Goal: Task Accomplishment & Management: Use online tool/utility

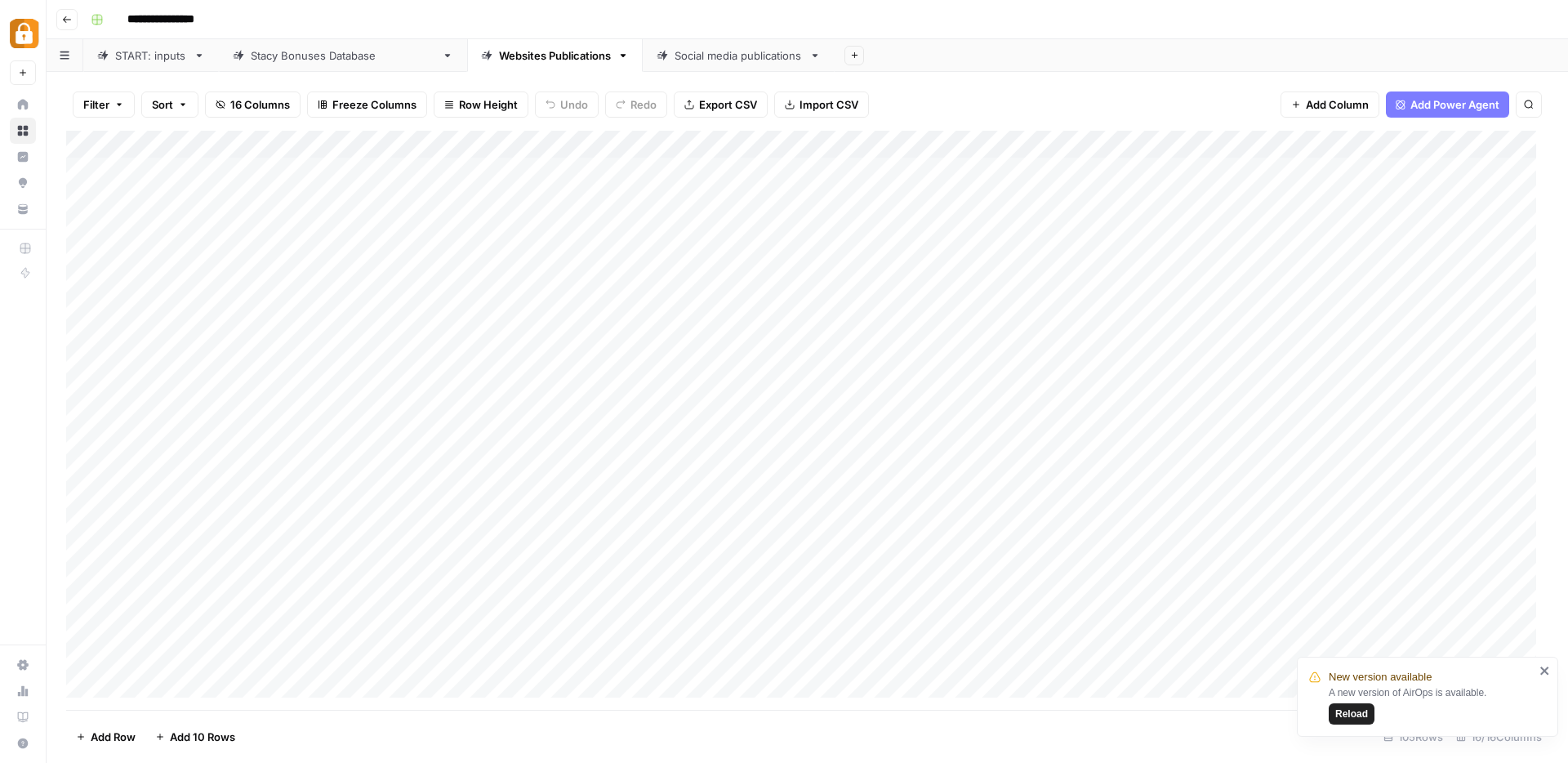
click at [837, 148] on div "Add Column" at bounding box center [807, 420] width 1482 height 579
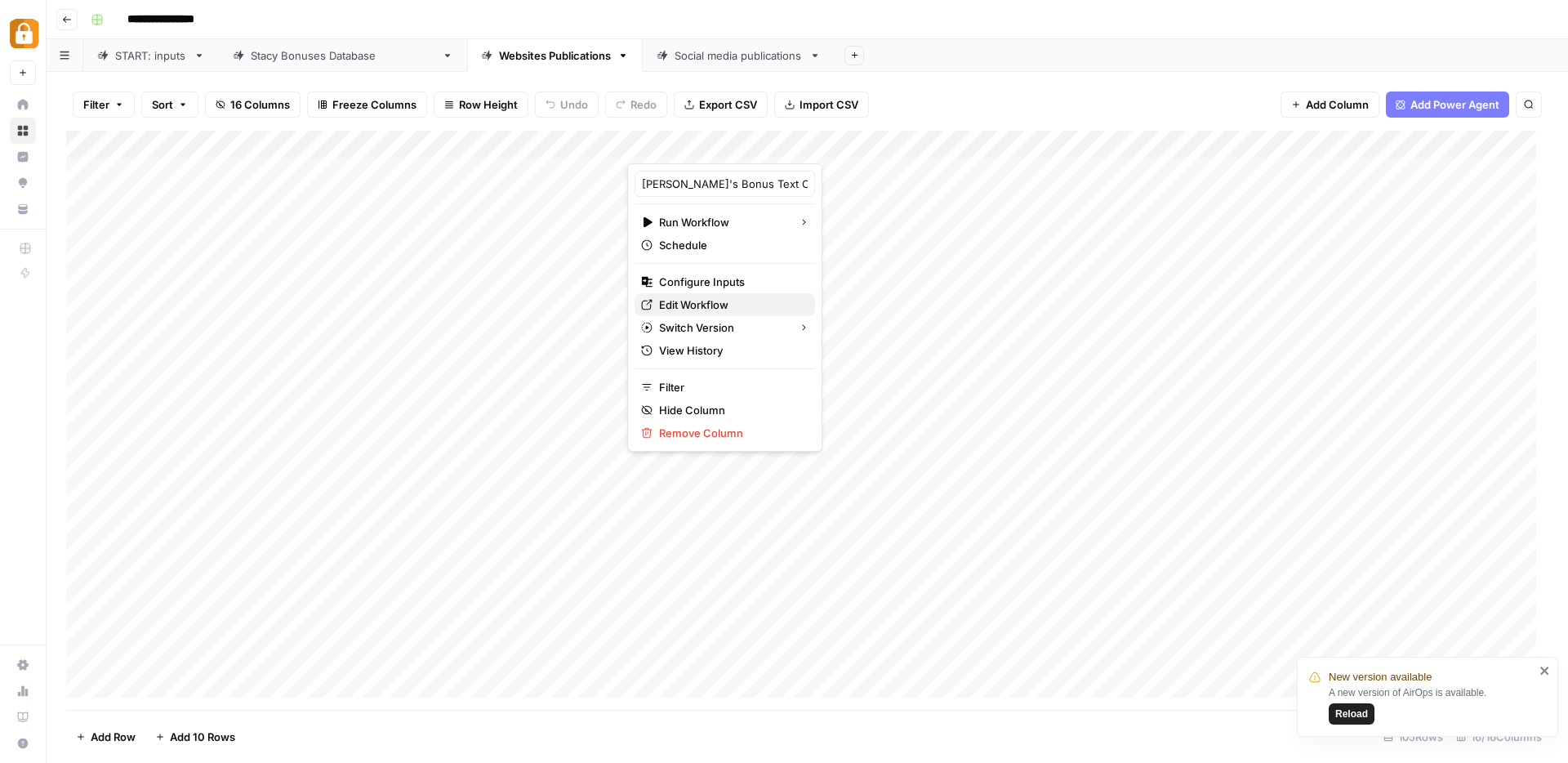
click at [744, 307] on span "Edit Workflow" at bounding box center [730, 304] width 143 height 16
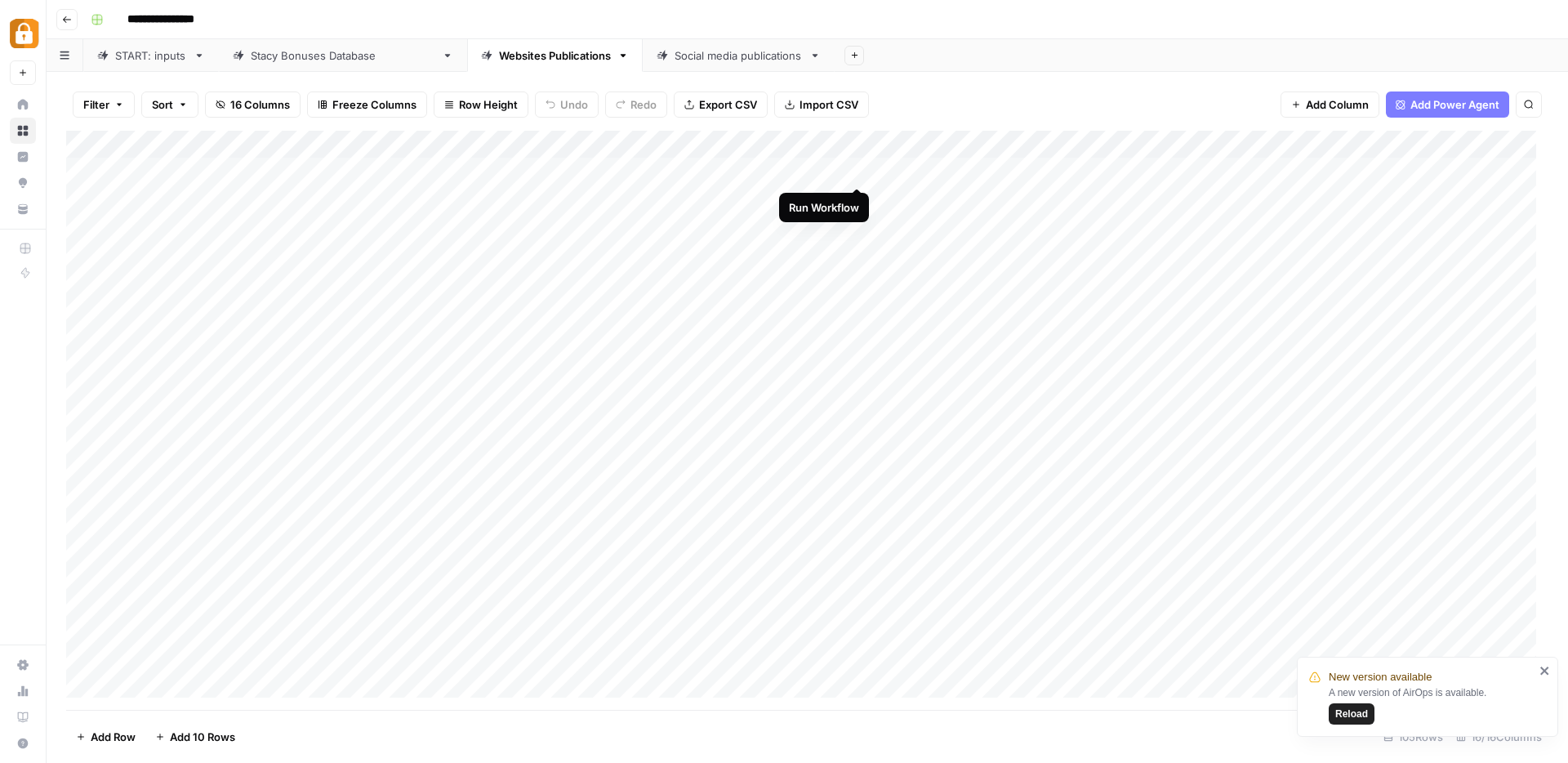
click at [856, 170] on div "Add Column" at bounding box center [807, 420] width 1482 height 579
click at [856, 203] on div "Add Column" at bounding box center [807, 420] width 1482 height 579
click at [855, 225] on div "Add Column" at bounding box center [807, 420] width 1482 height 579
click at [858, 257] on div "Add Column" at bounding box center [807, 420] width 1482 height 579
click at [854, 283] on div "Add Column" at bounding box center [807, 420] width 1482 height 579
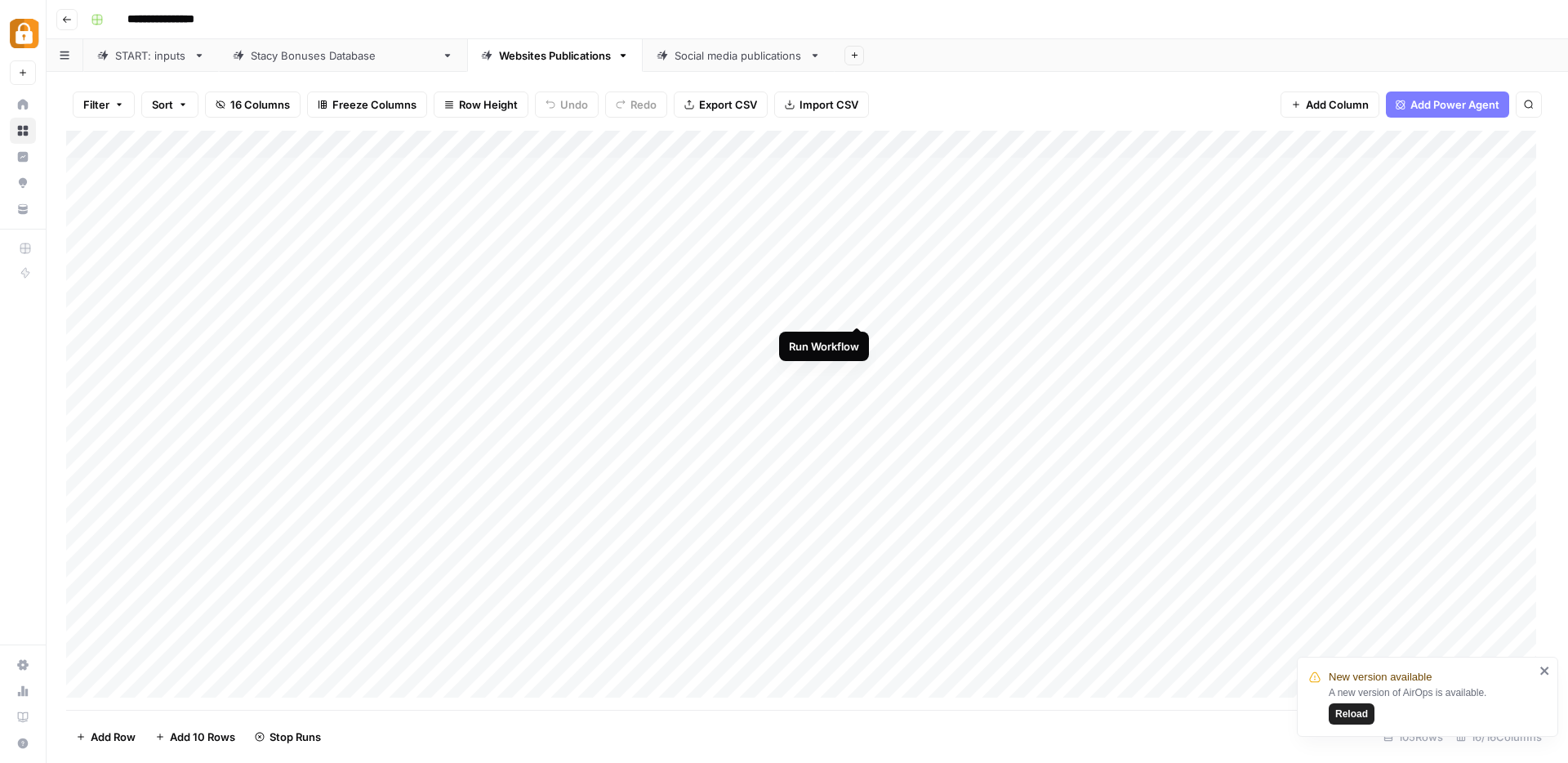
click at [856, 310] on div "Add Column" at bounding box center [807, 420] width 1482 height 579
click at [856, 337] on div "Add Column" at bounding box center [807, 420] width 1482 height 579
click at [856, 366] on div "Add Column" at bounding box center [807, 420] width 1482 height 579
click at [859, 398] on div "Add Column" at bounding box center [807, 420] width 1482 height 579
click at [861, 422] on div "Add Column" at bounding box center [807, 420] width 1482 height 579
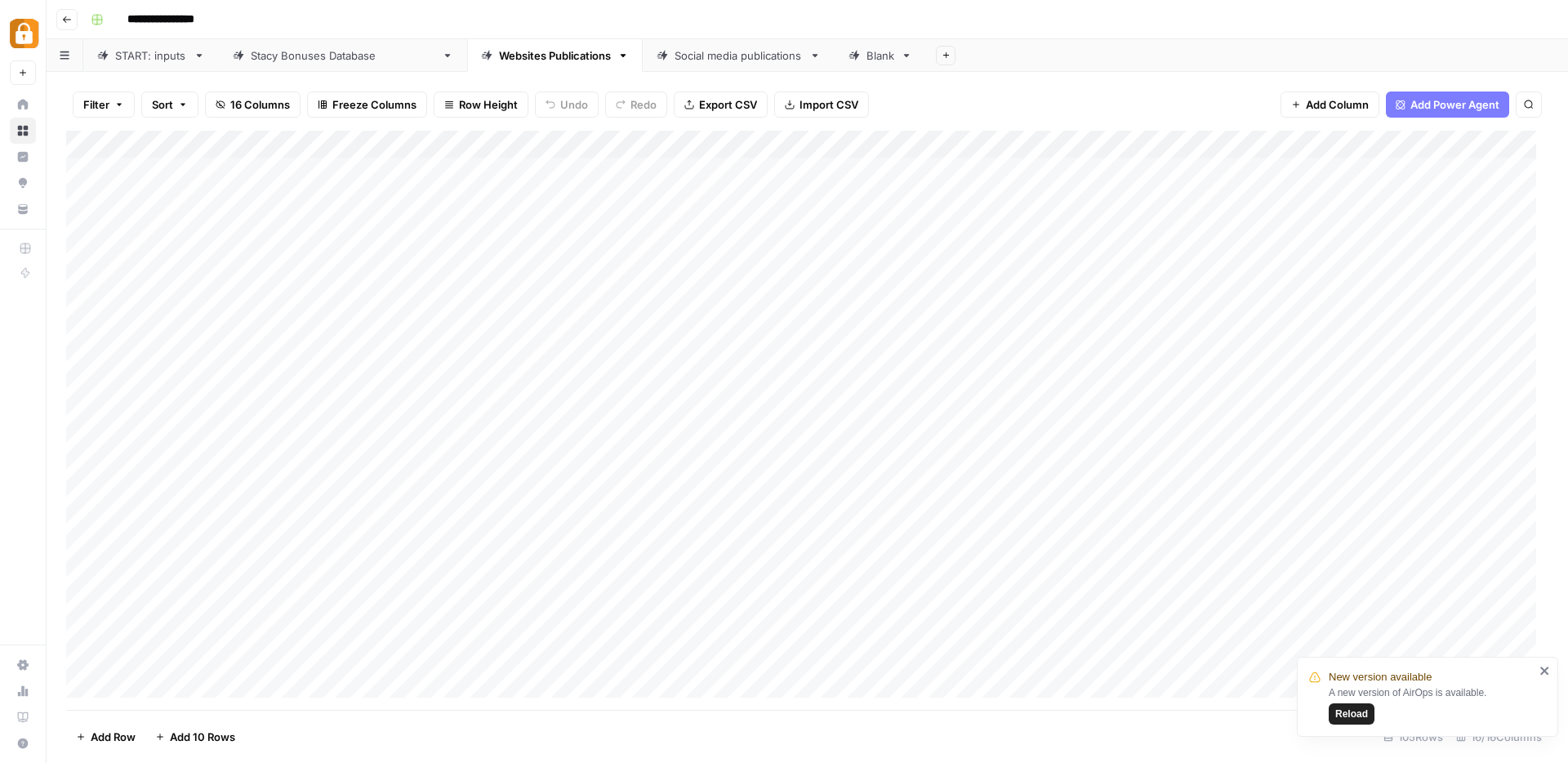
click at [859, 450] on div "Add Column" at bounding box center [807, 420] width 1482 height 579
click at [855, 475] on div "Add Column" at bounding box center [807, 420] width 1482 height 579
click at [857, 504] on div "Add Column" at bounding box center [807, 420] width 1482 height 579
click at [857, 531] on div "Add Column" at bounding box center [807, 420] width 1482 height 579
click at [858, 557] on div "Add Column" at bounding box center [807, 420] width 1482 height 579
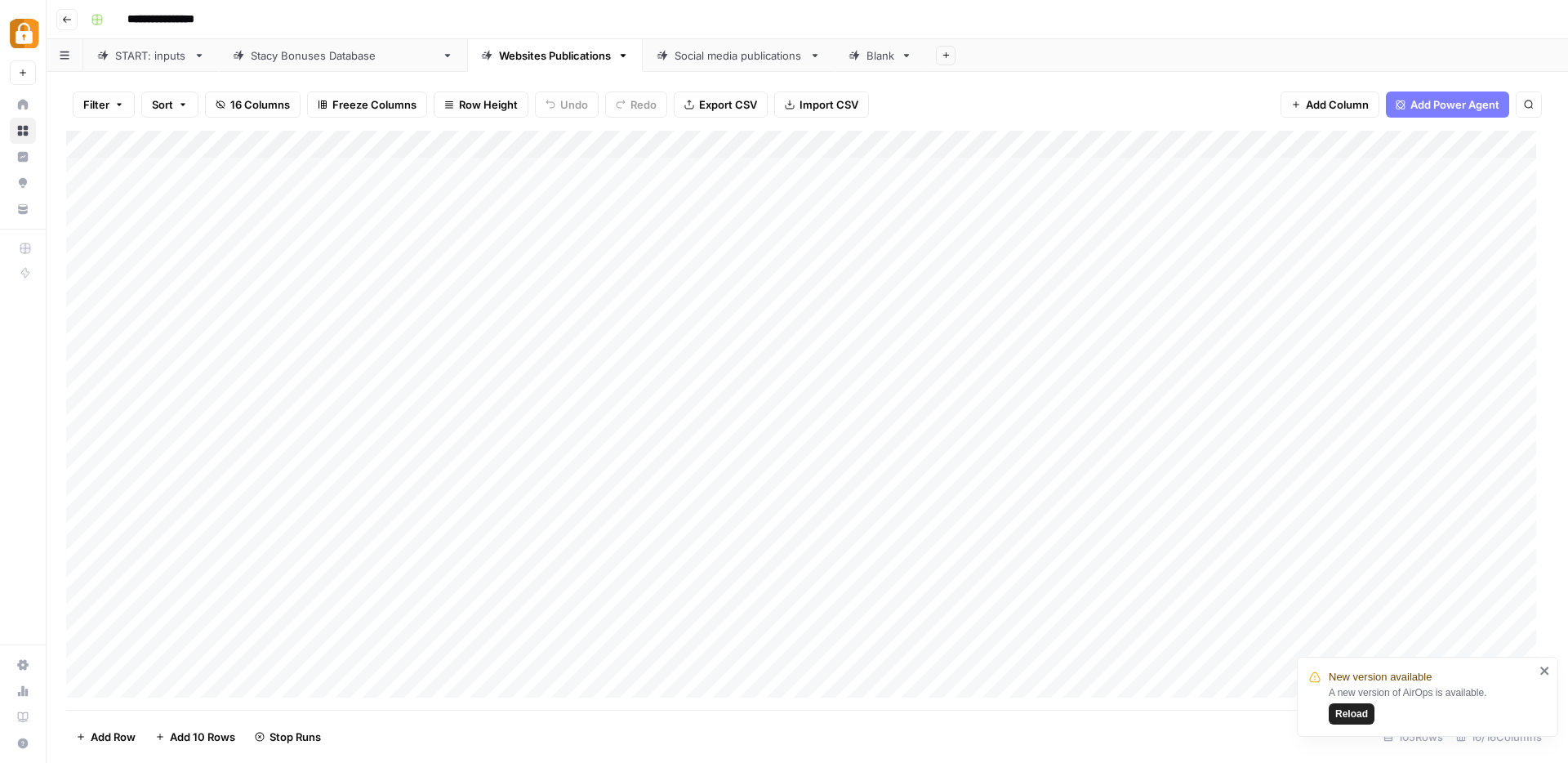
click at [859, 586] on div "Add Column" at bounding box center [807, 420] width 1482 height 579
click at [859, 615] on div "Add Column" at bounding box center [807, 420] width 1482 height 579
click at [853, 392] on div "Add Column" at bounding box center [807, 420] width 1482 height 579
click at [859, 416] on div "Add Column" at bounding box center [807, 420] width 1482 height 579
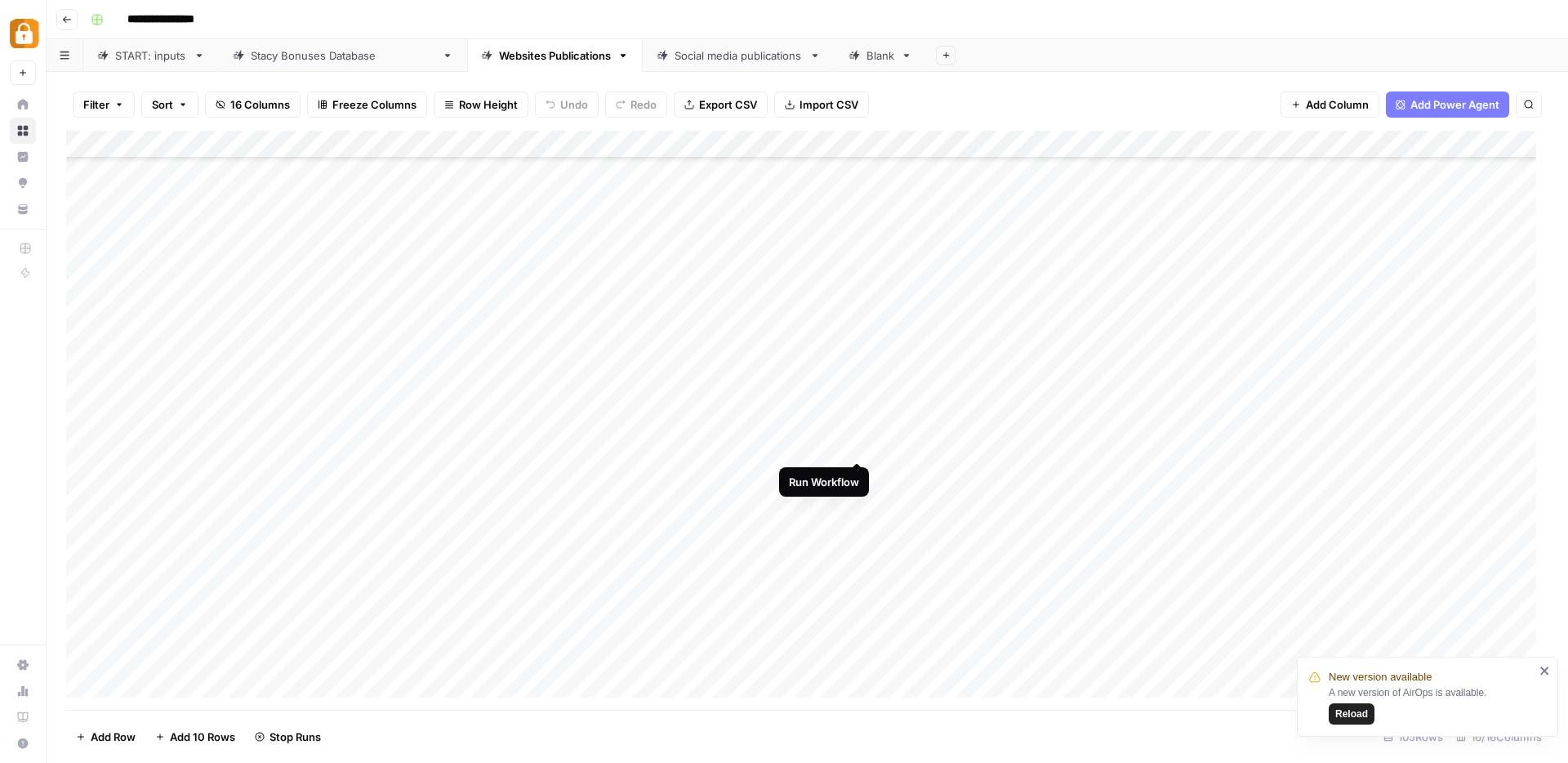
click at [858, 445] on div "Add Column" at bounding box center [807, 420] width 1482 height 579
click at [858, 475] on div "Add Column" at bounding box center [807, 420] width 1482 height 579
click at [855, 502] on div "Add Column" at bounding box center [807, 420] width 1482 height 579
click at [859, 530] on div "Add Column" at bounding box center [807, 420] width 1482 height 579
click at [858, 556] on div "Add Column" at bounding box center [807, 420] width 1482 height 579
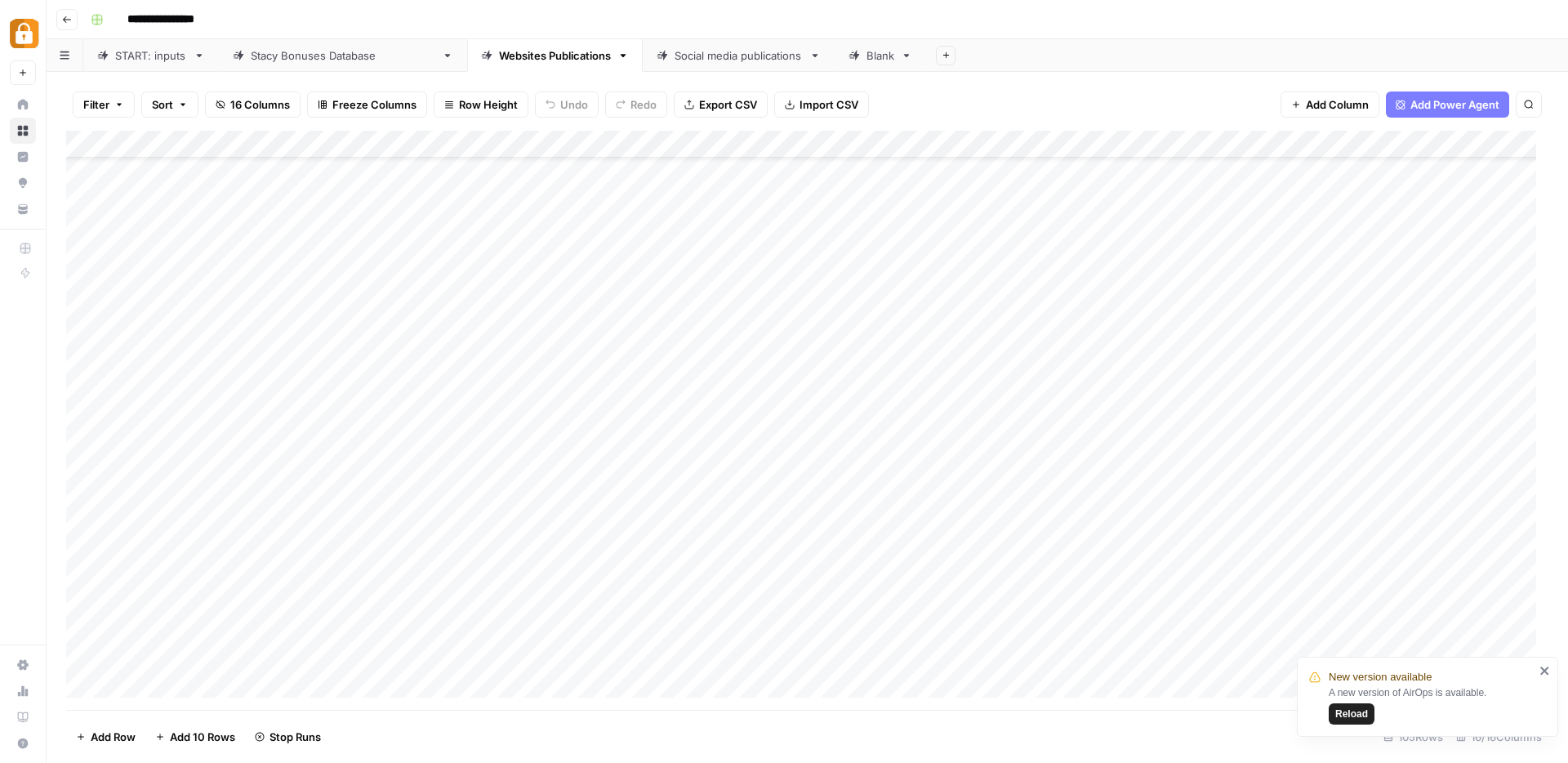
scroll to position [67, 0]
click at [857, 190] on div "Add Column" at bounding box center [807, 420] width 1482 height 579
click at [860, 216] on div "Add Column" at bounding box center [807, 420] width 1482 height 579
click at [859, 247] on div "Add Column" at bounding box center [807, 420] width 1482 height 579
click at [859, 271] on div "Add Column" at bounding box center [807, 420] width 1482 height 579
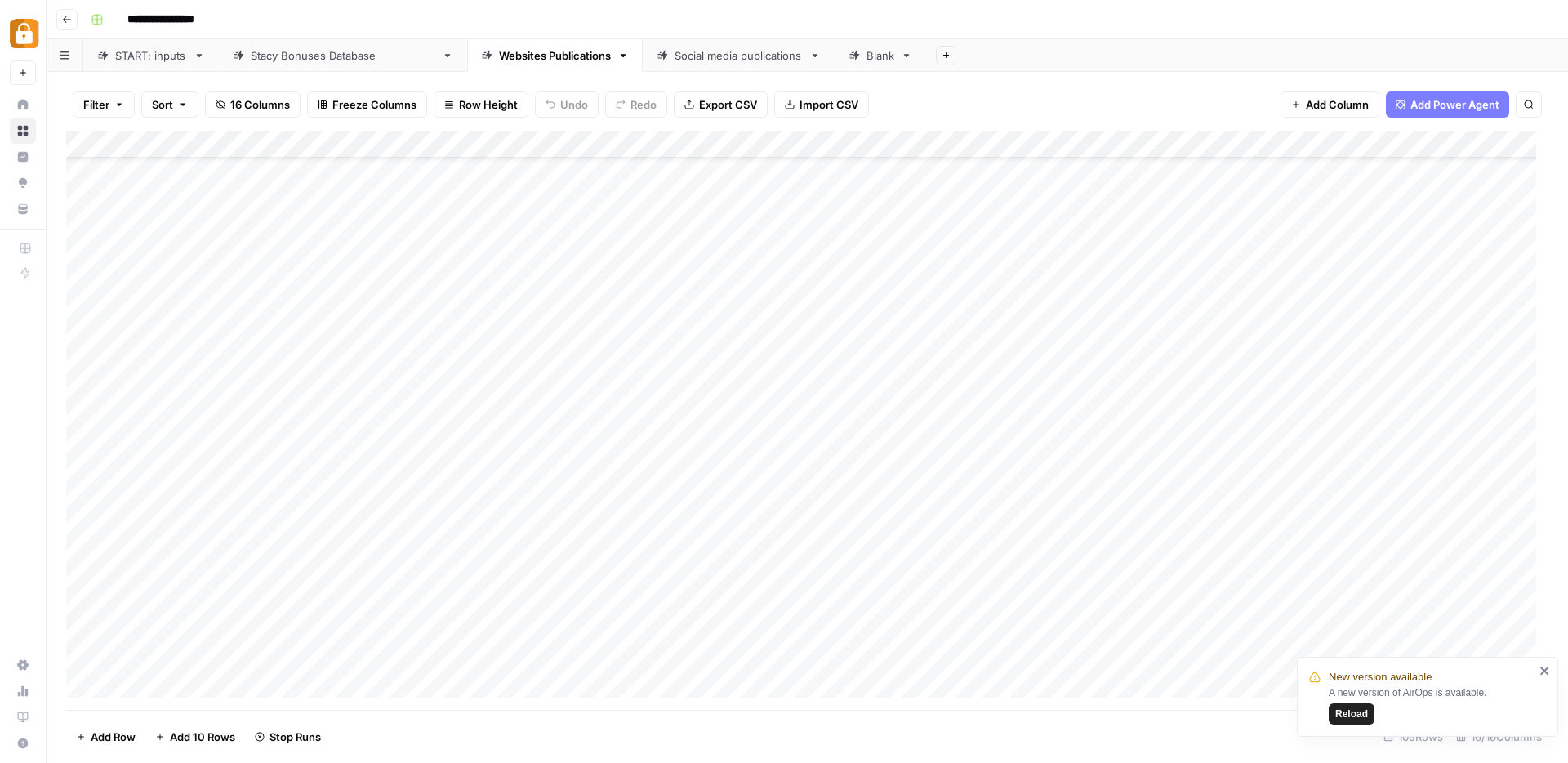
click at [855, 297] on div "Add Column" at bounding box center [807, 420] width 1482 height 579
click at [860, 326] on div "Add Column" at bounding box center [807, 420] width 1482 height 579
click at [858, 356] on div "Add Column" at bounding box center [807, 420] width 1482 height 579
click at [857, 376] on div "Add Column" at bounding box center [807, 420] width 1482 height 579
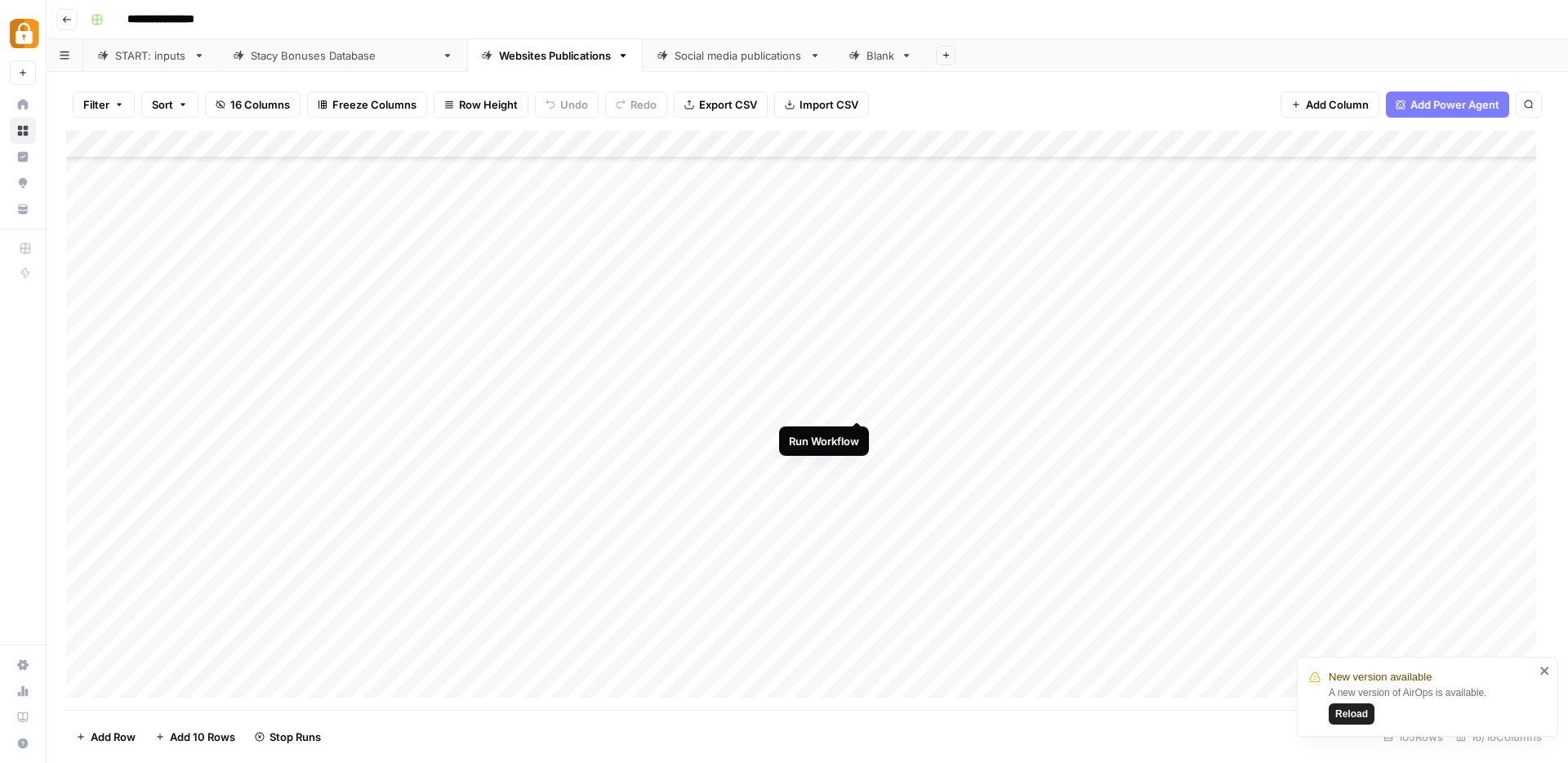
click at [858, 406] on div "Add Column" at bounding box center [807, 420] width 1482 height 579
click at [854, 436] on div "Add Column" at bounding box center [807, 420] width 1482 height 579
click at [857, 462] on div "Add Column" at bounding box center [807, 420] width 1482 height 579
click at [858, 487] on div "Add Column" at bounding box center [807, 420] width 1482 height 579
click at [860, 517] on div "Add Column" at bounding box center [807, 420] width 1482 height 579
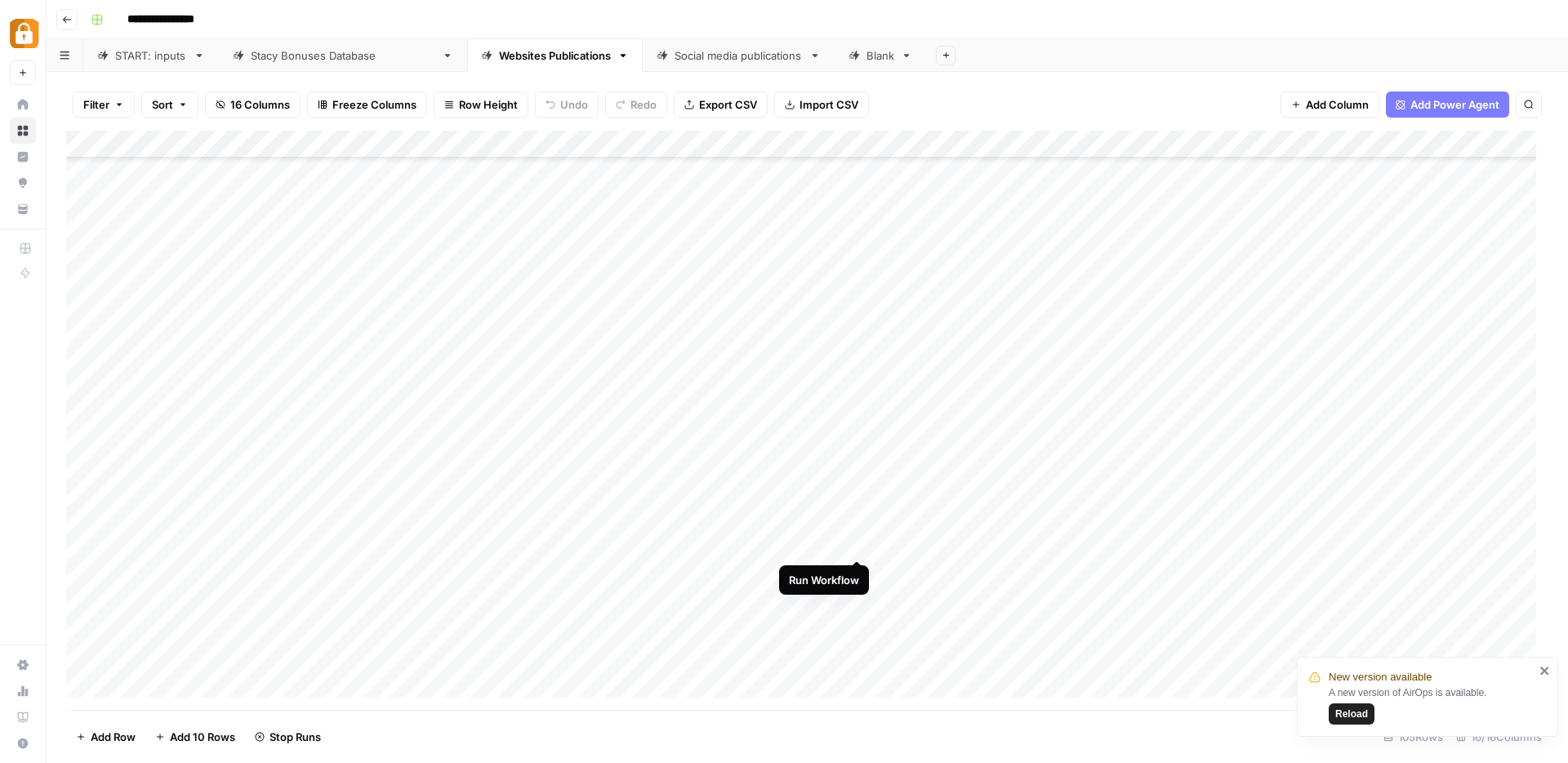
click at [861, 542] on div "Add Column" at bounding box center [807, 420] width 1482 height 579
click at [857, 568] on div "Add Column" at bounding box center [807, 420] width 1482 height 579
click at [860, 597] on div "Add Column" at bounding box center [807, 420] width 1482 height 579
click at [856, 626] on div "Add Column" at bounding box center [807, 420] width 1482 height 579
click at [1075, 341] on div "Add Column" at bounding box center [807, 420] width 1482 height 579
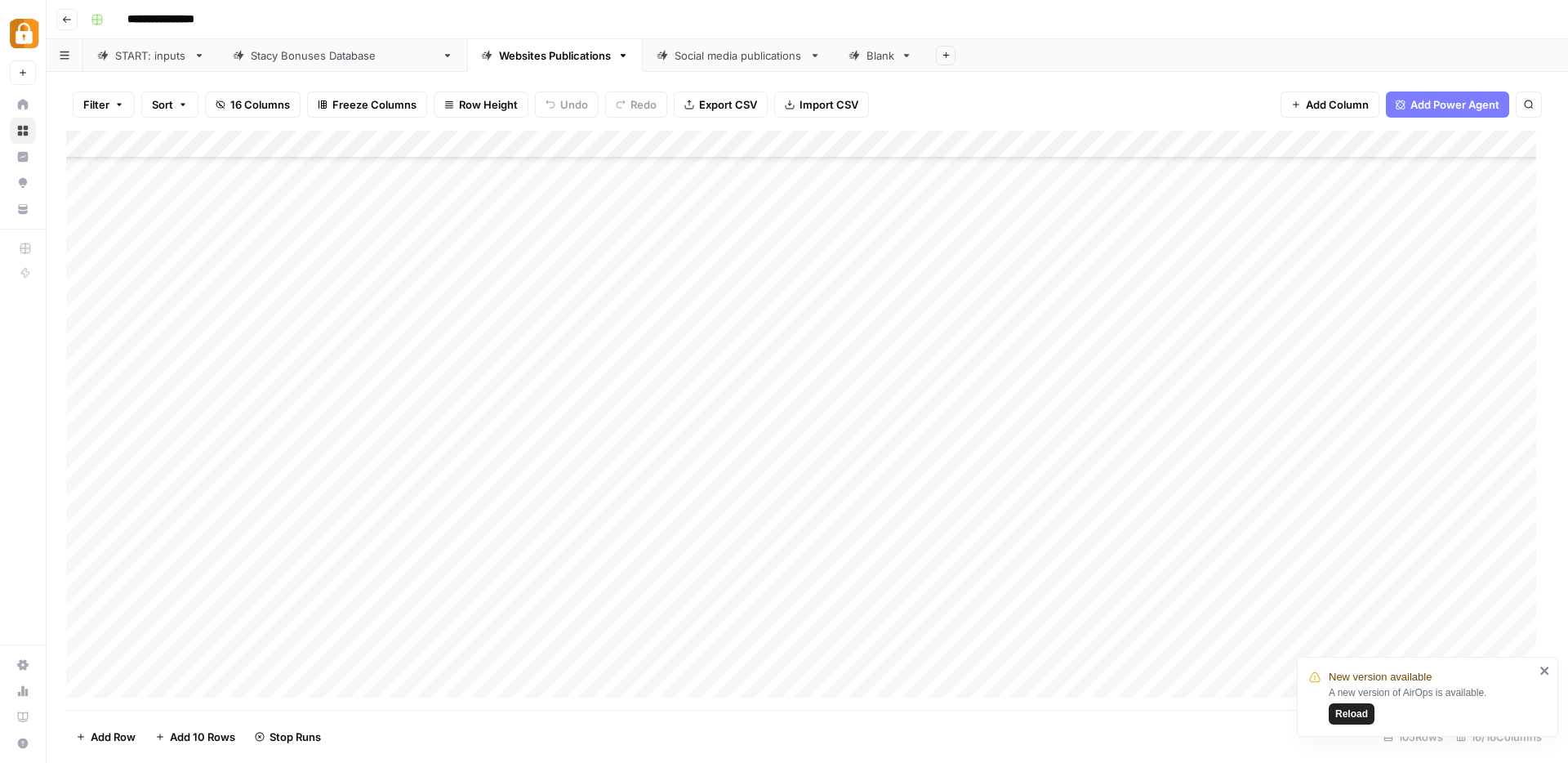
click at [1075, 341] on div "Add Column" at bounding box center [807, 420] width 1482 height 579
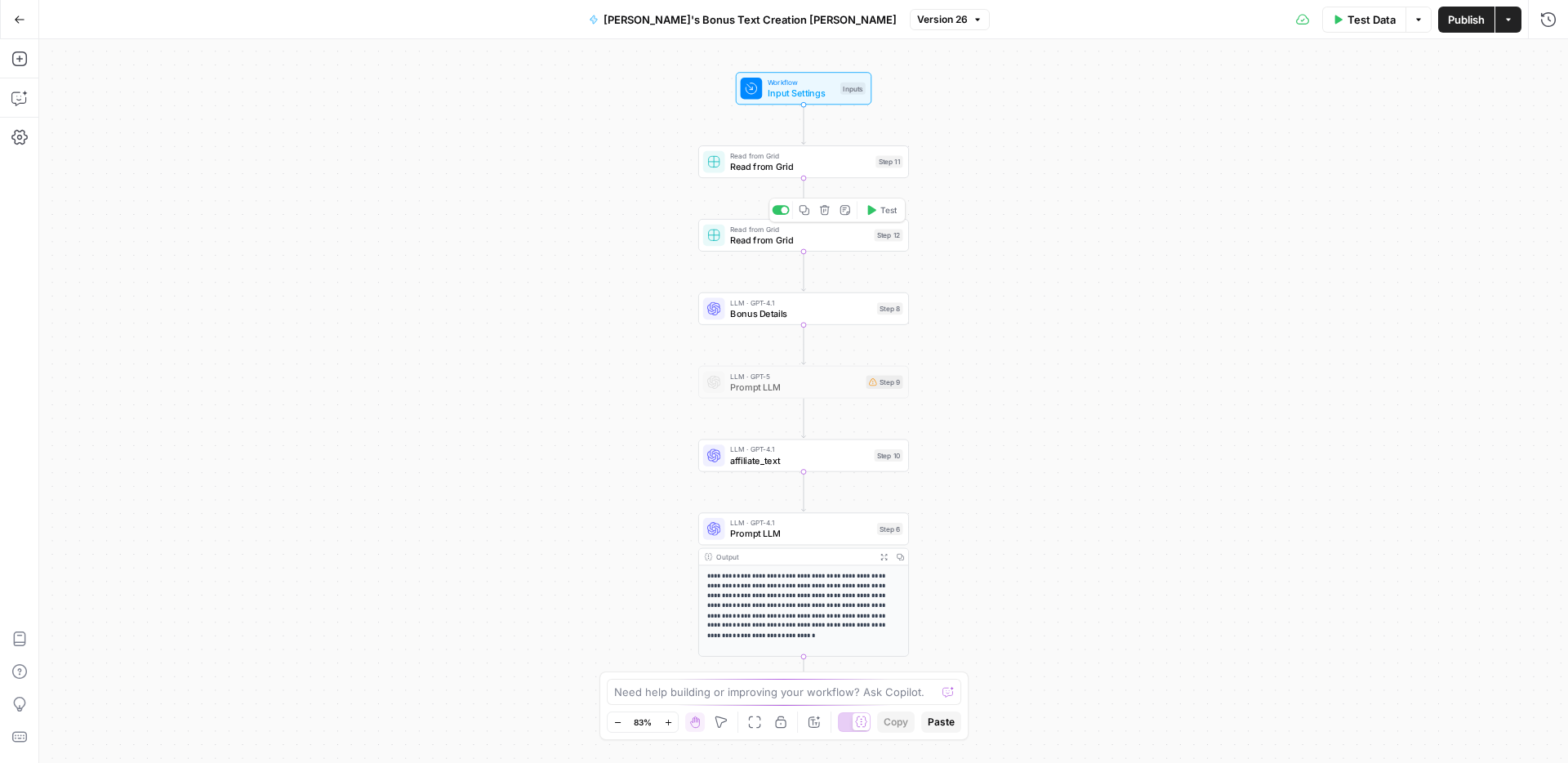
click at [776, 238] on span "Read from Grid" at bounding box center [799, 239] width 139 height 14
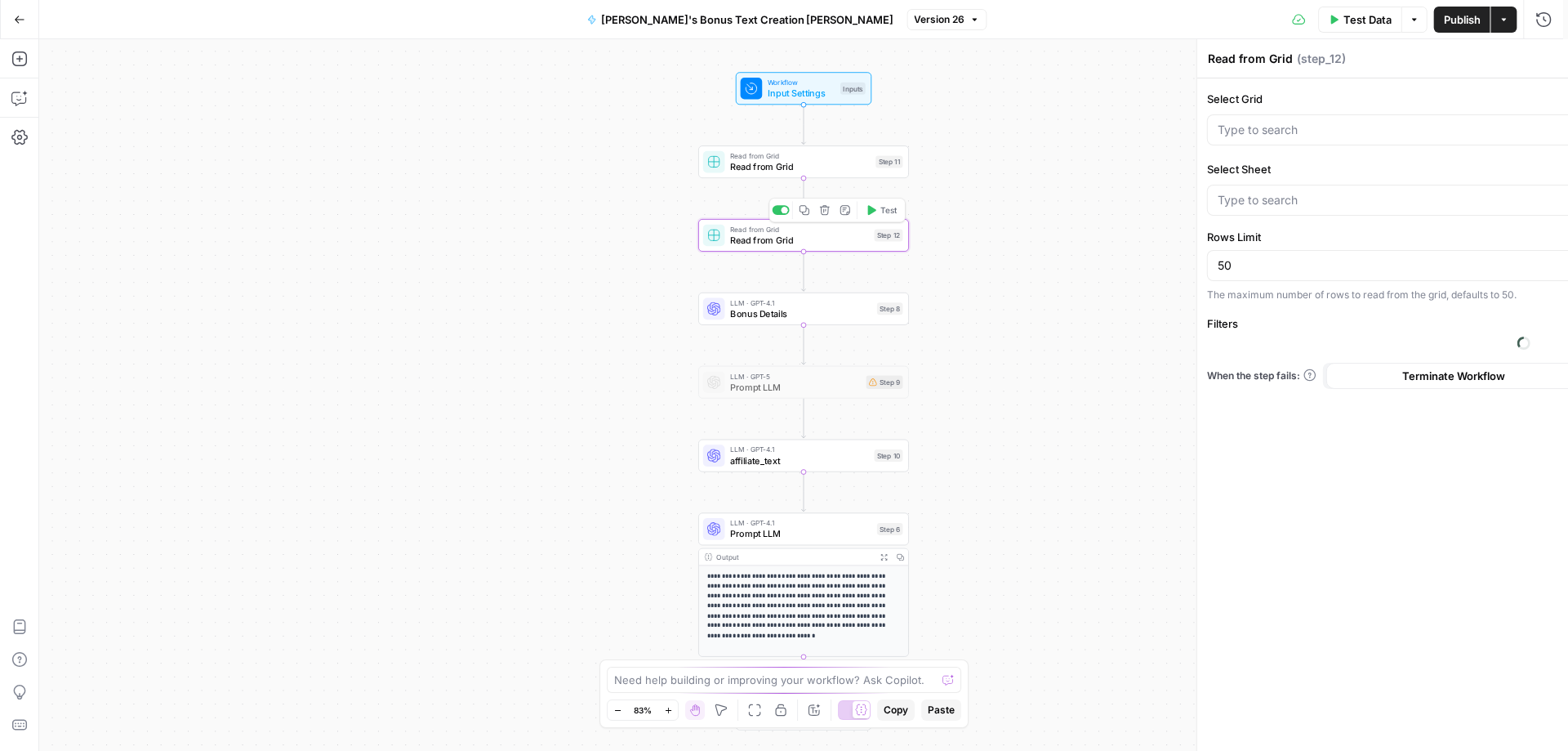
type input "Stacy Bonus Grid"
type input "Websites Publications"
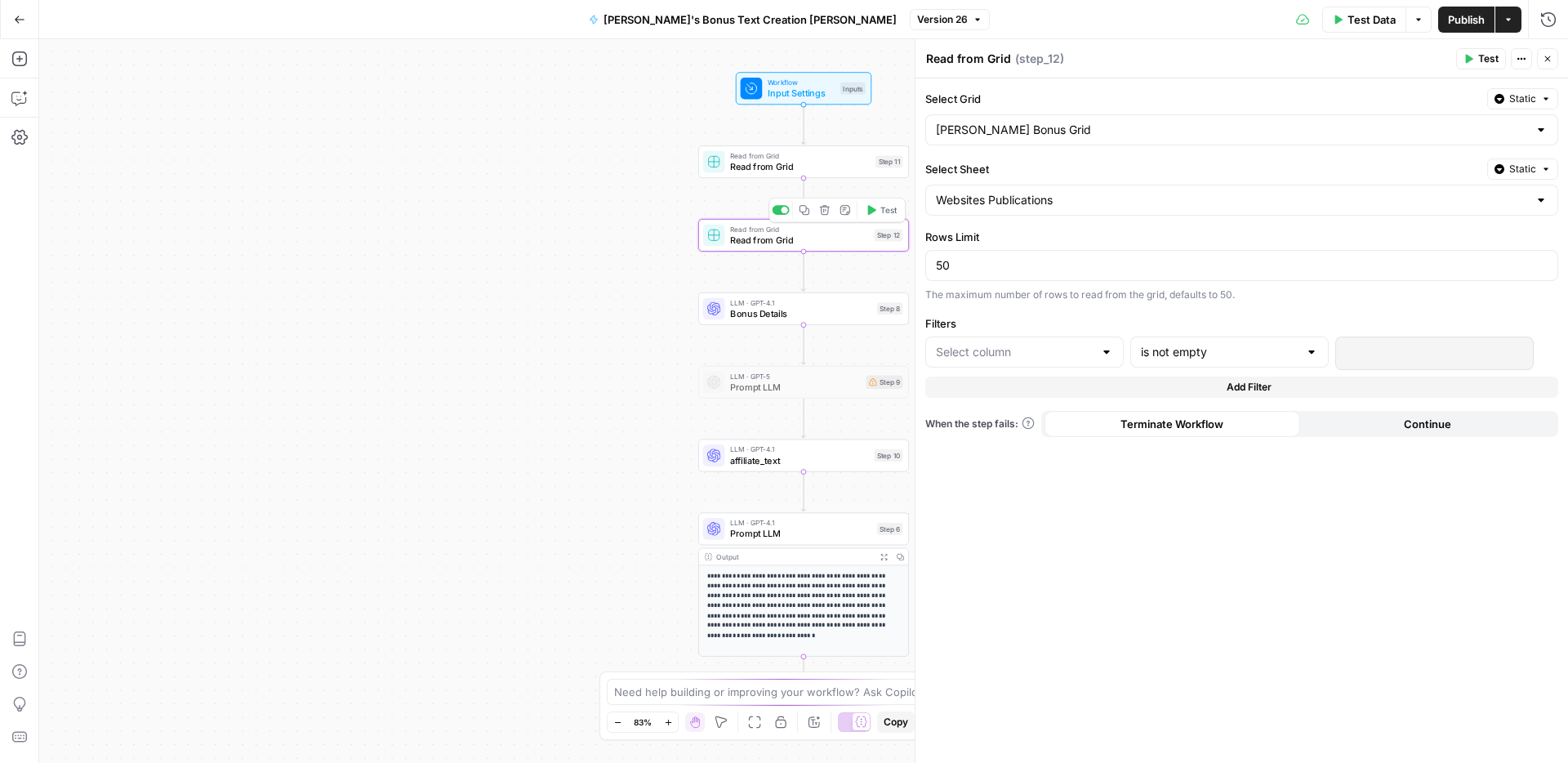
type input "title"
click at [1232, 393] on span "Add Filter" at bounding box center [1249, 387] width 45 height 15
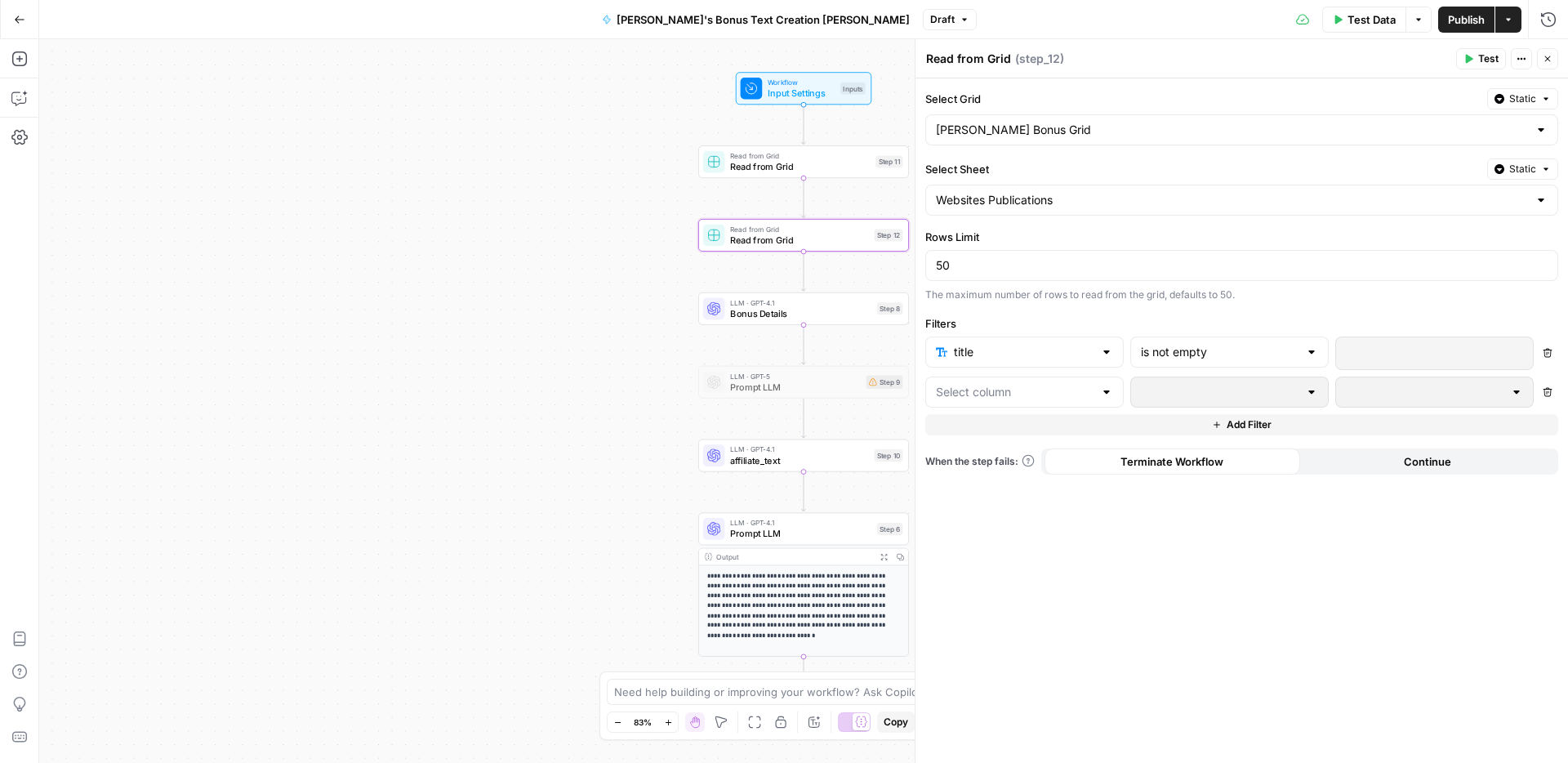
click at [1108, 388] on div at bounding box center [1106, 392] width 13 height 16
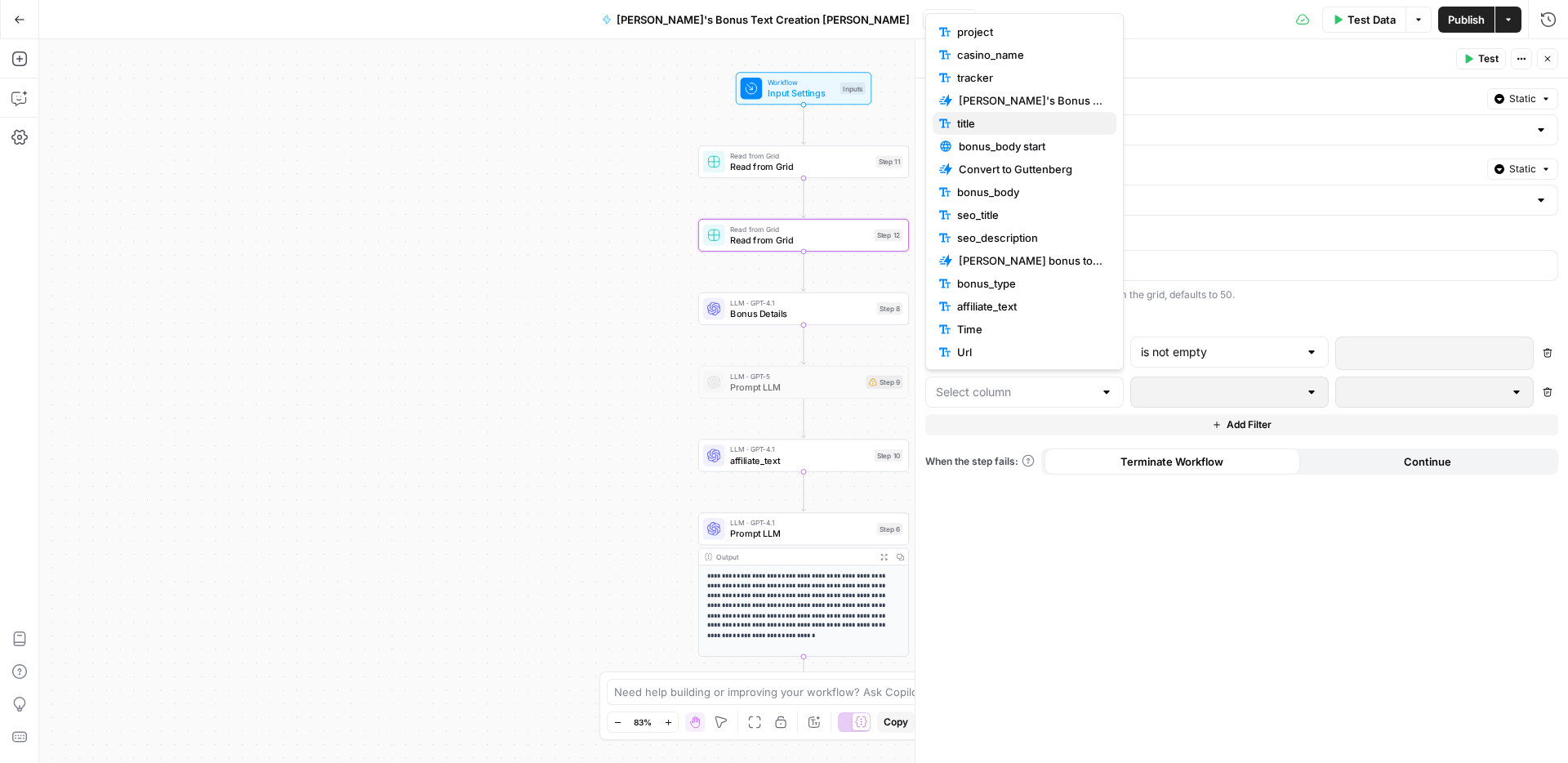
click at [979, 124] on span "title" at bounding box center [1029, 124] width 146 height 16
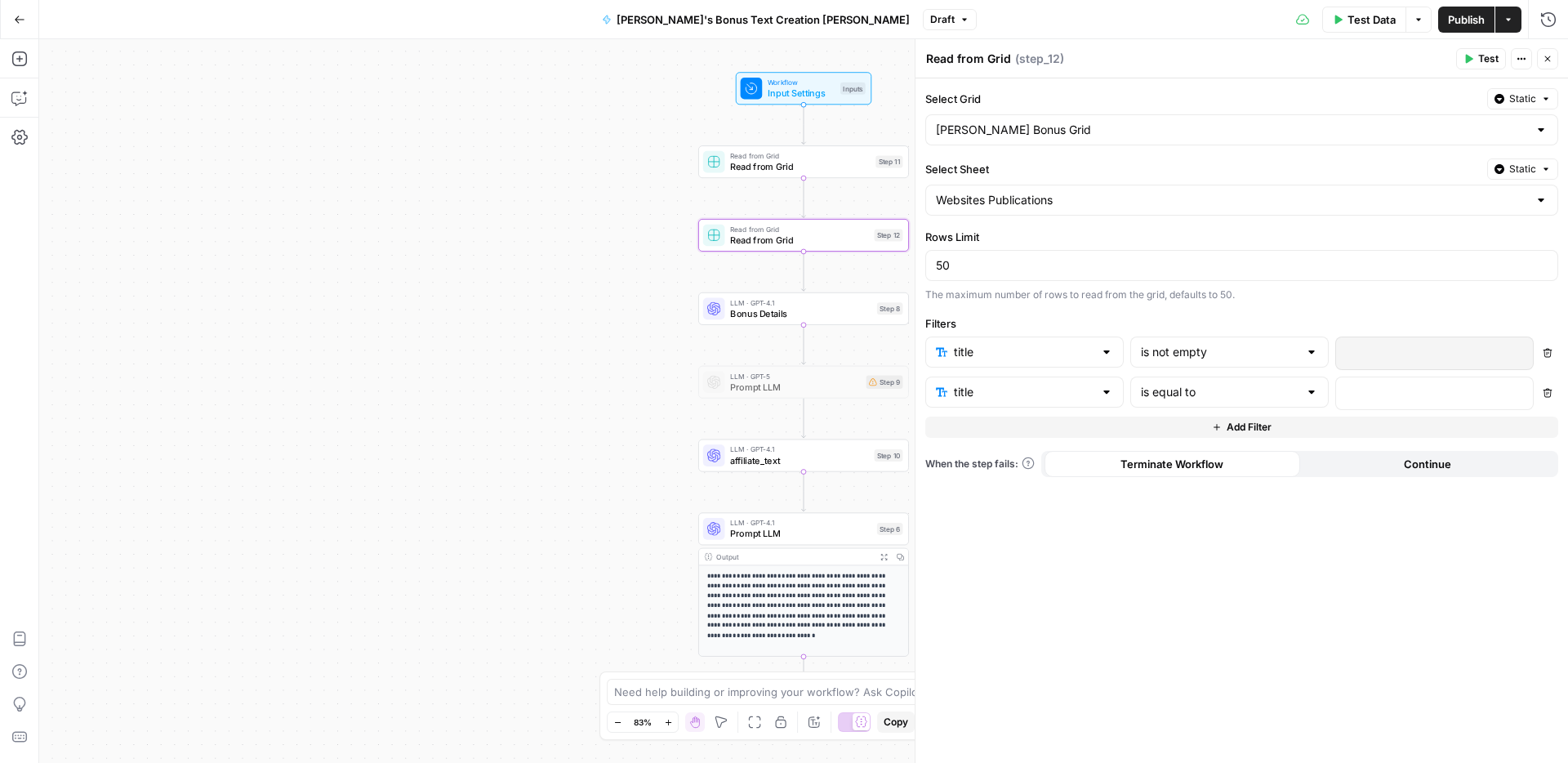
click at [1307, 389] on div at bounding box center [1311, 392] width 13 height 16
type input "is equal to"
click at [1432, 647] on div "Select Grid Static Stacy Bonus Grid Select Sheet Static Websites Publications R…" at bounding box center [1241, 421] width 652 height 685
click at [1553, 393] on button "Delete" at bounding box center [1547, 393] width 21 height 21
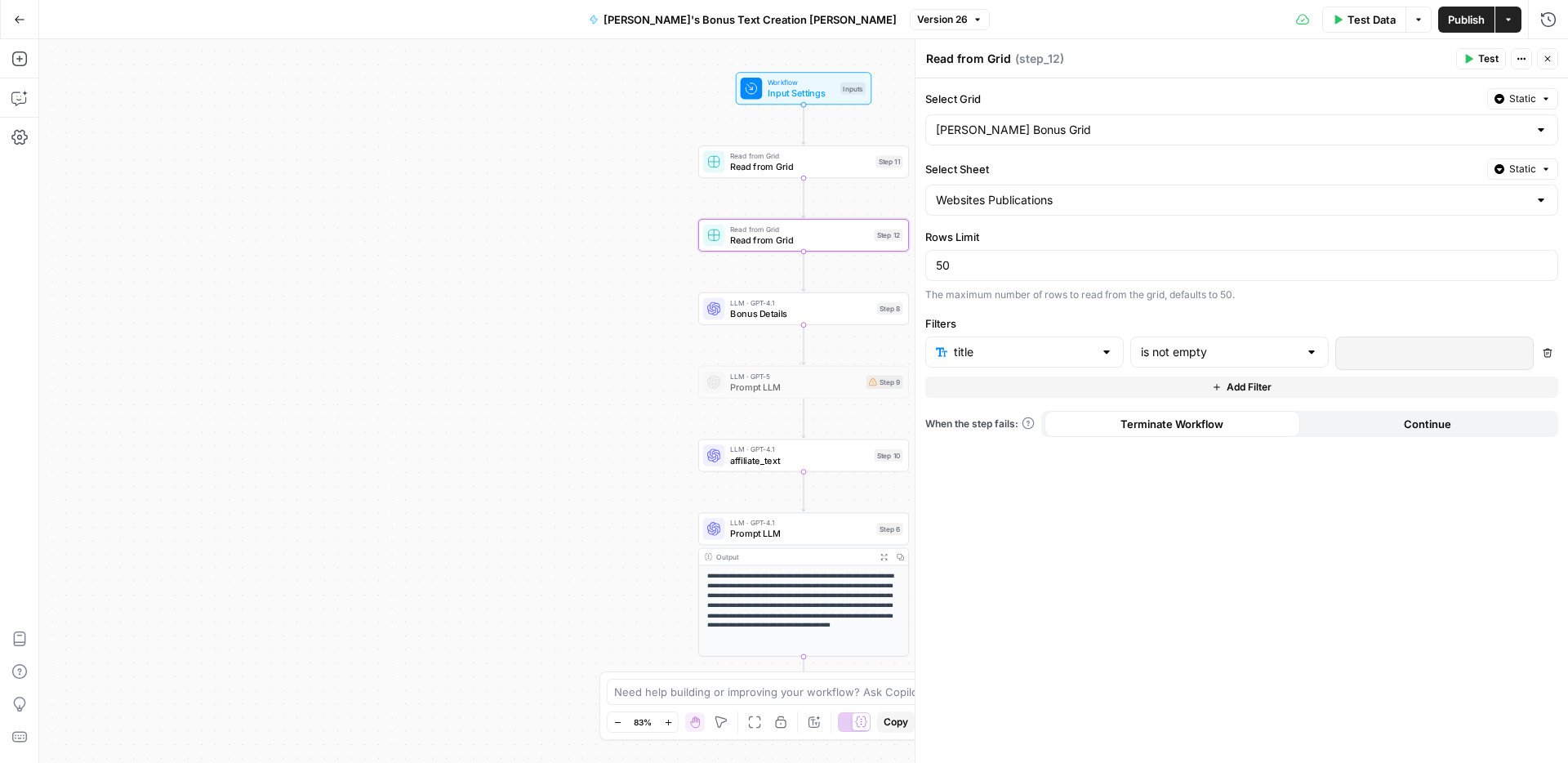
click at [1107, 278] on div "50" at bounding box center [1241, 266] width 633 height 31
drag, startPoint x: 1053, startPoint y: 264, endPoint x: 933, endPoint y: 261, distance: 120.0
click at [933, 261] on div "50" at bounding box center [1241, 266] width 633 height 31
click at [1335, 304] on div "Select Grid Static Stacy Bonus Grid Select Sheet Static Websites Publications R…" at bounding box center [1241, 421] width 652 height 685
drag, startPoint x: 1021, startPoint y: 271, endPoint x: 929, endPoint y: 263, distance: 92.3
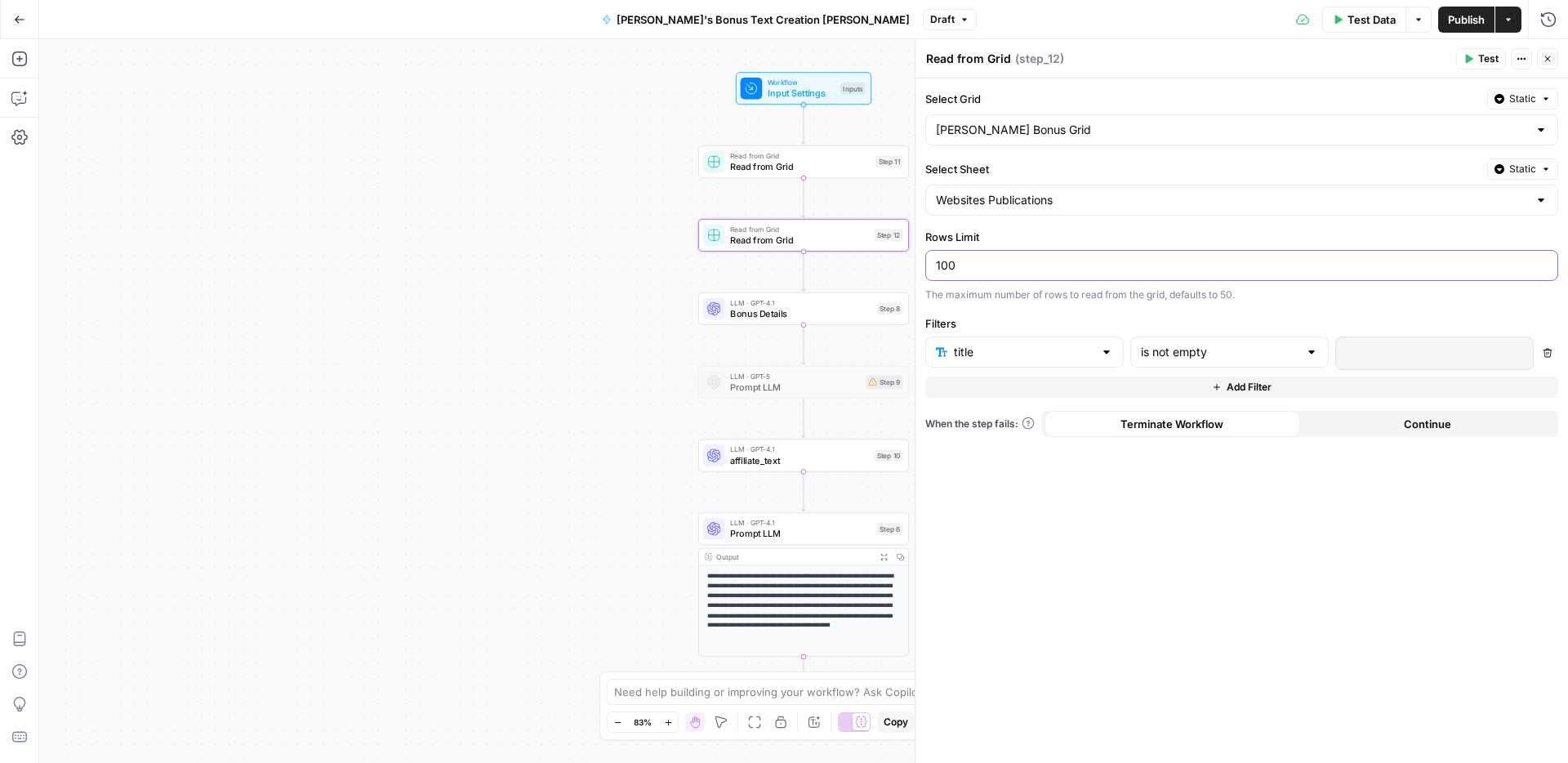
click at [929, 263] on div "100" at bounding box center [1241, 266] width 633 height 31
type input "100"
click at [1465, 16] on span "Publish" at bounding box center [1466, 20] width 37 height 16
click at [1453, 21] on span "Publish" at bounding box center [1466, 20] width 37 height 16
click at [1552, 58] on button "Close" at bounding box center [1547, 59] width 21 height 21
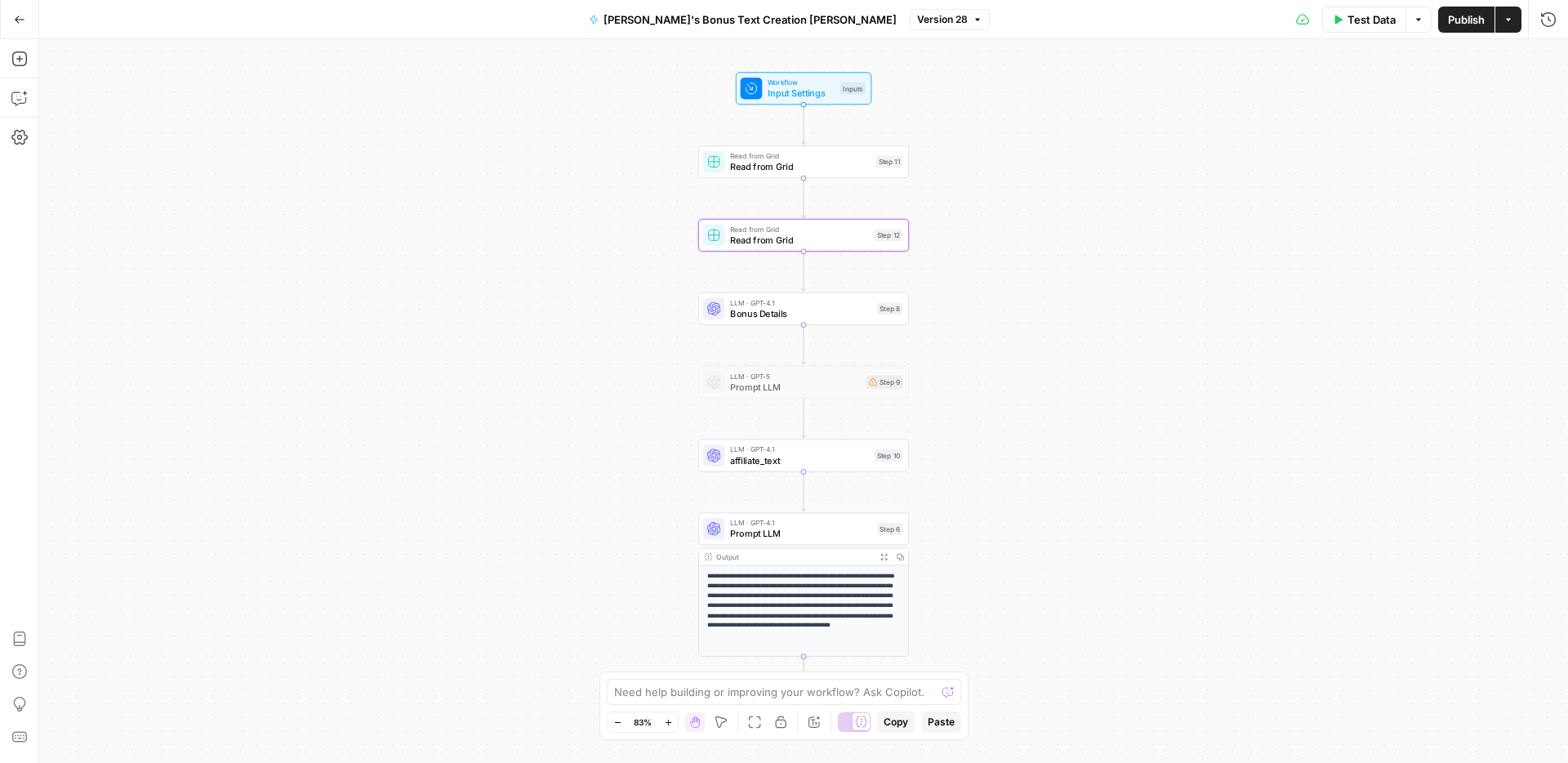
click at [793, 244] on span "Read from Grid" at bounding box center [799, 239] width 139 height 14
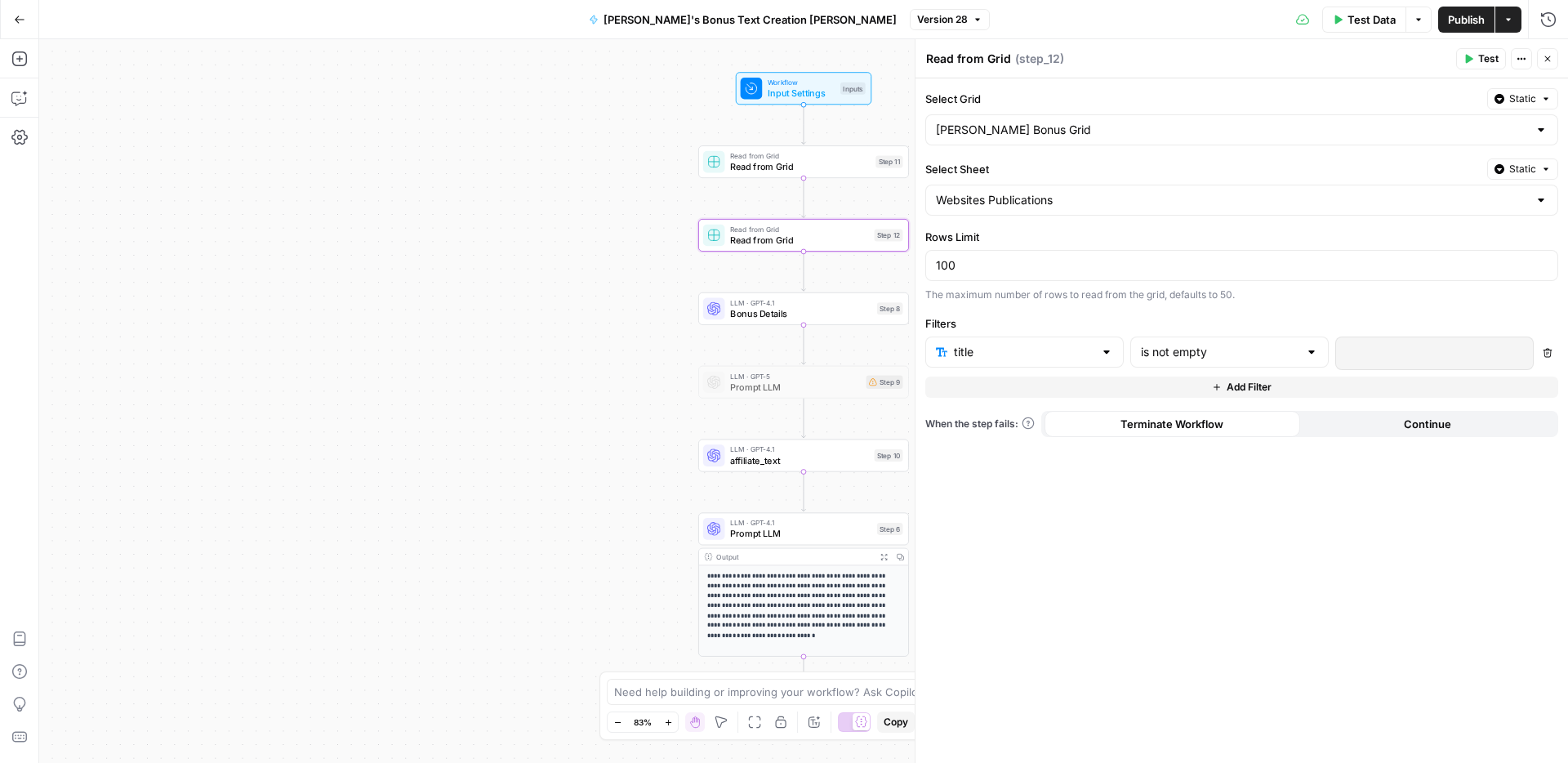
click at [984, 60] on textarea "Read from Grid" at bounding box center [968, 59] width 85 height 16
type textarea "d"
type textarea "title random"
click at [585, 213] on div "**********" at bounding box center [803, 401] width 1528 height 723
click at [766, 163] on span "Read from Grid" at bounding box center [799, 167] width 139 height 14
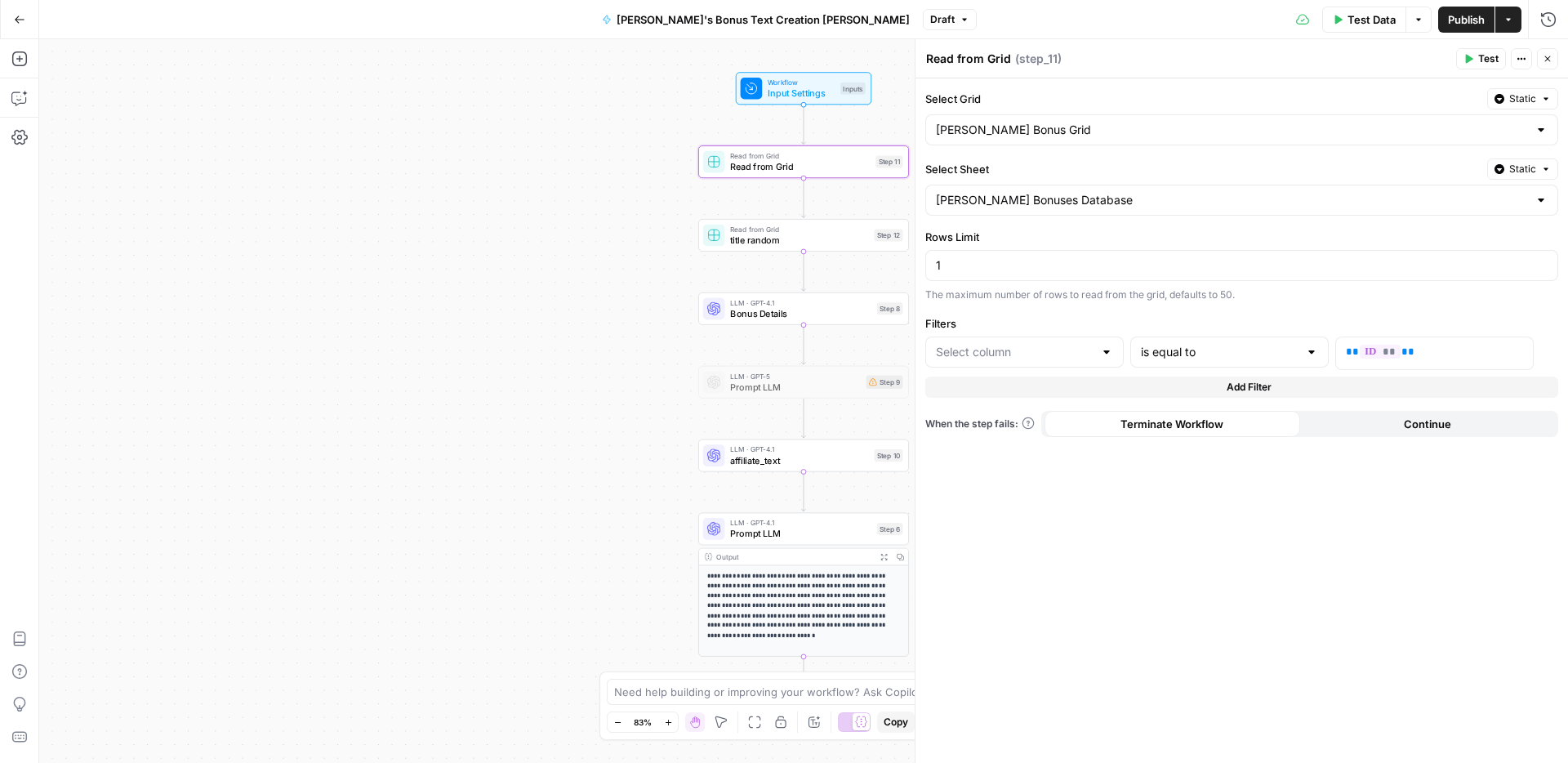
type input "id"
drag, startPoint x: 1010, startPoint y: 59, endPoint x: 925, endPoint y: 59, distance: 85.0
click at [925, 59] on div "Read from Grid Read from Grid" at bounding box center [968, 59] width 93 height 20
drag, startPoint x: 925, startPoint y: 57, endPoint x: 1014, endPoint y: 65, distance: 89.4
click at [1014, 65] on div "Read from Grid Read from Grid ( step_11 )" at bounding box center [1189, 59] width 526 height 18
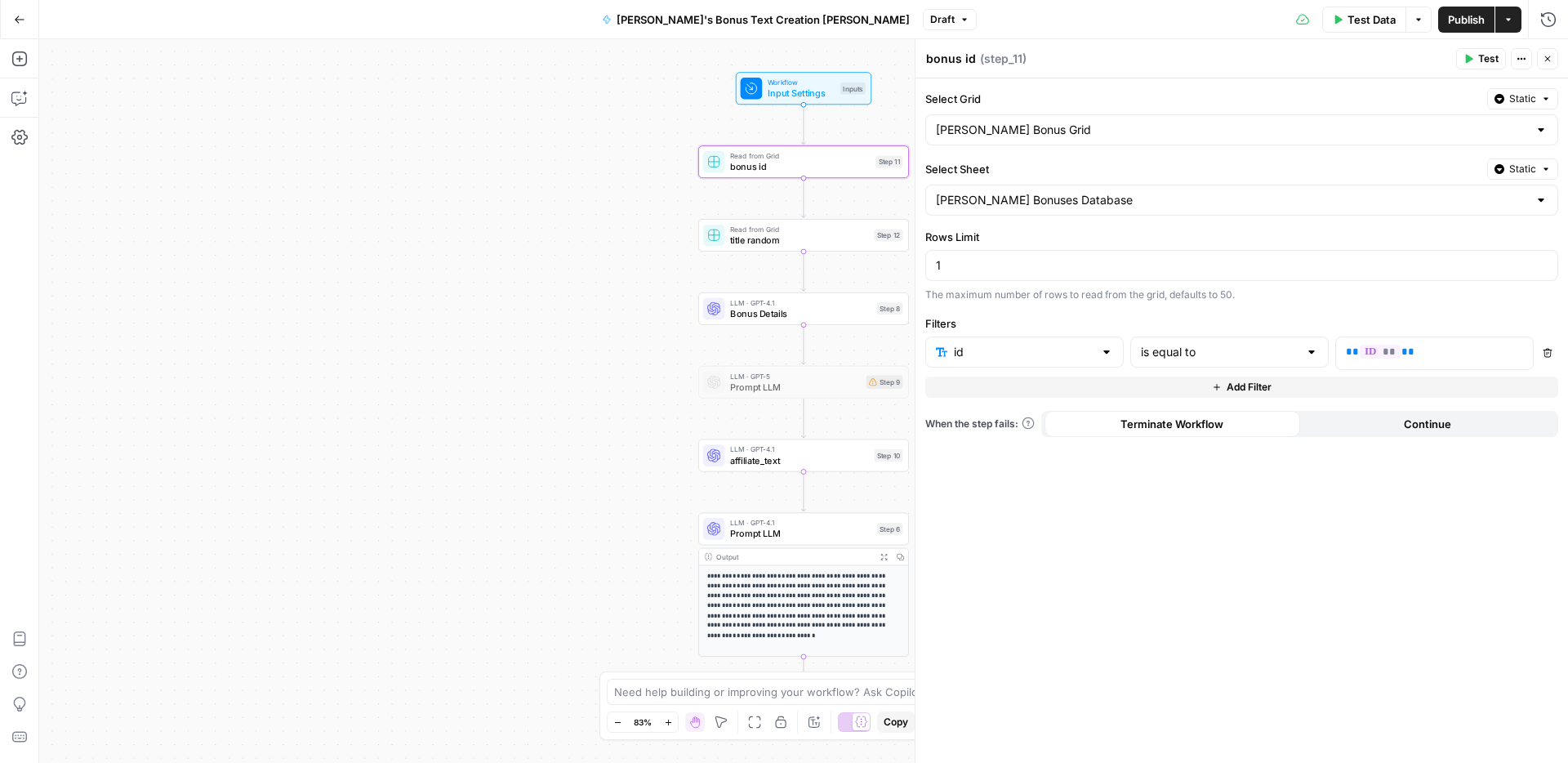
type textarea "bonus id"
click at [1132, 56] on div "bonus id bonus id ( step_11 )" at bounding box center [1189, 59] width 526 height 18
click at [1463, 20] on span "Publish" at bounding box center [1466, 20] width 37 height 16
click at [1542, 56] on icon "button" at bounding box center [1547, 59] width 10 height 10
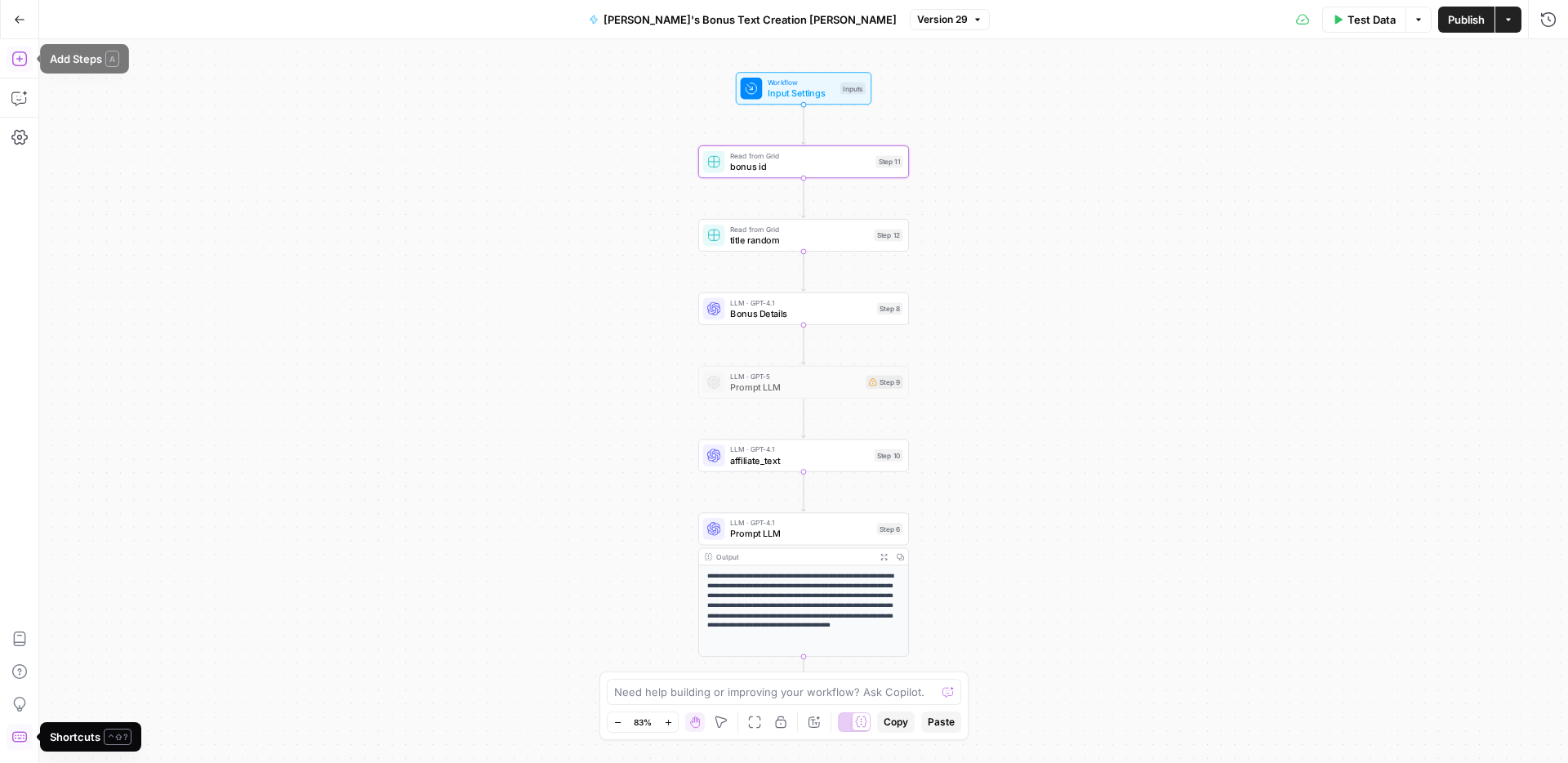
click at [20, 59] on icon "button" at bounding box center [20, 59] width 16 height 16
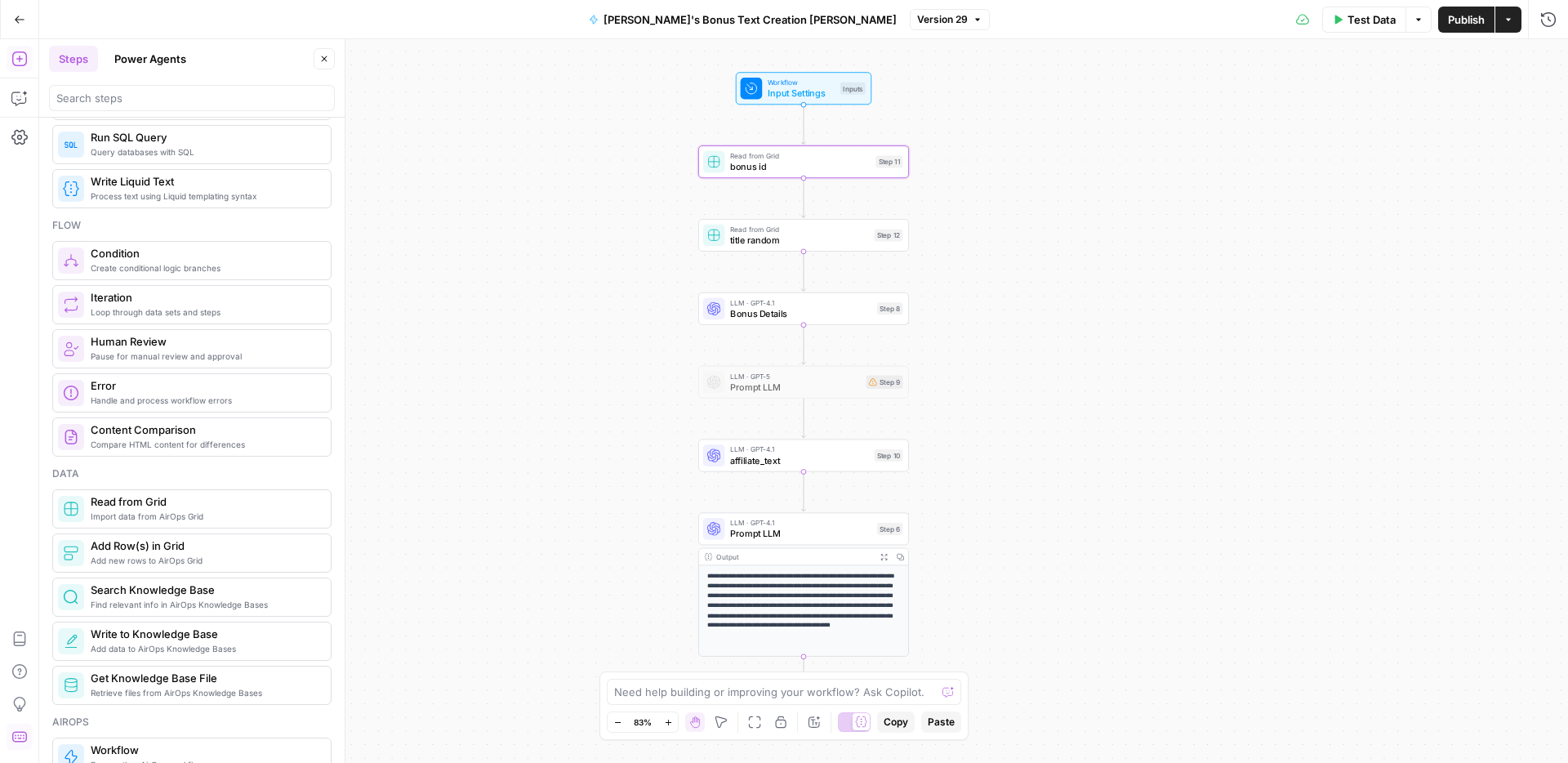
scroll to position [407, 0]
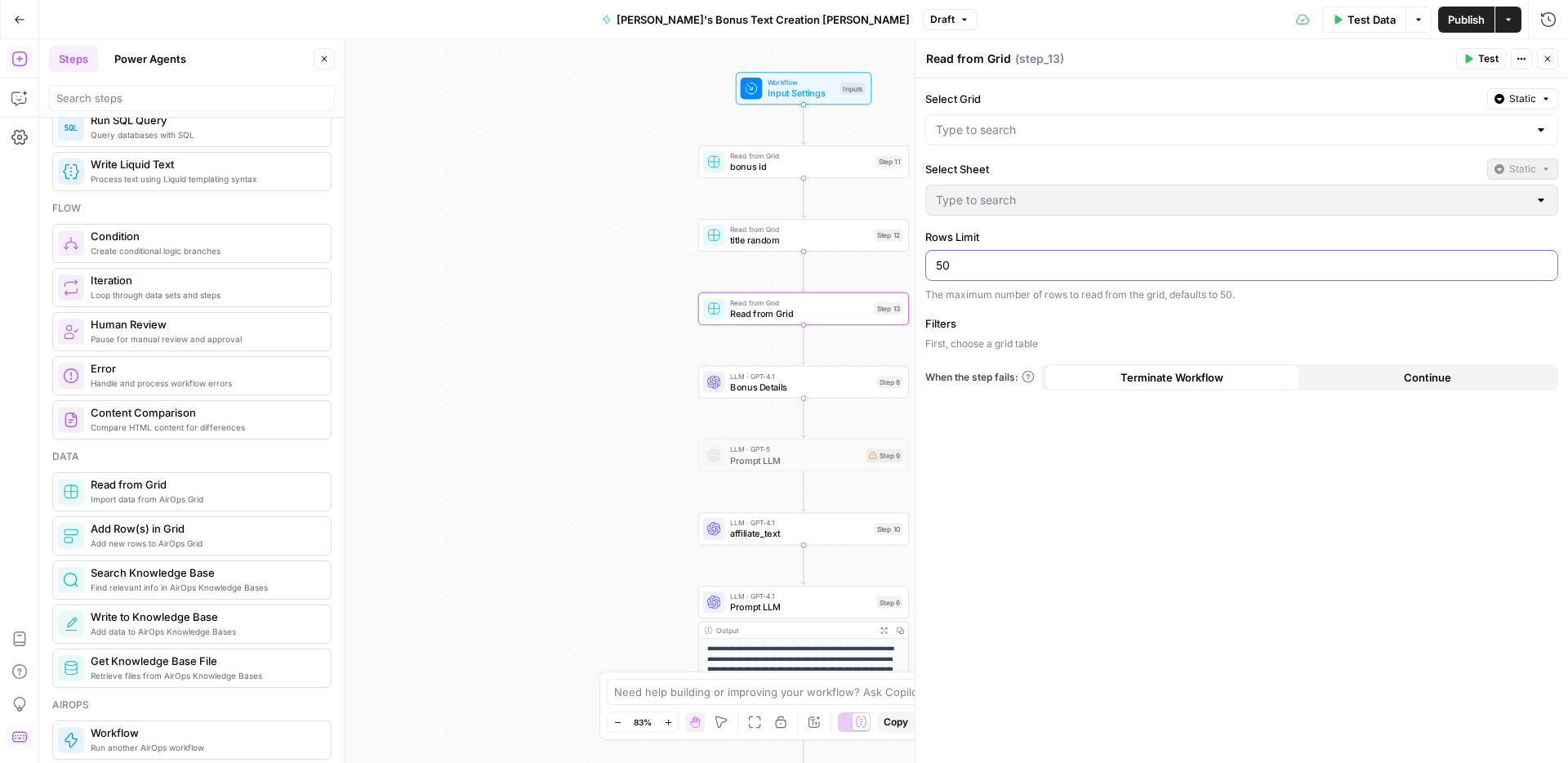
drag, startPoint x: 982, startPoint y: 260, endPoint x: 906, endPoint y: 266, distance: 76.2
click at [915, 266] on div "Read from Grid Read from Grid ( step_13 ) Test Actions Close Select Grid Static…" at bounding box center [1241, 401] width 653 height 723
type input "100"
click at [1045, 313] on div "Select Grid Static Select Sheet Static Rows Limit 100 The maximum number of row…" at bounding box center [1241, 421] width 652 height 685
click at [1099, 300] on div "The maximum number of rows to read from the grid, defaults to 50." at bounding box center [1241, 294] width 633 height 15
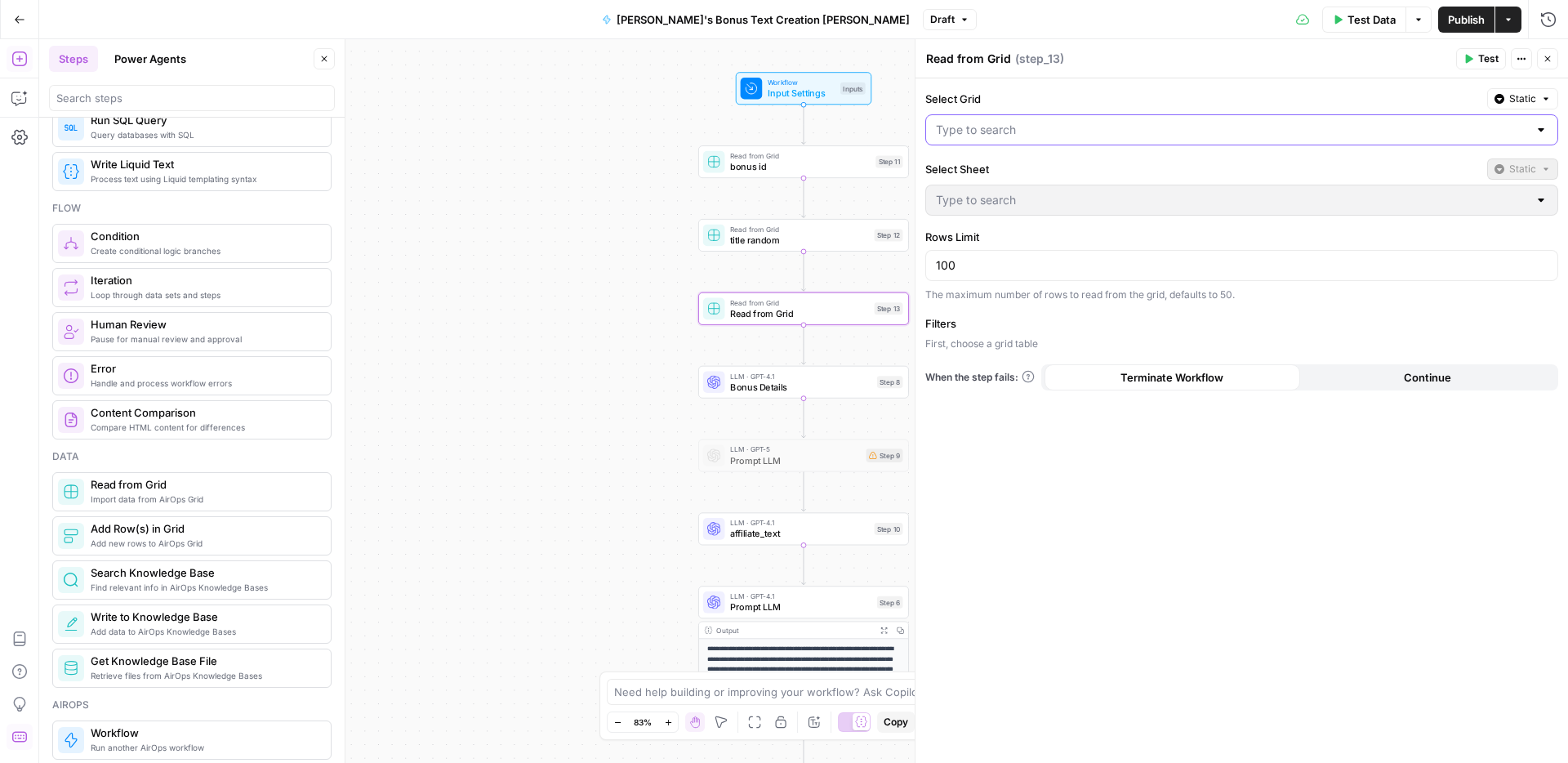
click at [1058, 130] on input "Select Grid" at bounding box center [1231, 130] width 592 height 16
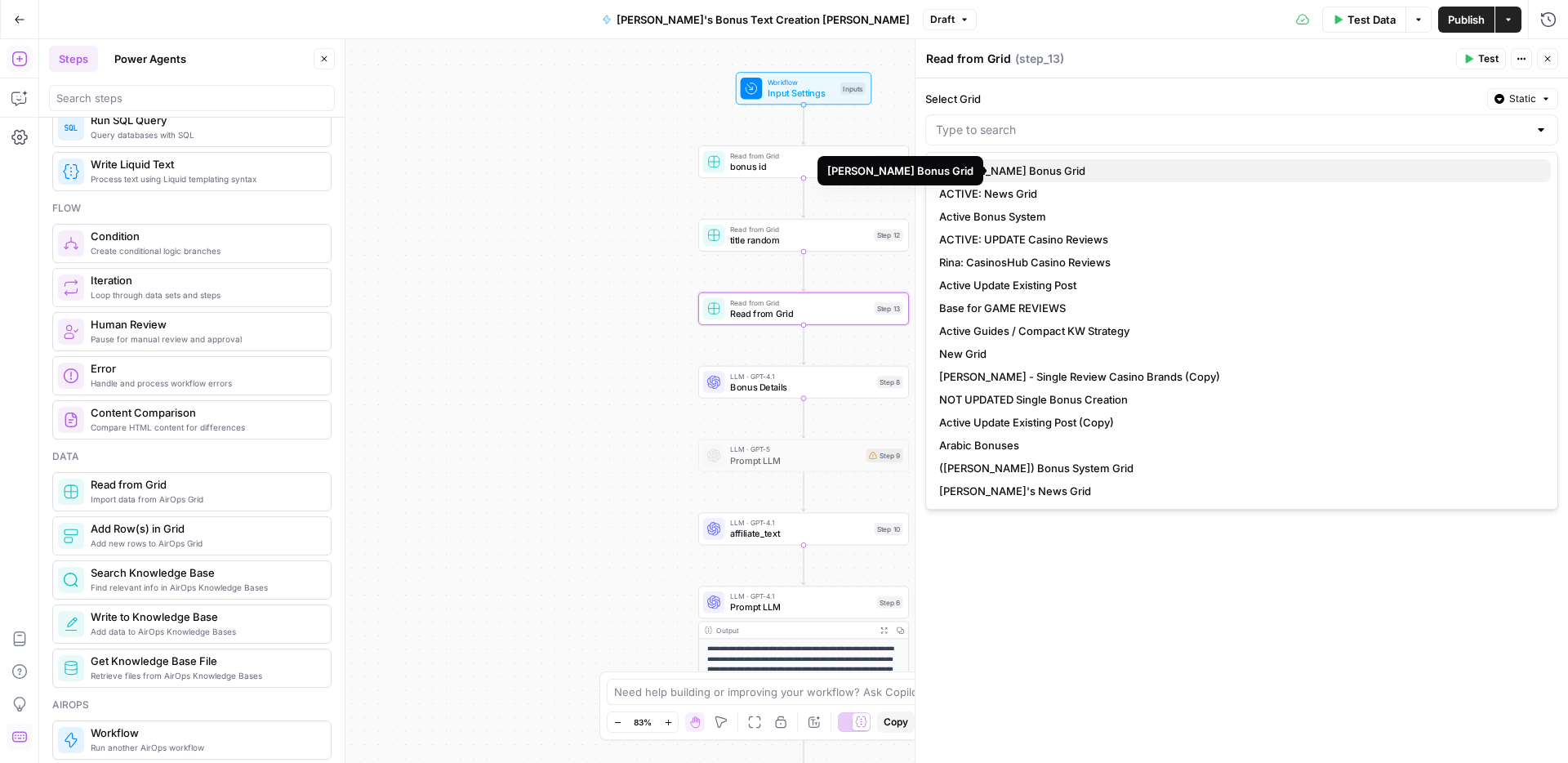
click at [1005, 171] on span "[PERSON_NAME] Bonus Grid" at bounding box center [1238, 171] width 599 height 16
type input "[PERSON_NAME] Bonus Grid"
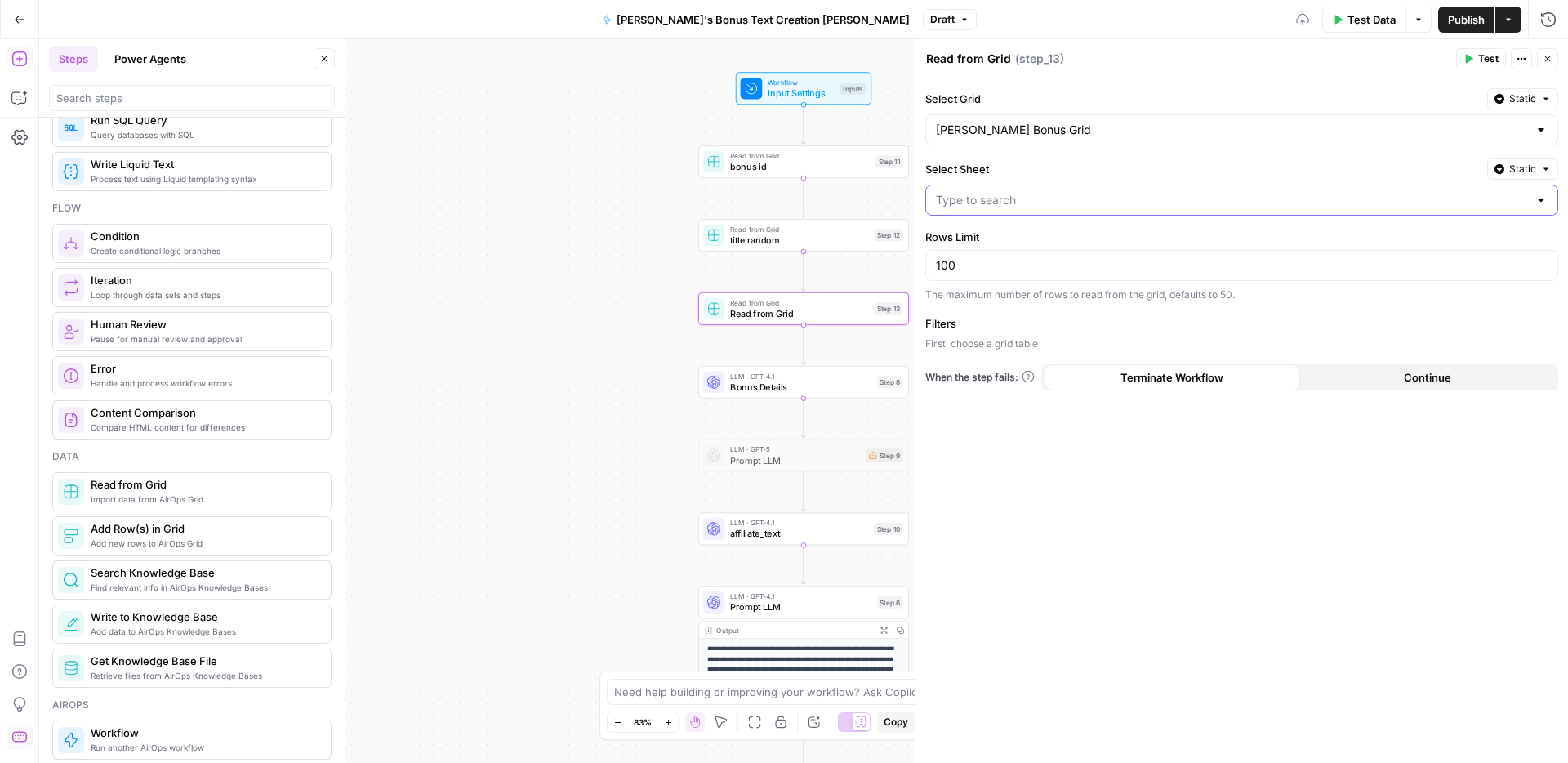
click at [1001, 197] on input "Select Sheet" at bounding box center [1231, 200] width 592 height 16
click at [1008, 285] on span "Websites Publications" at bounding box center [1238, 287] width 599 height 16
type input "Websites Publications"
click at [1232, 346] on span "Add Filter" at bounding box center [1249, 347] width 45 height 15
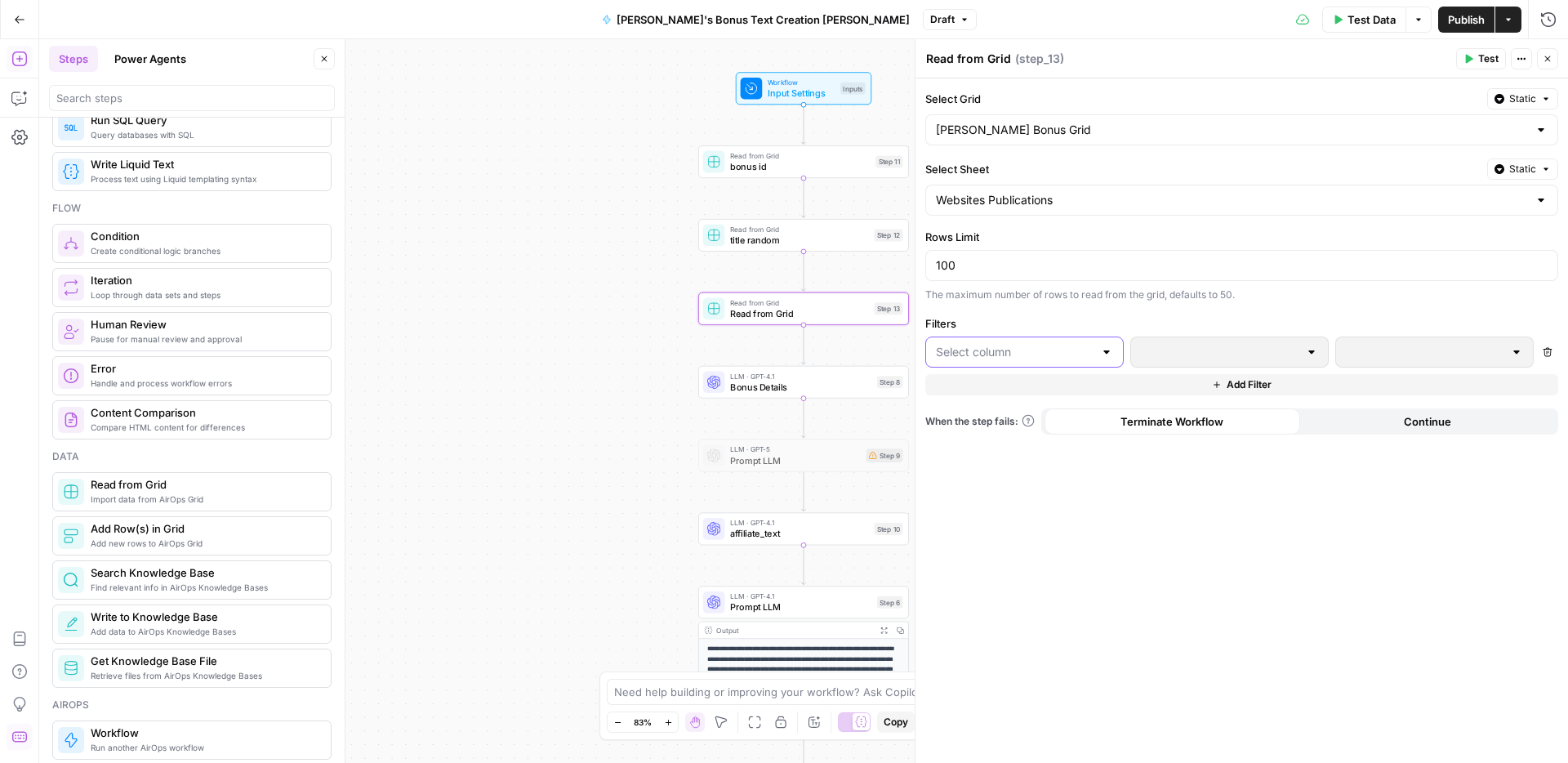
click at [1006, 357] on input "text" at bounding box center [1014, 352] width 158 height 16
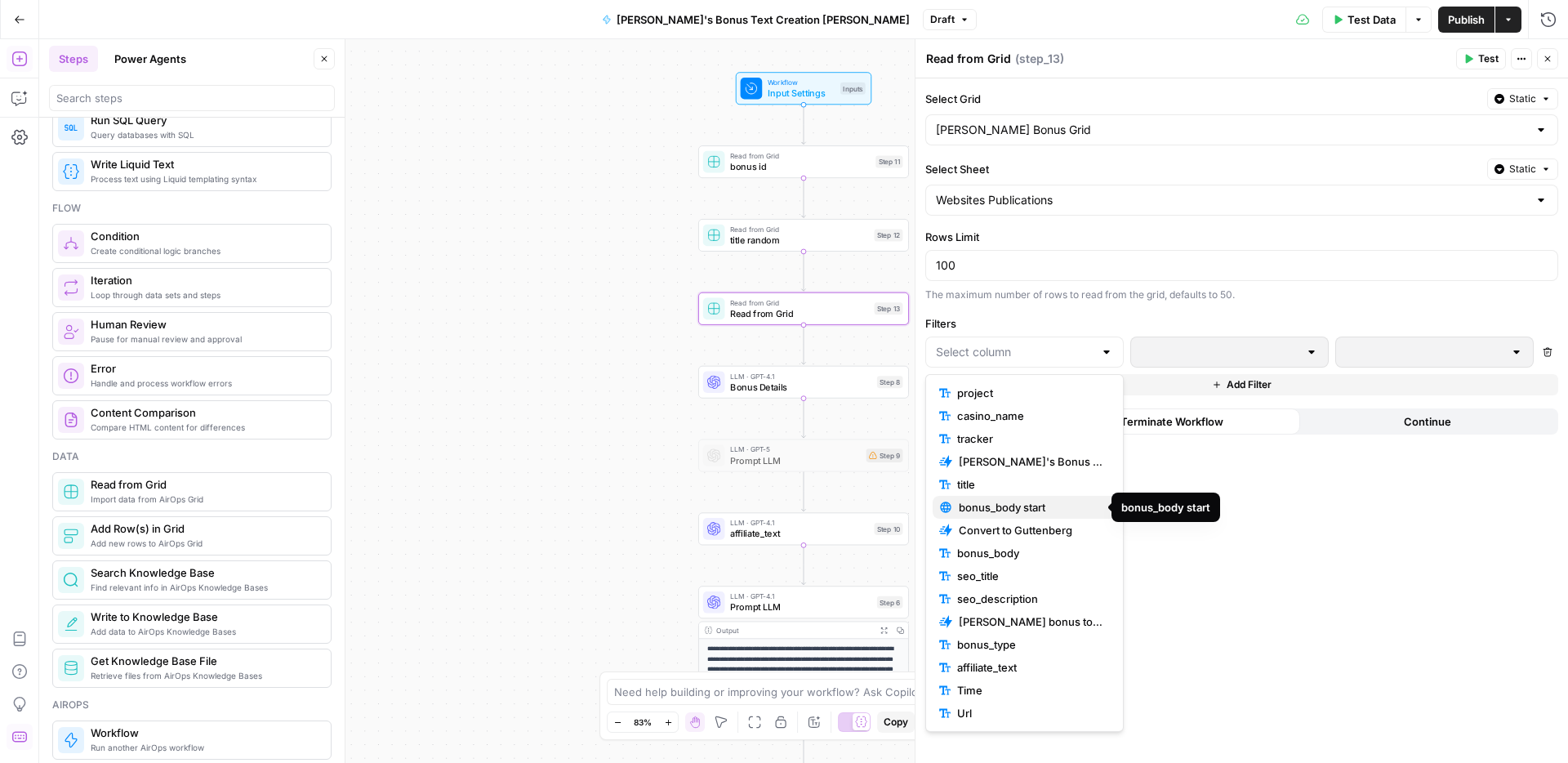
click at [1013, 506] on span "bonus_body start" at bounding box center [1030, 507] width 144 height 16
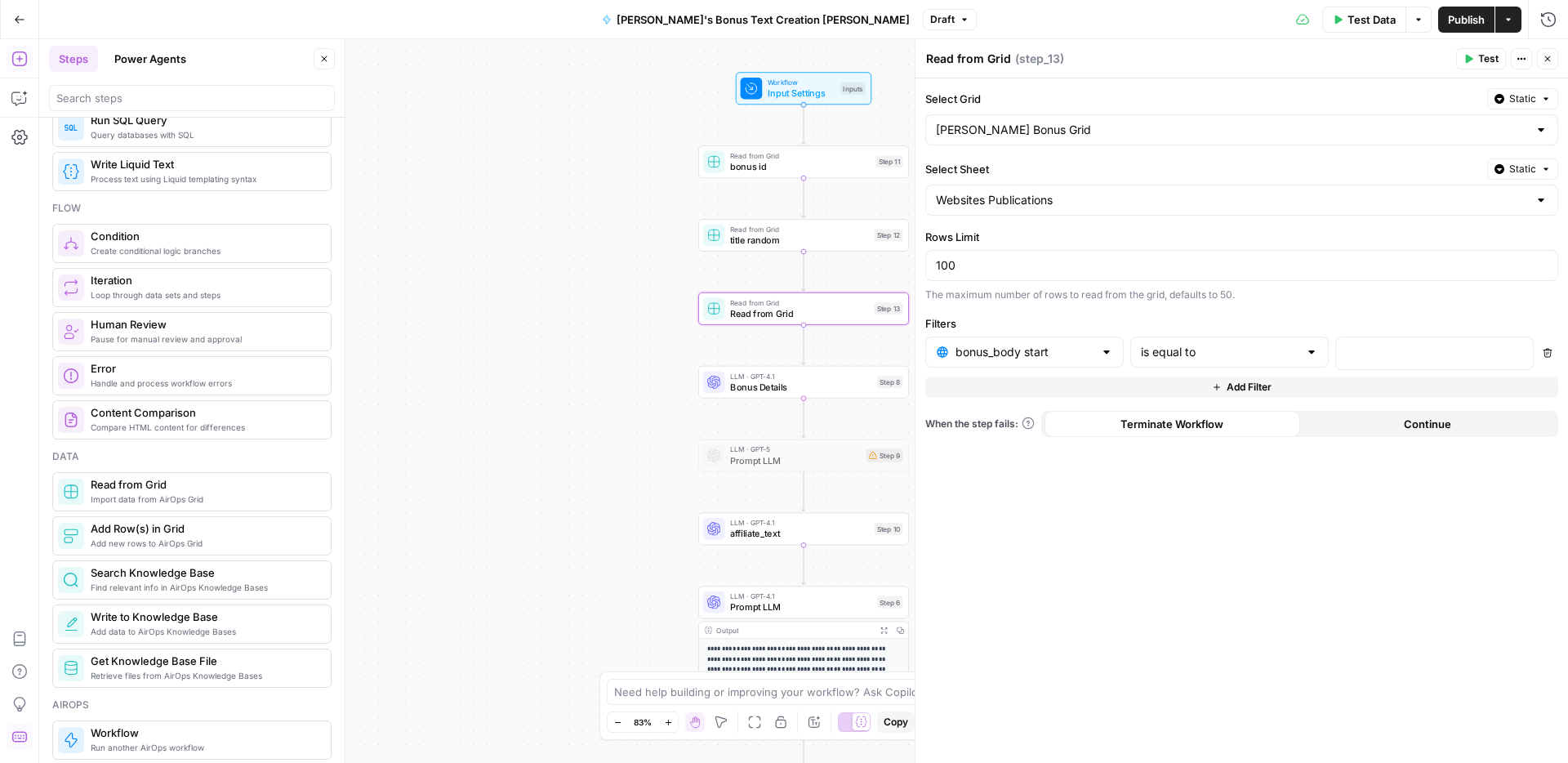
click at [1464, 22] on span "Publish" at bounding box center [1466, 20] width 37 height 16
click at [962, 57] on textarea "Read from Grid" at bounding box center [968, 59] width 85 height 16
drag, startPoint x: 1009, startPoint y: 59, endPoint x: 918, endPoint y: 58, distance: 91.0
click at [918, 58] on div "Read from Grid Read from Grid ( step_13 ) Test Actions Close Select Grid Static…" at bounding box center [1241, 401] width 653 height 723
click at [1134, 49] on div "body randome body randome ( step_13 )" at bounding box center [1189, 59] width 526 height 18
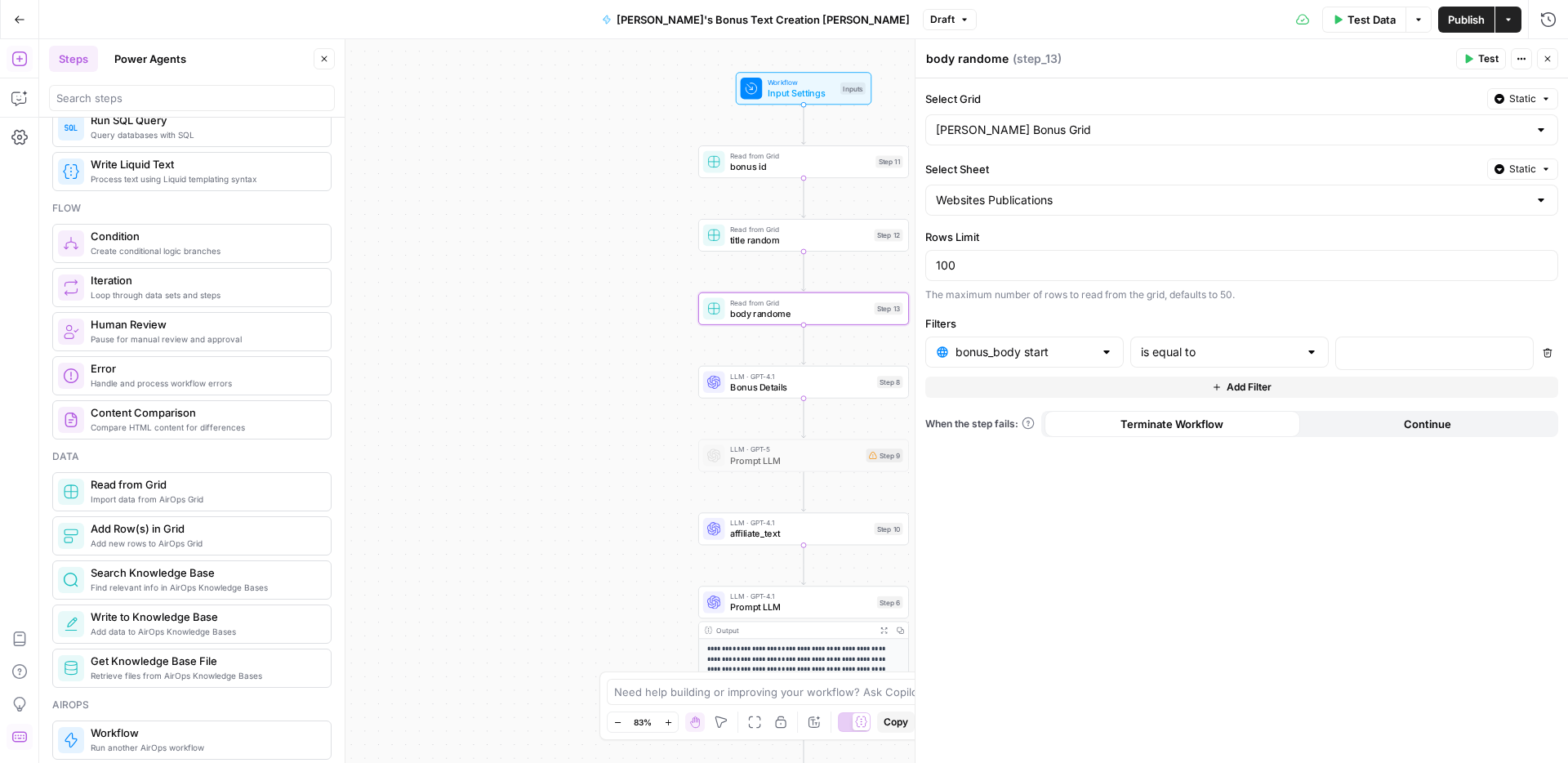
click at [983, 50] on textarea "body randome" at bounding box center [968, 59] width 82 height 16
click at [1002, 57] on textarea "body randome" at bounding box center [968, 59] width 82 height 16
type textarea "body random"
click at [624, 285] on div "**********" at bounding box center [803, 401] width 1528 height 723
click at [1547, 61] on icon "button" at bounding box center [1547, 59] width 10 height 10
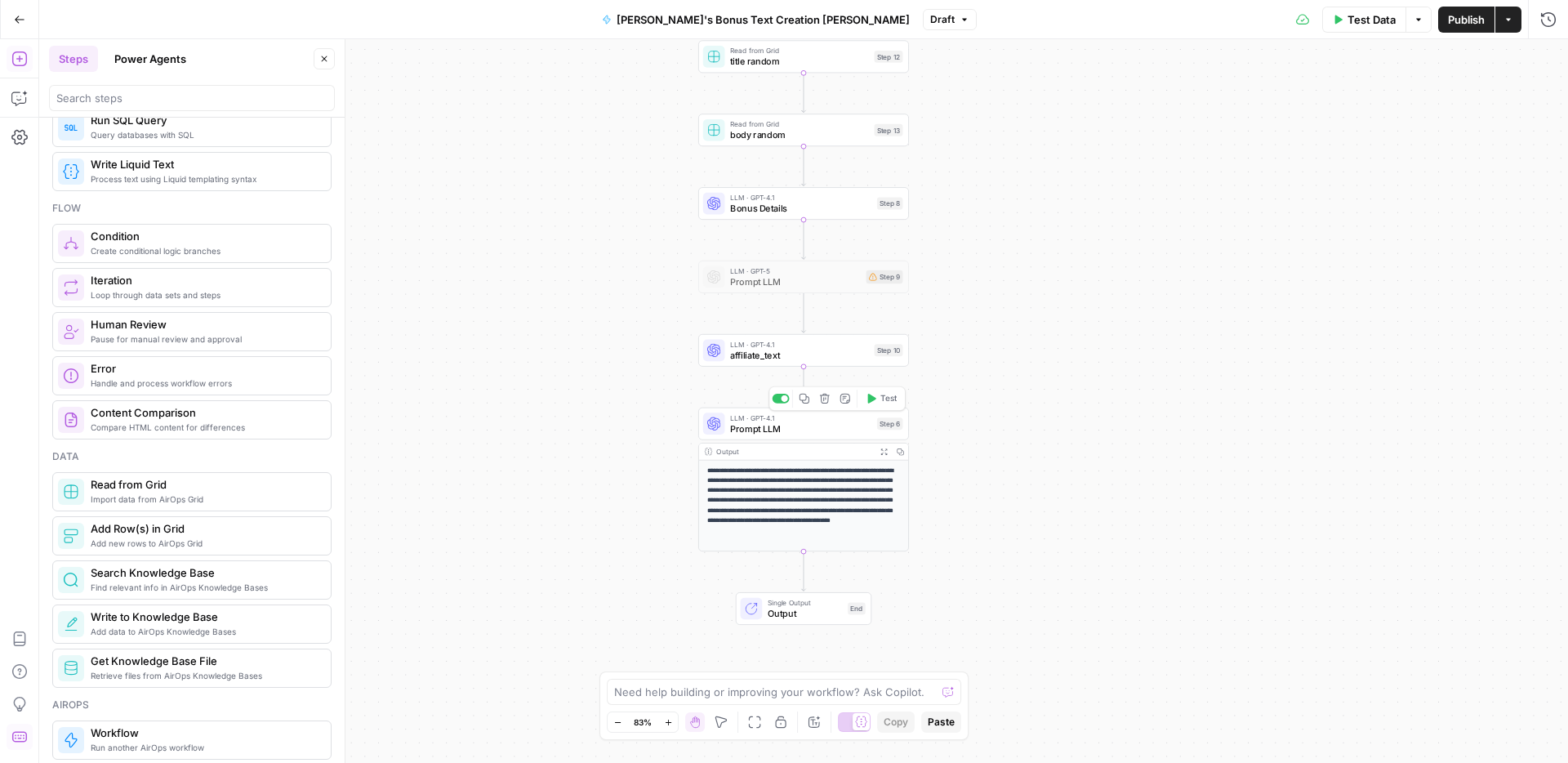
click at [806, 429] on span "Prompt LLM" at bounding box center [800, 428] width 141 height 14
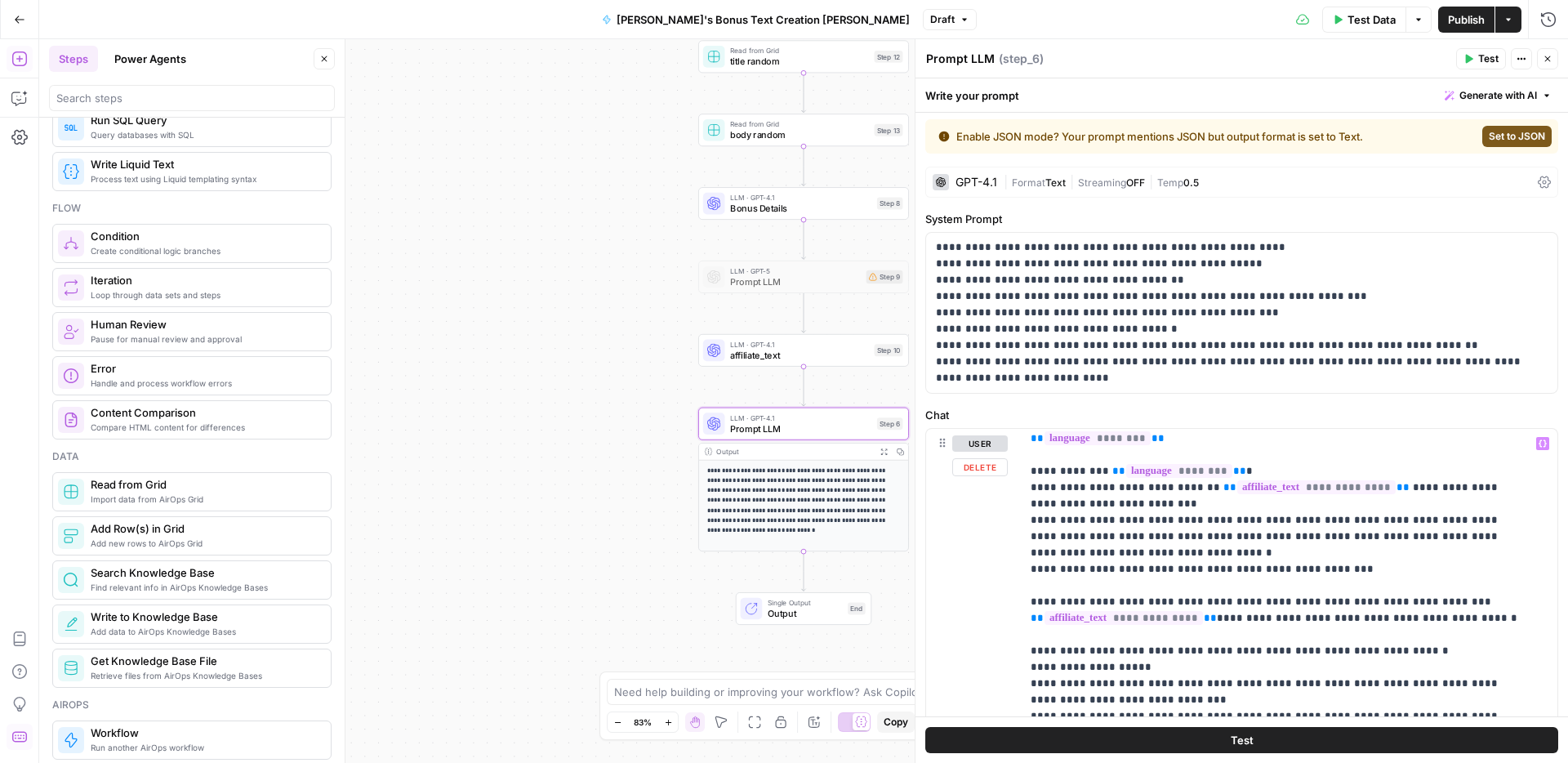
scroll to position [1180, 0]
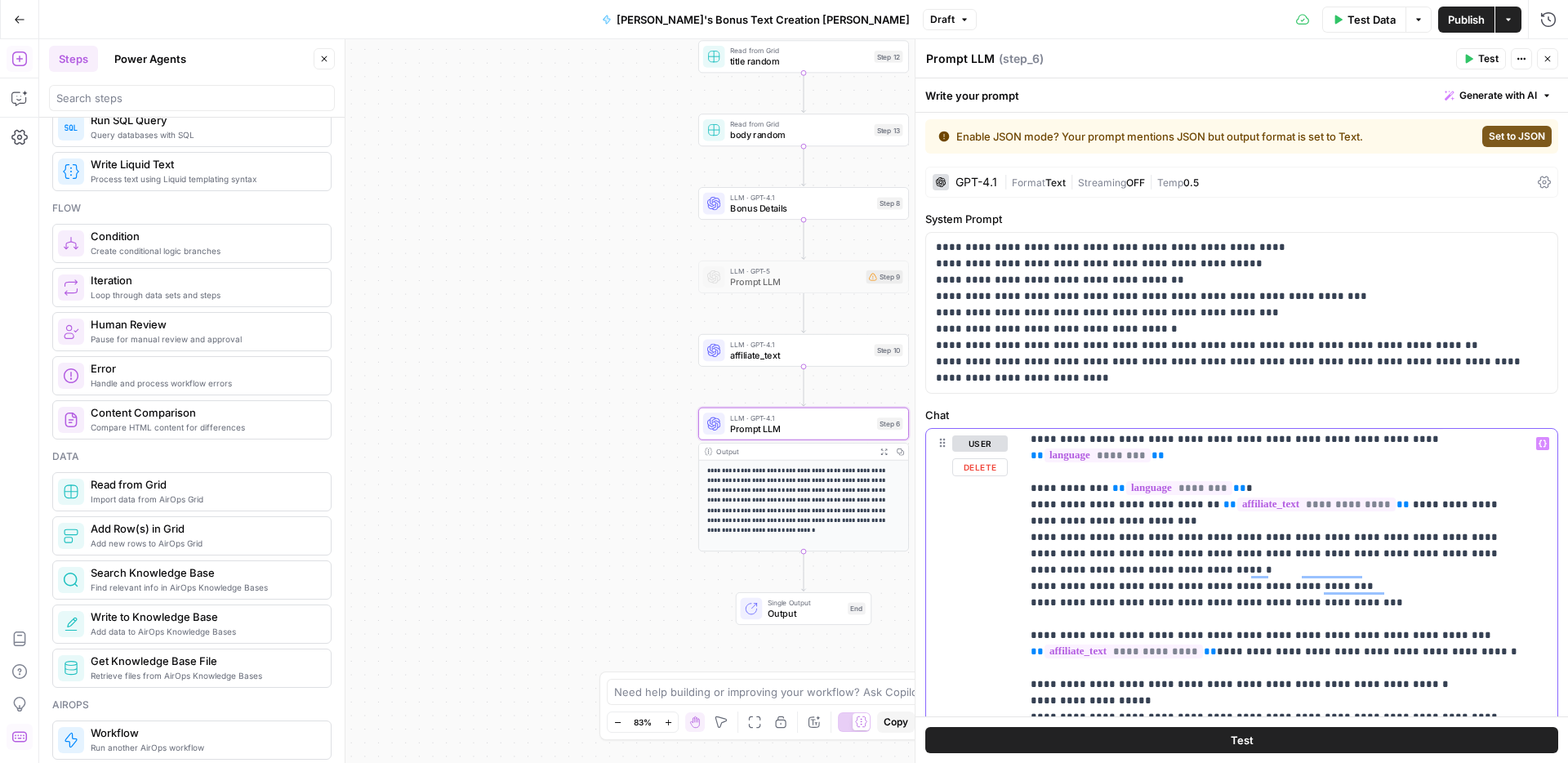
click at [1538, 446] on icon "button" at bounding box center [1542, 444] width 8 height 8
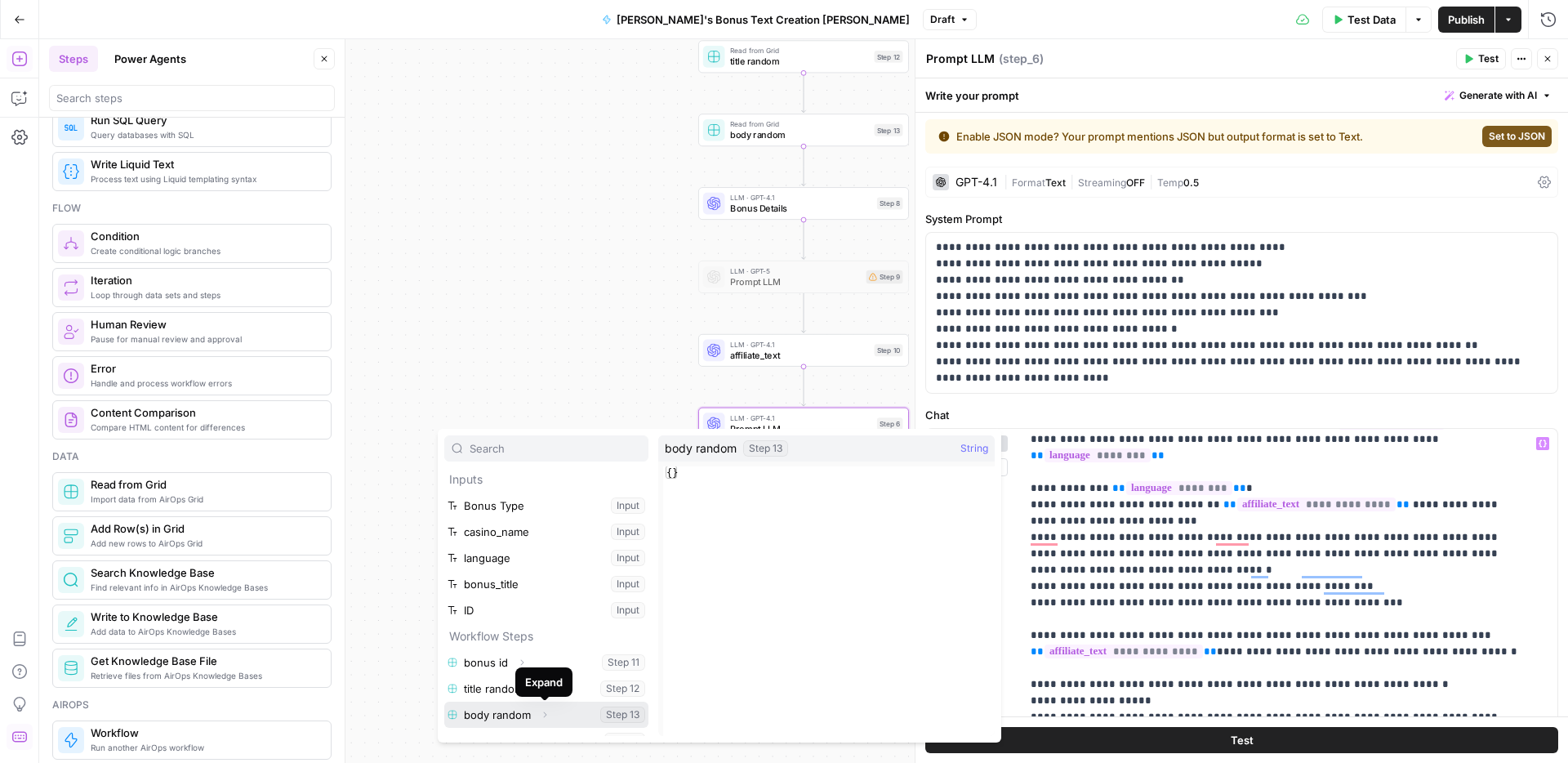
click at [547, 714] on icon "button" at bounding box center [544, 714] width 10 height 10
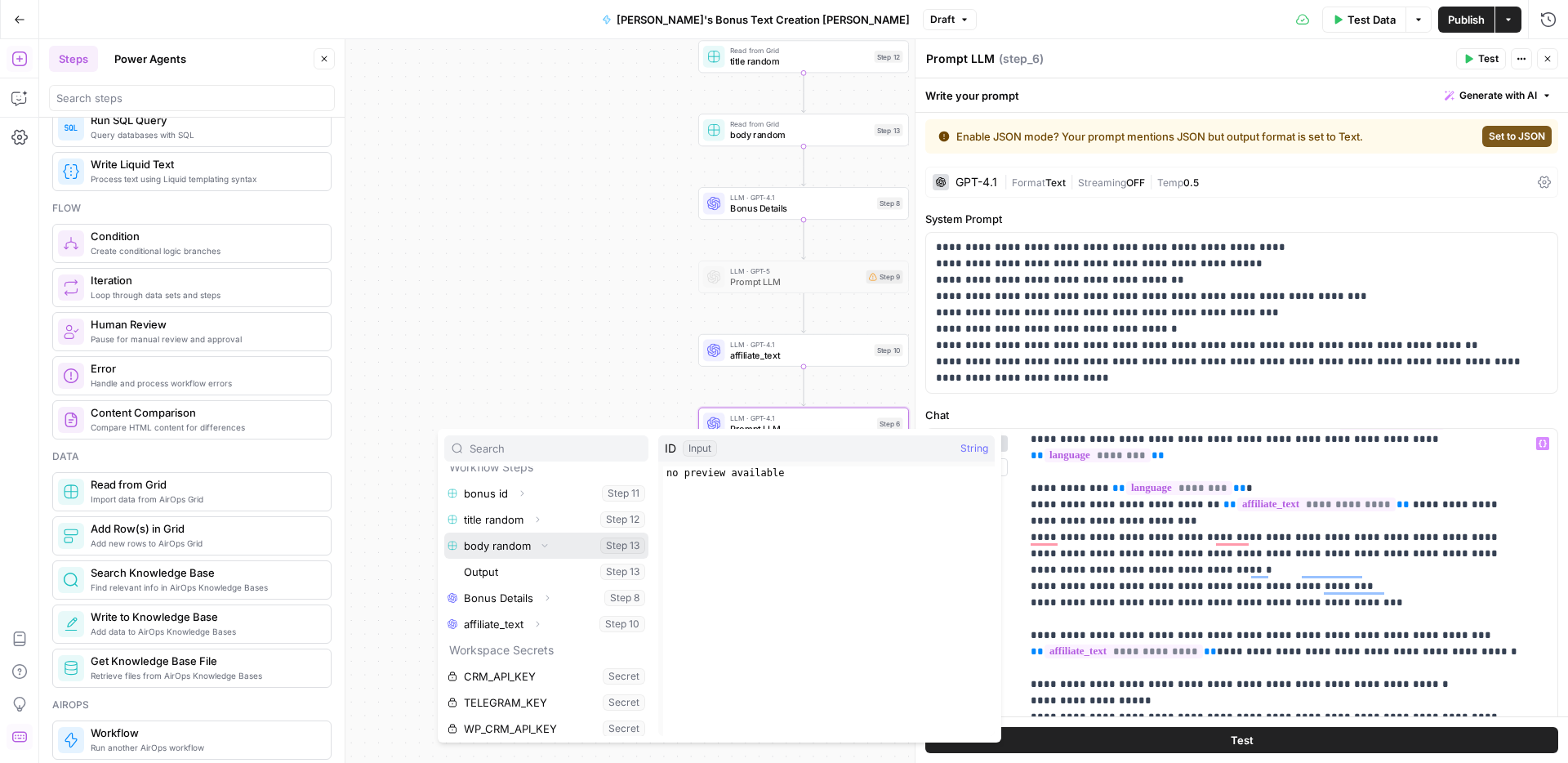
scroll to position [175, 0]
click at [506, 553] on button "Select variable Output" at bounding box center [554, 566] width 188 height 26
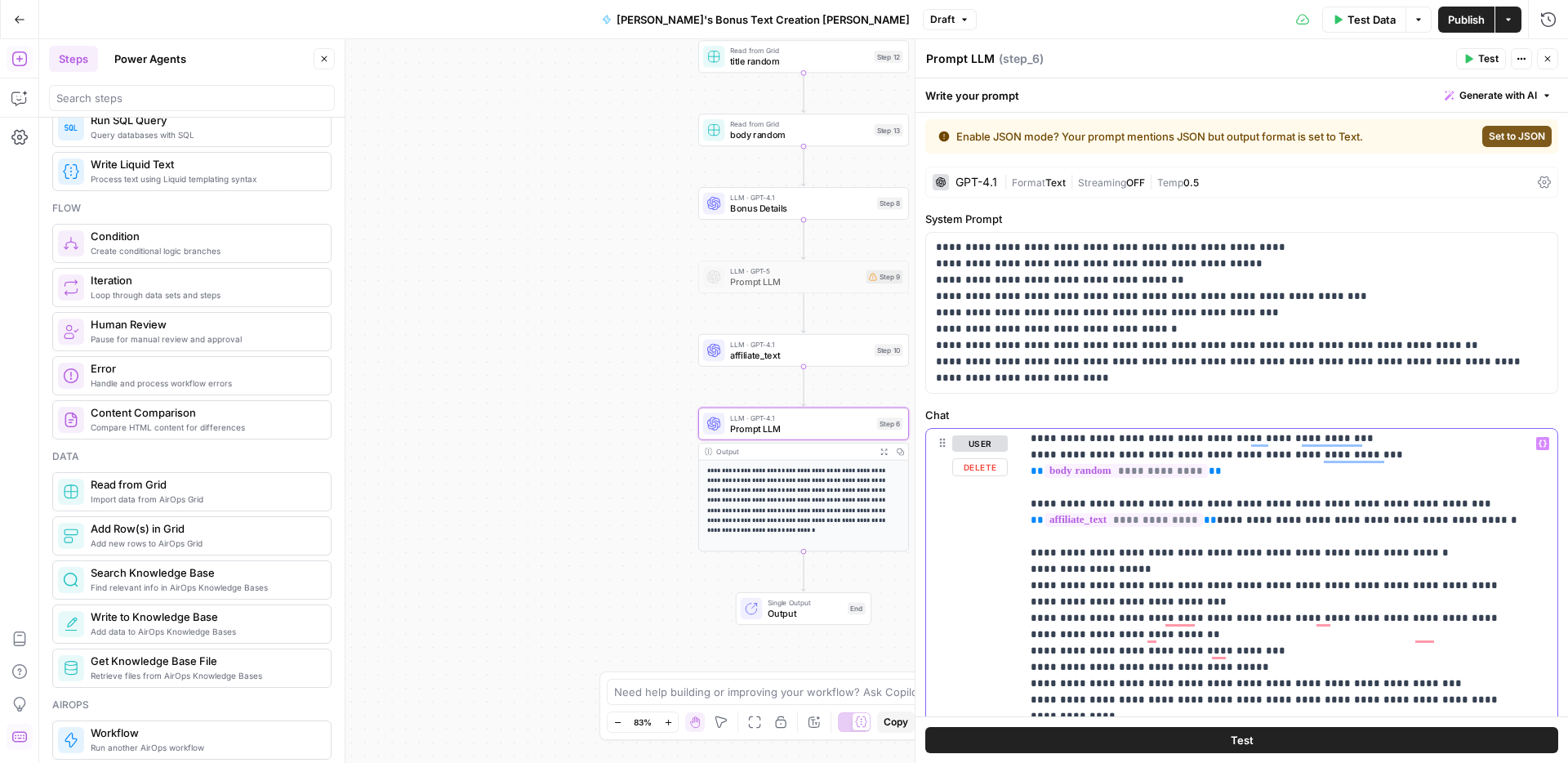
scroll to position [1332, 0]
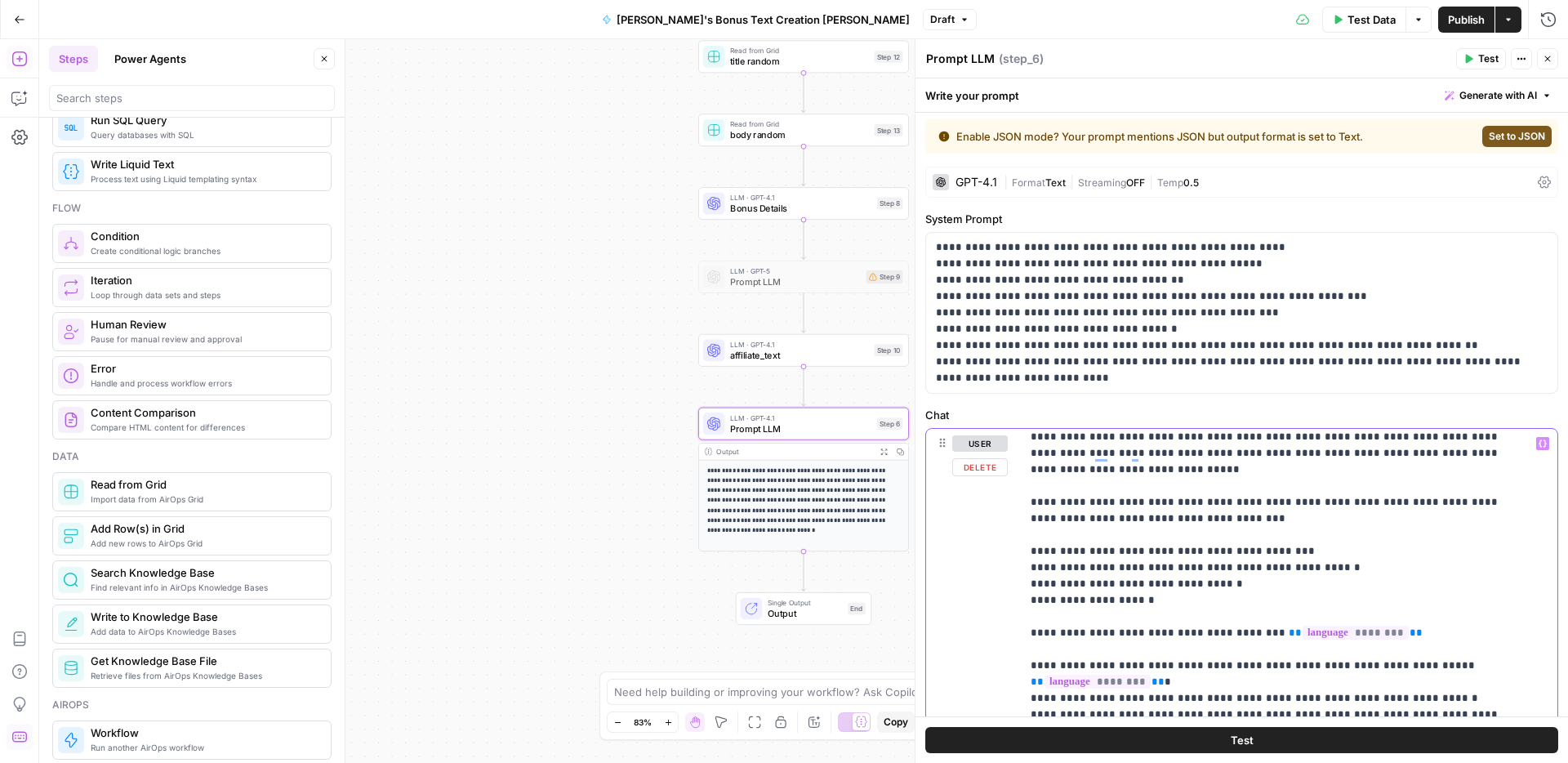
click at [1181, 584] on p "**********" at bounding box center [1276, 502] width 492 height 3707
click at [1538, 443] on icon "button" at bounding box center [1542, 444] width 8 height 8
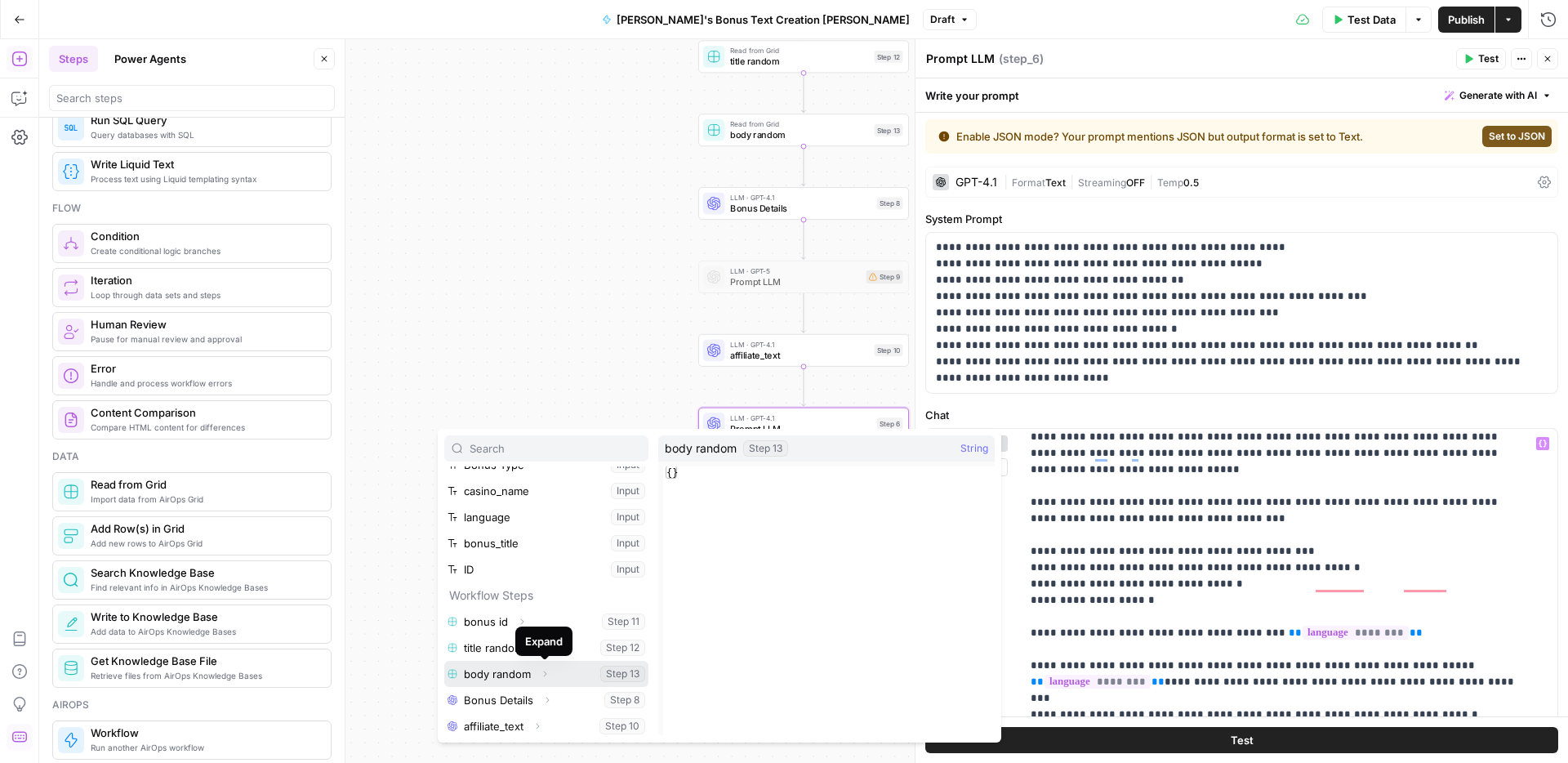
click at [549, 674] on span "Expand" at bounding box center [549, 674] width 1 height 1
click at [524, 694] on button "Select variable Output" at bounding box center [554, 700] width 188 height 26
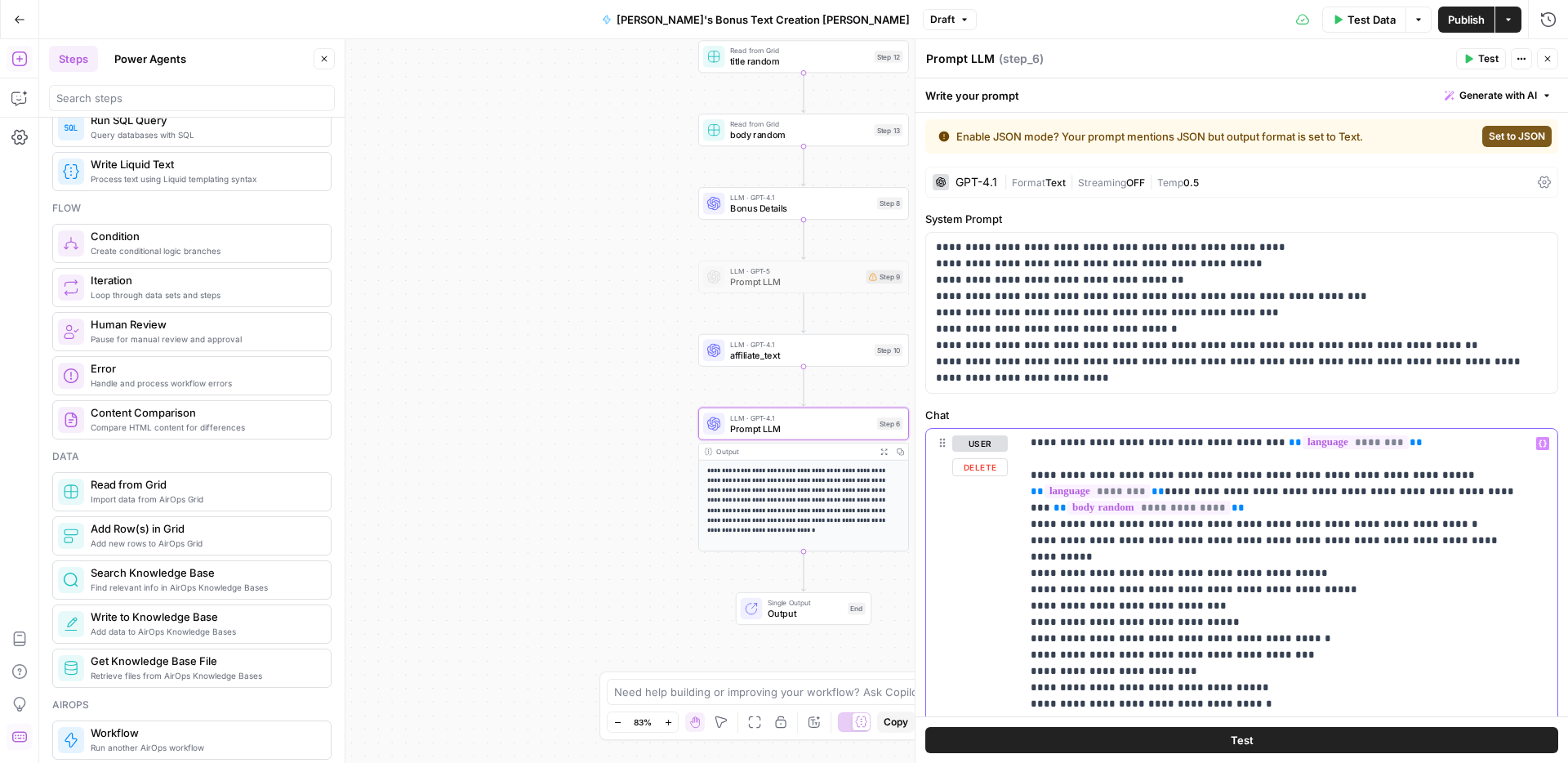
click at [1178, 620] on p "**********" at bounding box center [1276, 320] width 492 height 3723
click at [1481, 441] on p "**********" at bounding box center [1276, 320] width 492 height 3723
click at [1538, 446] on icon "button" at bounding box center [1542, 444] width 8 height 8
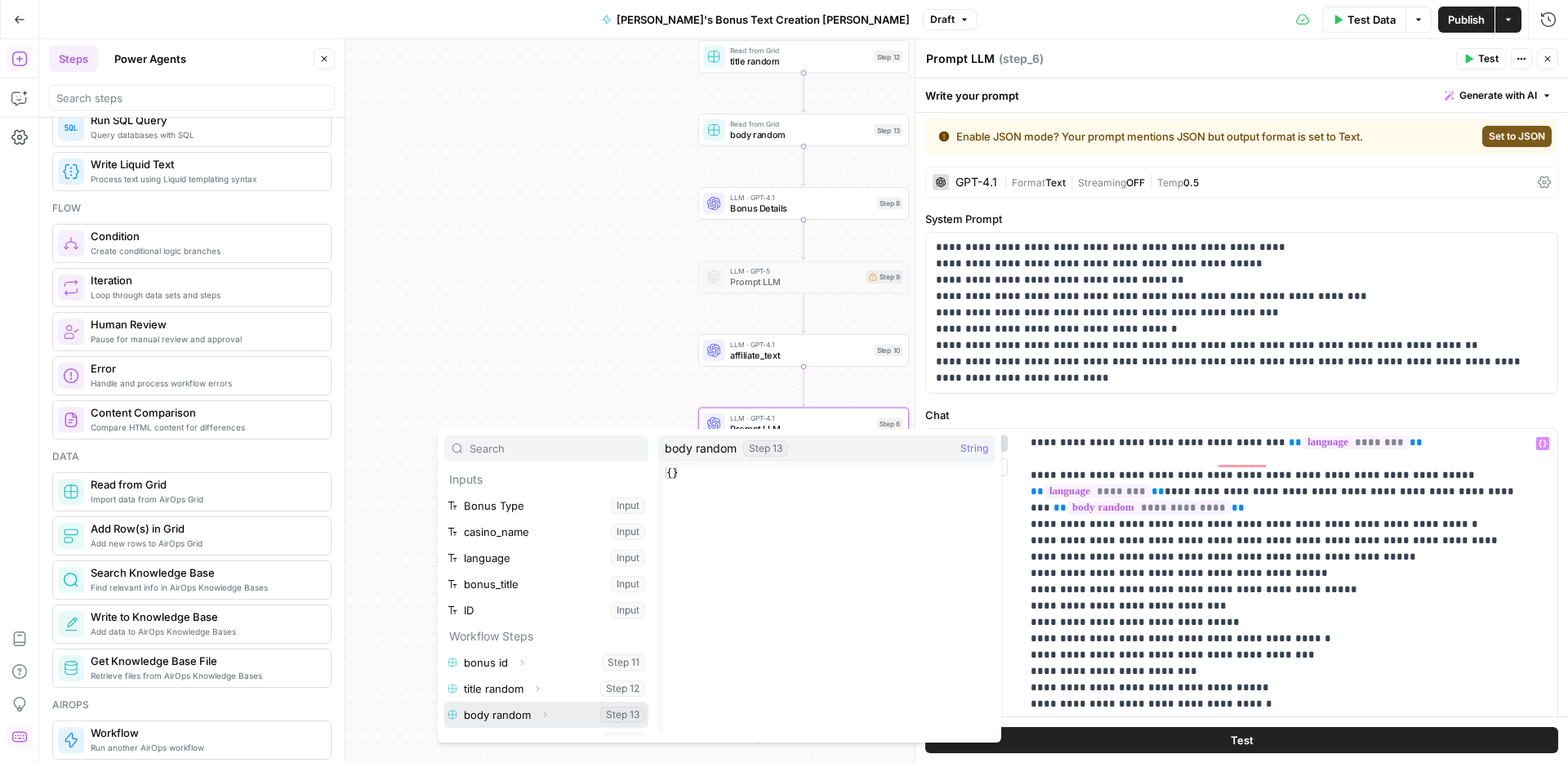
click at [544, 715] on icon "button" at bounding box center [544, 714] width 10 height 10
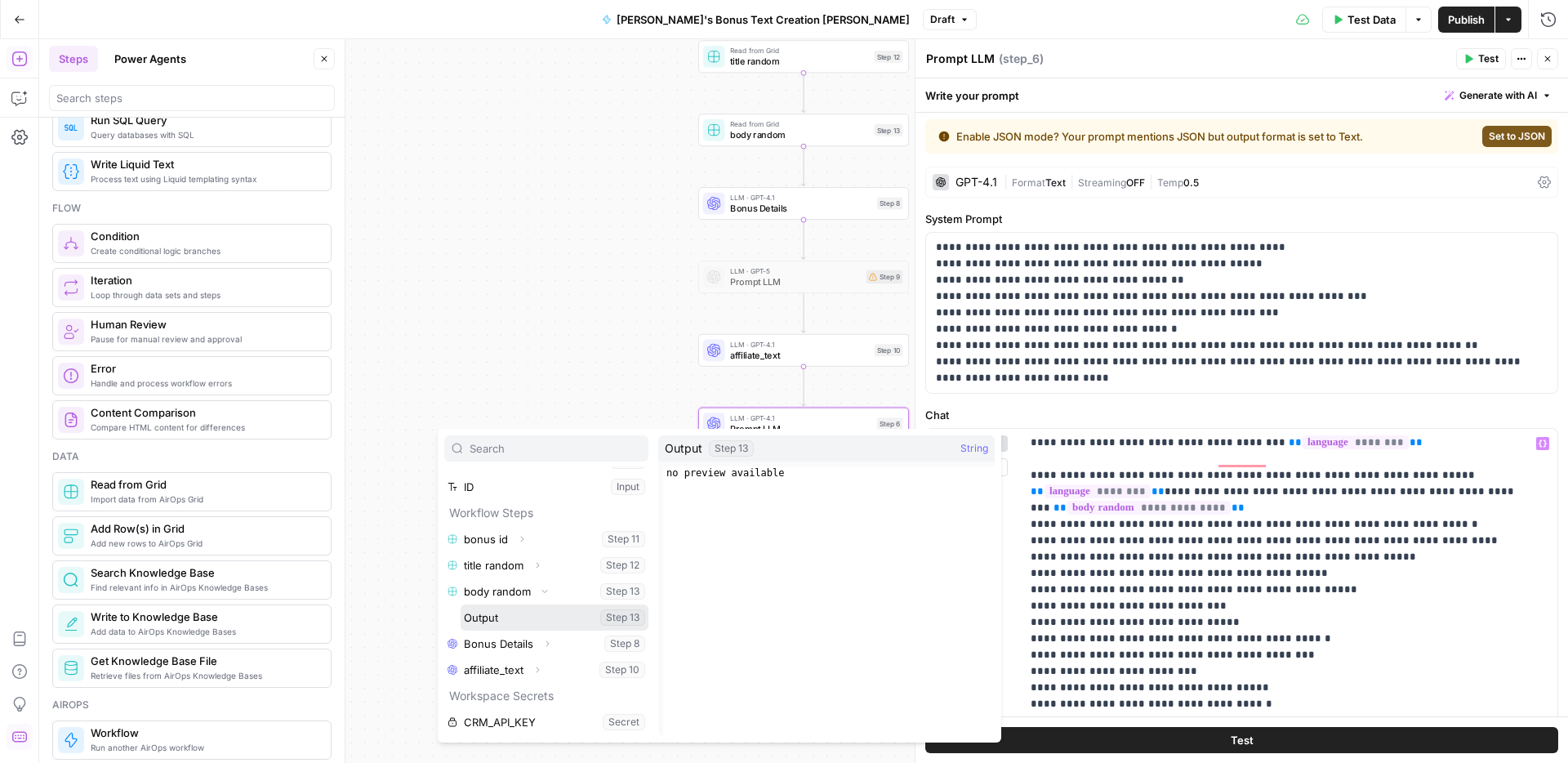
click at [510, 614] on button "Select variable Output" at bounding box center [554, 618] width 188 height 26
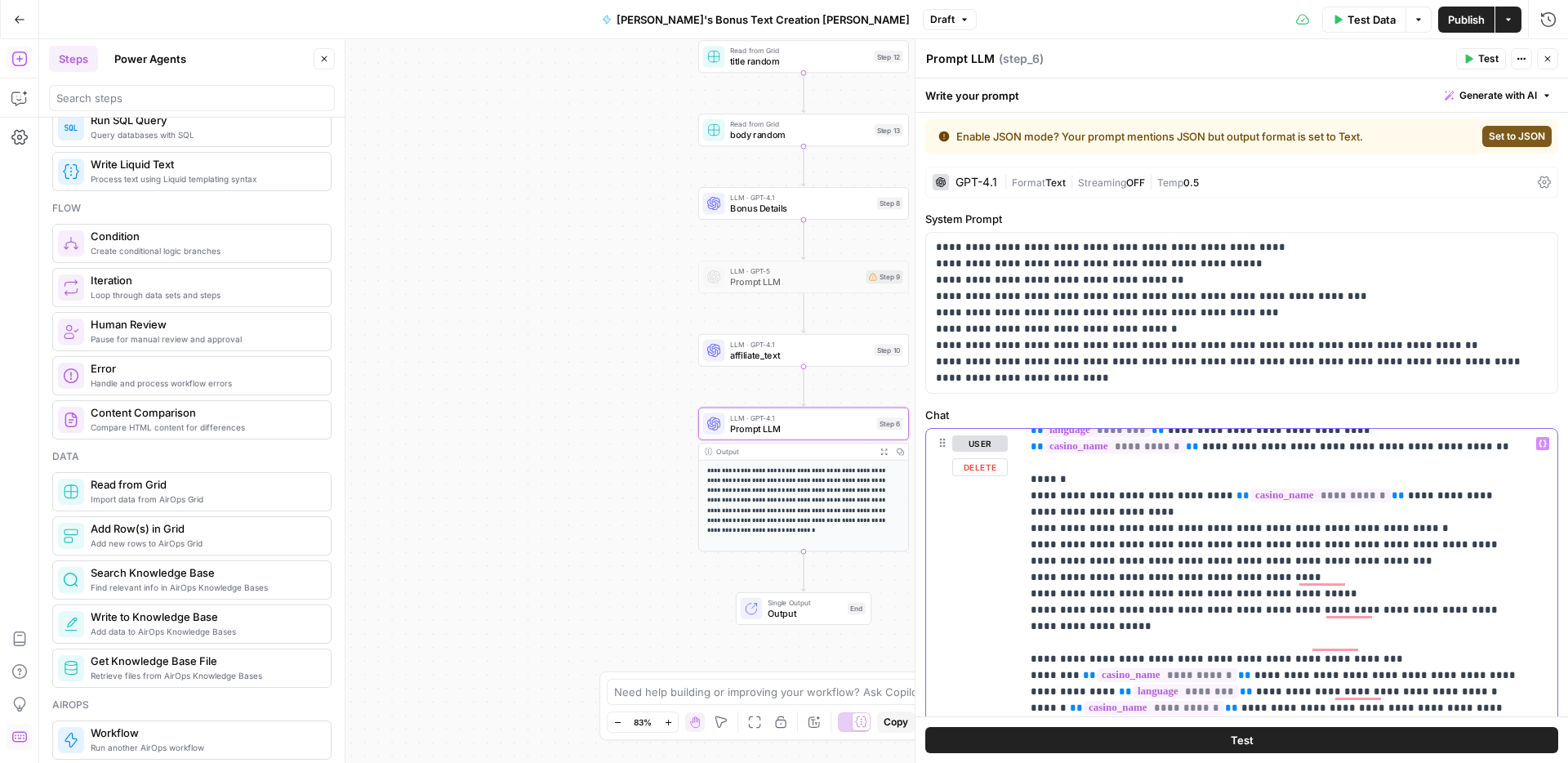
click at [1538, 444] on icon "button" at bounding box center [1542, 444] width 8 height 8
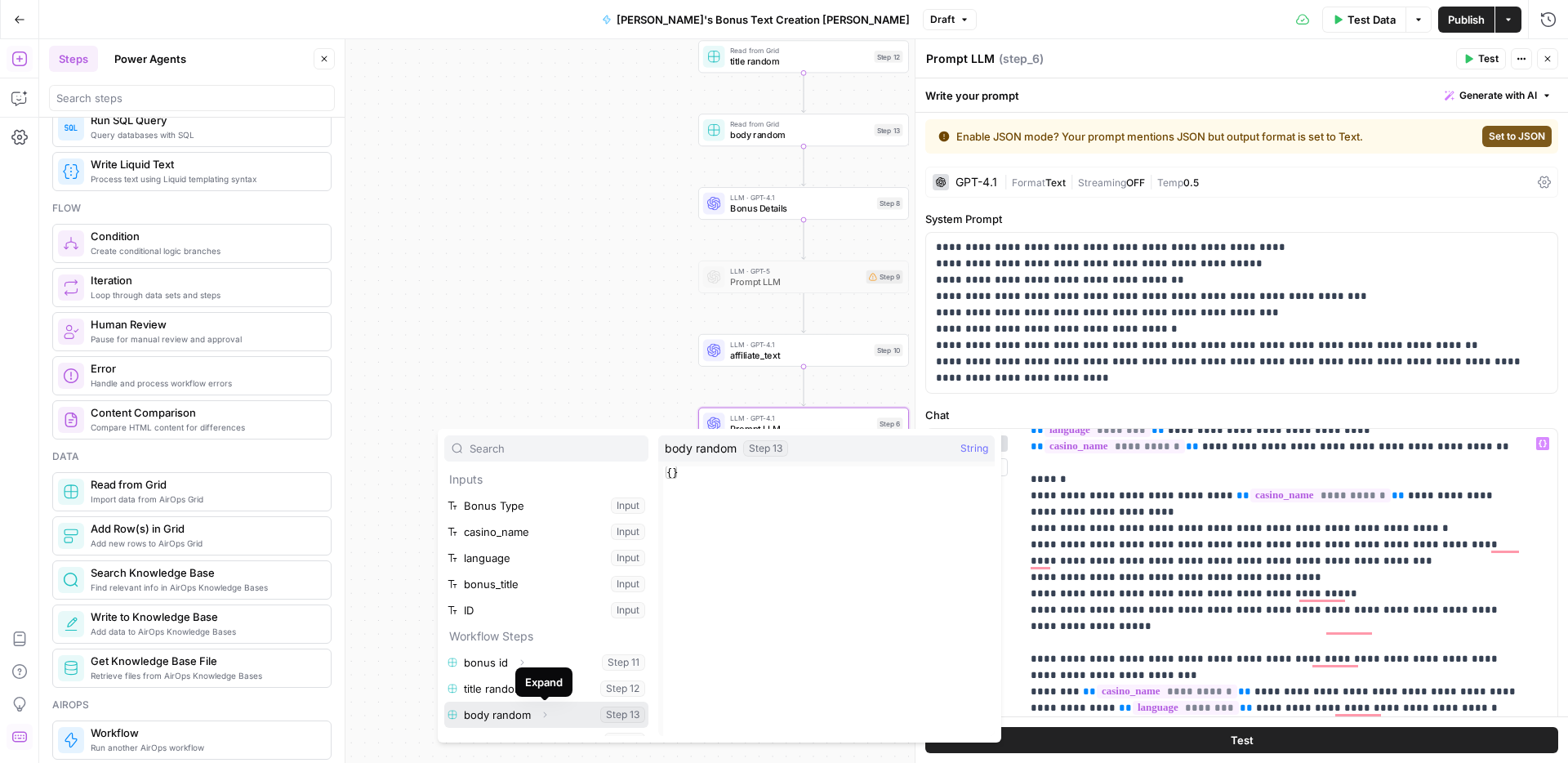
click at [547, 717] on icon "button" at bounding box center [544, 714] width 10 height 10
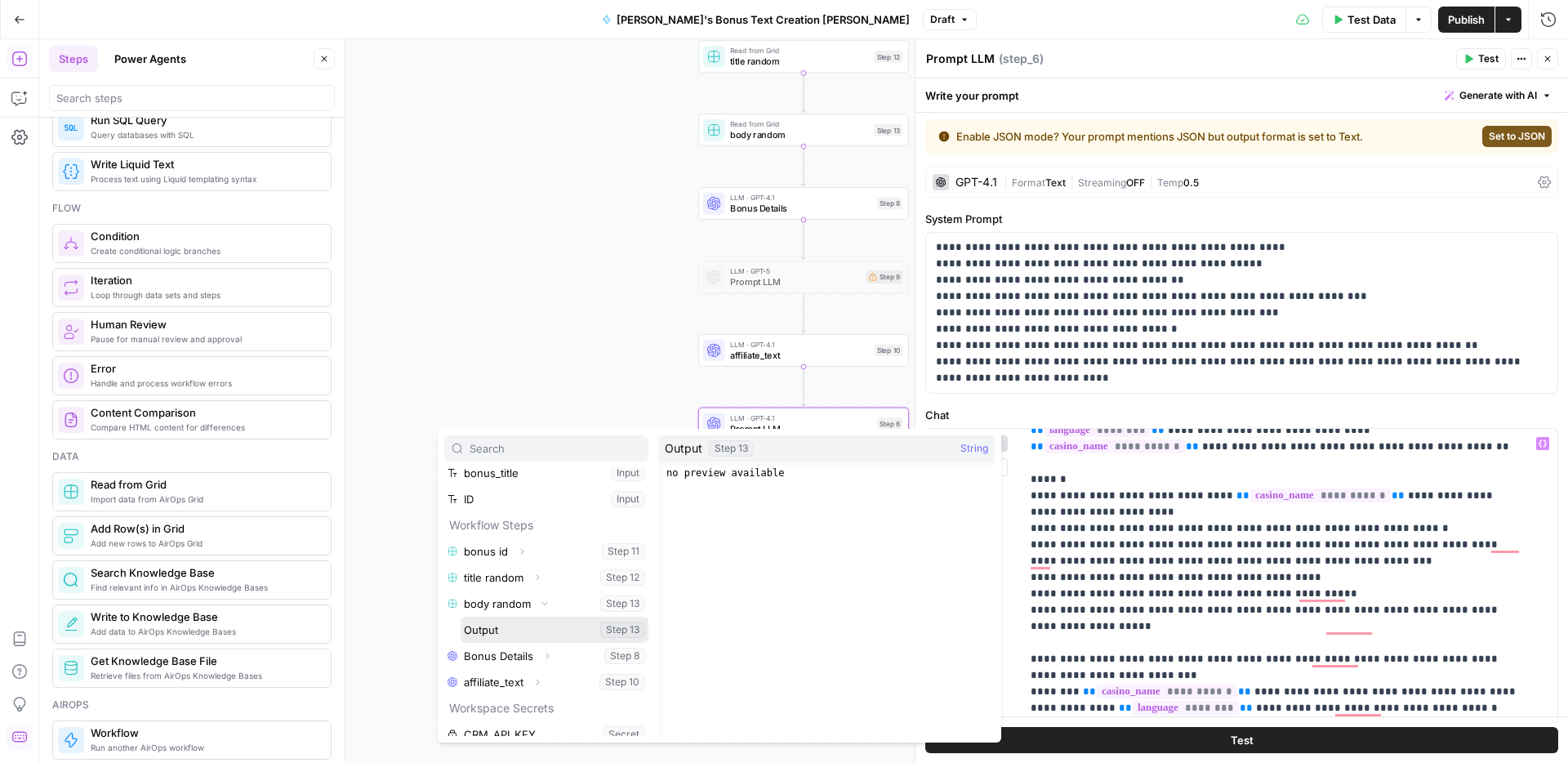
click at [506, 634] on button "Select variable Output" at bounding box center [554, 629] width 188 height 26
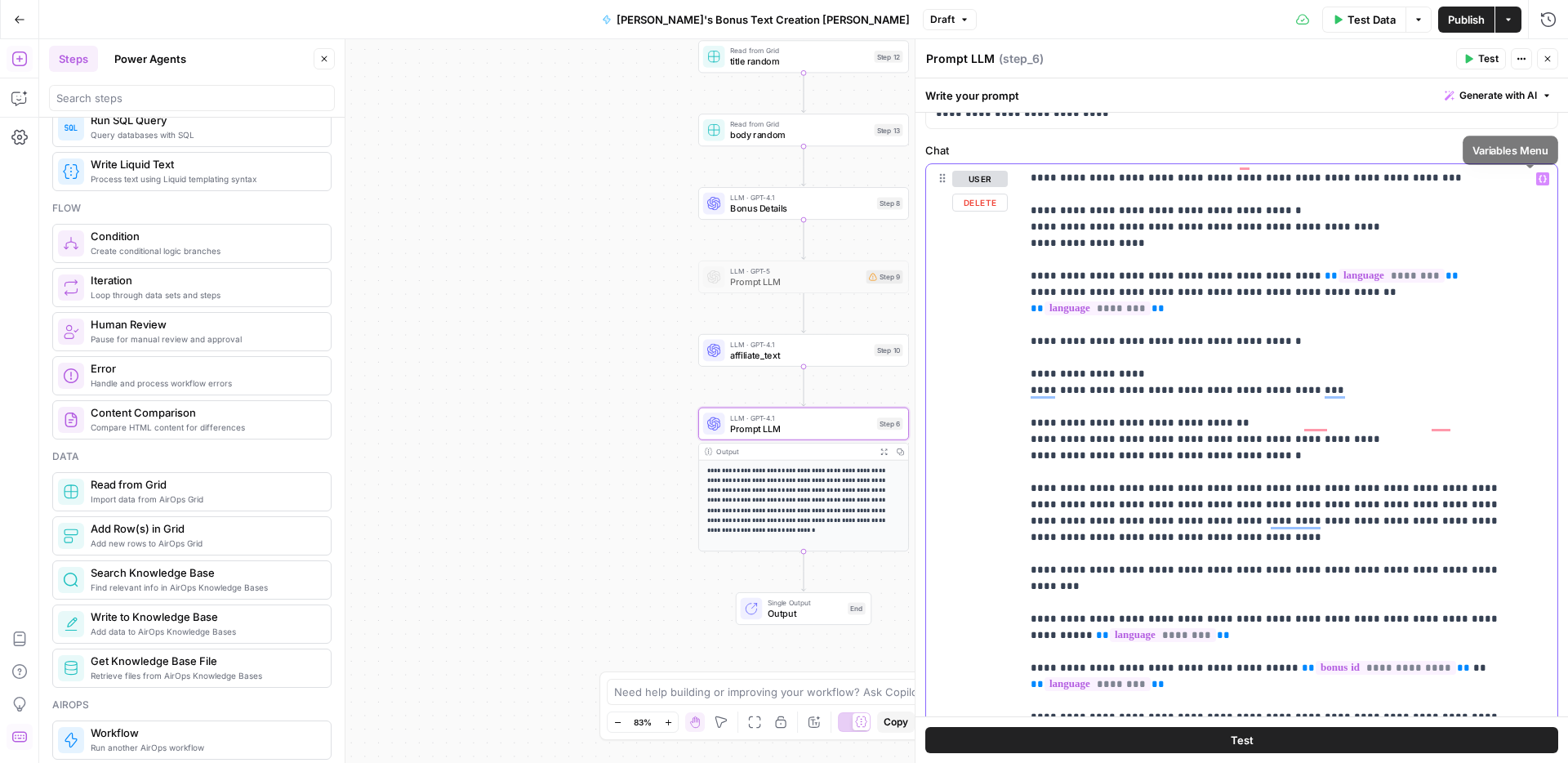
click at [1538, 181] on icon "button" at bounding box center [1542, 179] width 8 height 7
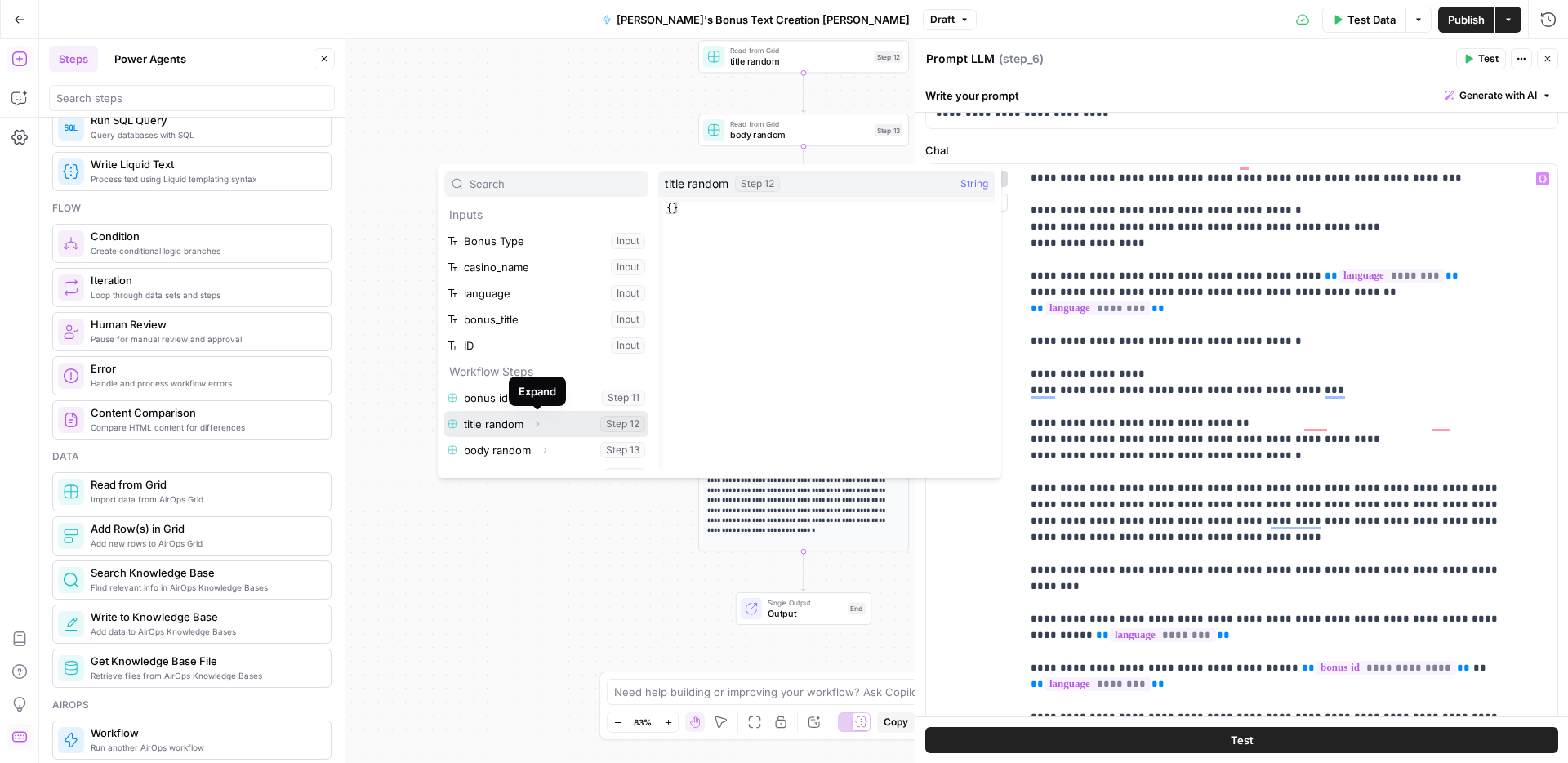
click at [539, 424] on icon "button" at bounding box center [537, 424] width 10 height 10
click at [520, 448] on button "Select variable Output" at bounding box center [554, 450] width 188 height 26
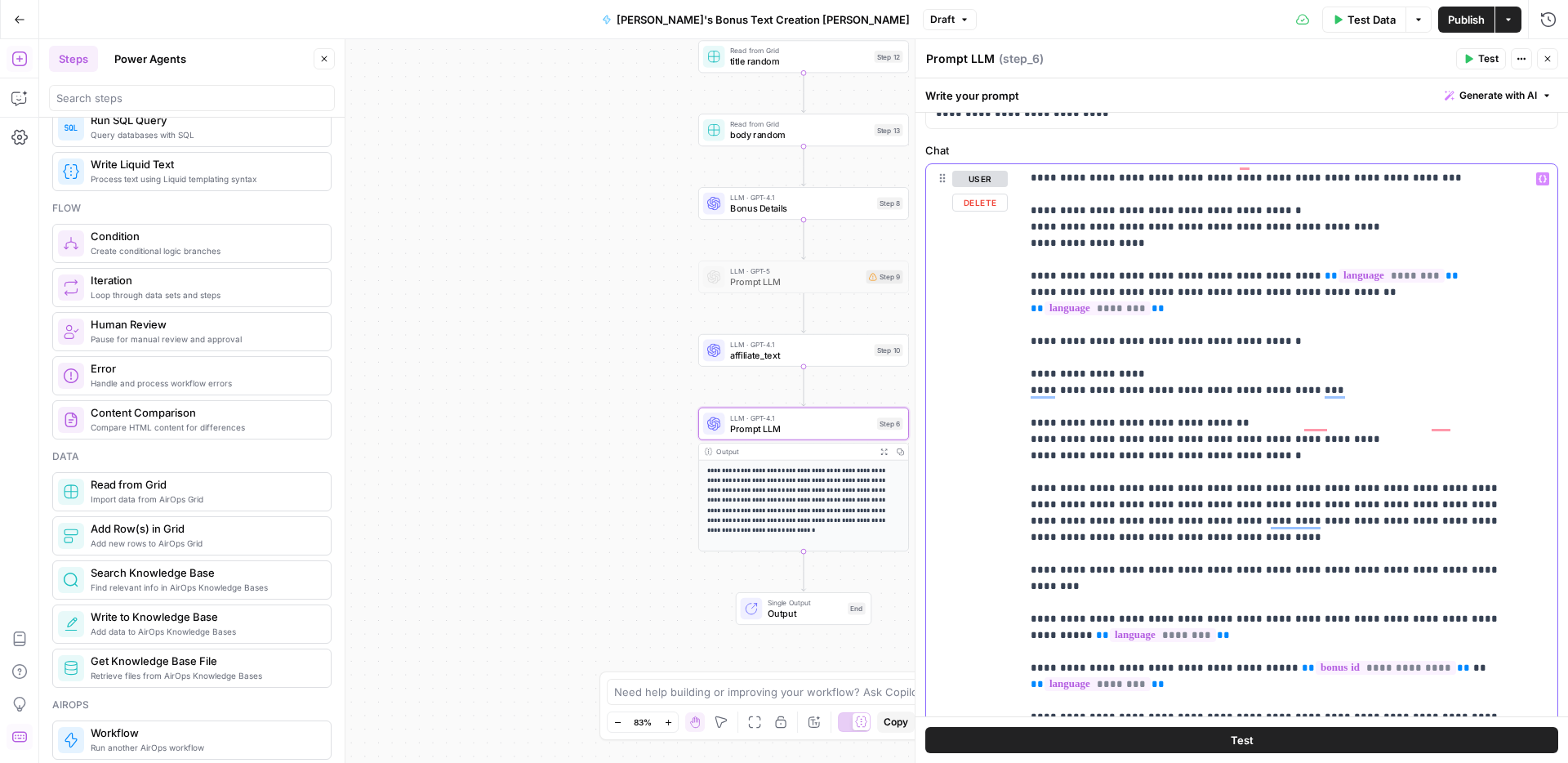
click at [1538, 180] on icon "button" at bounding box center [1542, 179] width 8 height 8
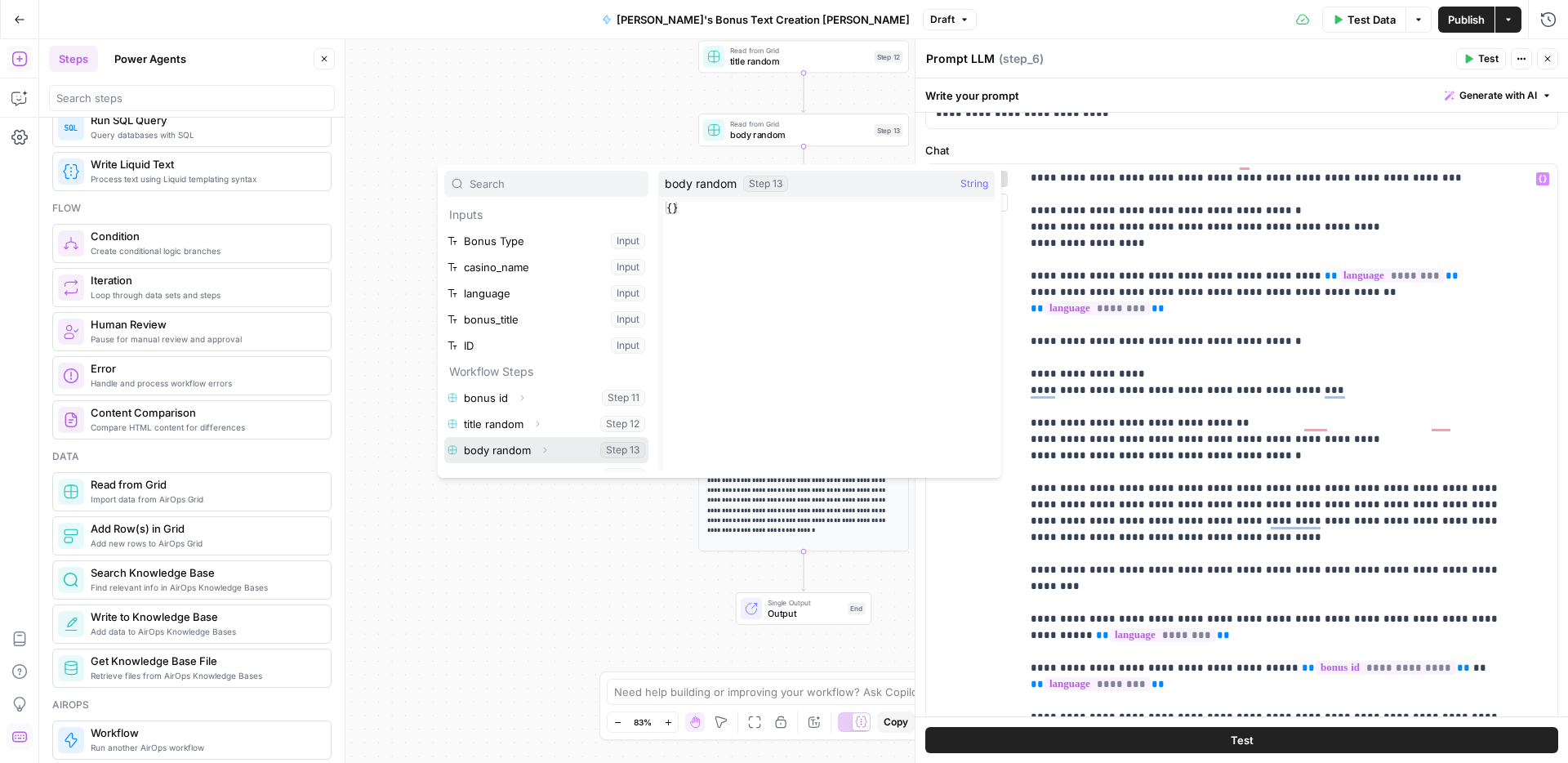
click at [547, 452] on icon "button" at bounding box center [544, 450] width 10 height 10
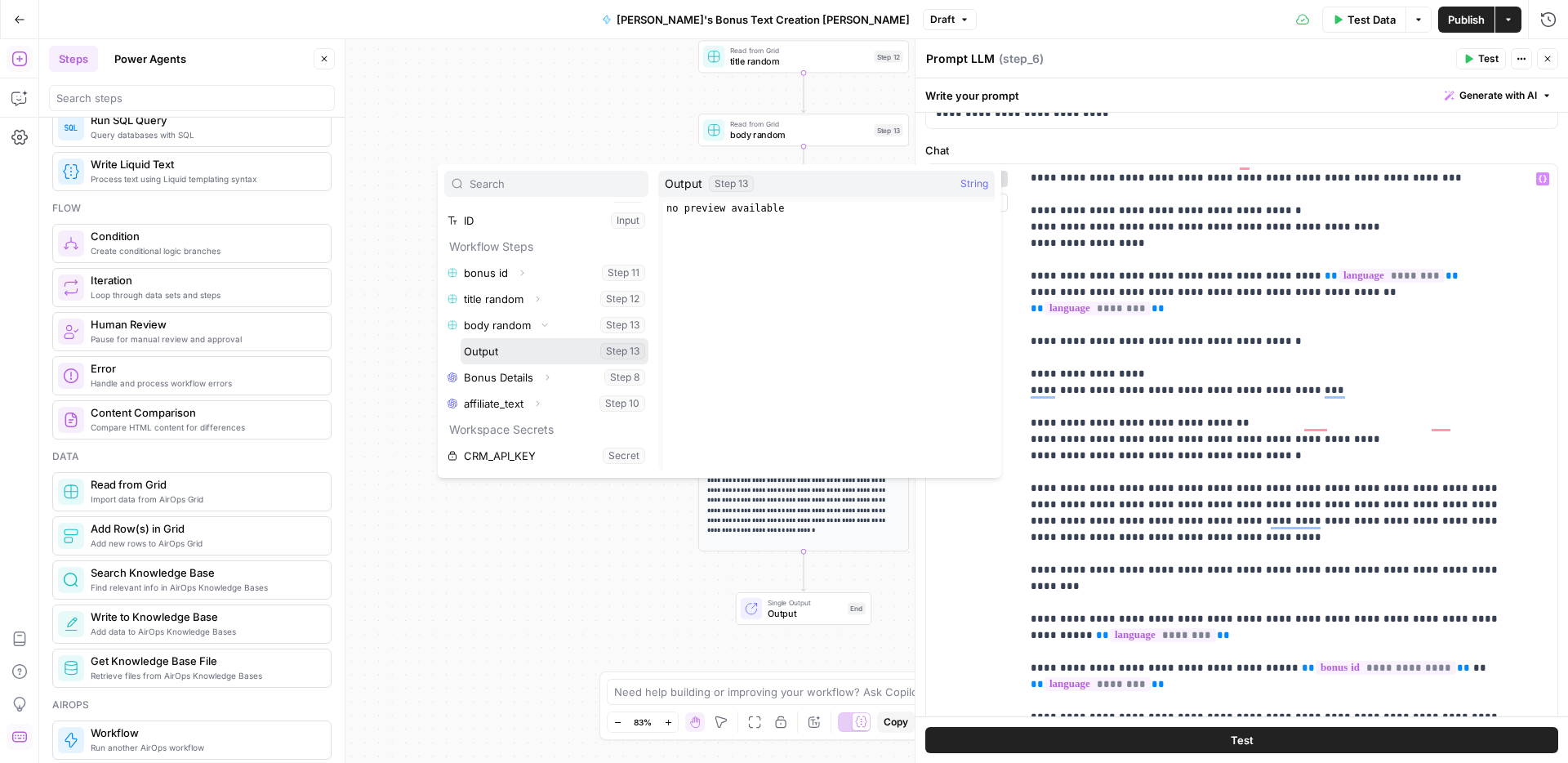
click at [530, 347] on button "Select variable Output" at bounding box center [554, 351] width 188 height 26
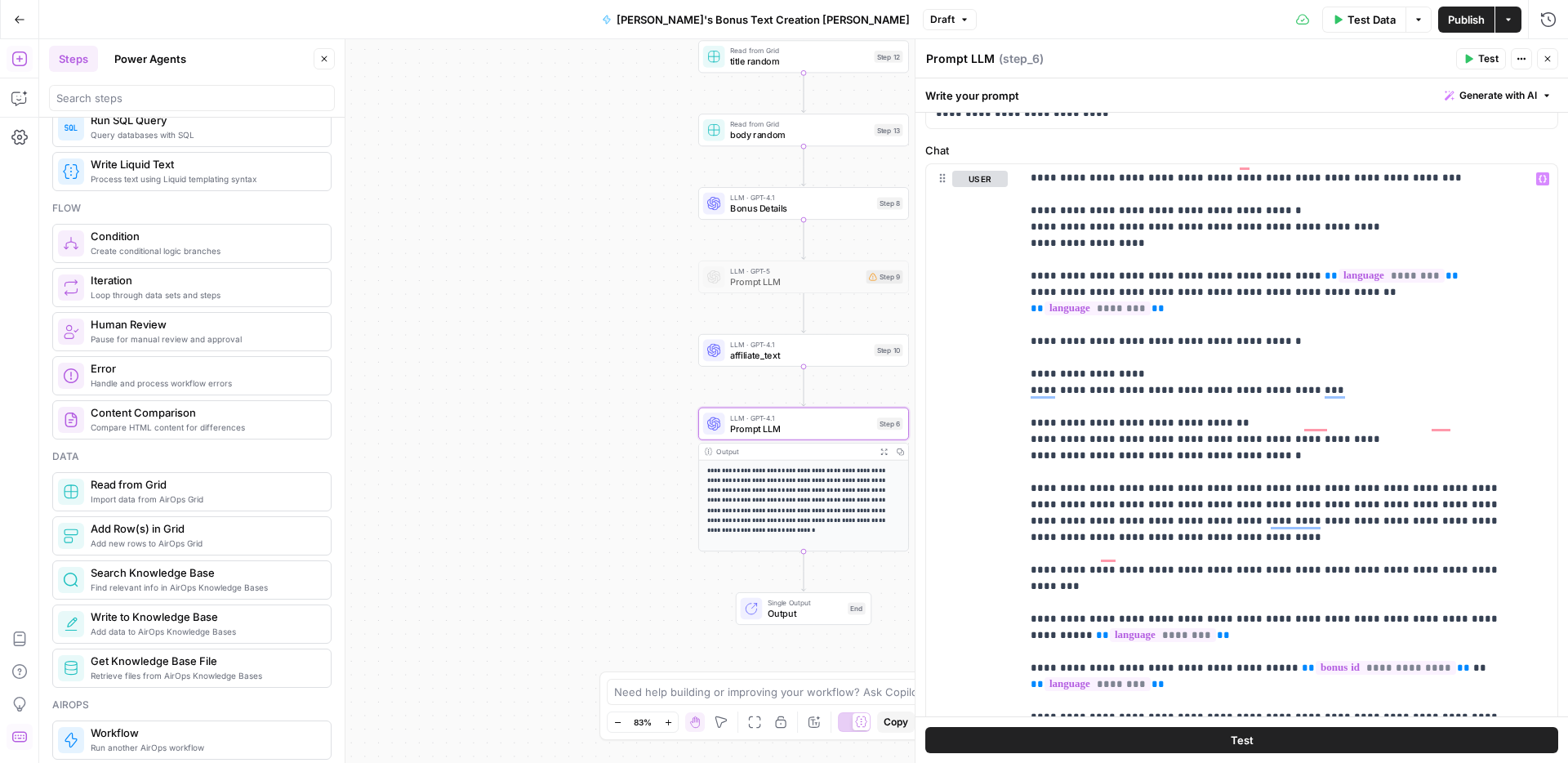
click at [1468, 18] on span "Publish" at bounding box center [1466, 20] width 37 height 16
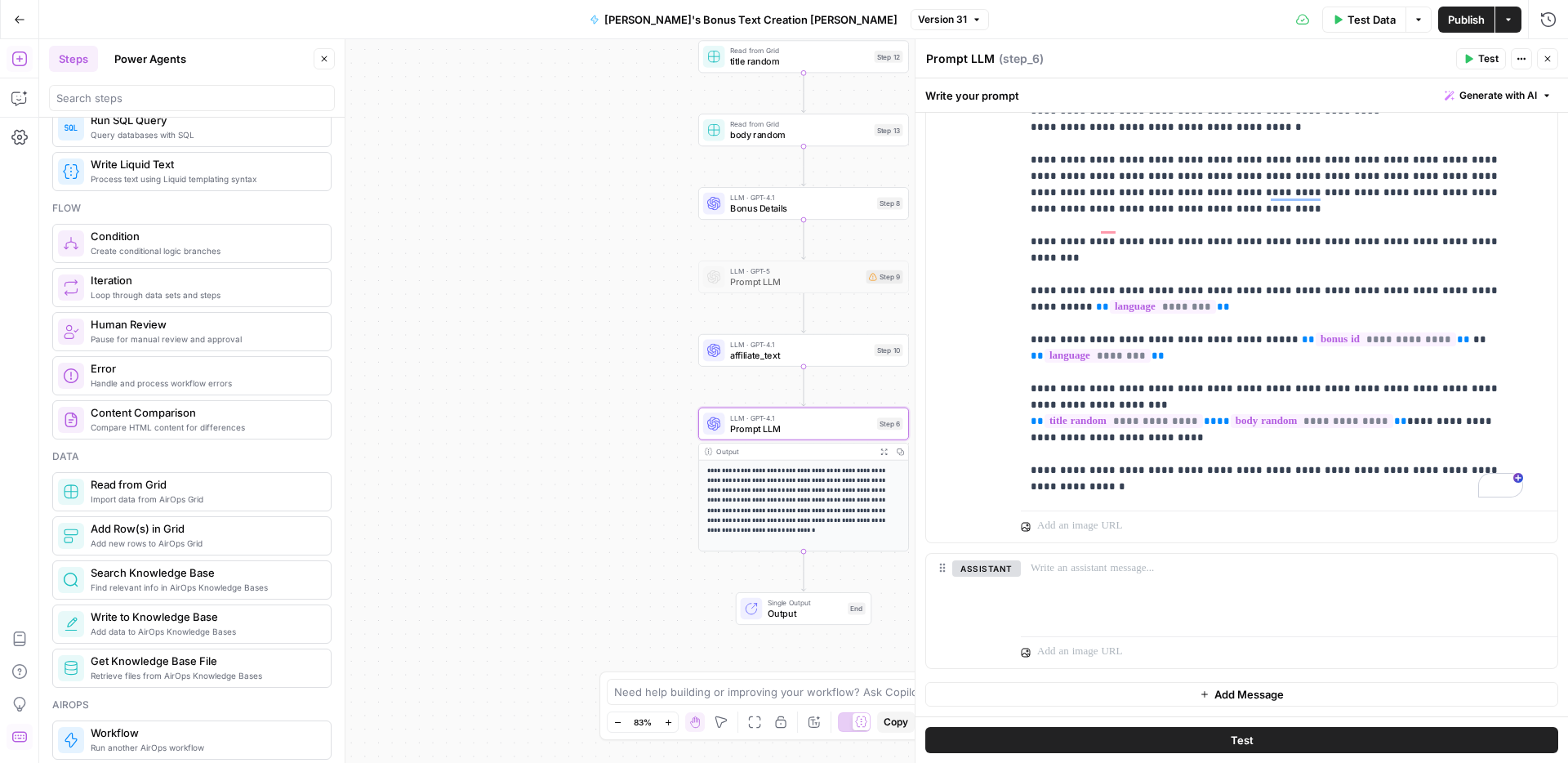
scroll to position [2910, 0]
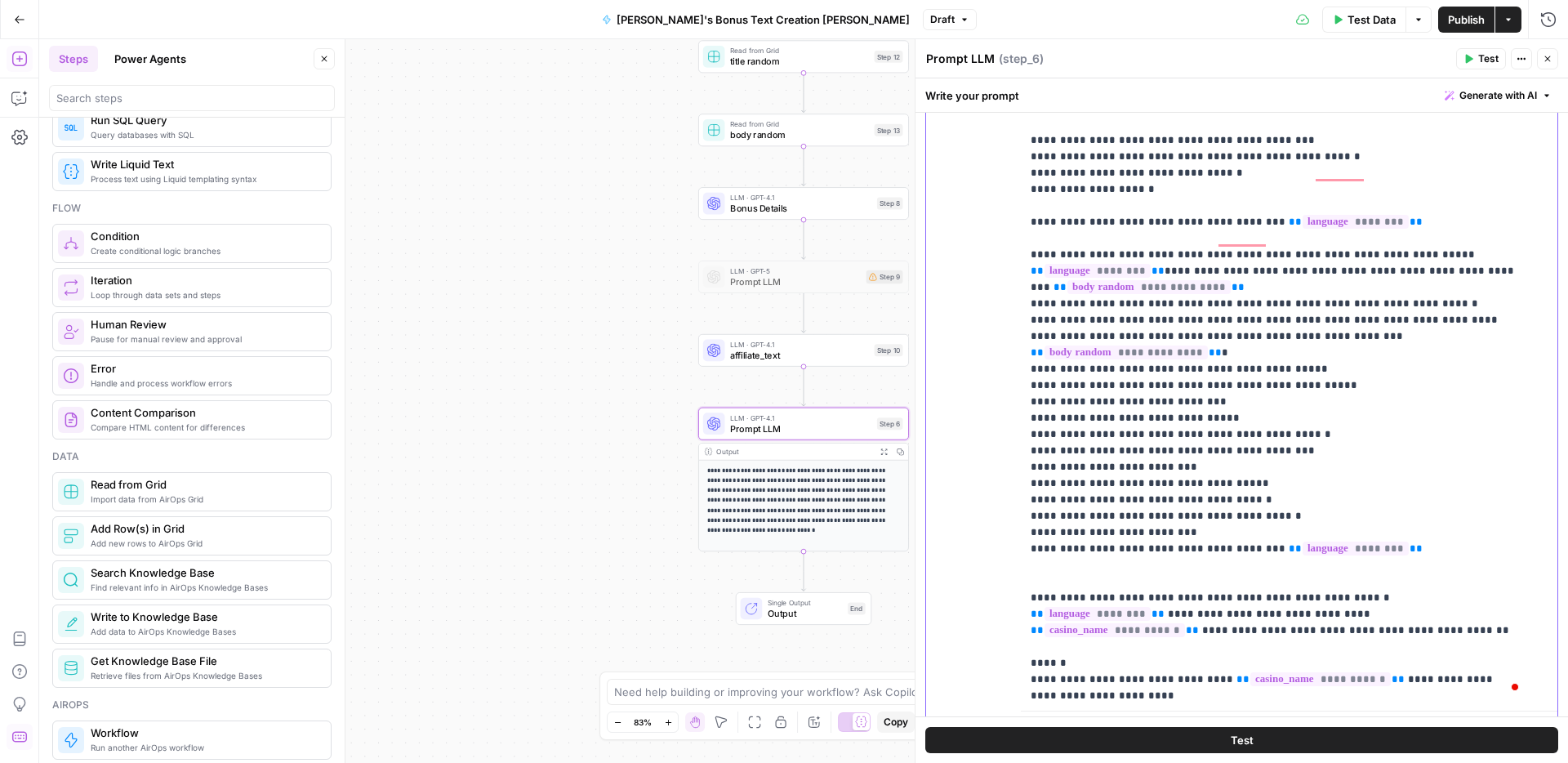
scroll to position [35, 0]
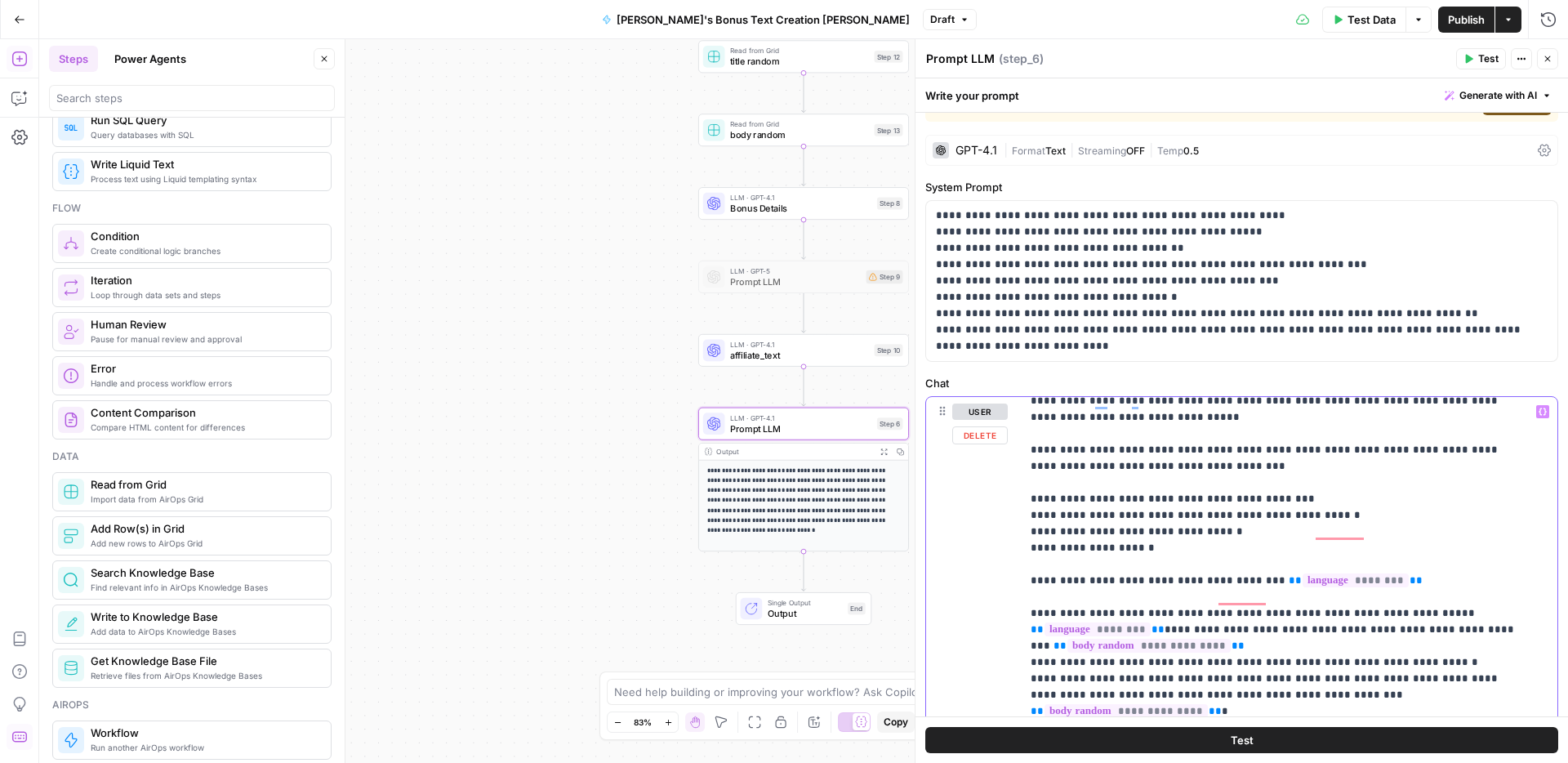
click at [1538, 410] on icon "button" at bounding box center [1542, 412] width 8 height 8
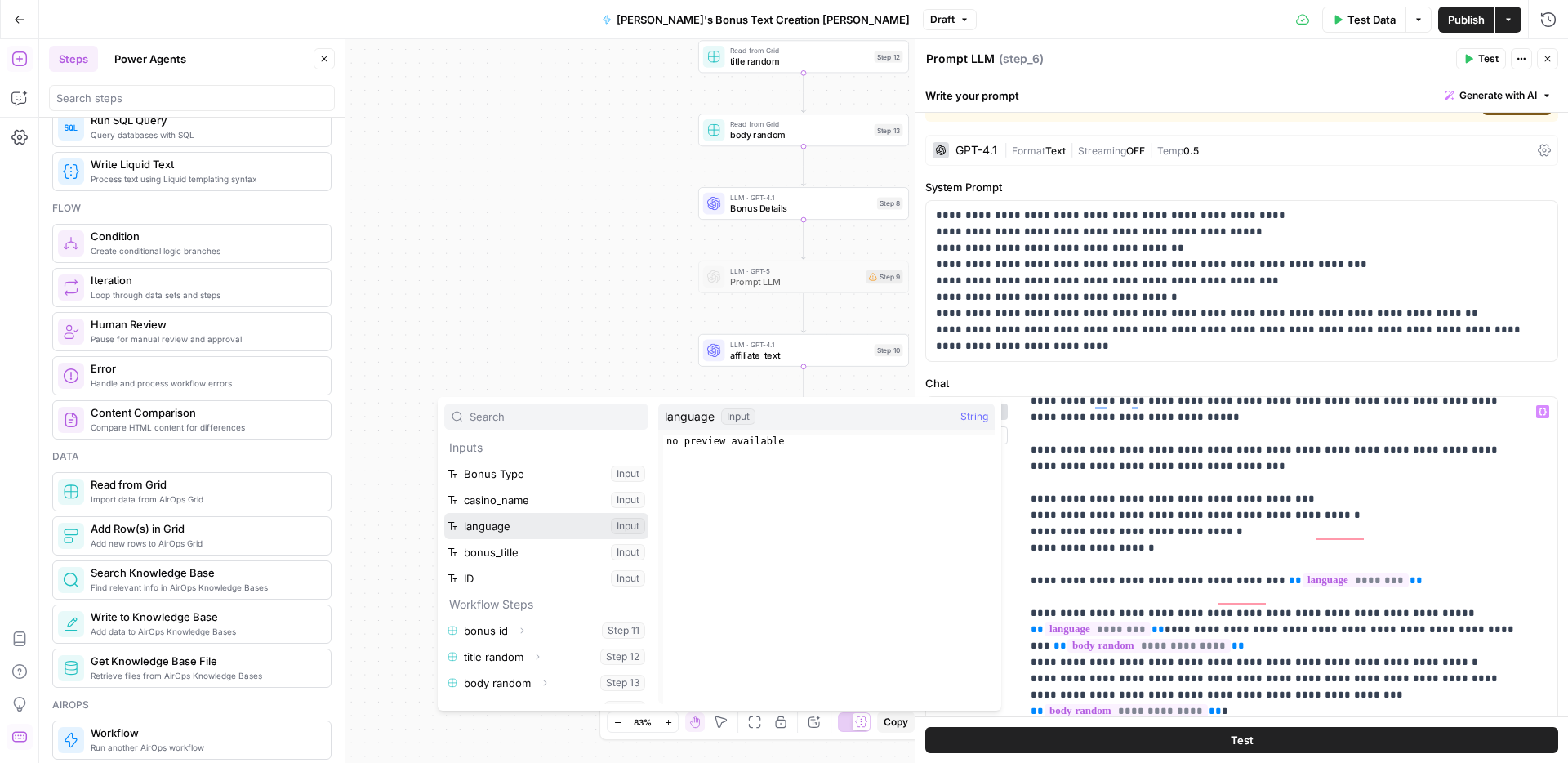
click at [515, 523] on button "Select variable language" at bounding box center [546, 526] width 204 height 26
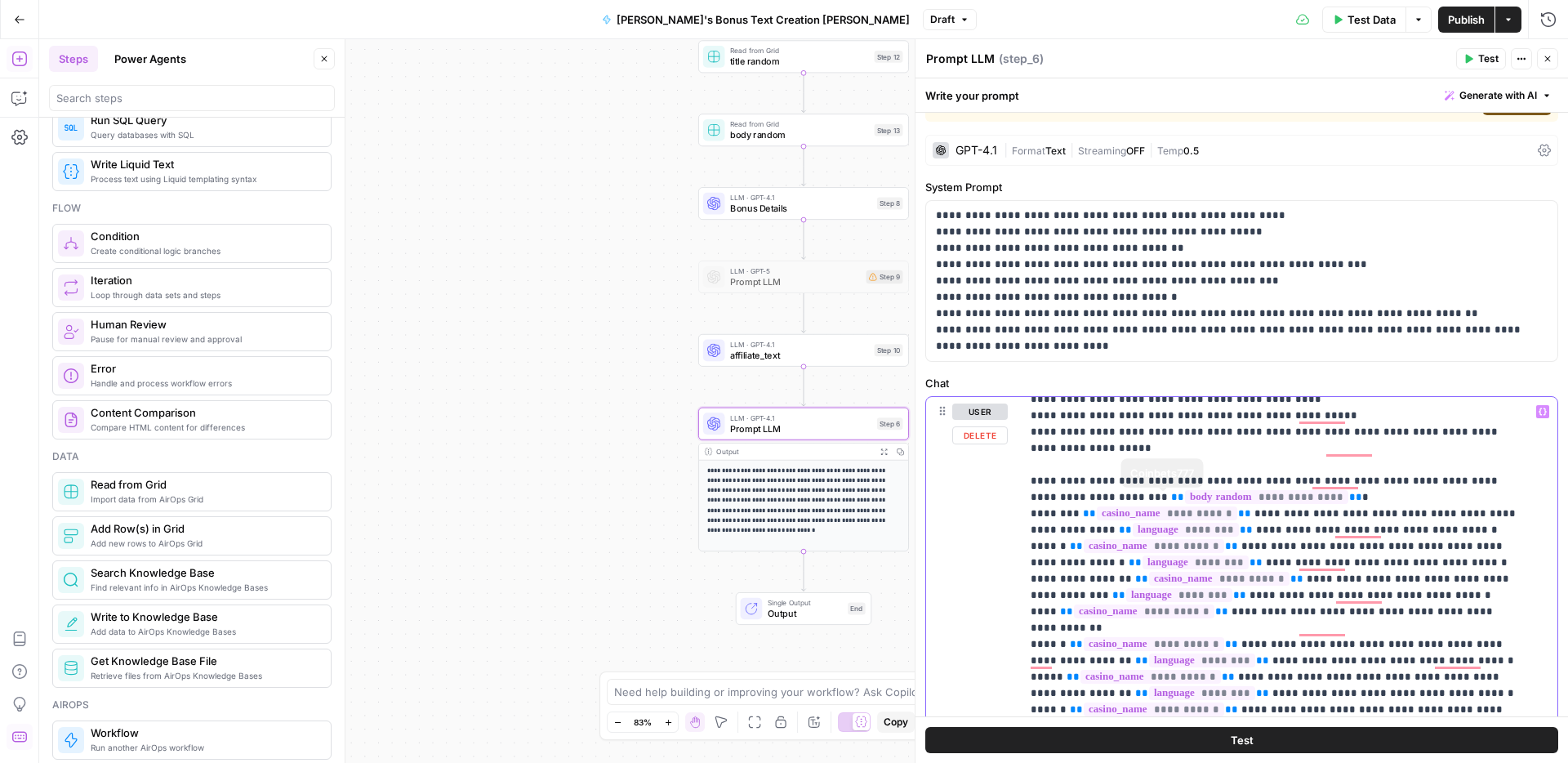
scroll to position [2550, 0]
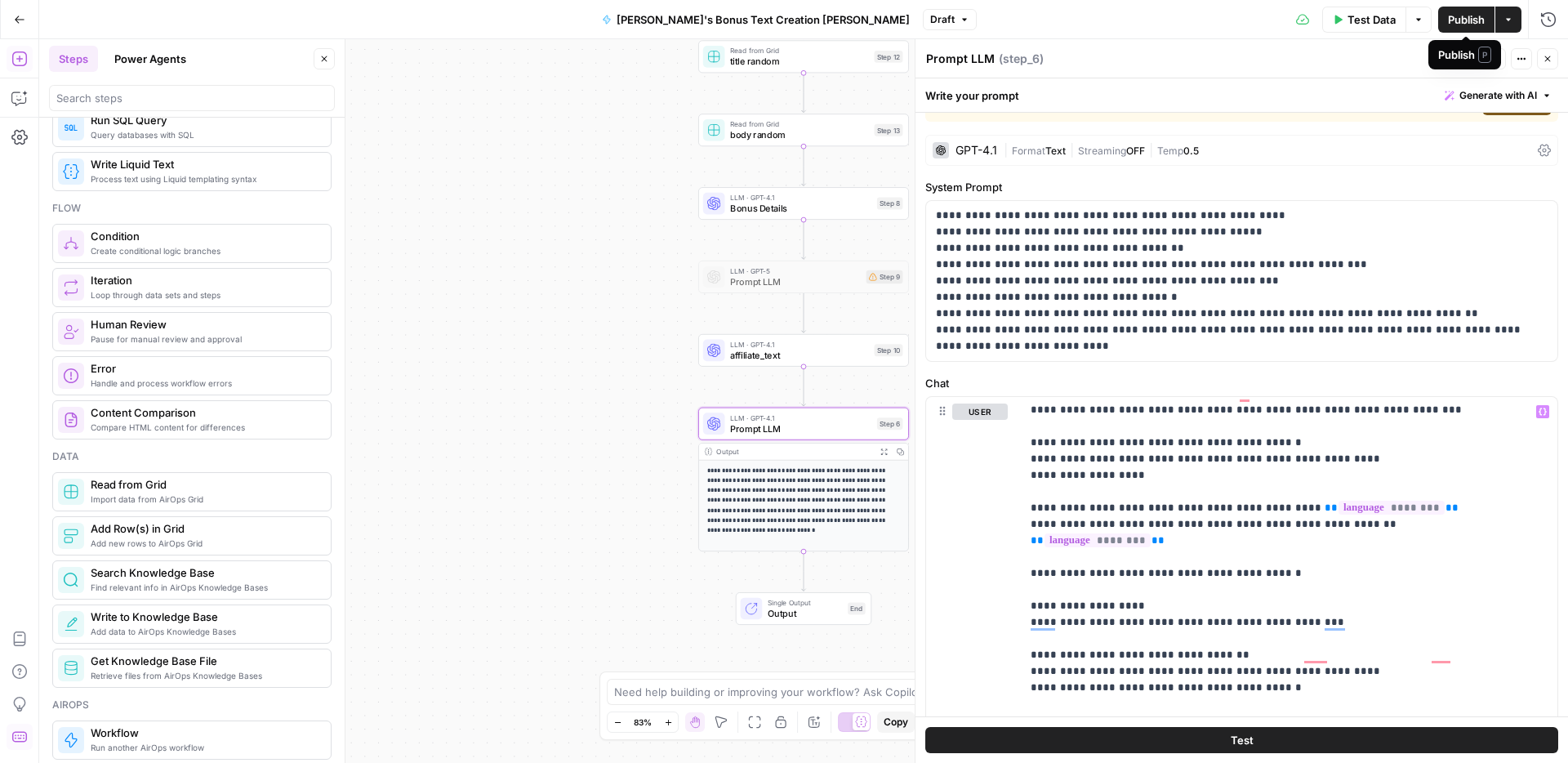
click at [1456, 18] on span "Publish" at bounding box center [1466, 20] width 37 height 16
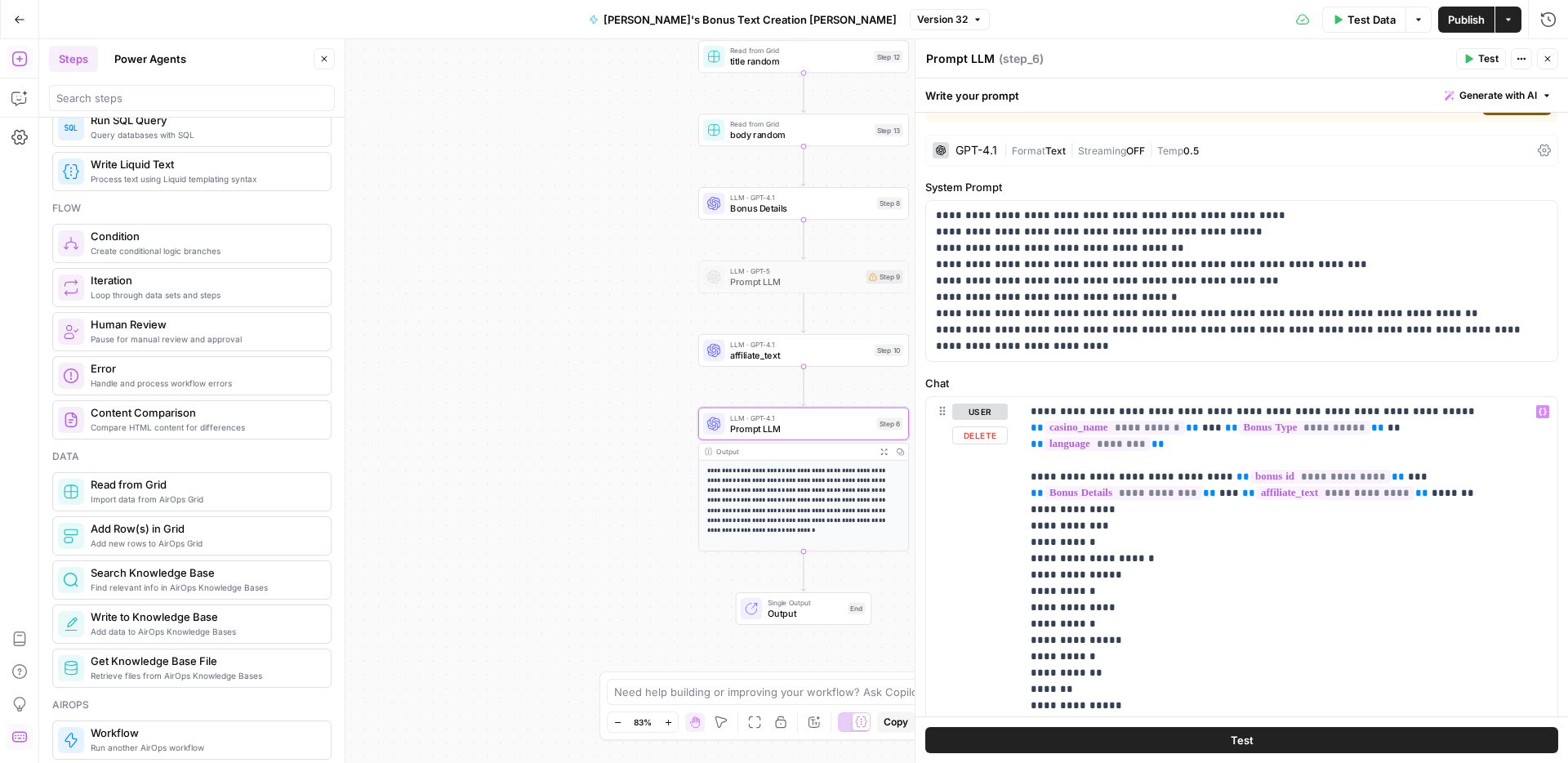
scroll to position [205, 0]
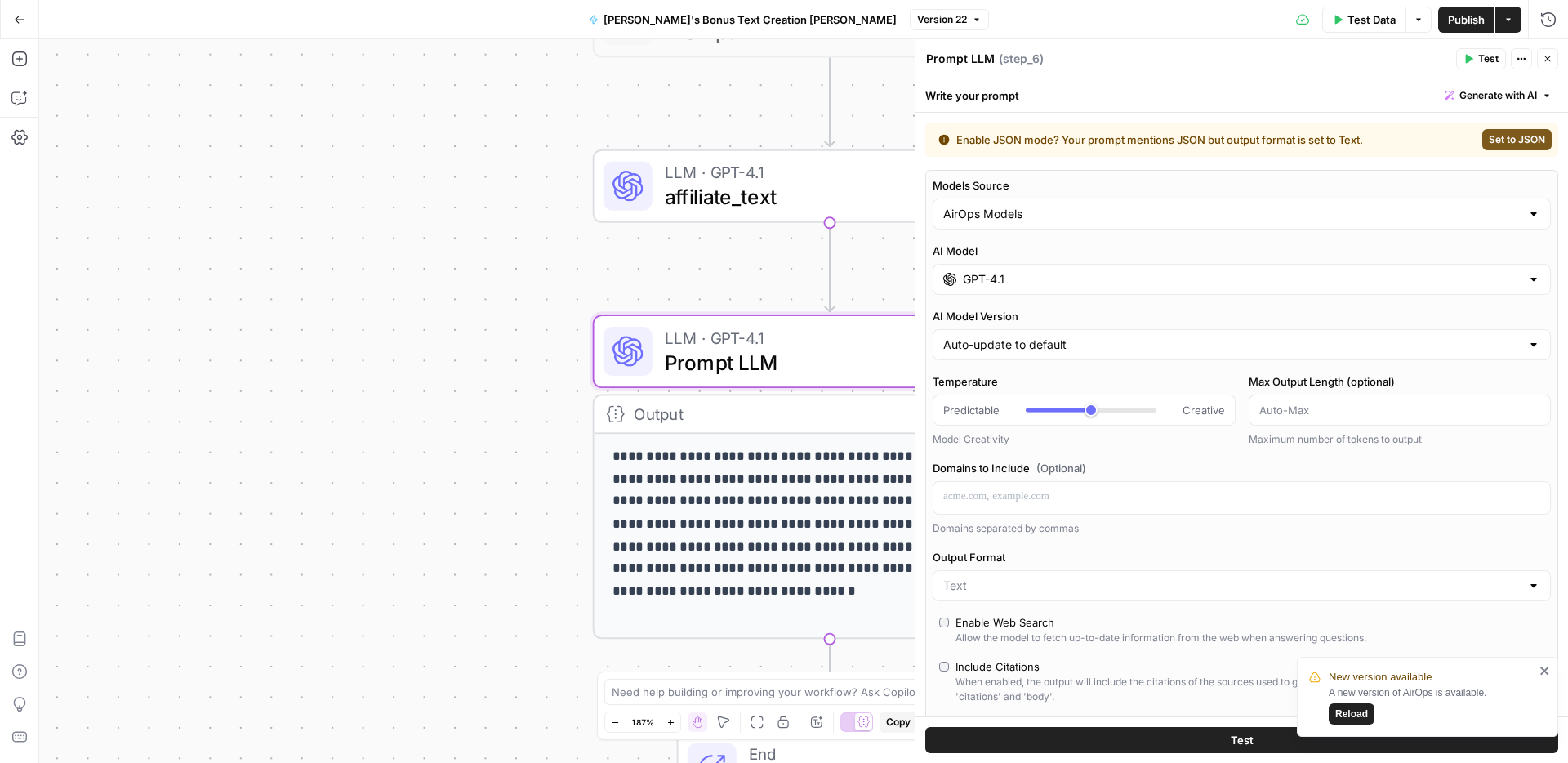
scroll to position [684, 0]
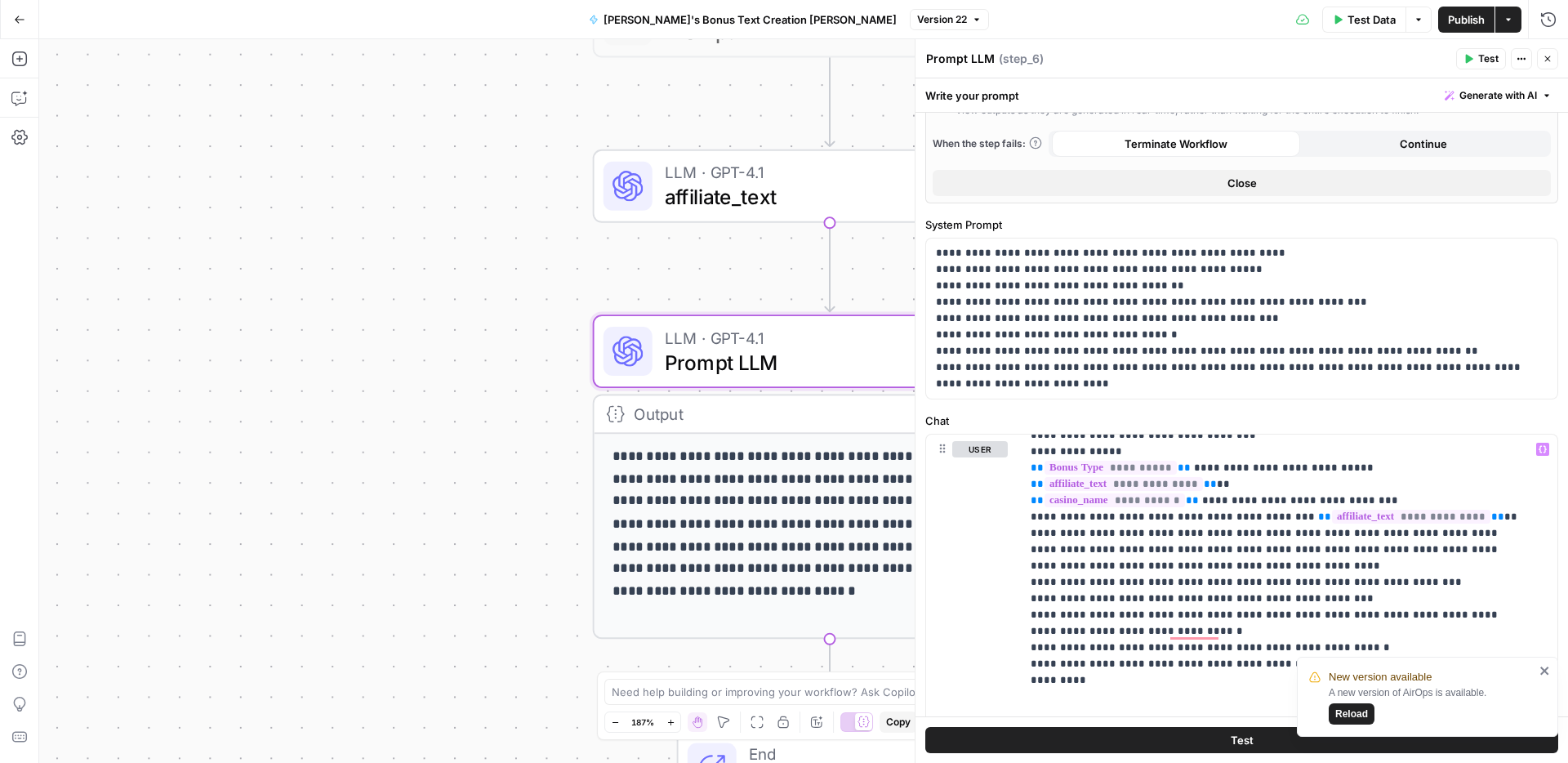
click at [1552, 55] on icon "button" at bounding box center [1547, 59] width 10 height 10
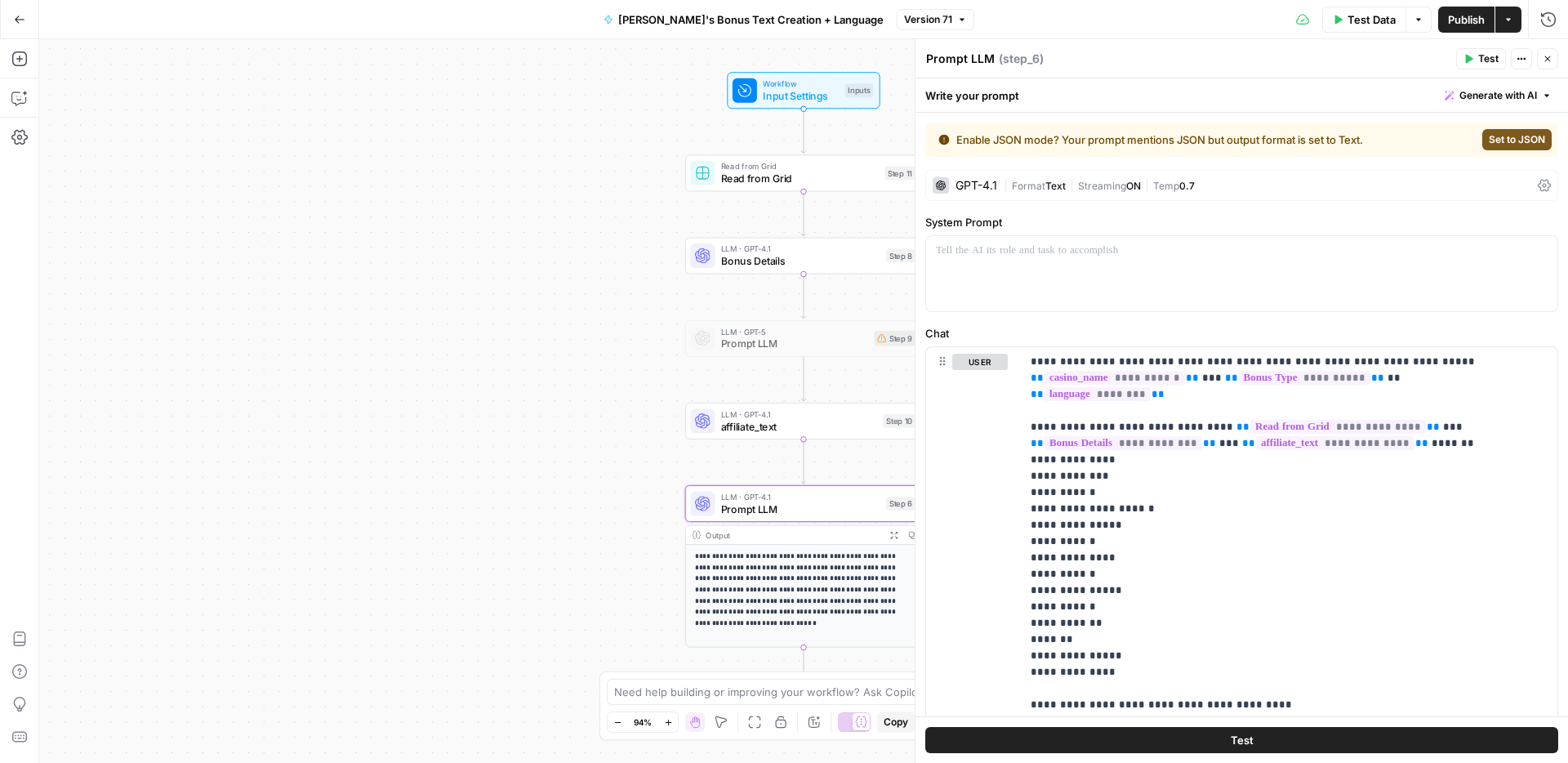
scroll to position [2794, 0]
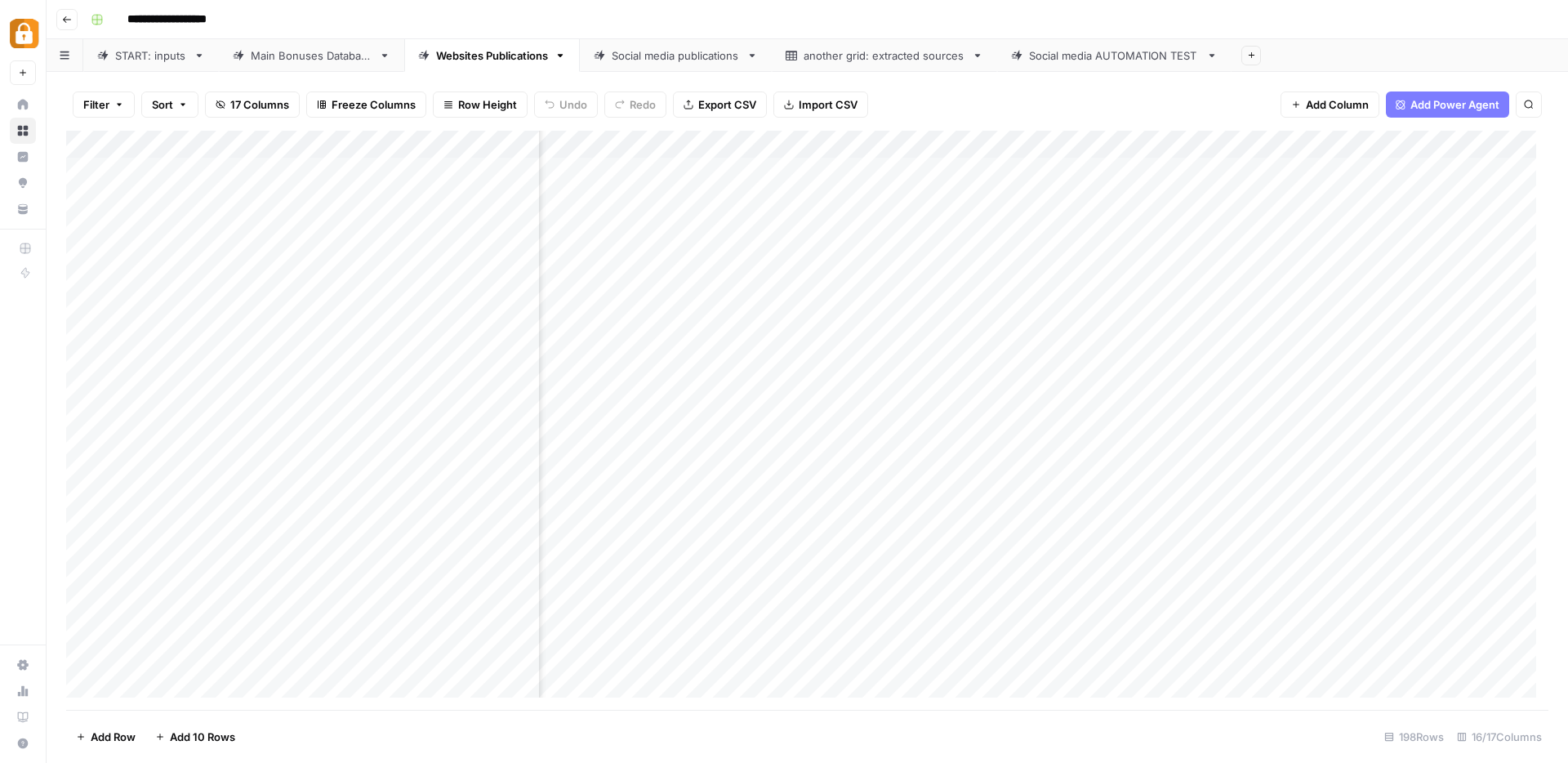
scroll to position [0, 153]
click at [1248, 148] on div "Add Column" at bounding box center [807, 420] width 1482 height 579
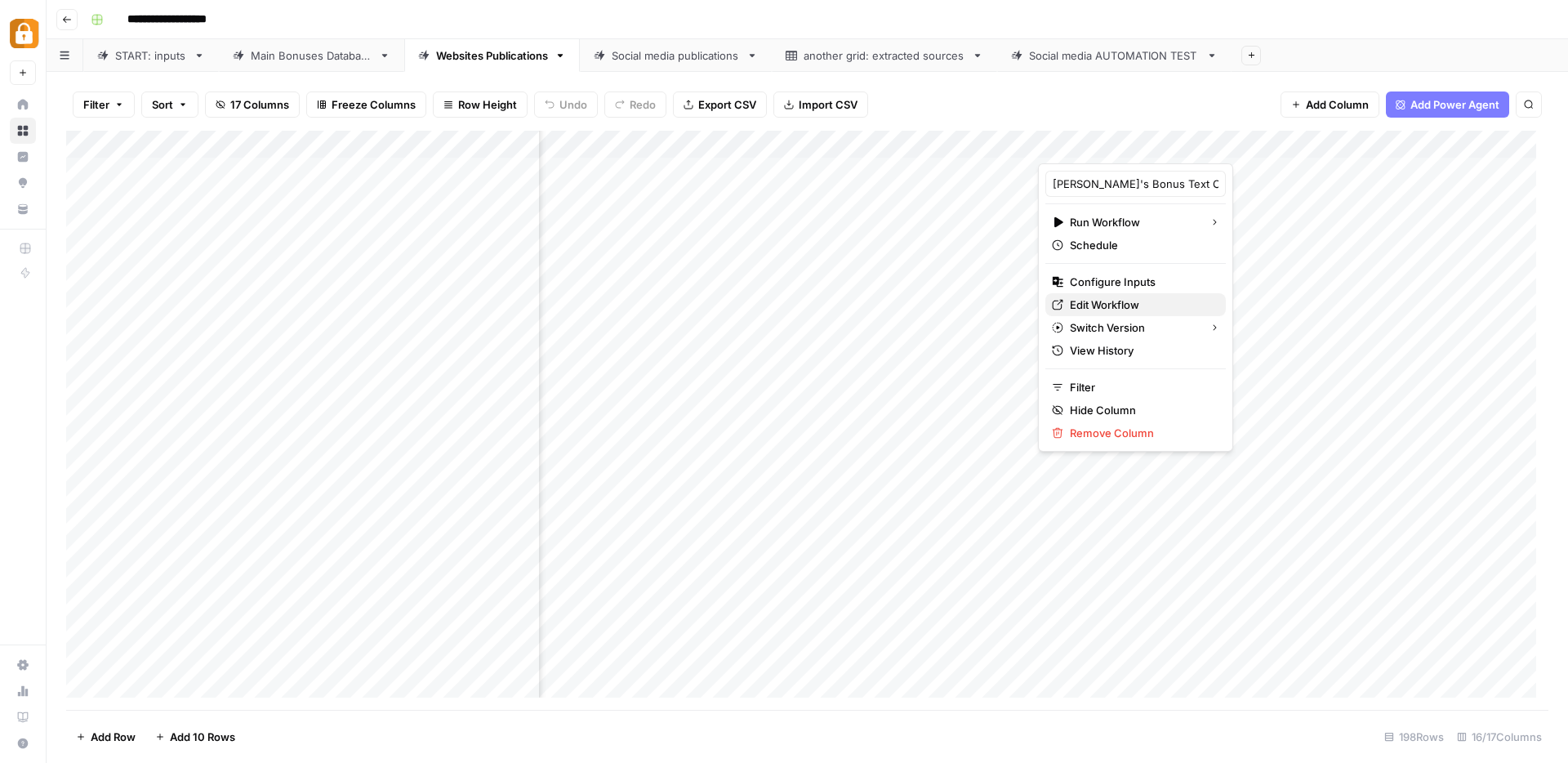
click at [1108, 311] on span "Edit Workflow" at bounding box center [1141, 304] width 143 height 16
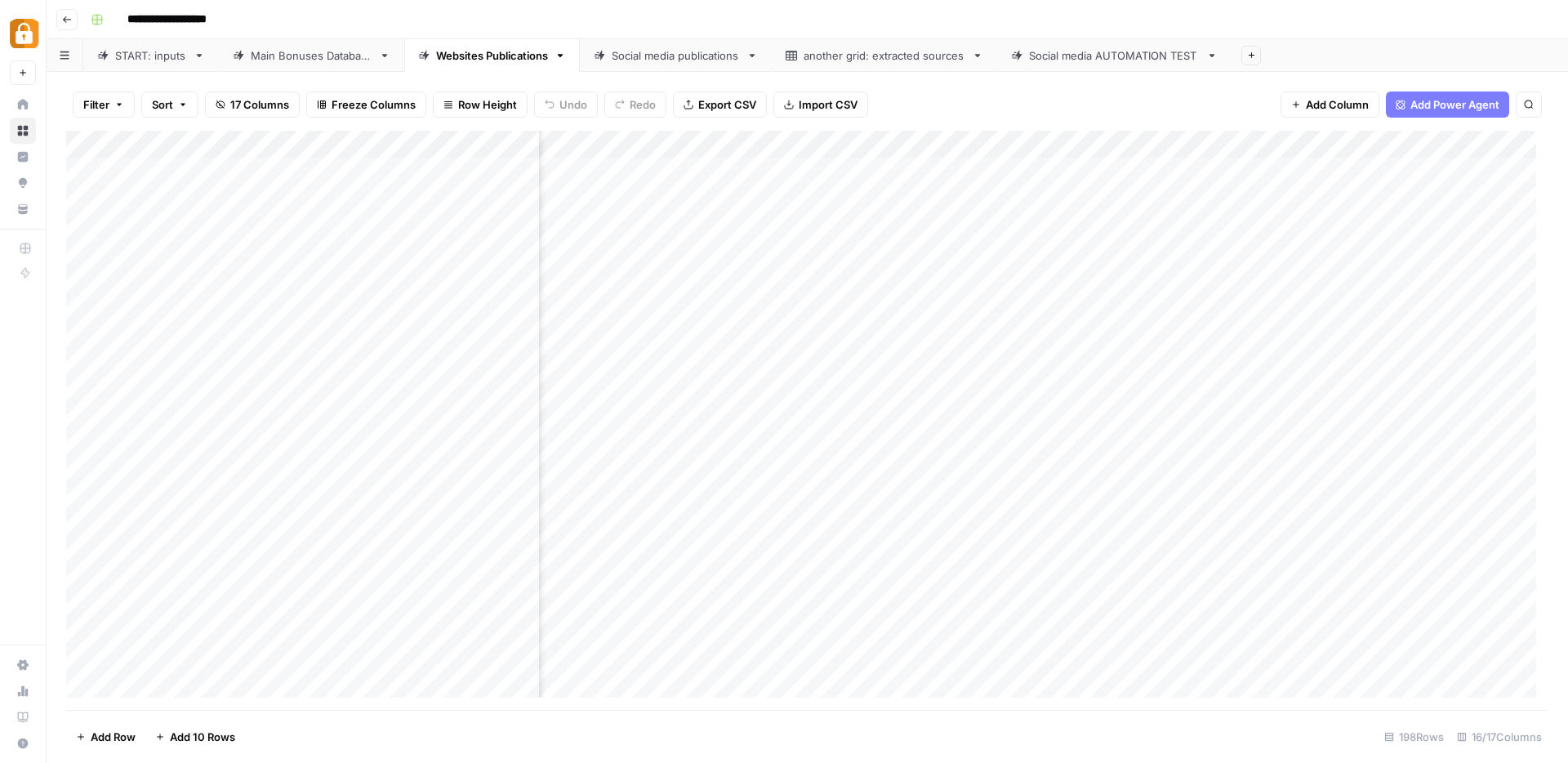
scroll to position [0, 358]
click at [692, 57] on div "Social media publications" at bounding box center [675, 55] width 128 height 16
click at [518, 59] on div "Websites Publications" at bounding box center [492, 55] width 112 height 16
click at [908, 168] on div "Add Column" at bounding box center [807, 420] width 1482 height 579
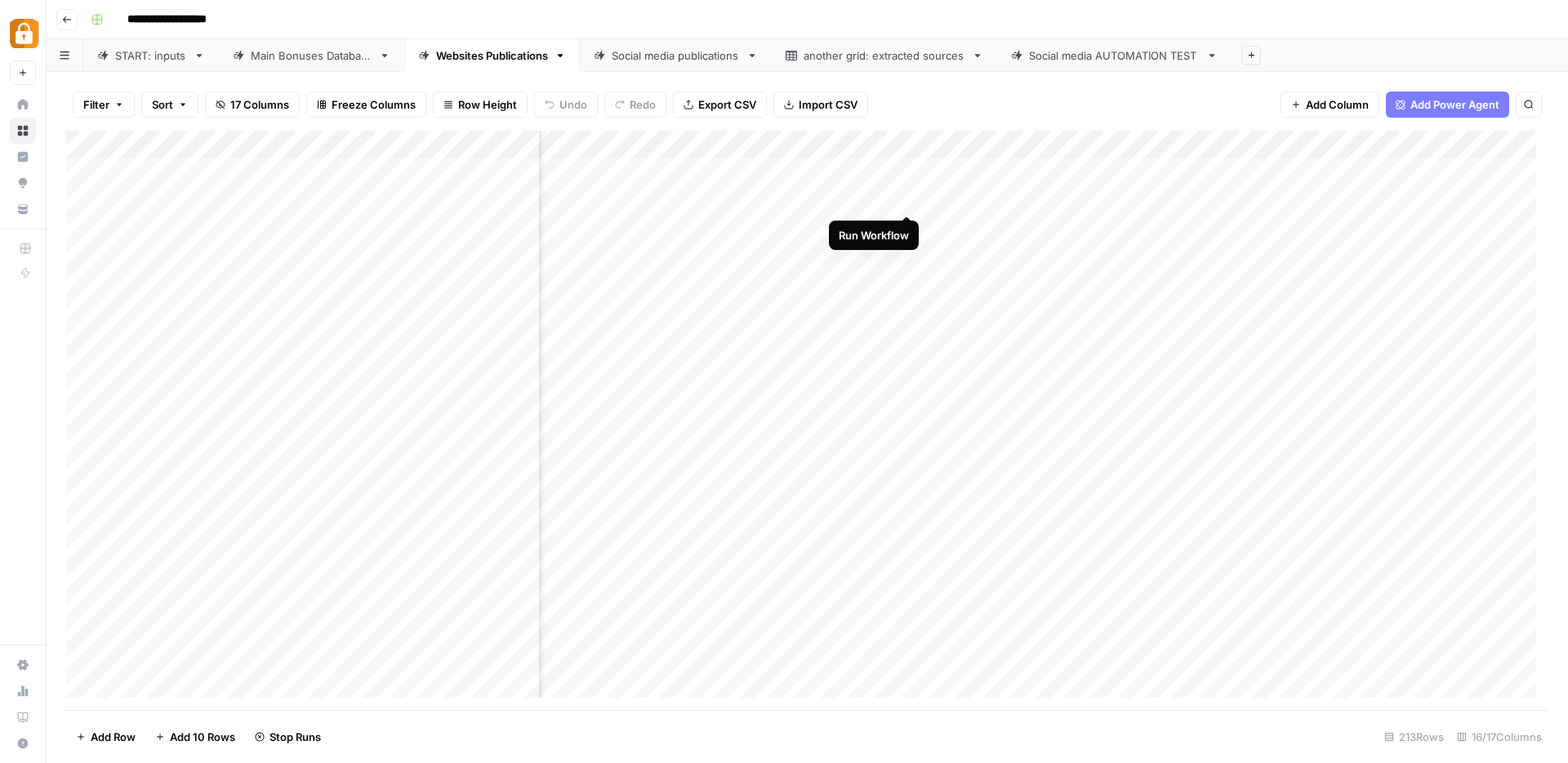
click at [908, 203] on div "Add Column" at bounding box center [807, 420] width 1482 height 579
click at [906, 230] on div "Add Column" at bounding box center [807, 420] width 1482 height 579
click at [906, 257] on div "Add Column" at bounding box center [807, 420] width 1482 height 579
click at [909, 280] on div "Add Column" at bounding box center [807, 420] width 1482 height 579
click at [910, 307] on div "Add Column" at bounding box center [807, 420] width 1482 height 579
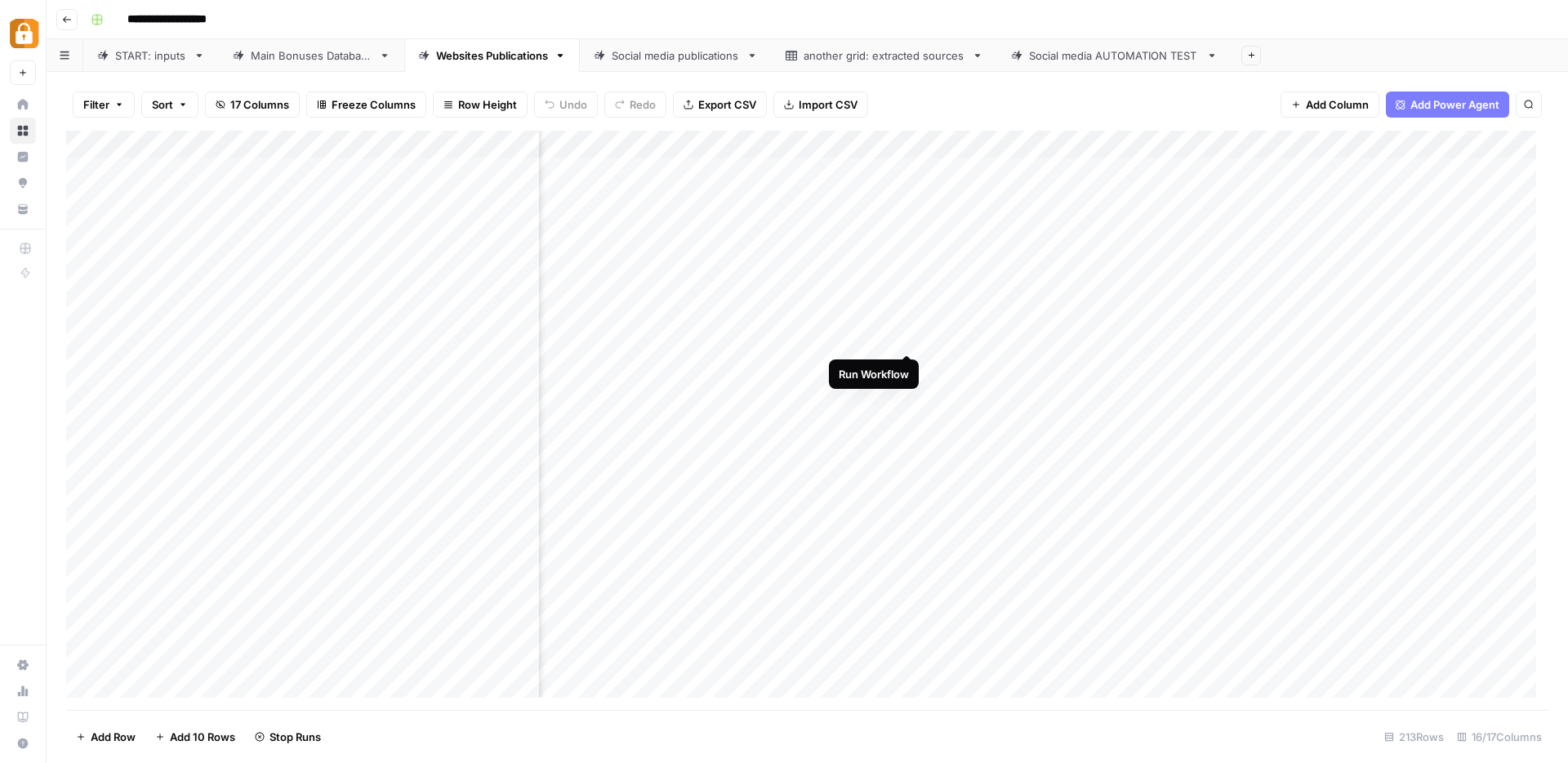
click at [907, 336] on div "Add Column" at bounding box center [807, 420] width 1482 height 579
click at [908, 366] on div "Add Column" at bounding box center [807, 420] width 1482 height 579
click at [906, 393] on div "Add Column" at bounding box center [807, 420] width 1482 height 579
click at [905, 422] on div "Add Column" at bounding box center [807, 420] width 1482 height 579
click at [906, 447] on div "Add Column" at bounding box center [807, 420] width 1482 height 579
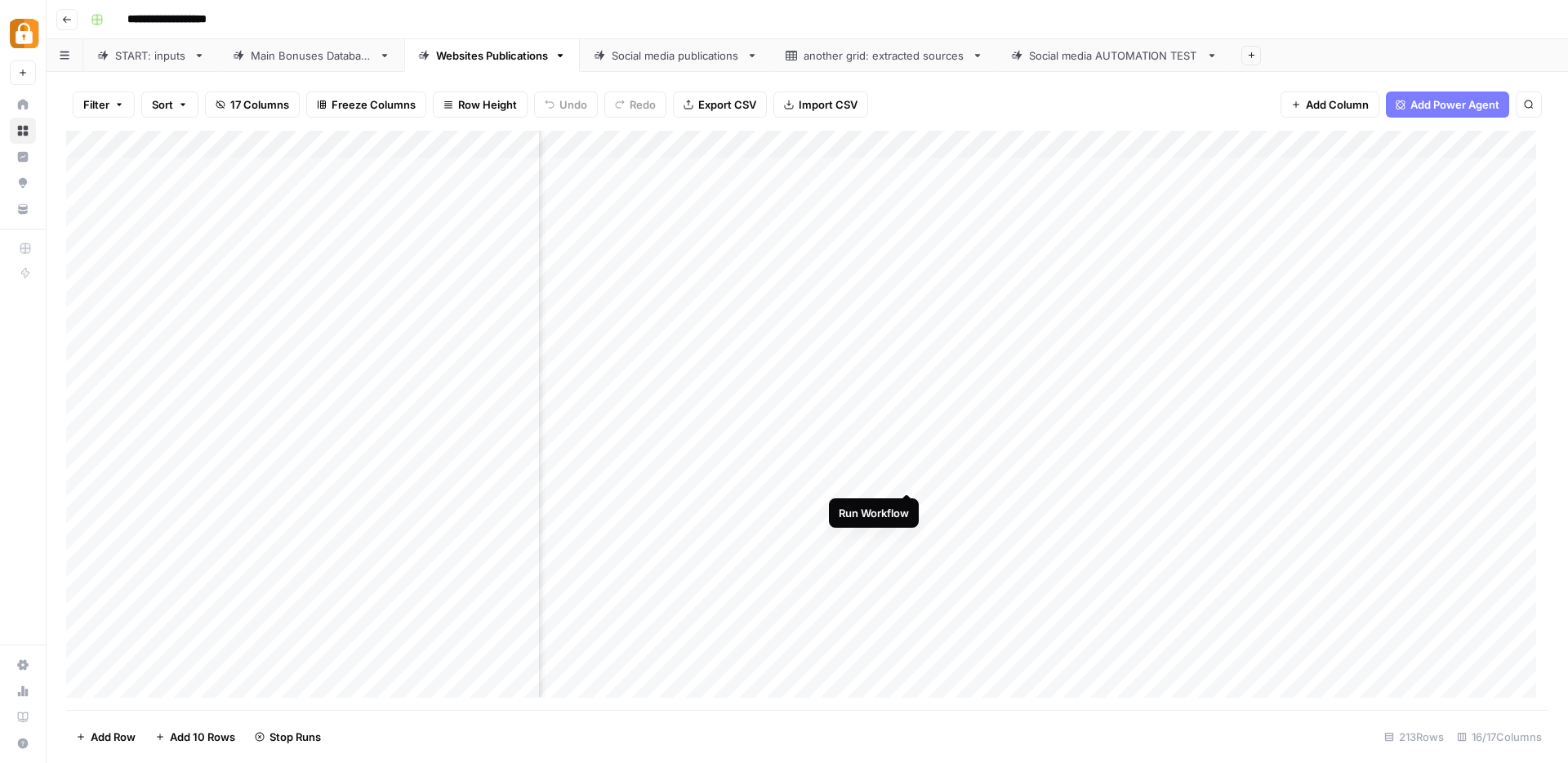
click at [908, 478] on div "Add Column" at bounding box center [807, 420] width 1482 height 579
click at [904, 501] on div "Add Column" at bounding box center [807, 420] width 1482 height 579
click at [906, 530] on div "Add Column" at bounding box center [807, 420] width 1482 height 579
click at [911, 557] on div "Add Column" at bounding box center [807, 420] width 1482 height 579
click at [906, 587] on div "Add Column" at bounding box center [807, 420] width 1482 height 579
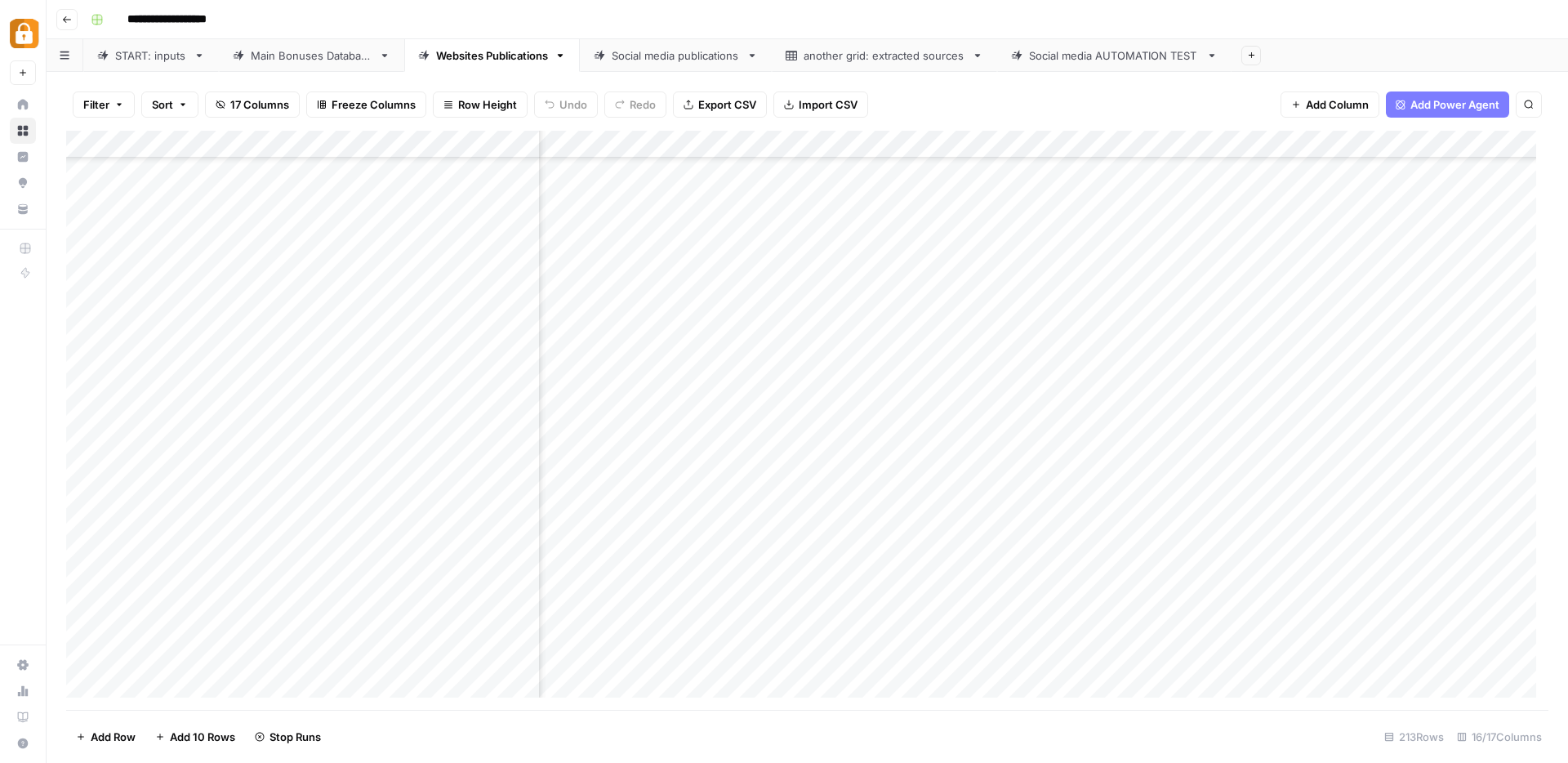
scroll to position [289, 511]
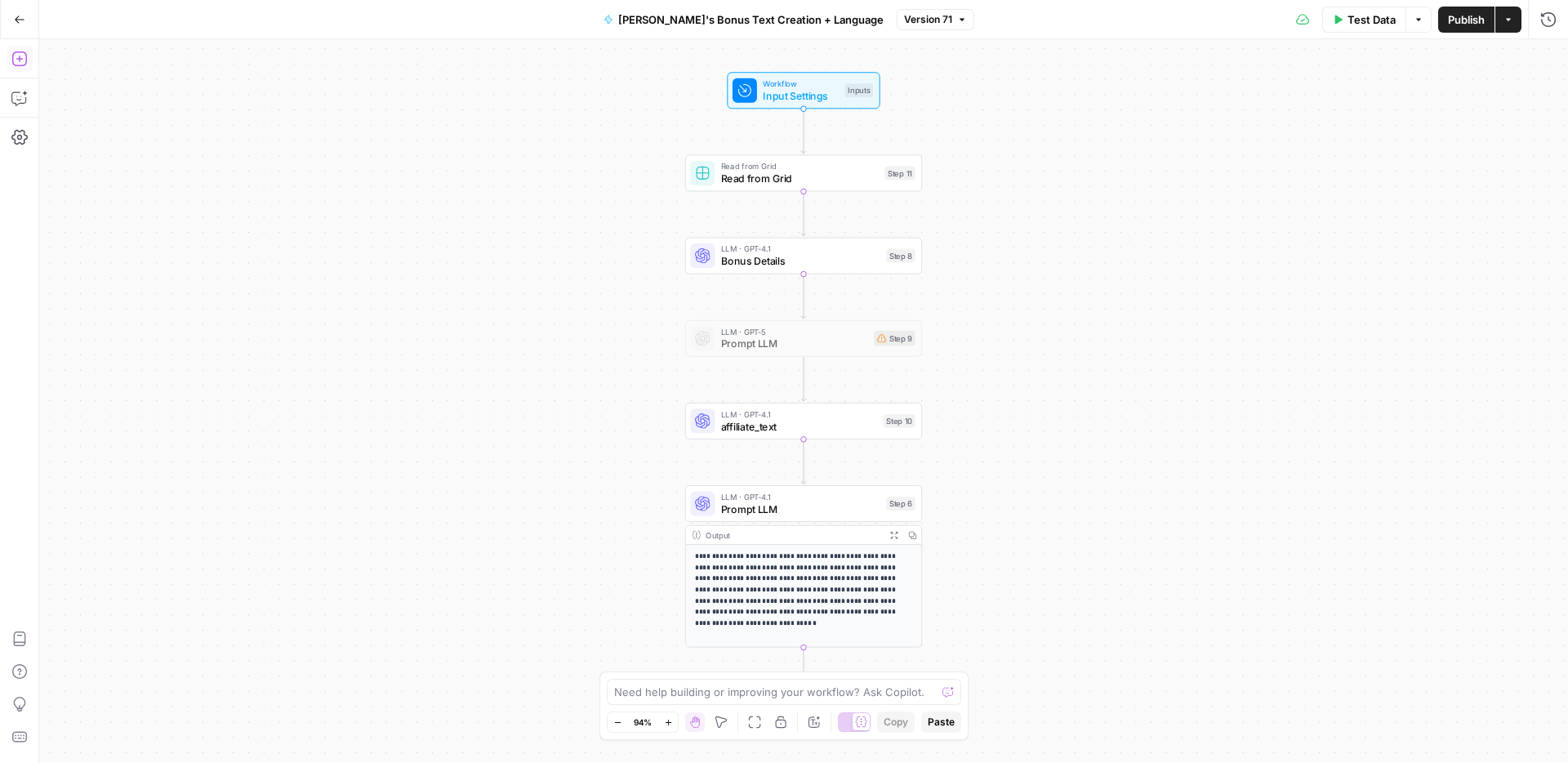
click at [20, 55] on icon "button" at bounding box center [19, 59] width 15 height 15
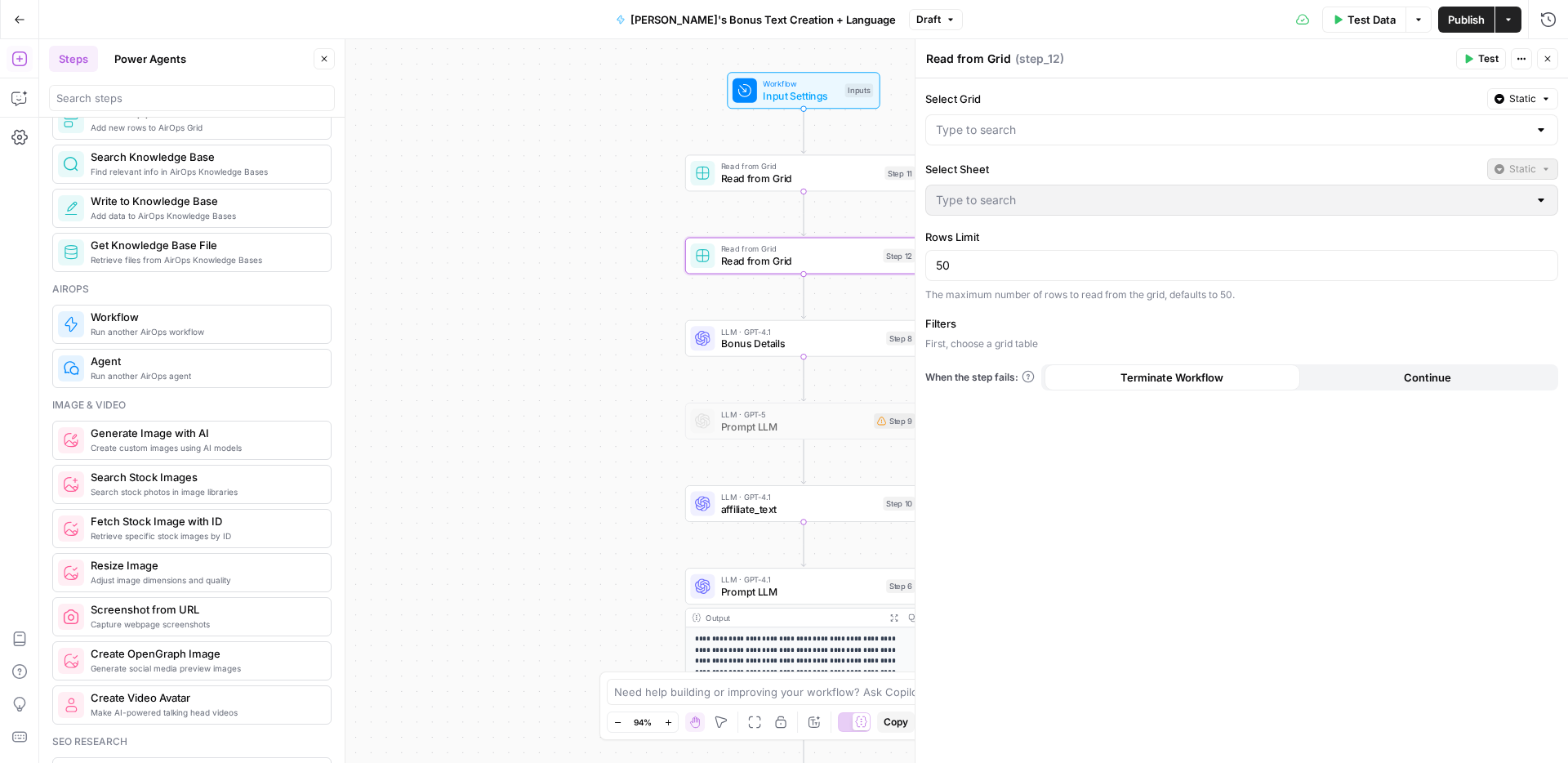
scroll to position [714, 0]
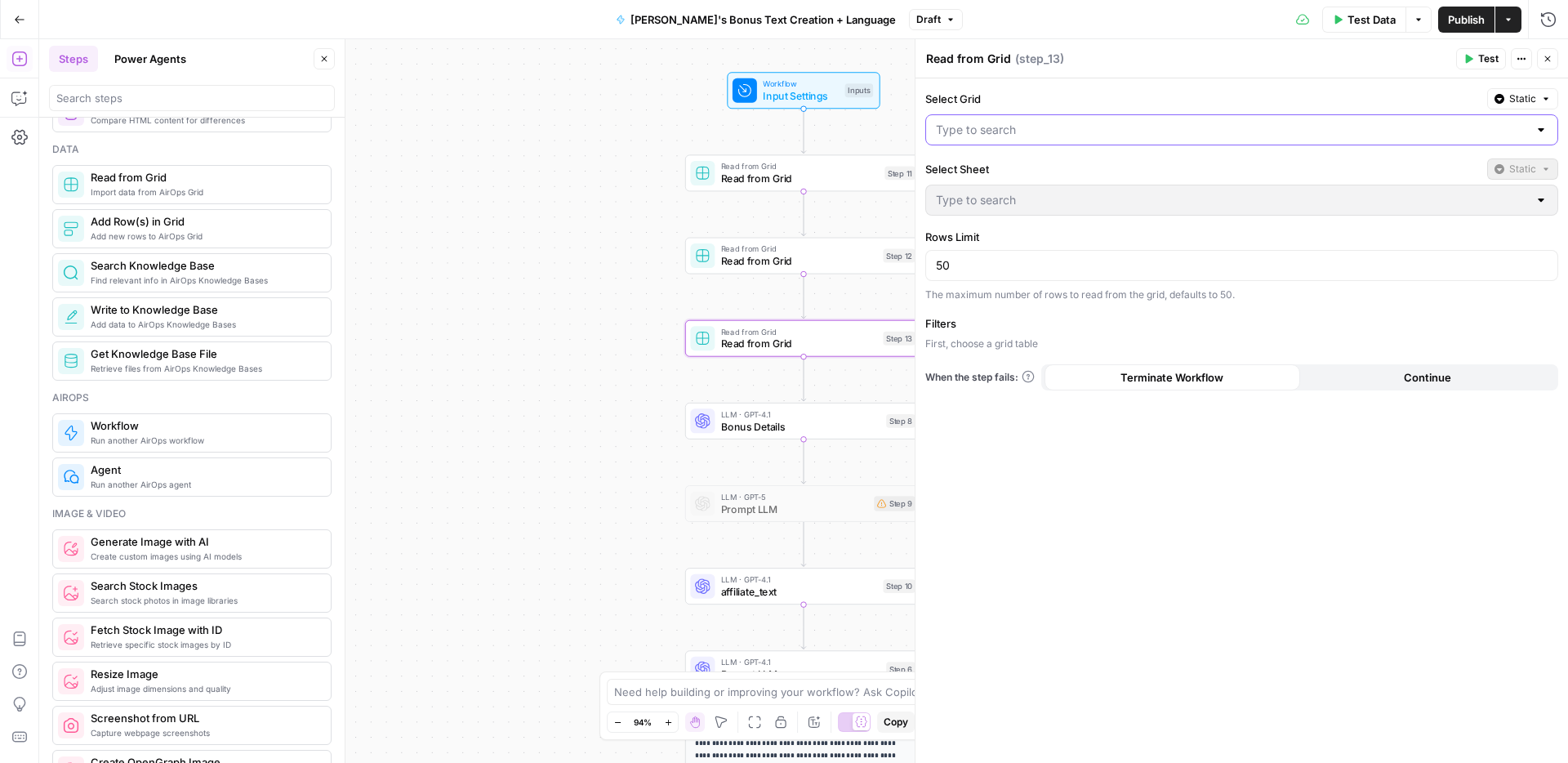
click at [1132, 131] on input "Select Grid" at bounding box center [1231, 130] width 592 height 16
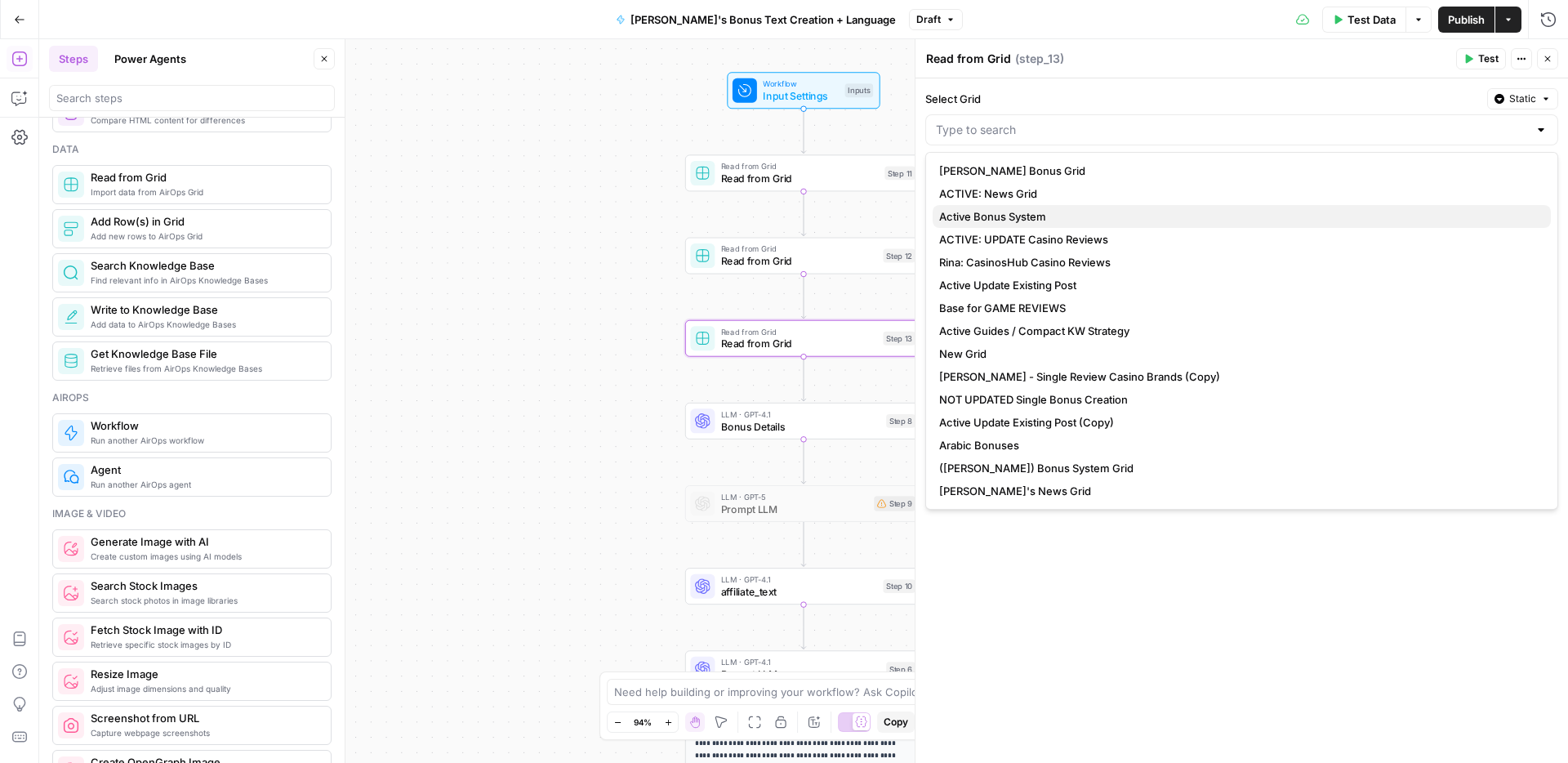
click at [1004, 213] on span "Active Bonus System" at bounding box center [1238, 216] width 599 height 16
type input "Active Bonus System"
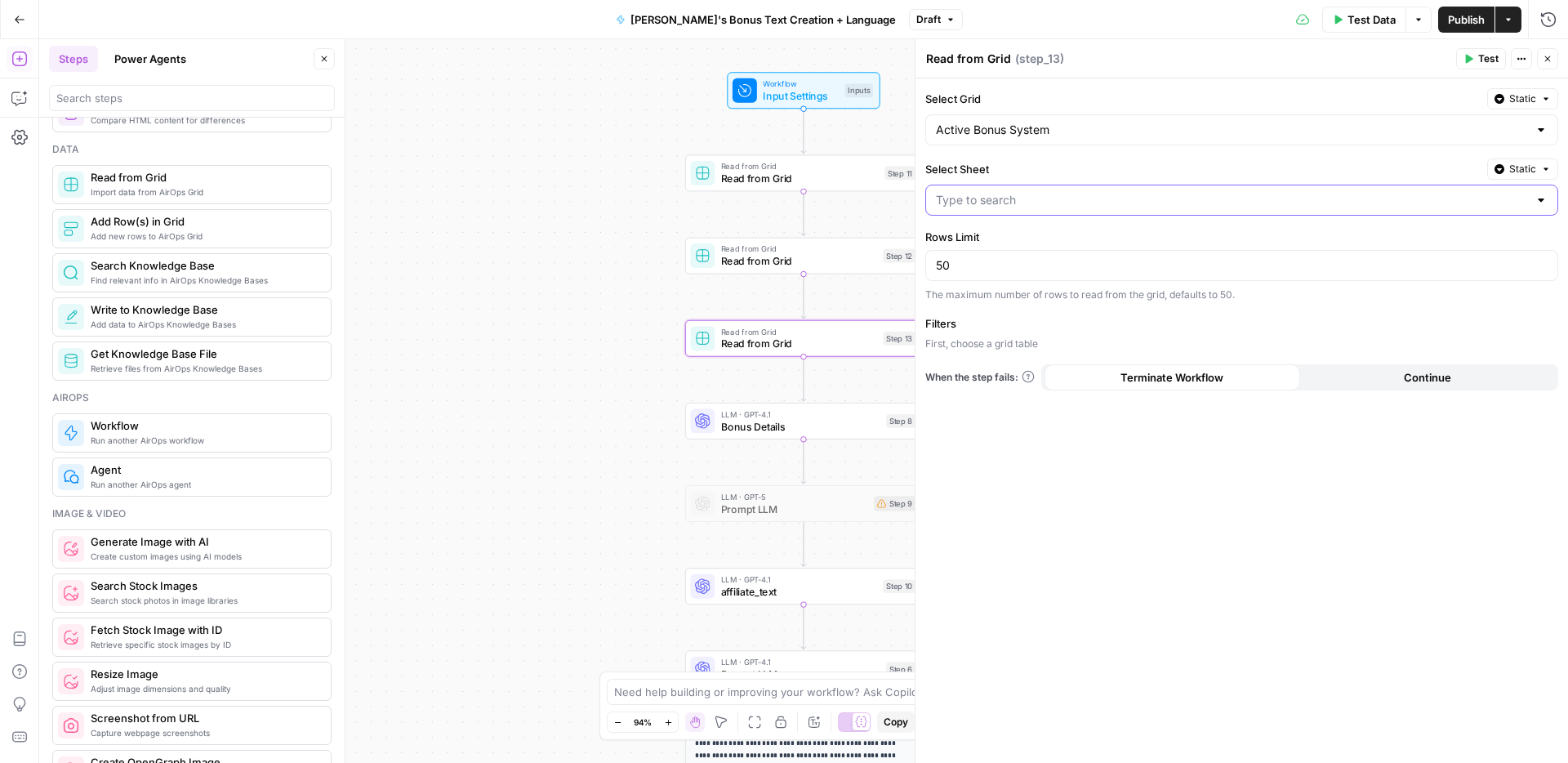
click at [1061, 199] on input "Select Sheet" at bounding box center [1231, 200] width 592 height 16
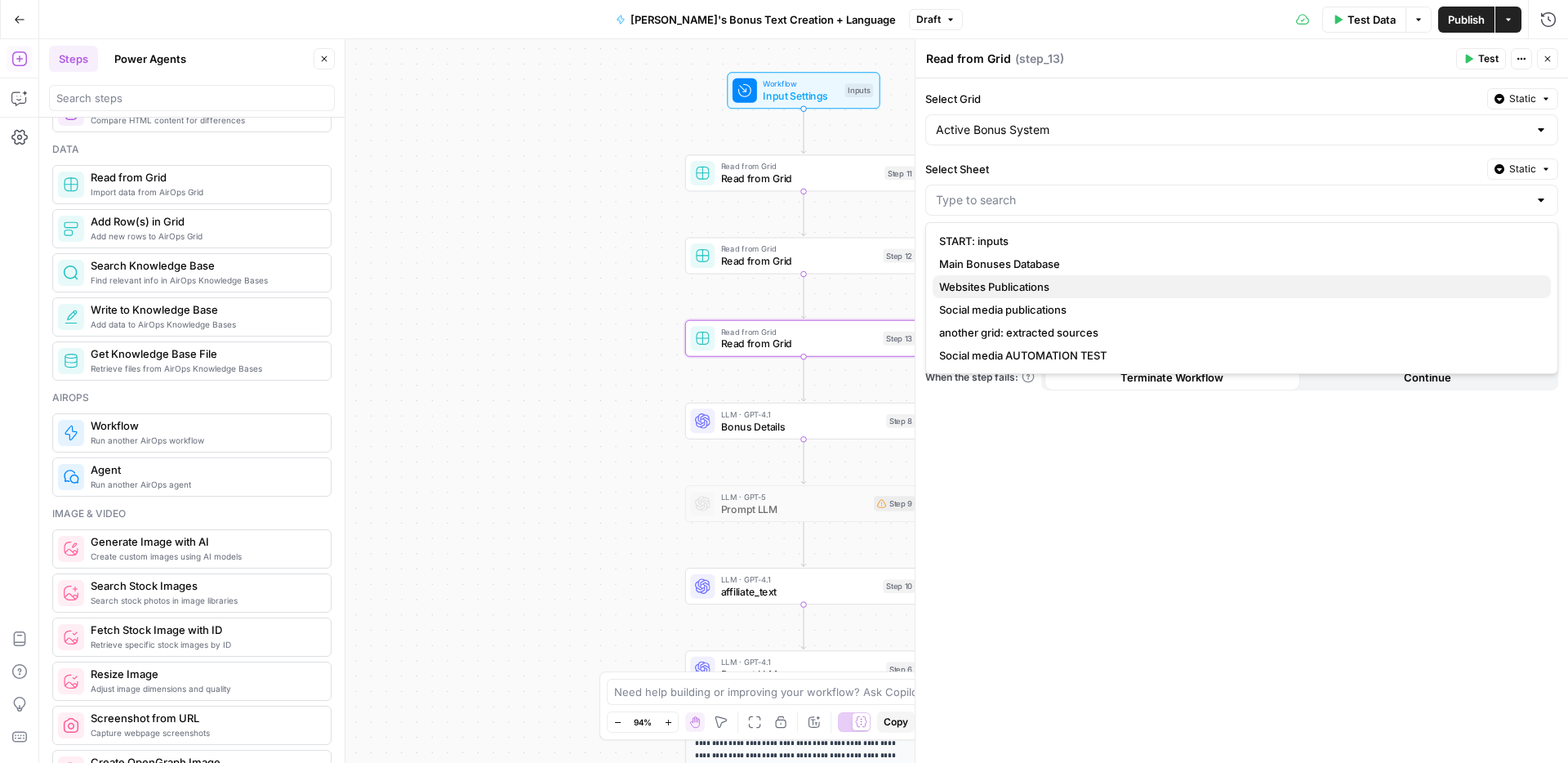
click at [1025, 282] on span "Websites Publications" at bounding box center [1238, 287] width 599 height 16
type input "Websites Publications"
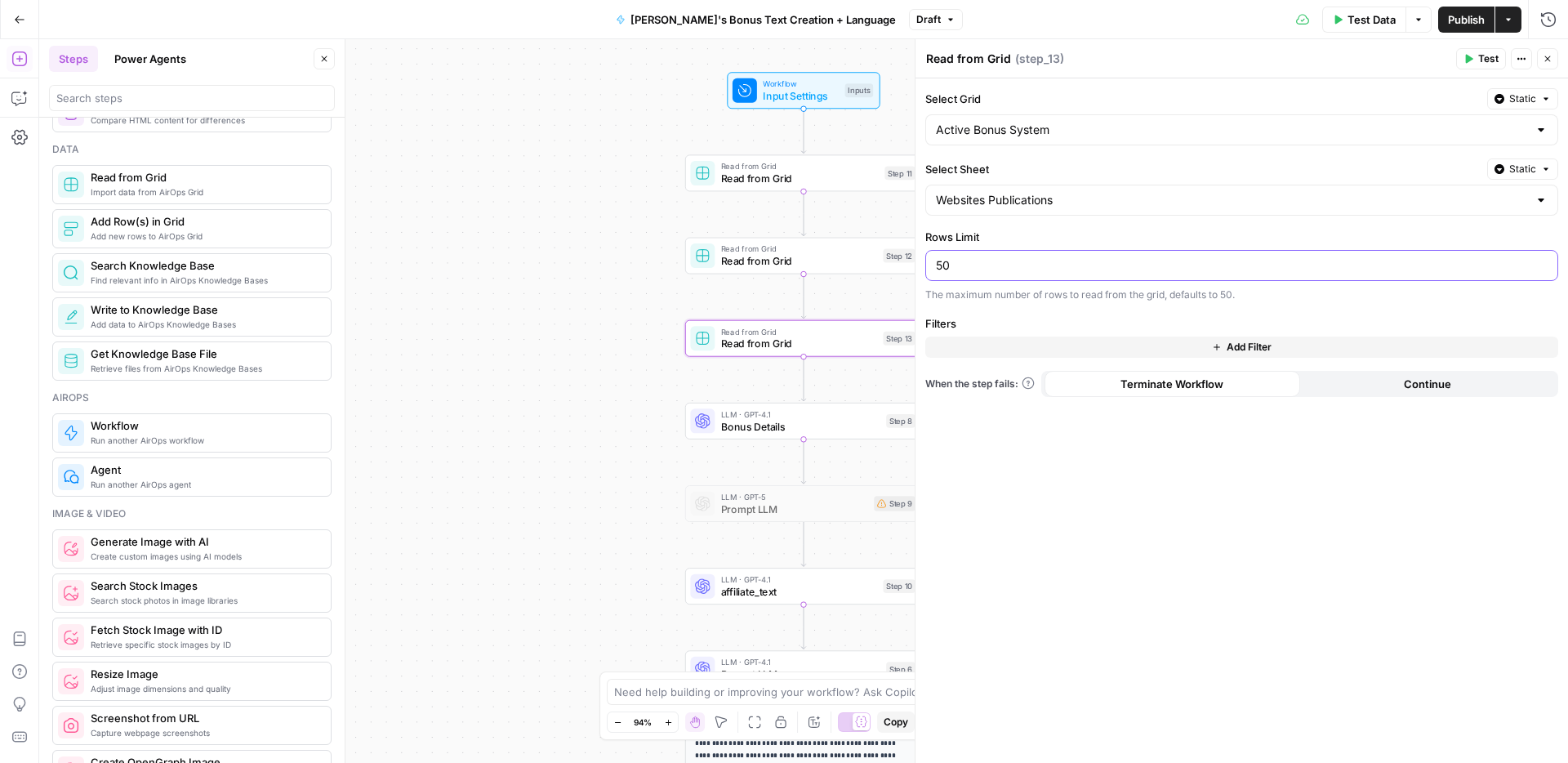
drag, startPoint x: 986, startPoint y: 271, endPoint x: 914, endPoint y: 257, distance: 73.3
click at [915, 257] on div "Read from Grid Read from Grid ( step_13 ) Test Actions Close Select Grid Static…" at bounding box center [1241, 401] width 653 height 723
type input "100"
click at [969, 57] on textarea "Read from Grid" at bounding box center [968, 59] width 85 height 16
type textarea "title random"
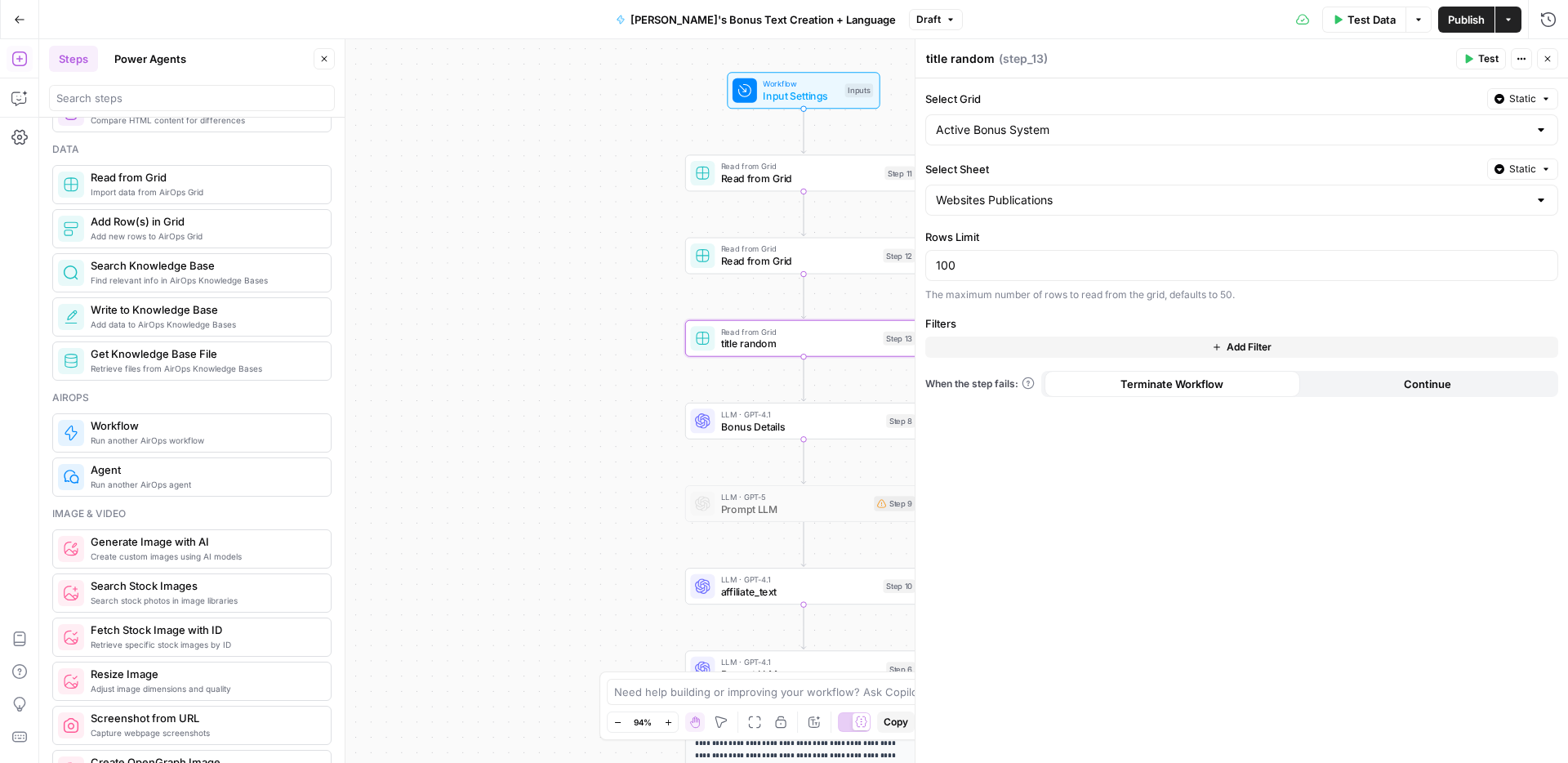
click at [1241, 344] on span "Add Filter" at bounding box center [1249, 347] width 45 height 15
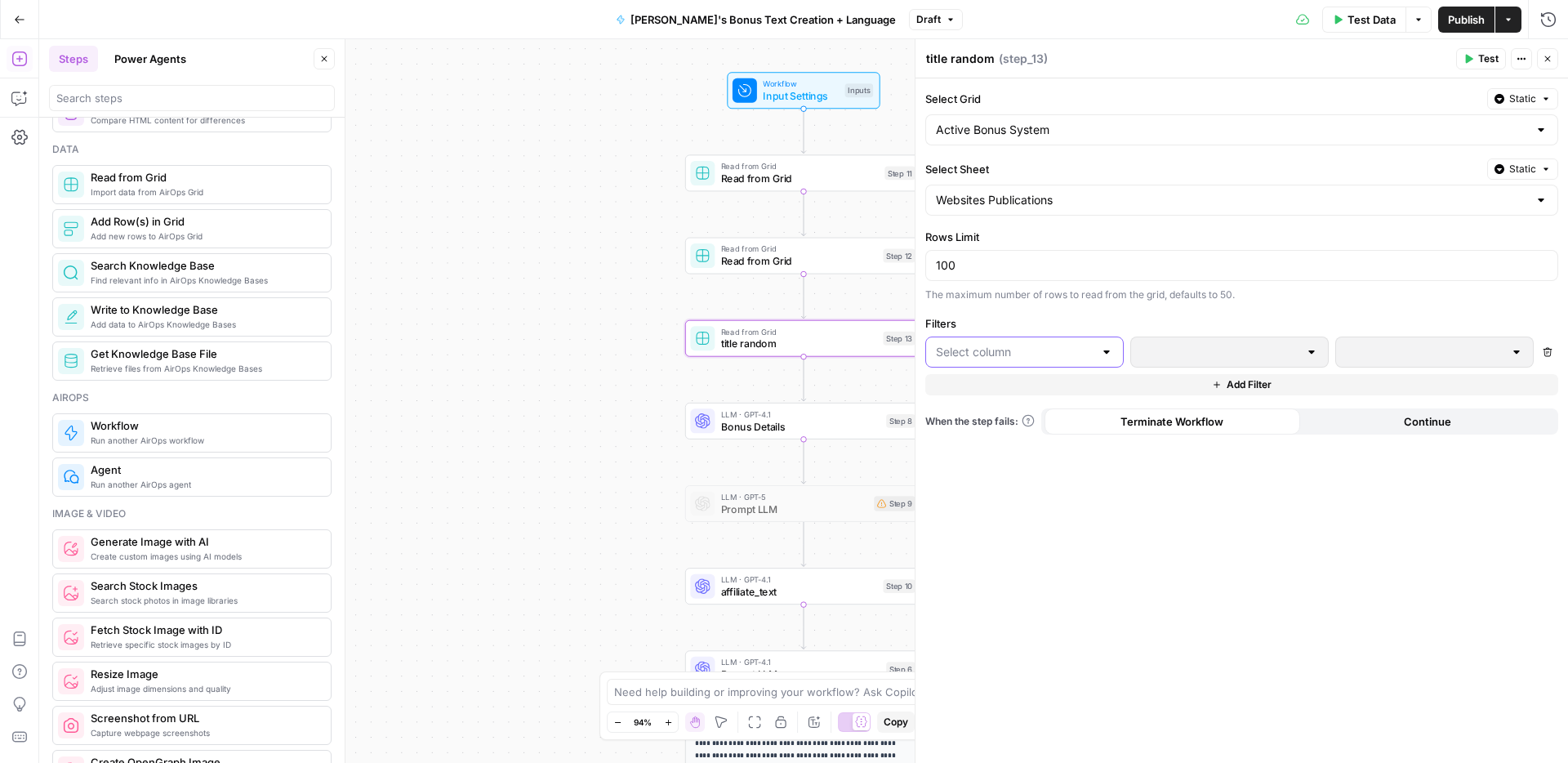
click at [1034, 352] on input "text" at bounding box center [1014, 352] width 158 height 16
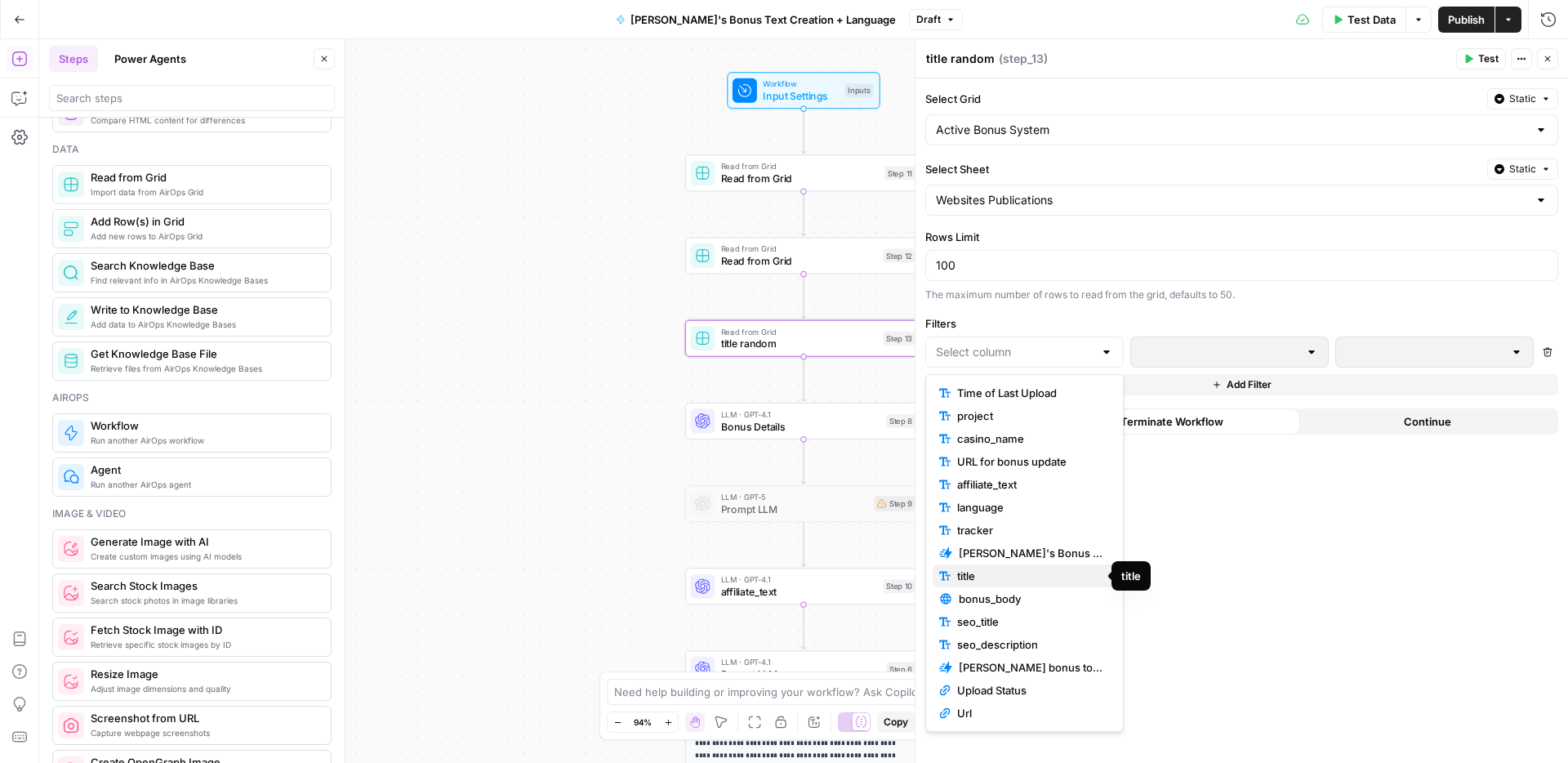
click at [991, 570] on span "title" at bounding box center [1029, 576] width 146 height 16
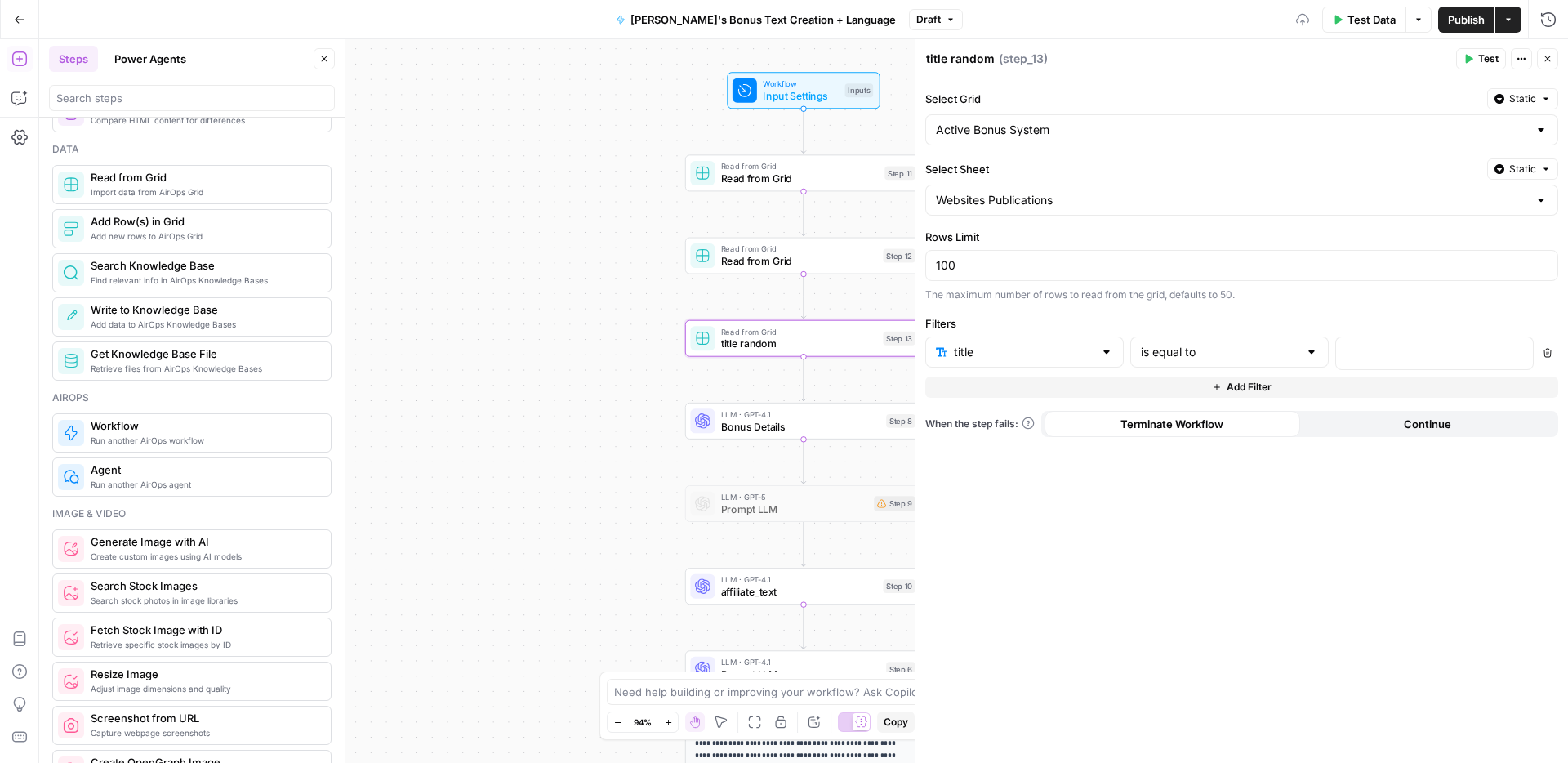
click at [1316, 352] on div at bounding box center [1311, 352] width 13 height 16
click at [1195, 393] on span "is not empty" at bounding box center [1226, 395] width 164 height 16
type input "is not empty"
click at [963, 38] on div "Test Data Options Publish Actions Run History" at bounding box center [1265, 19] width 606 height 39
drag, startPoint x: 948, startPoint y: 55, endPoint x: 909, endPoint y: 55, distance: 39.0
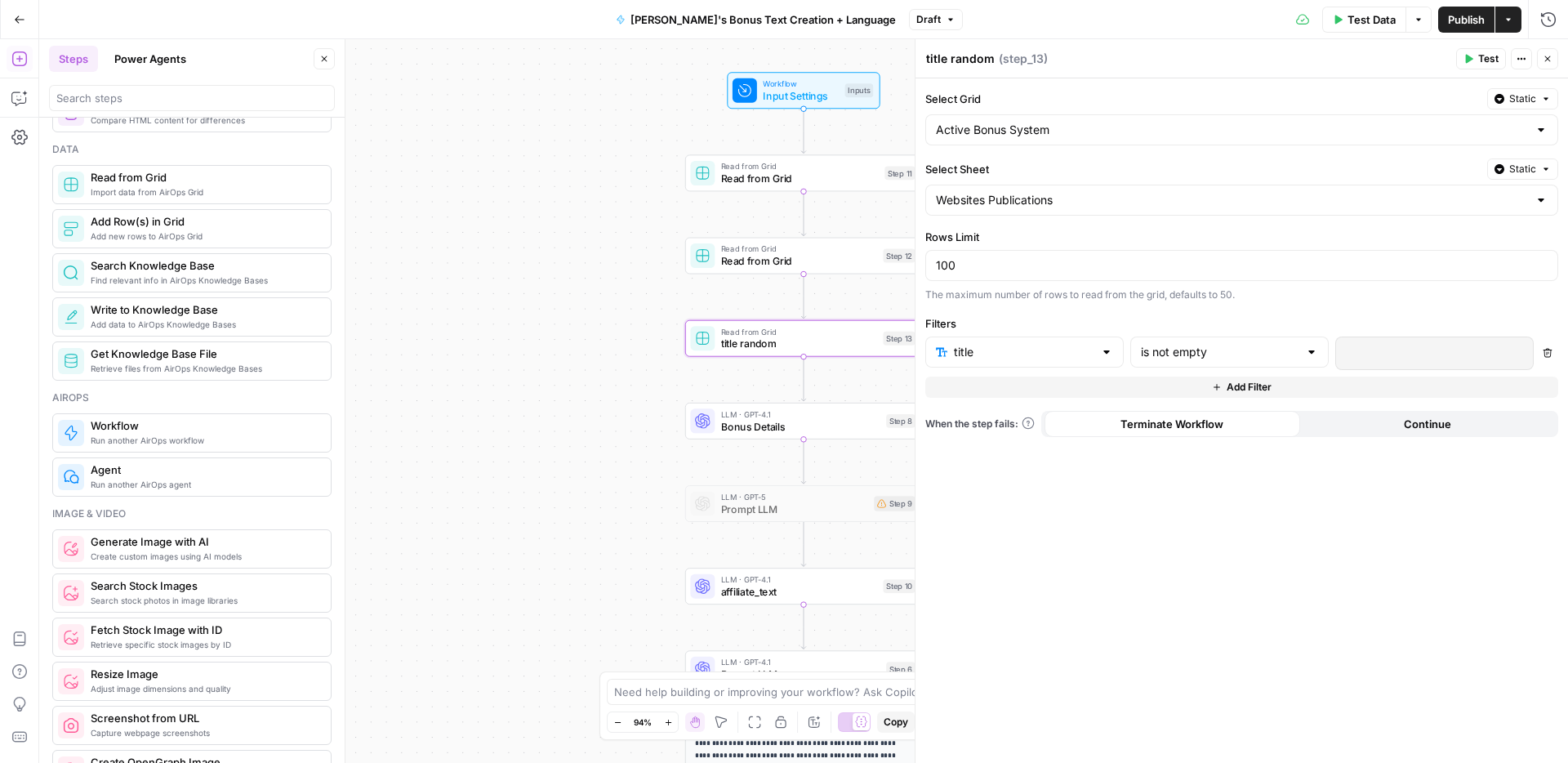
click at [915, 55] on div "title random title random ( step_13 ) Test Actions Close Select Grid Static Act…" at bounding box center [1241, 401] width 653 height 723
type textarea "body random"
click at [989, 353] on input "text" at bounding box center [1023, 352] width 139 height 16
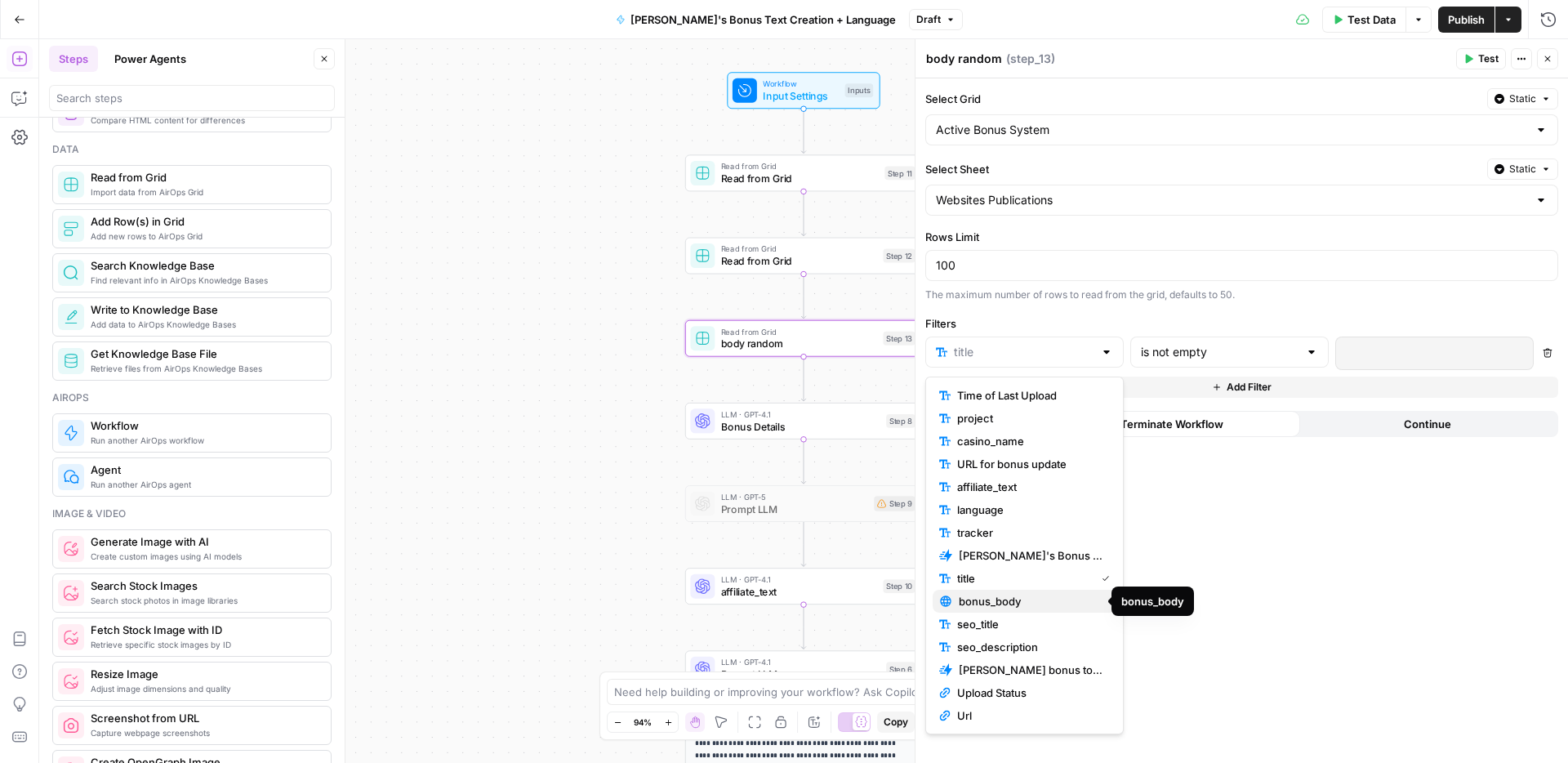
click at [977, 596] on span "bonus_body" at bounding box center [1030, 601] width 144 height 16
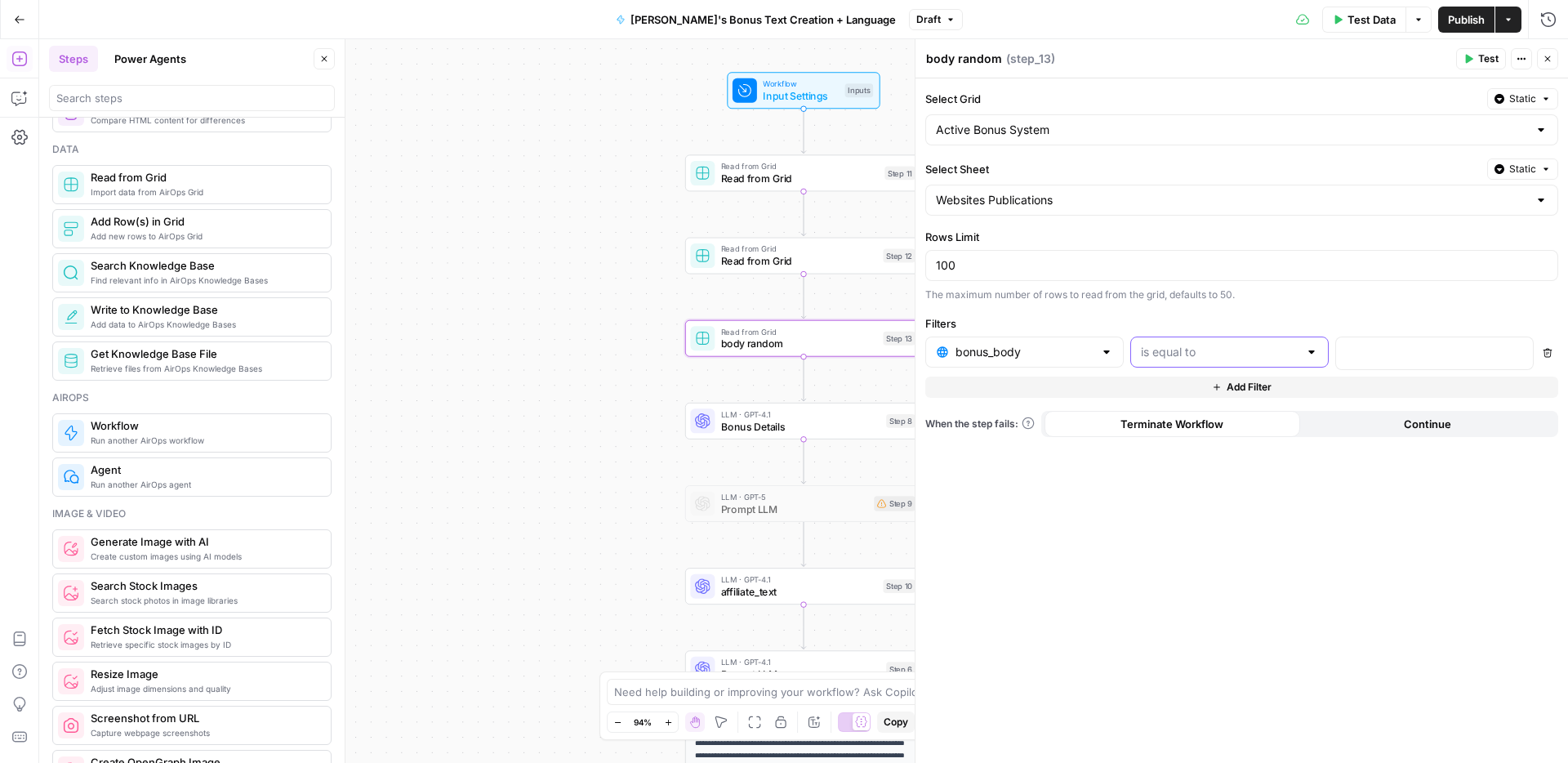
click at [1245, 354] on input "text" at bounding box center [1219, 352] width 158 height 16
click at [1182, 399] on span "is not empty" at bounding box center [1226, 395] width 164 height 16
type input "is not empty"
click at [1453, 16] on span "Publish" at bounding box center [1466, 20] width 37 height 16
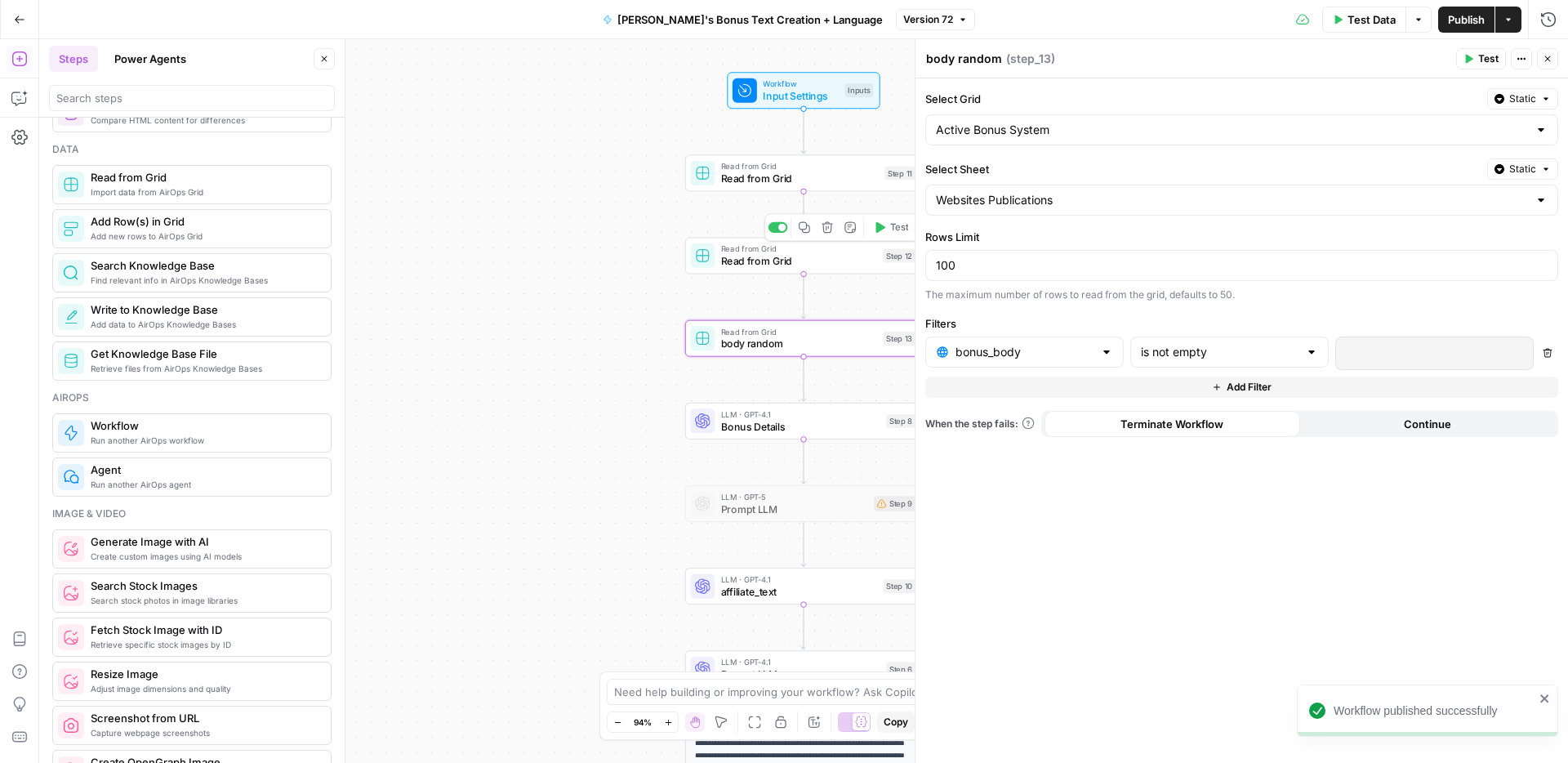
click at [788, 266] on span "Read from Grid" at bounding box center [798, 261] width 156 height 16
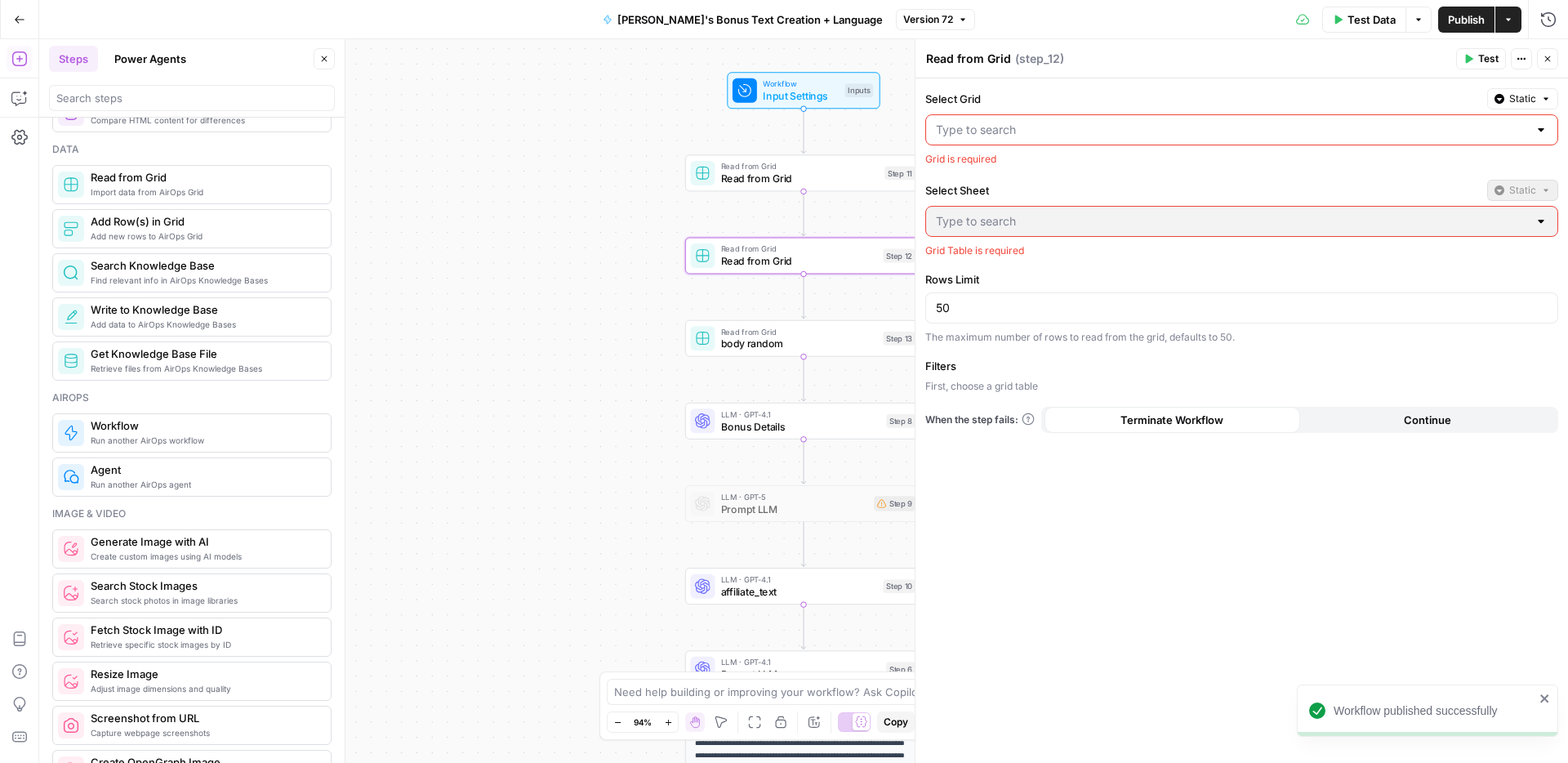
click at [1005, 124] on input "Select Grid" at bounding box center [1231, 130] width 592 height 16
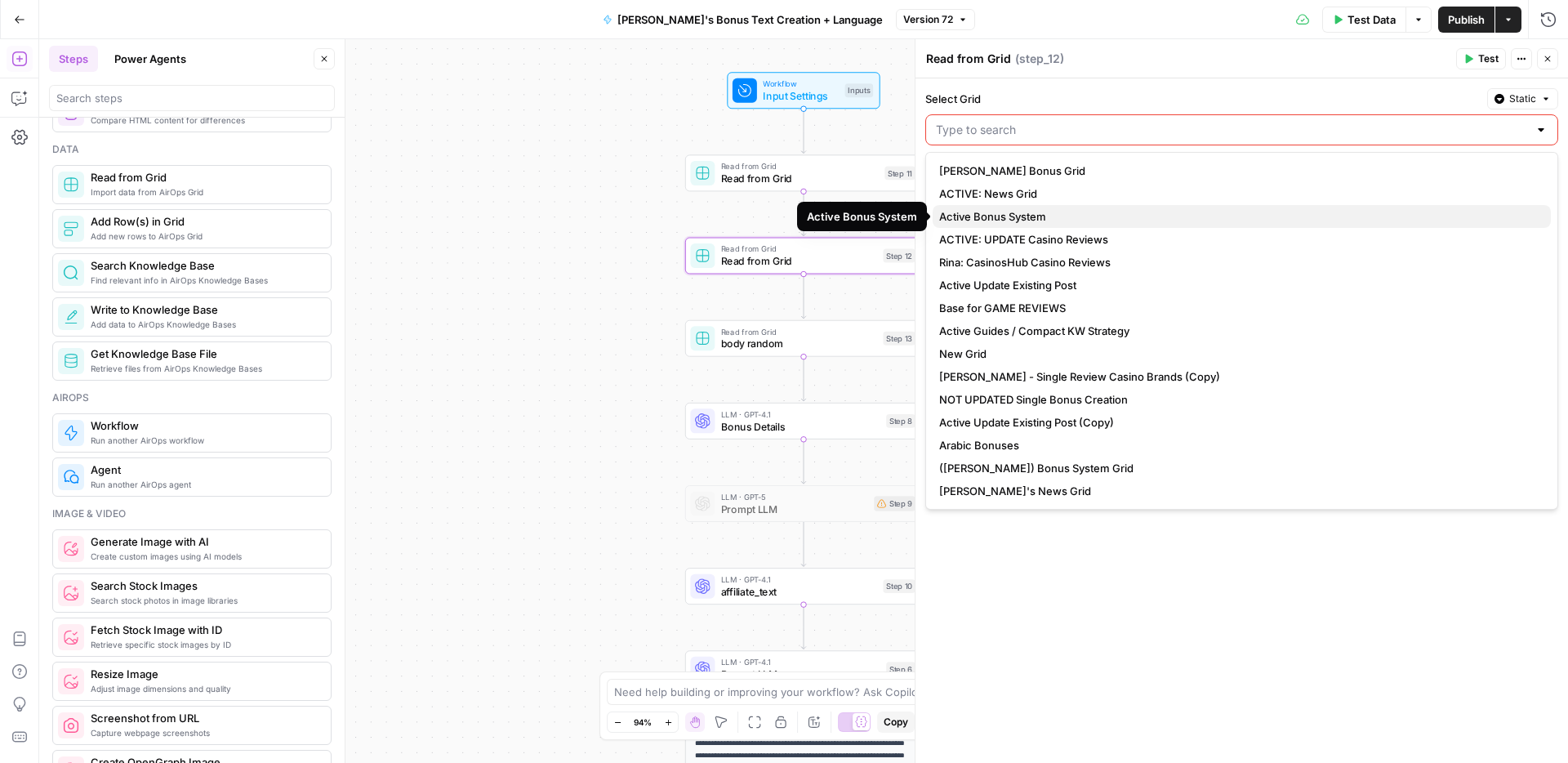
click at [1000, 217] on span "Active Bonus System" at bounding box center [1238, 216] width 599 height 16
type input "Active Bonus System"
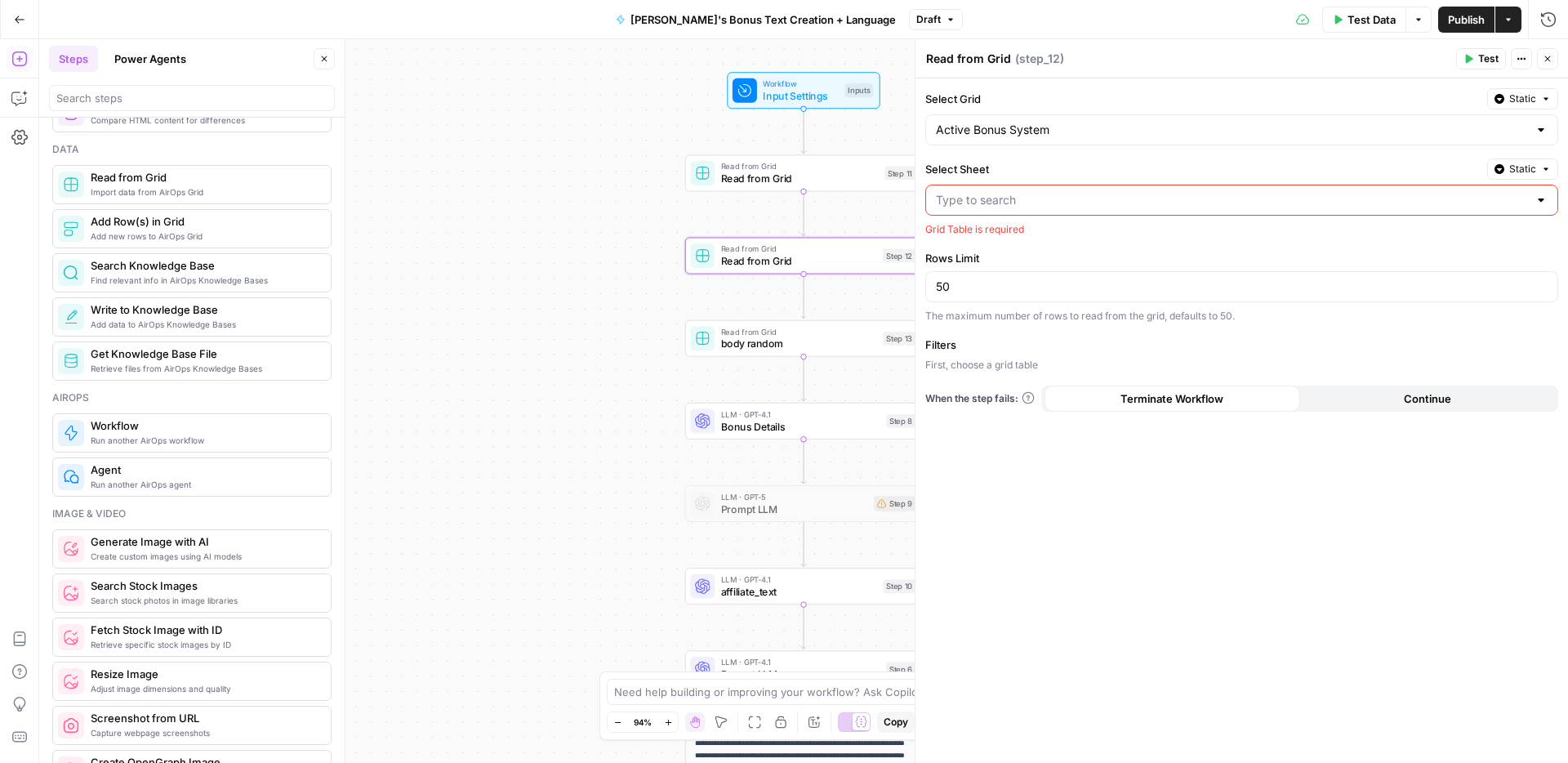
click at [996, 199] on input "Select Sheet" at bounding box center [1231, 200] width 592 height 16
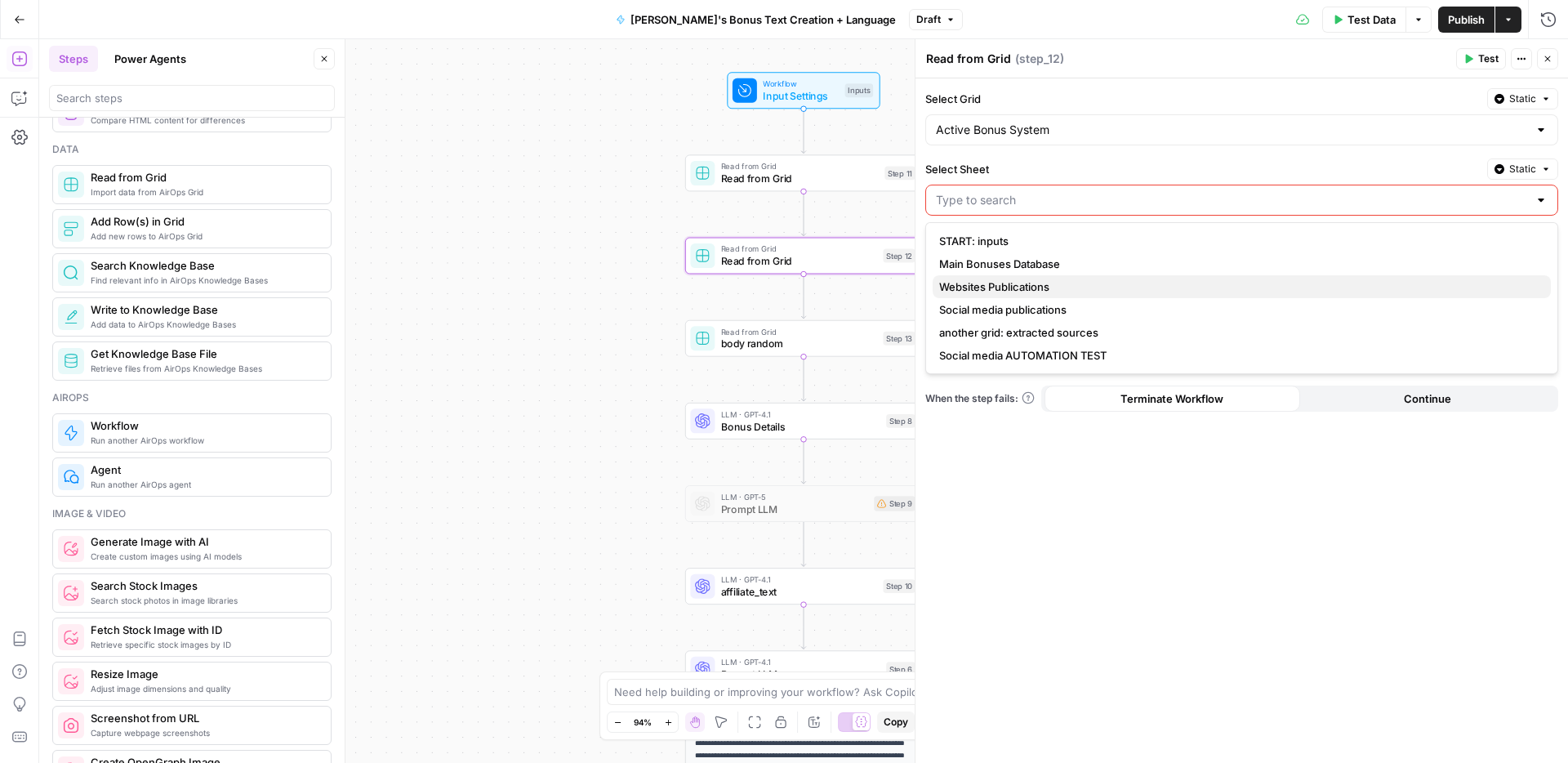
click at [1013, 285] on span "Websites Publications" at bounding box center [1238, 287] width 599 height 16
type input "Websites Publications"
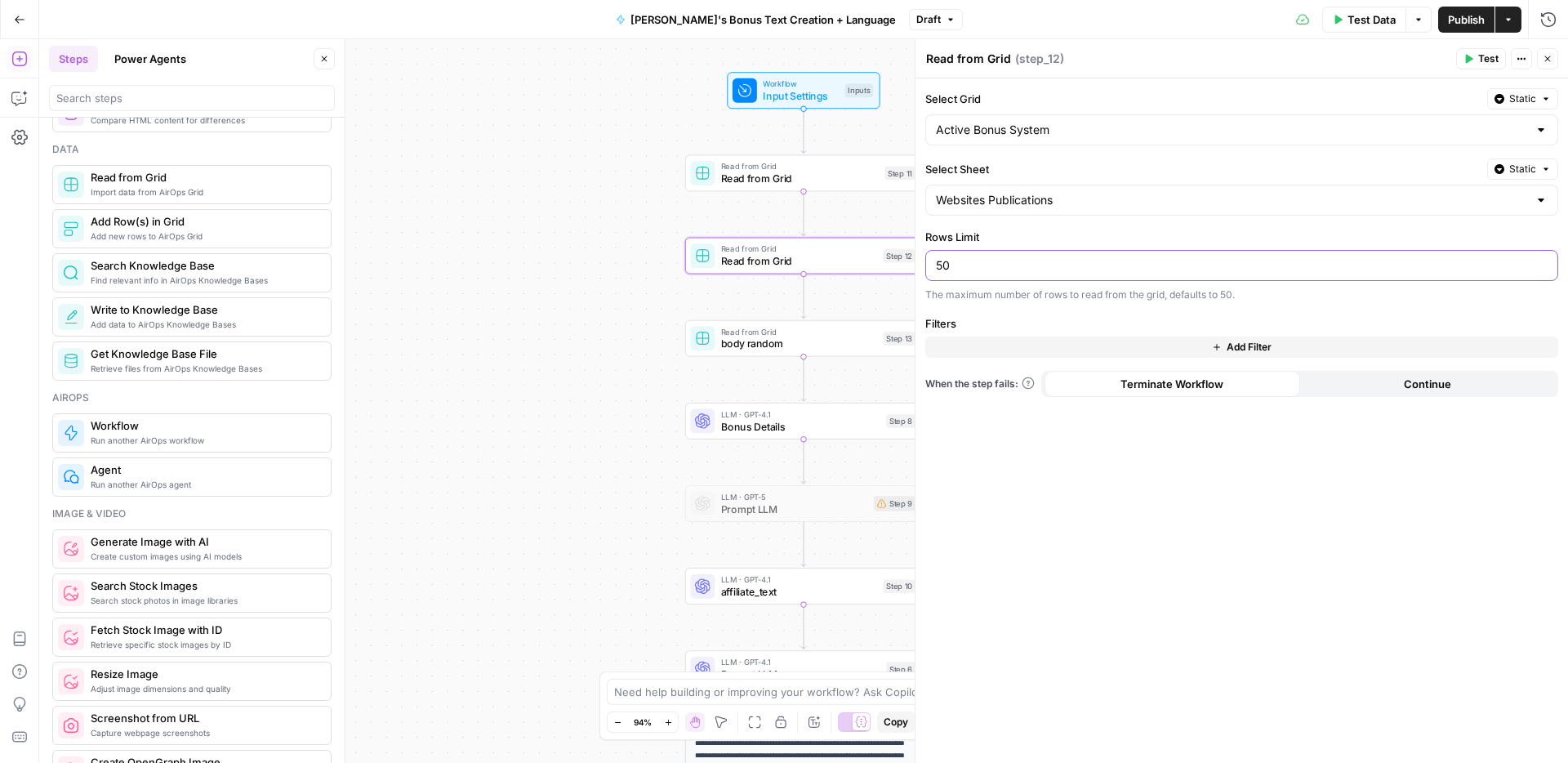
drag, startPoint x: 988, startPoint y: 269, endPoint x: 913, endPoint y: 266, distance: 75.1
click at [915, 266] on div "Read from Grid Read from Grid ( step_12 ) Test Actions Close Select Grid Static…" at bounding box center [1241, 401] width 653 height 723
type input "100"
click at [1224, 346] on button "Add Filter" at bounding box center [1241, 347] width 633 height 21
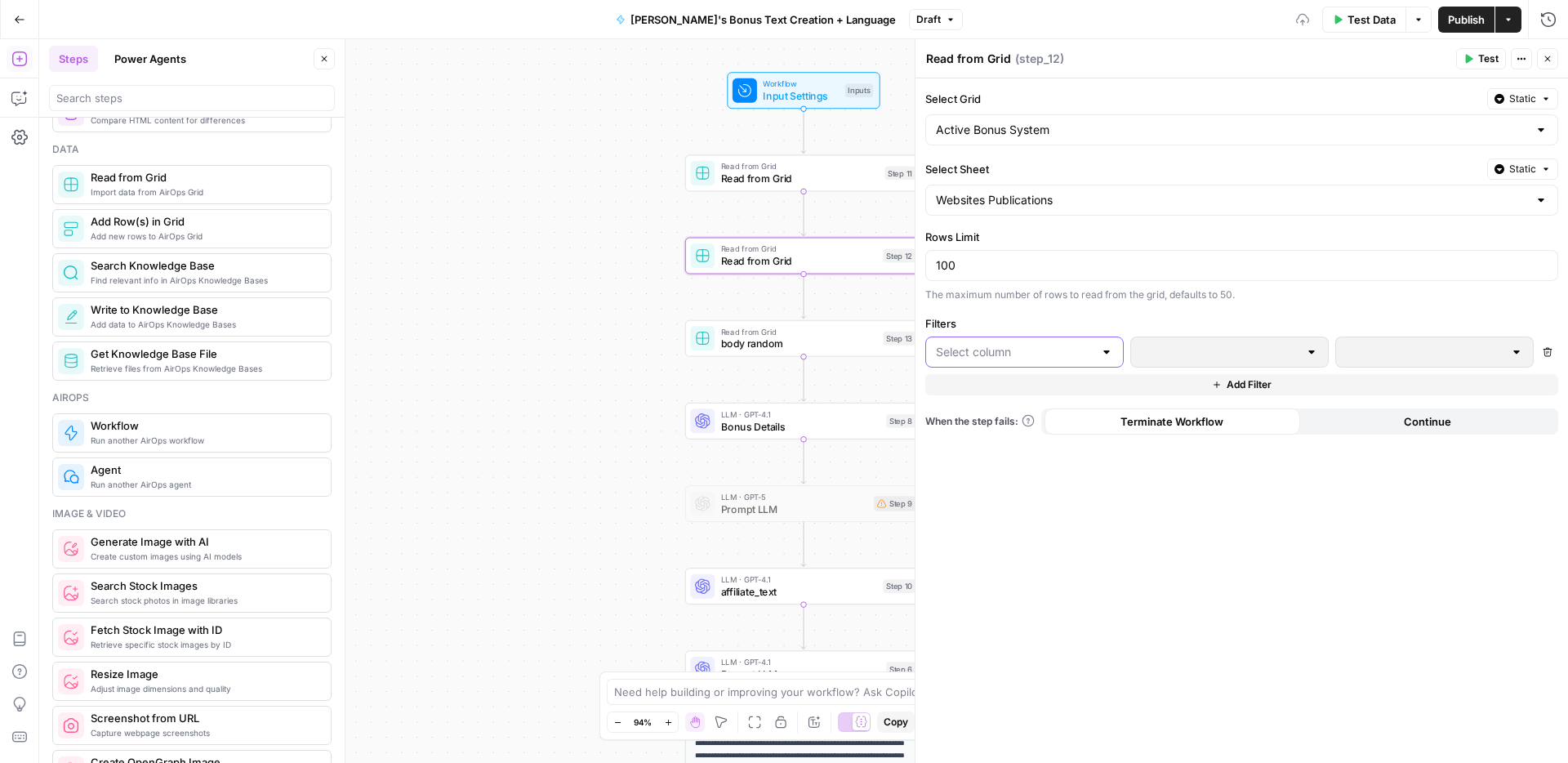
click at [1085, 344] on input "text" at bounding box center [1014, 352] width 158 height 16
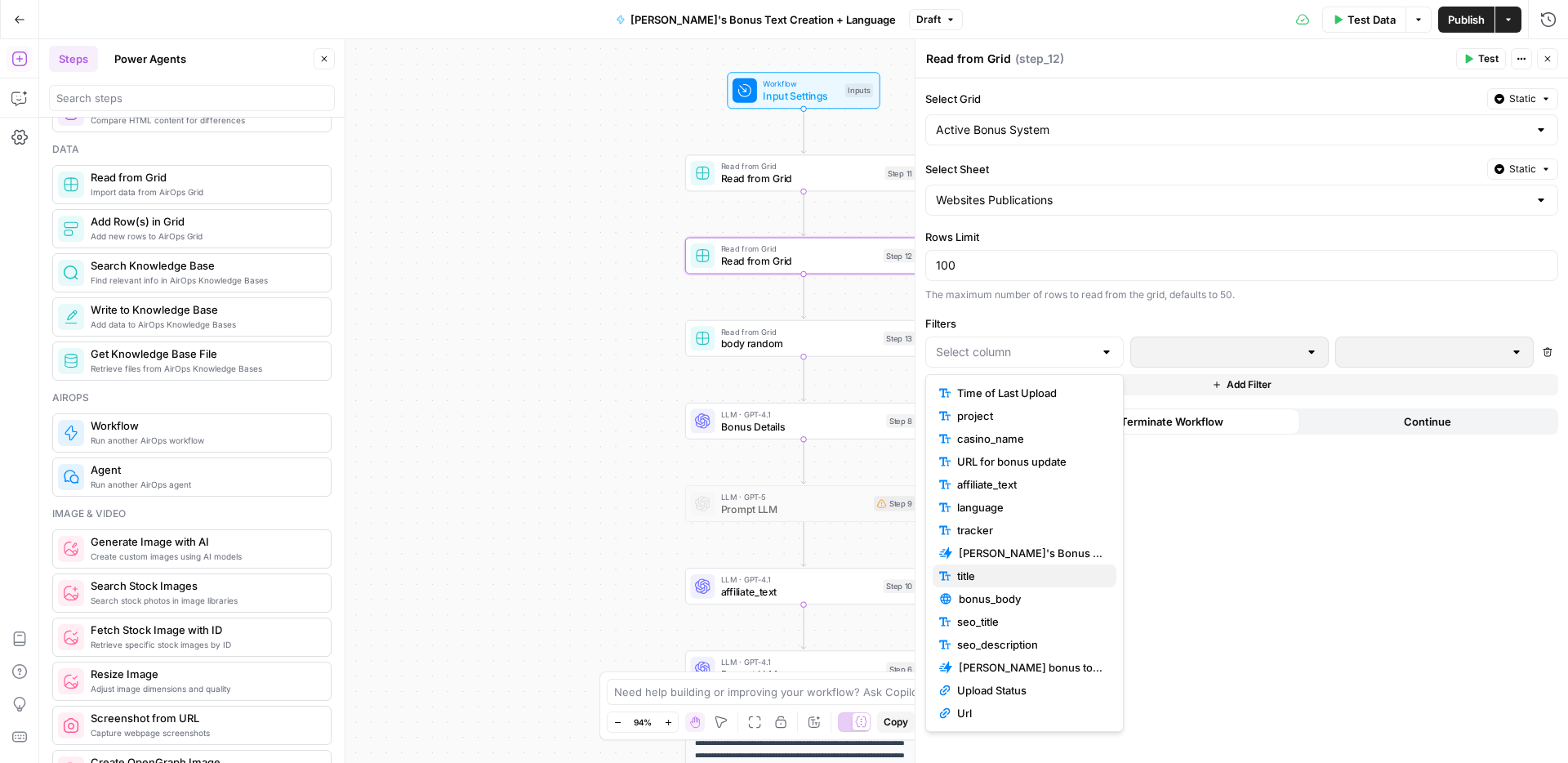
click at [1015, 571] on span "title" at bounding box center [1029, 576] width 146 height 16
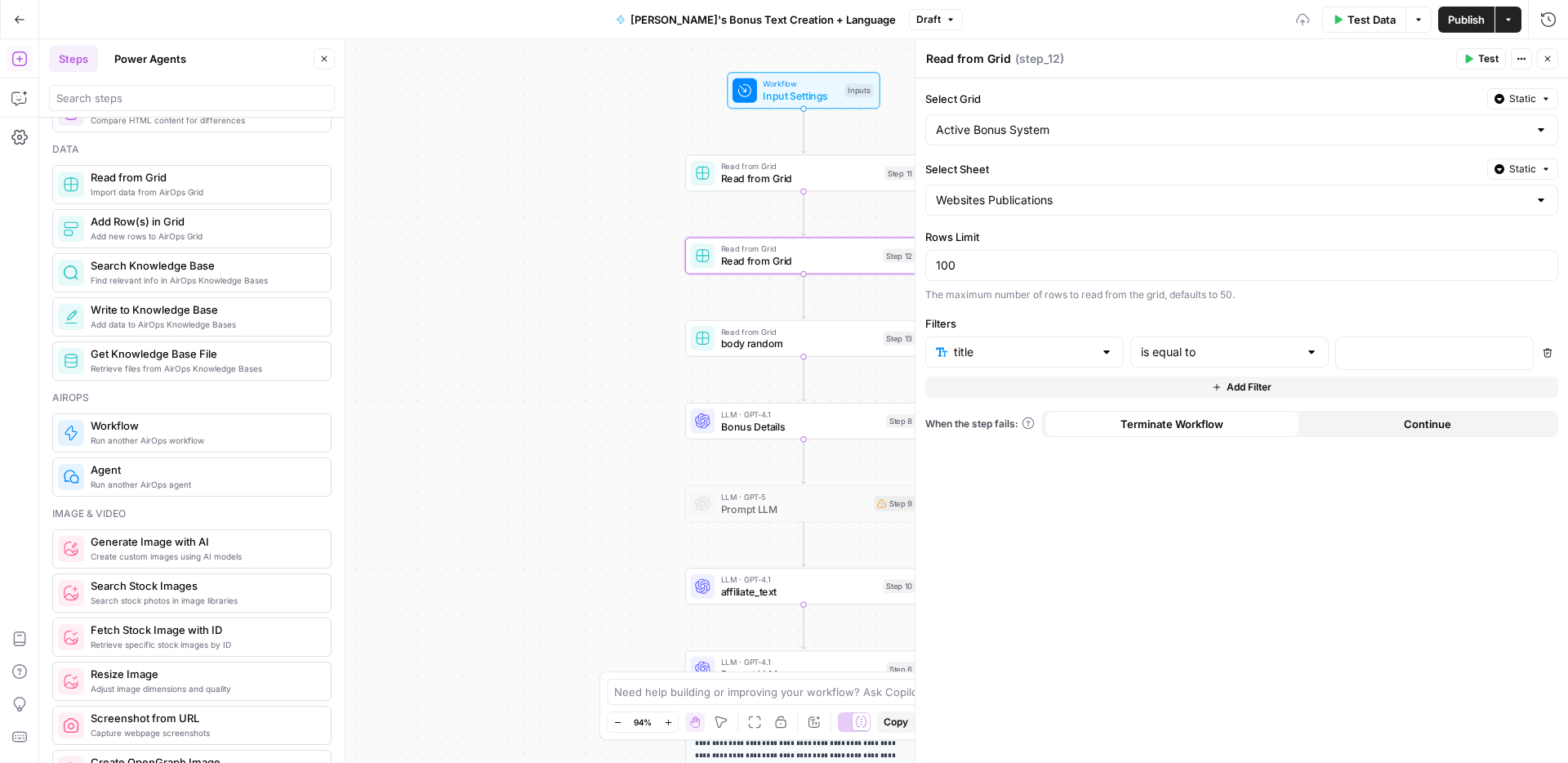
click at [1281, 340] on div "is equal to" at bounding box center [1229, 352] width 199 height 31
click at [1208, 398] on span "is not empty" at bounding box center [1226, 395] width 164 height 16
type input "is not empty"
click at [1457, 19] on span "Publish" at bounding box center [1466, 20] width 37 height 16
click at [588, 147] on div "**********" at bounding box center [803, 401] width 1528 height 723
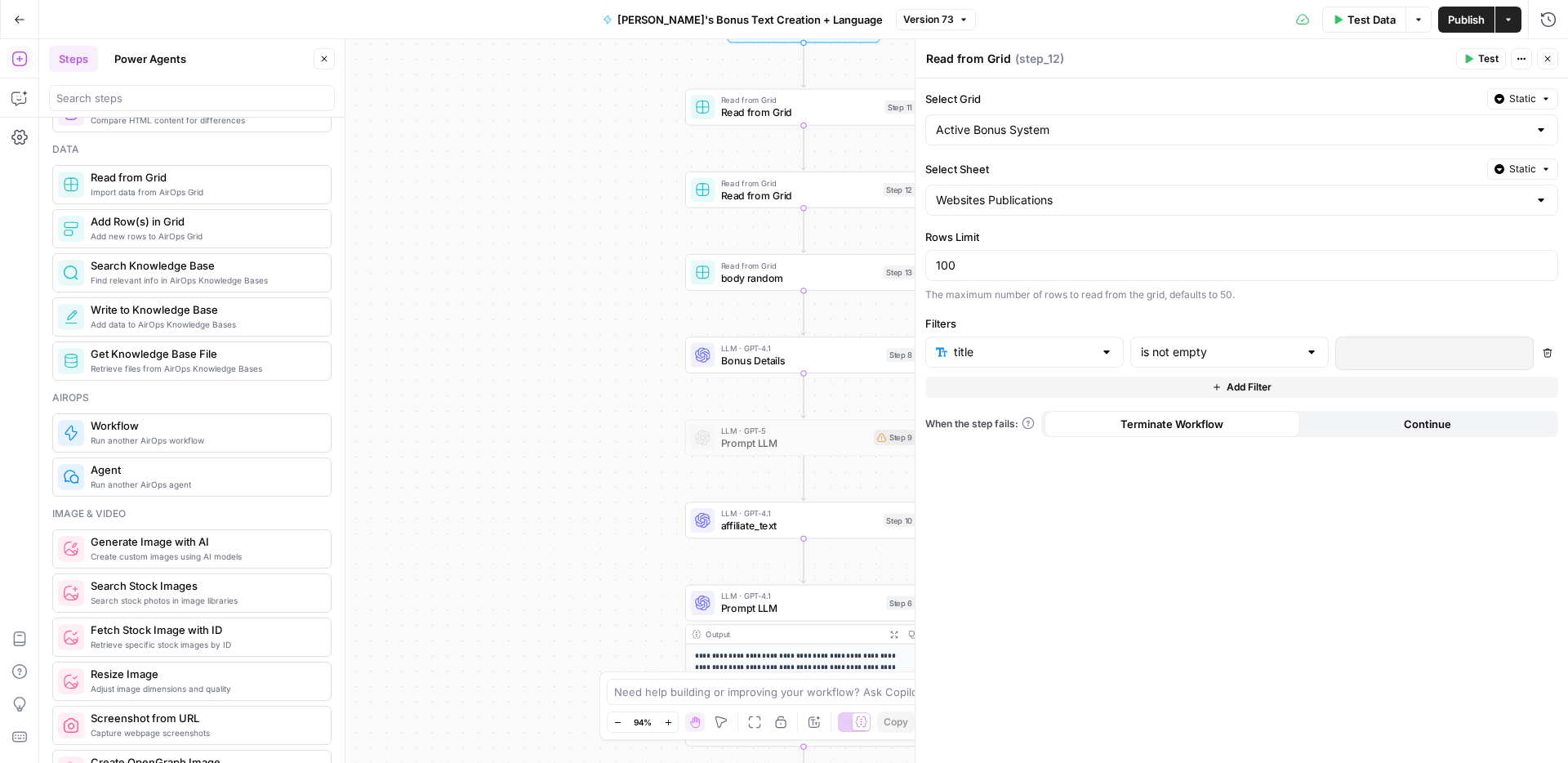
click at [1556, 55] on button "Close" at bounding box center [1547, 59] width 21 height 21
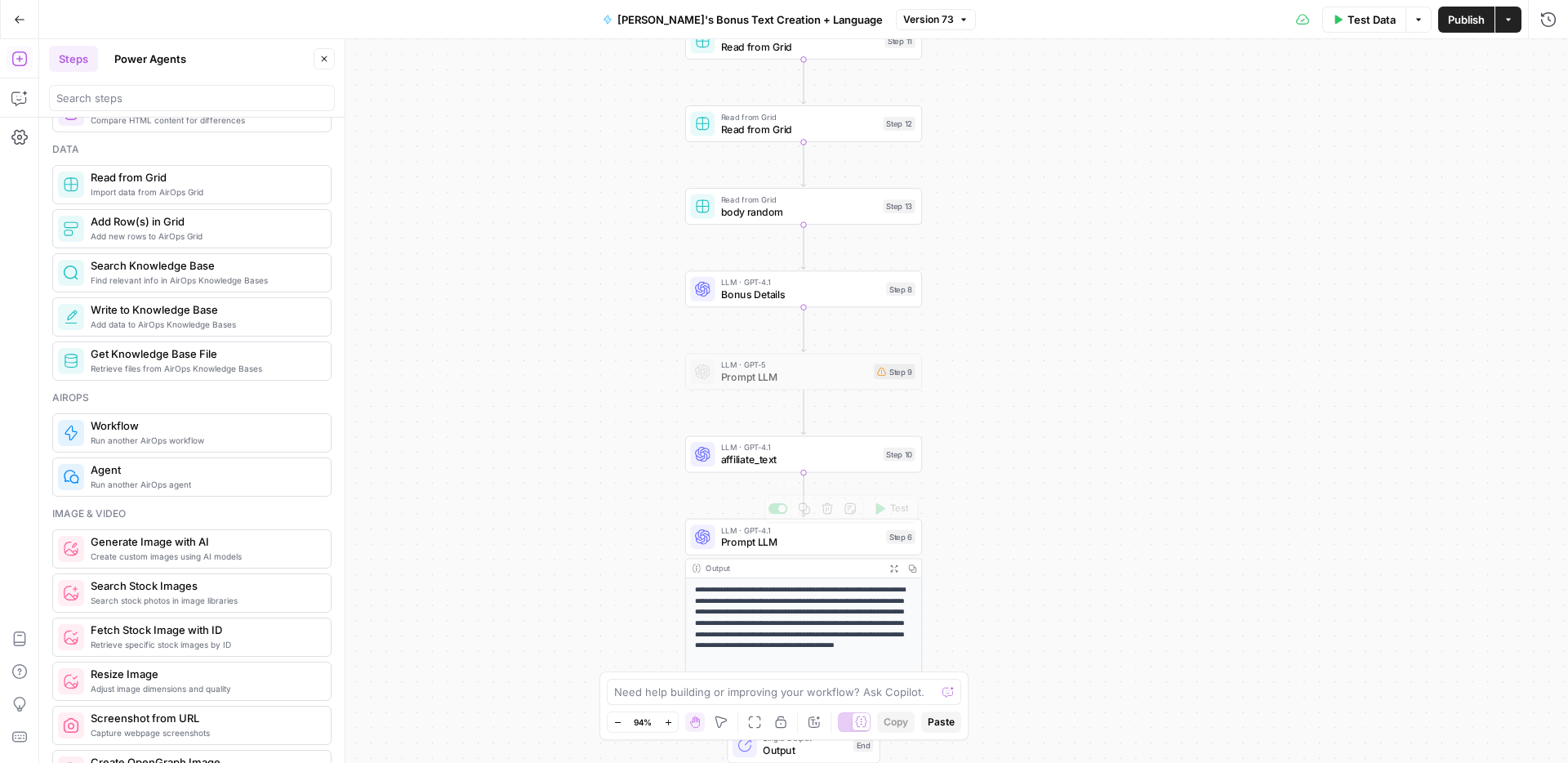
click at [758, 543] on span "Prompt LLM" at bounding box center [800, 541] width 159 height 16
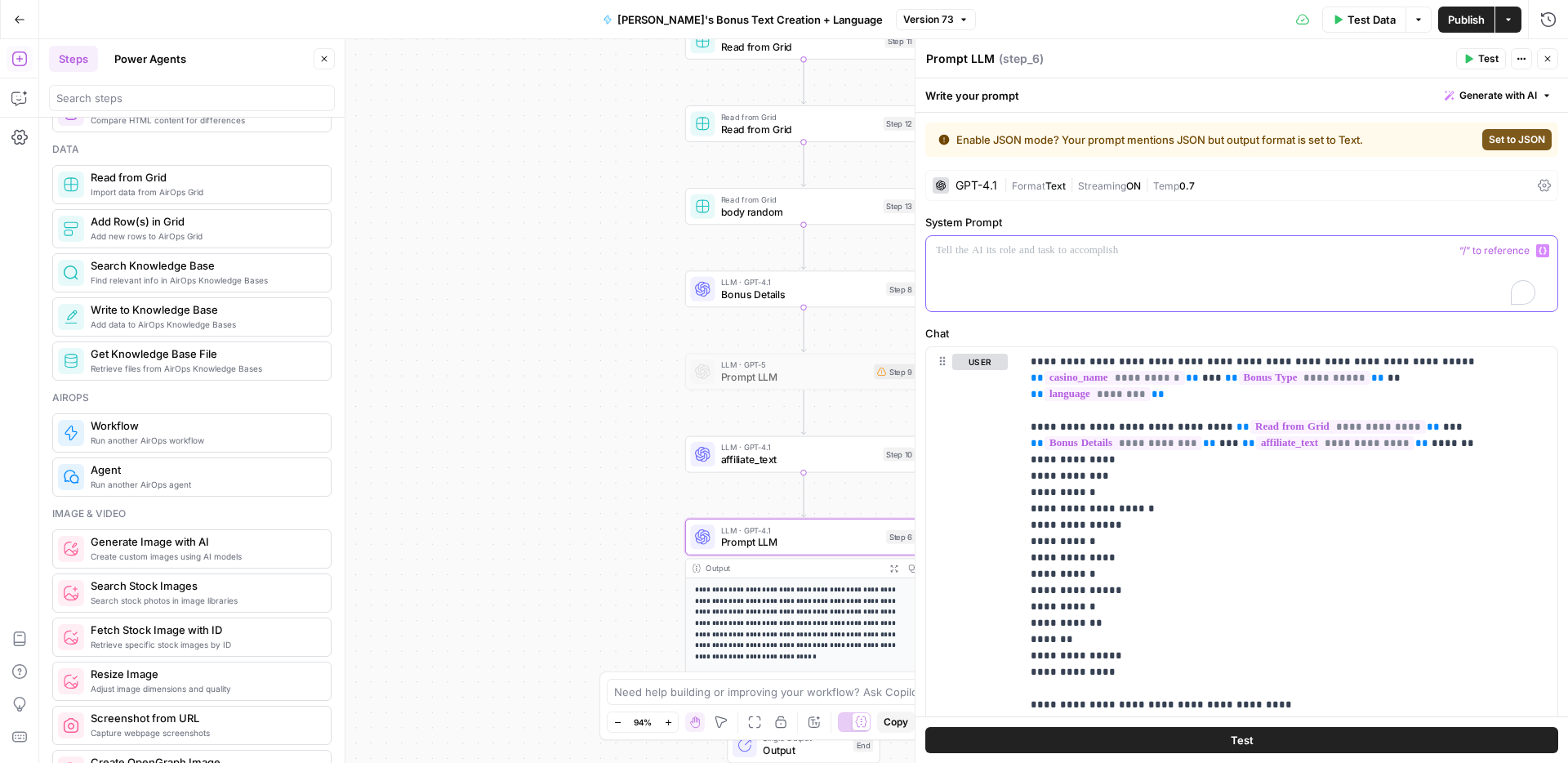
click at [1027, 263] on div "To enrich screen reader interactions, please activate Accessibility in Grammarl…" at bounding box center [1241, 273] width 631 height 75
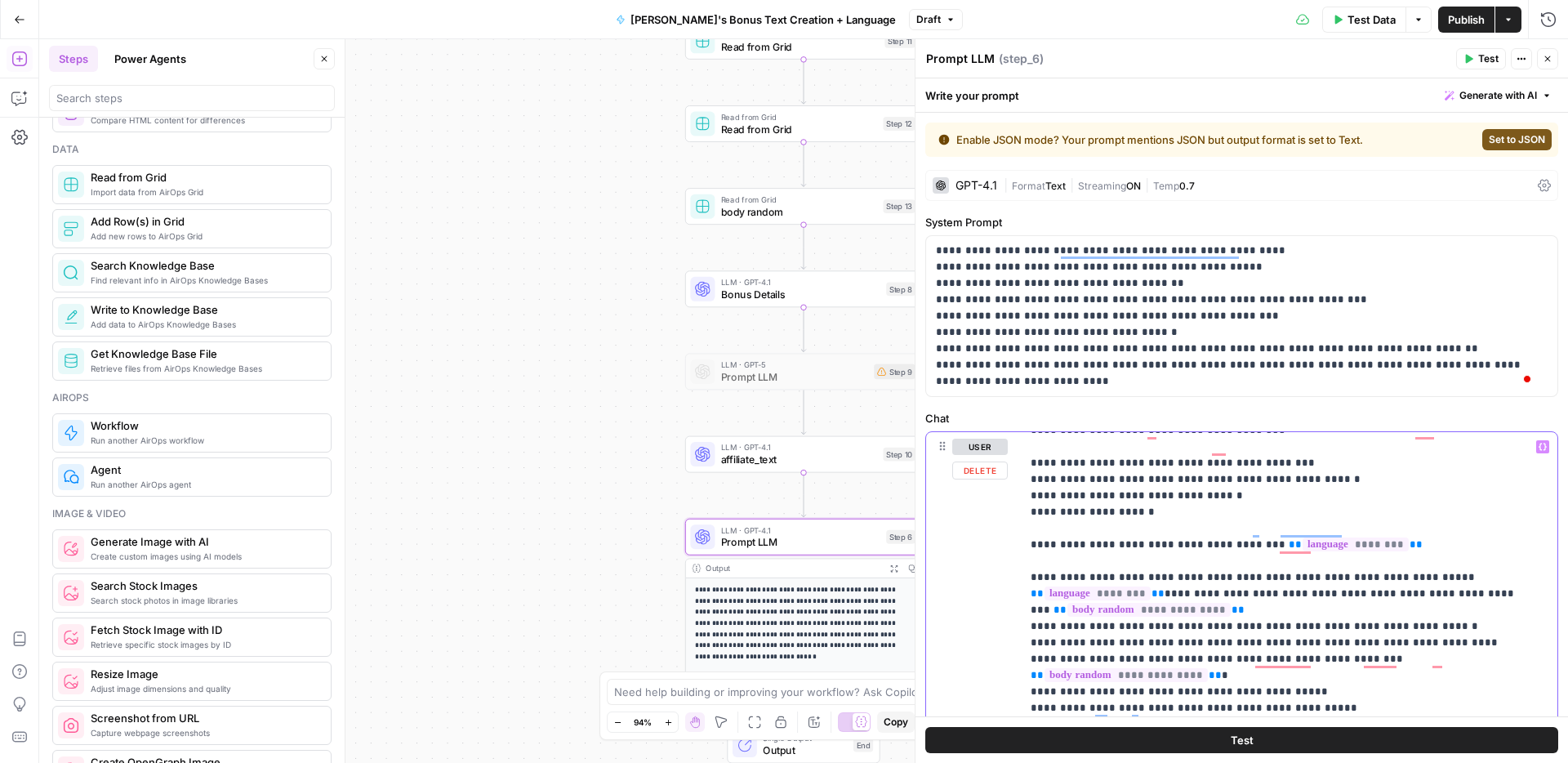
scroll to position [0, 0]
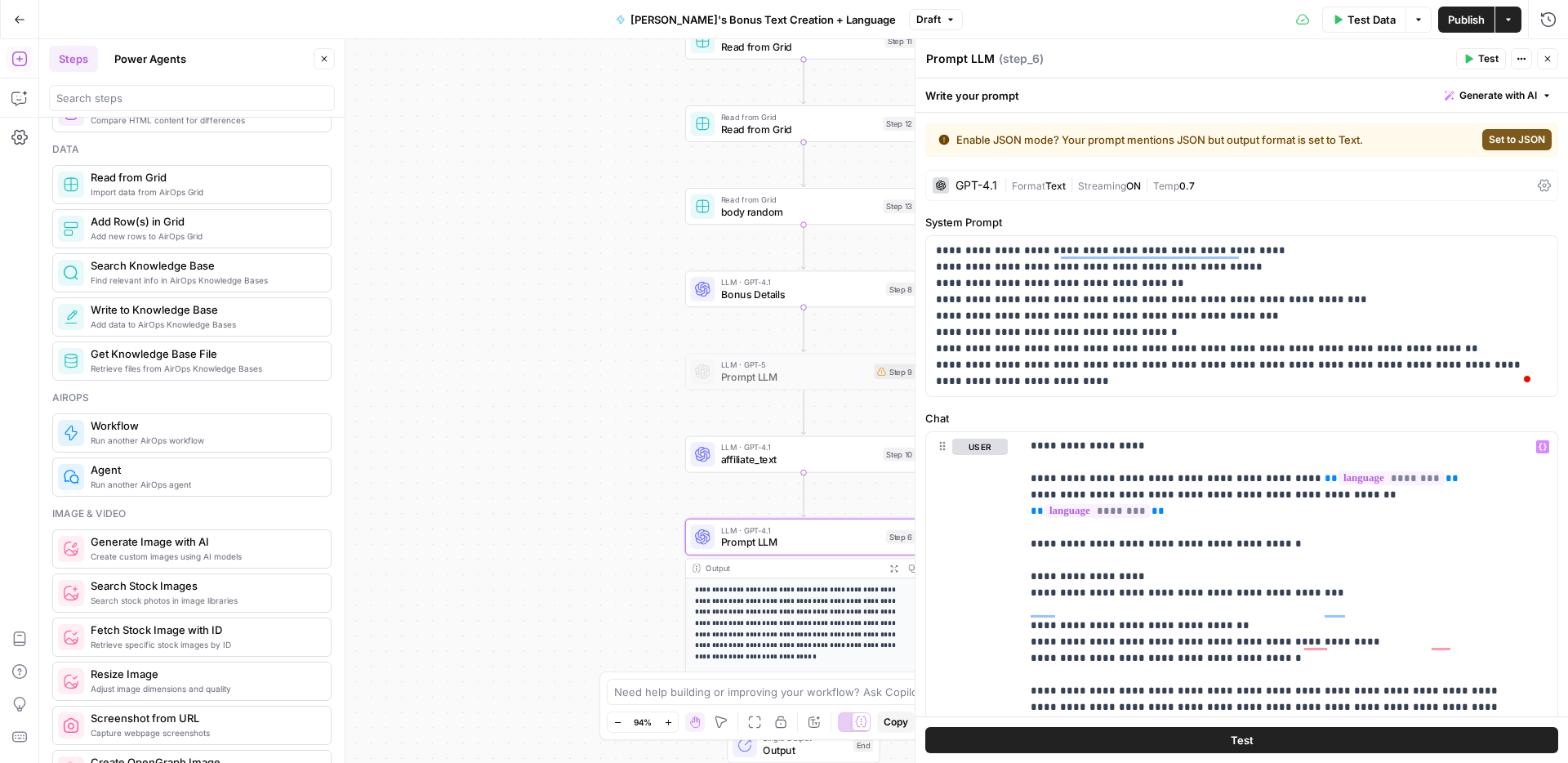
click at [1469, 15] on span "Publish" at bounding box center [1466, 20] width 37 height 16
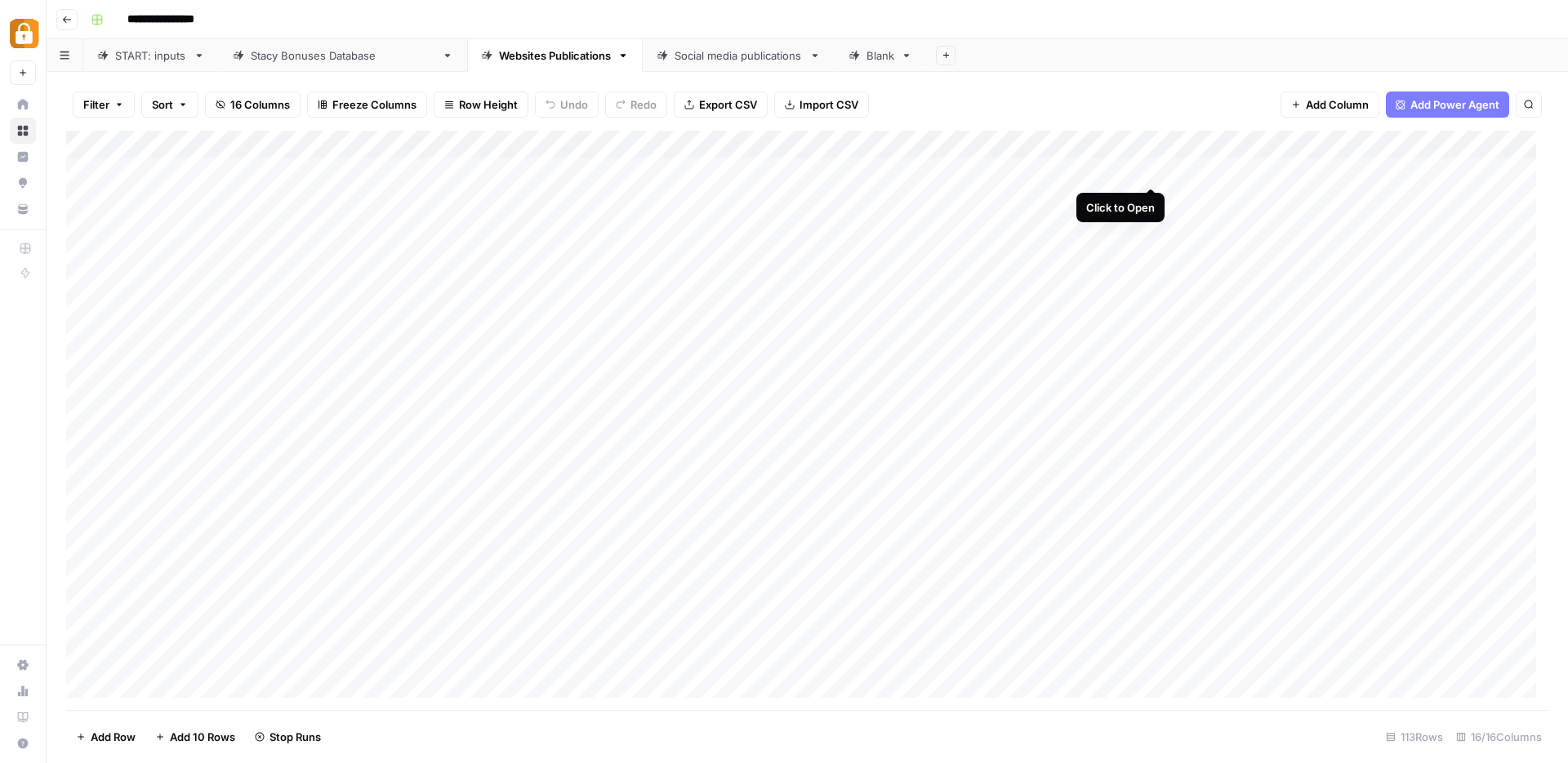
click at [1151, 170] on div "Add Column" at bounding box center [807, 420] width 1482 height 579
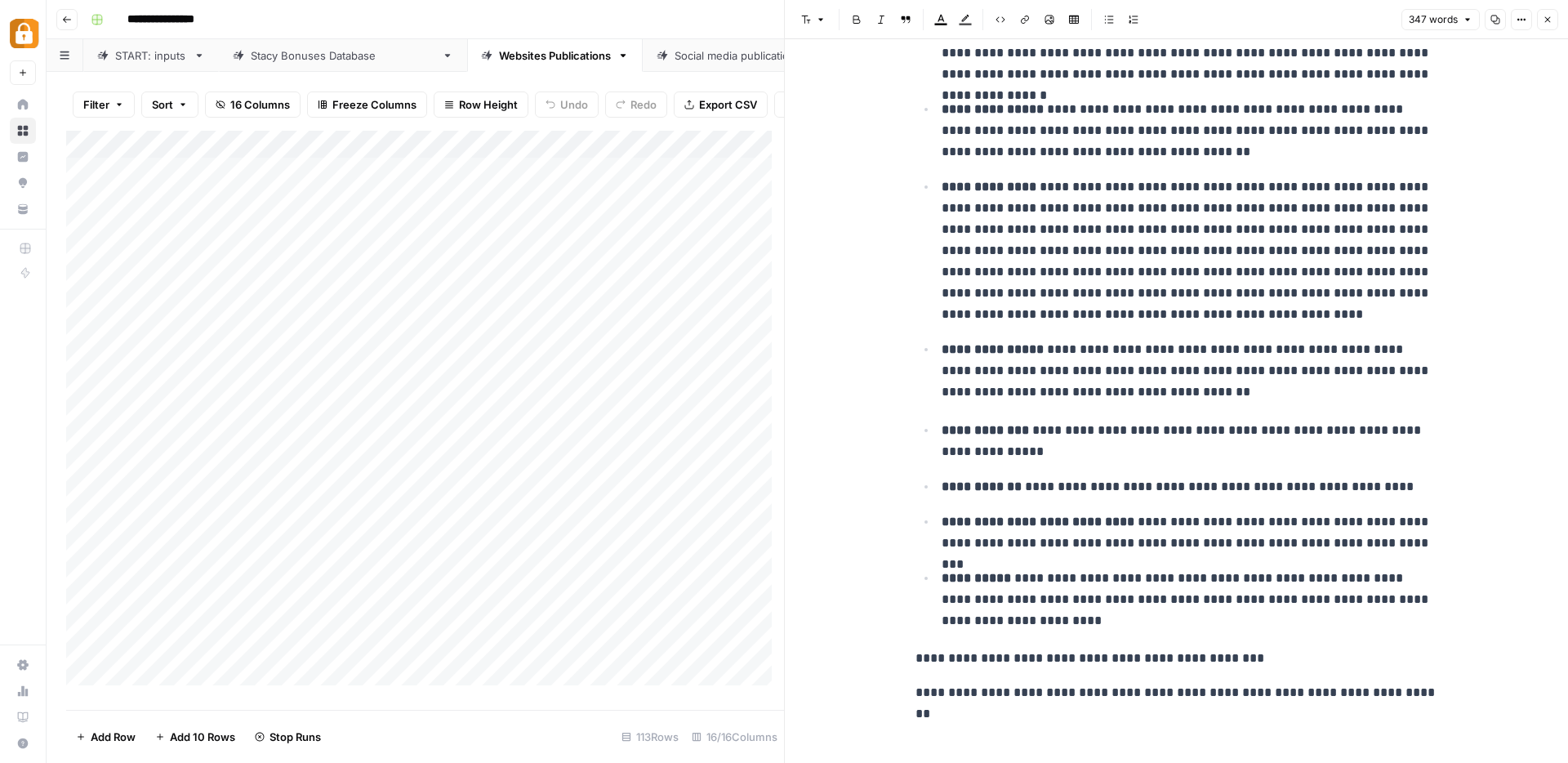
scroll to position [195, 0]
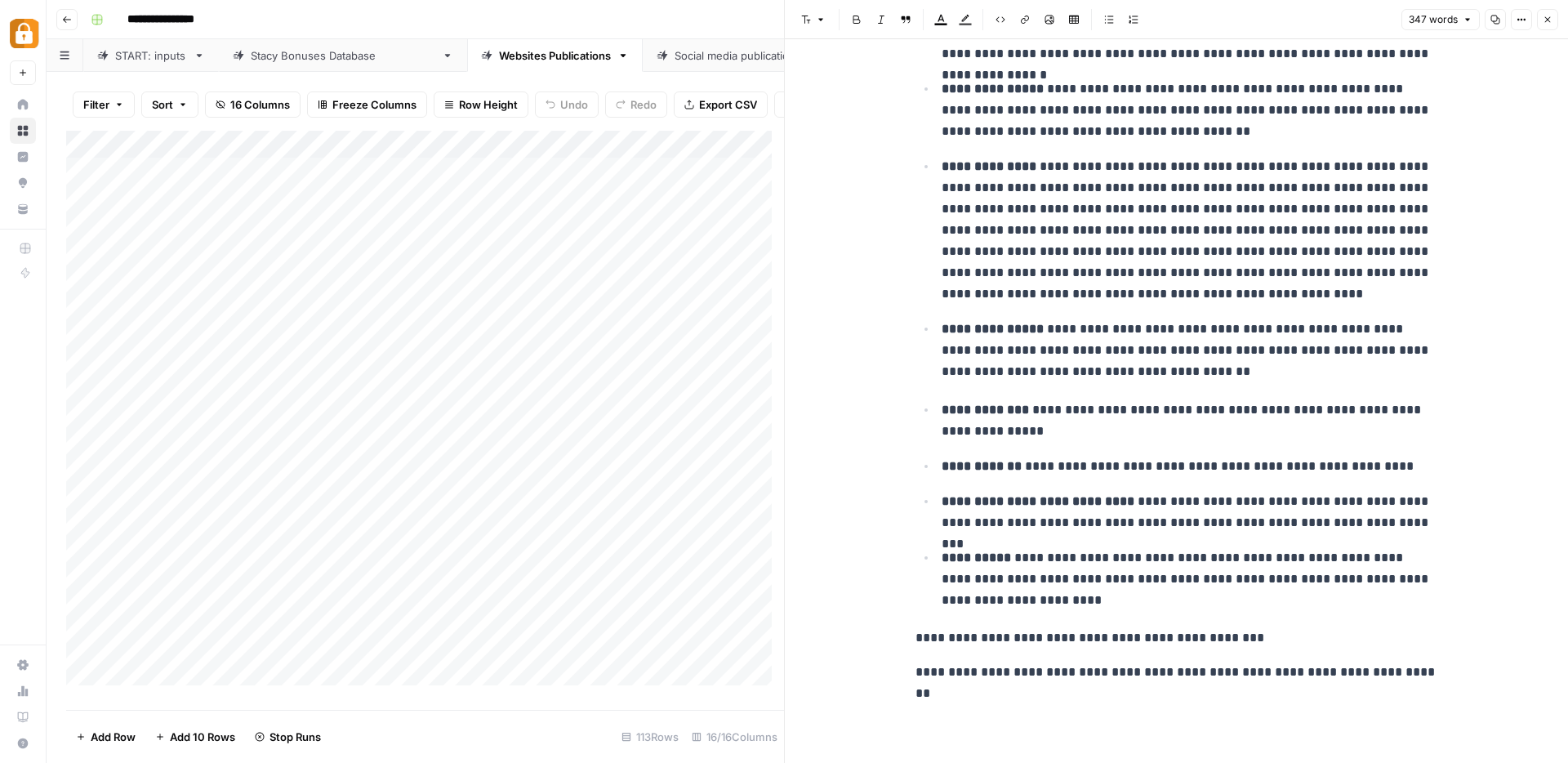
click at [1552, 20] on span "Close" at bounding box center [1552, 20] width 1 height 1
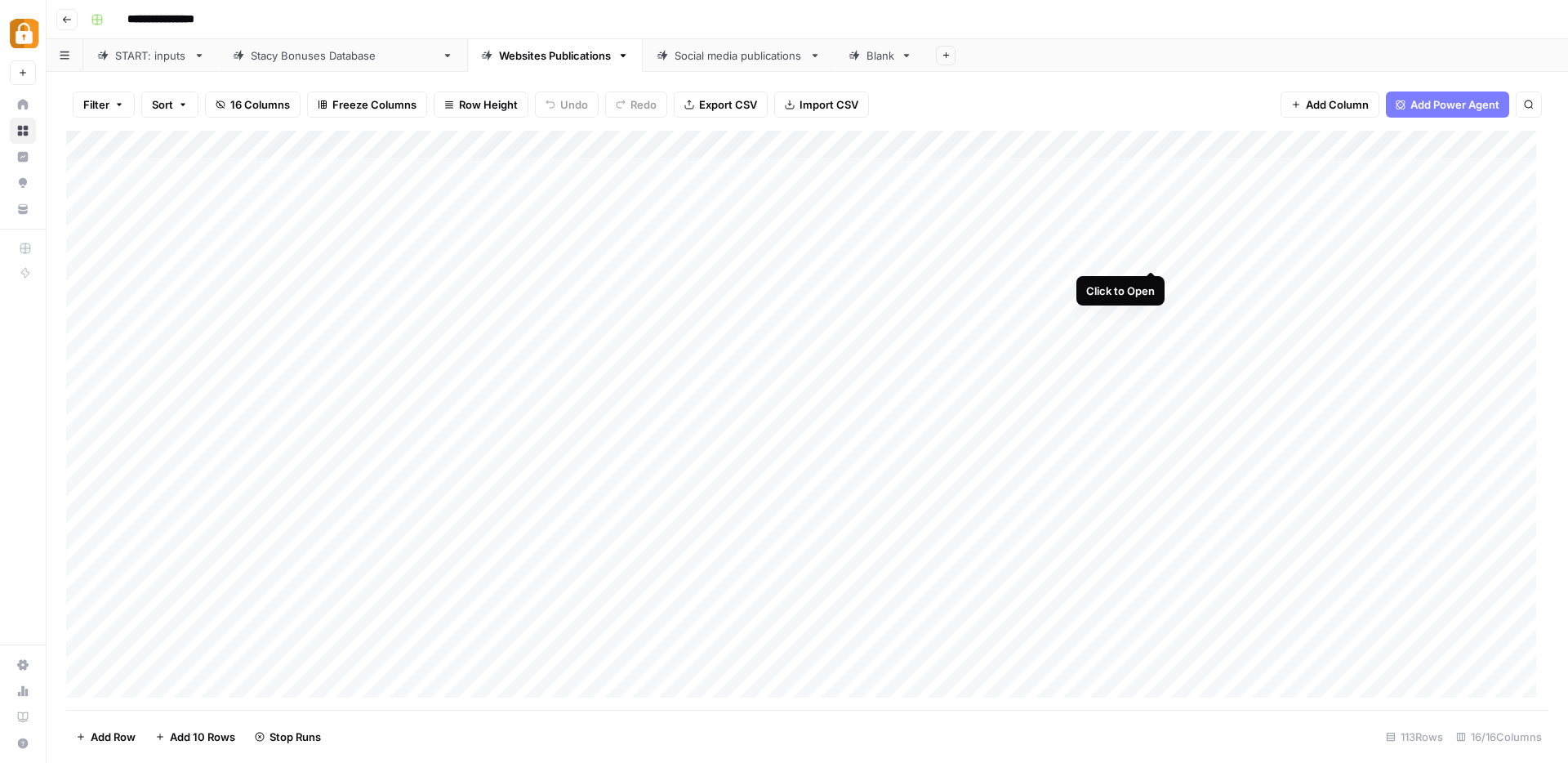
click at [1149, 253] on div "Add Column" at bounding box center [807, 420] width 1482 height 579
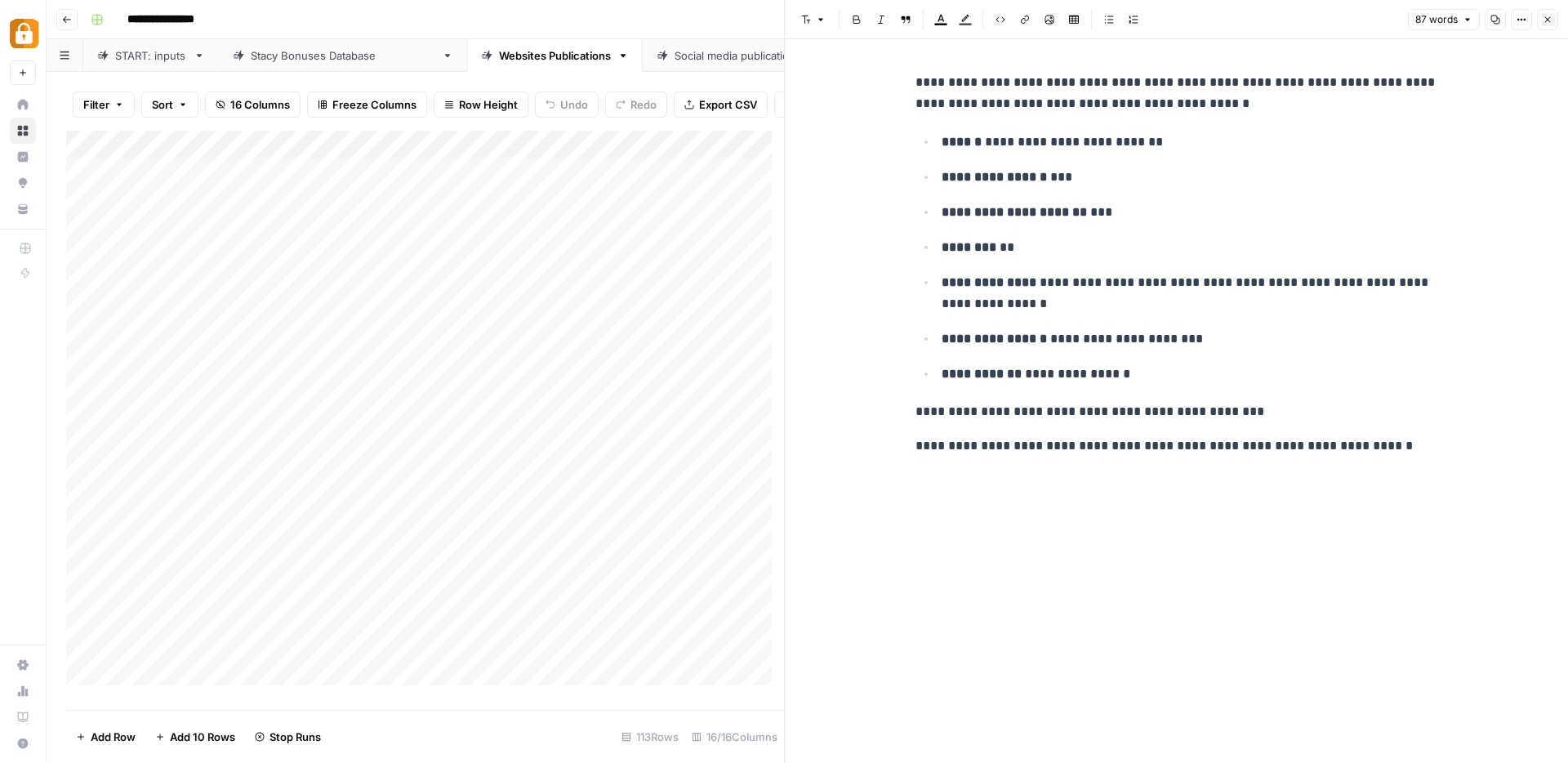
click at [1545, 19] on icon "button" at bounding box center [1547, 20] width 10 height 10
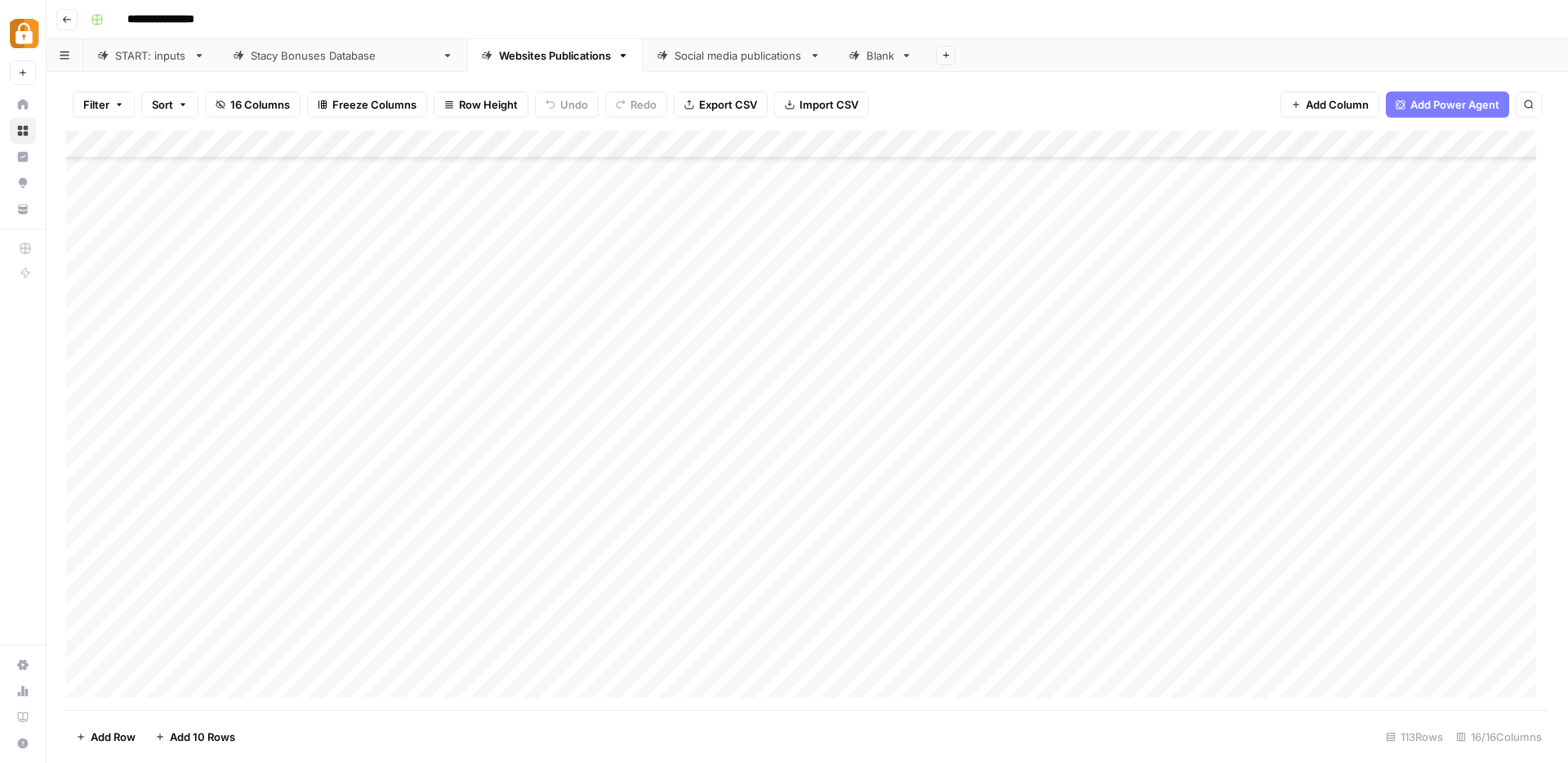
scroll to position [1103, 0]
click at [857, 288] on div "Add Column" at bounding box center [807, 420] width 1482 height 579
click at [856, 318] on div "Add Column" at bounding box center [807, 420] width 1482 height 579
click at [854, 346] on div "Add Column" at bounding box center [807, 420] width 1482 height 579
click at [854, 368] on div "Add Column" at bounding box center [807, 420] width 1482 height 579
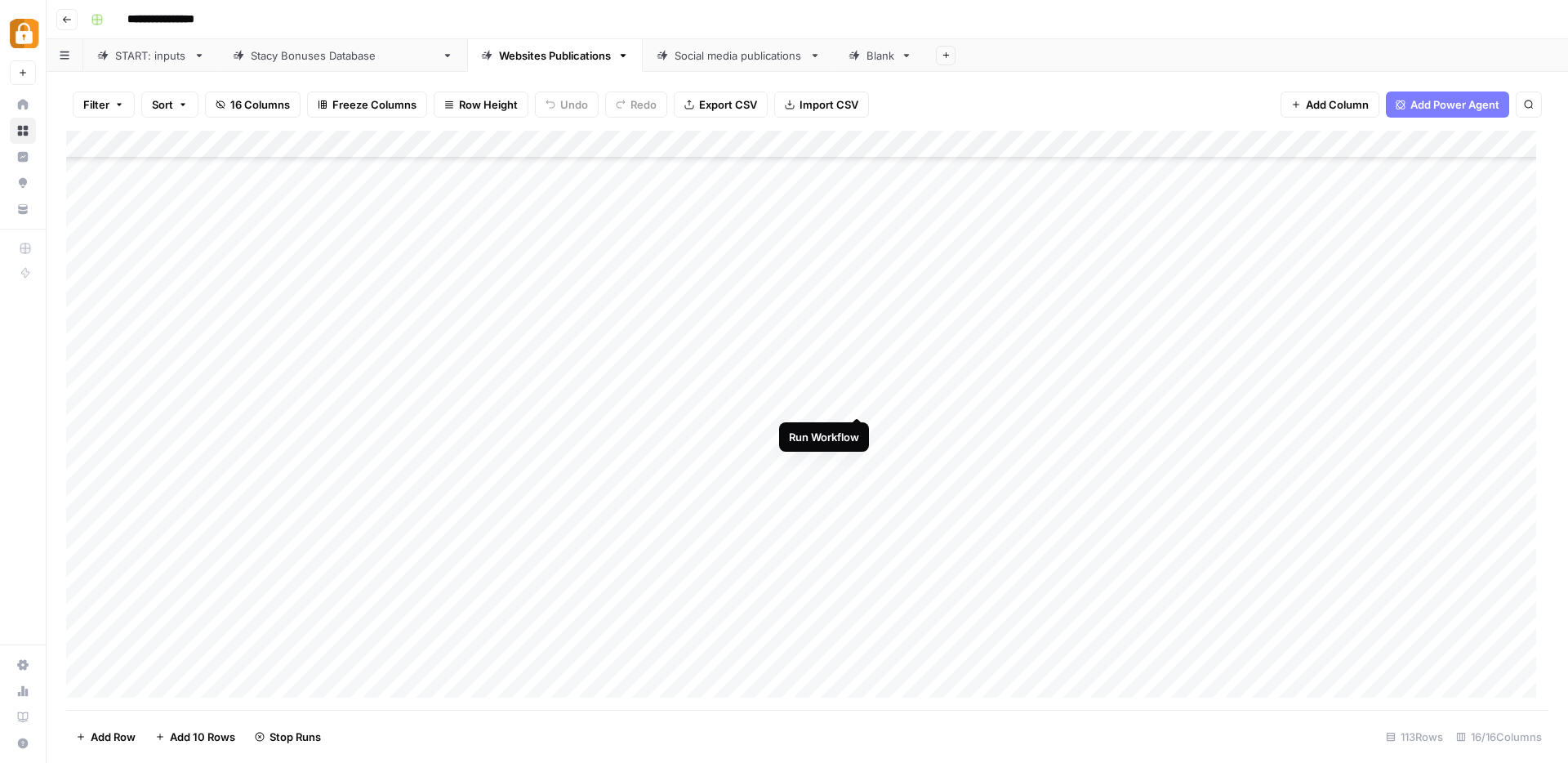
click at [857, 398] on div "Add Column" at bounding box center [807, 420] width 1482 height 579
click at [860, 432] on div "Add Column" at bounding box center [807, 420] width 1482 height 579
click at [860, 455] on div "Add Column" at bounding box center [807, 420] width 1482 height 579
click at [855, 483] on div "Add Column" at bounding box center [807, 420] width 1482 height 579
click at [854, 516] on div "Add Column" at bounding box center [807, 420] width 1482 height 579
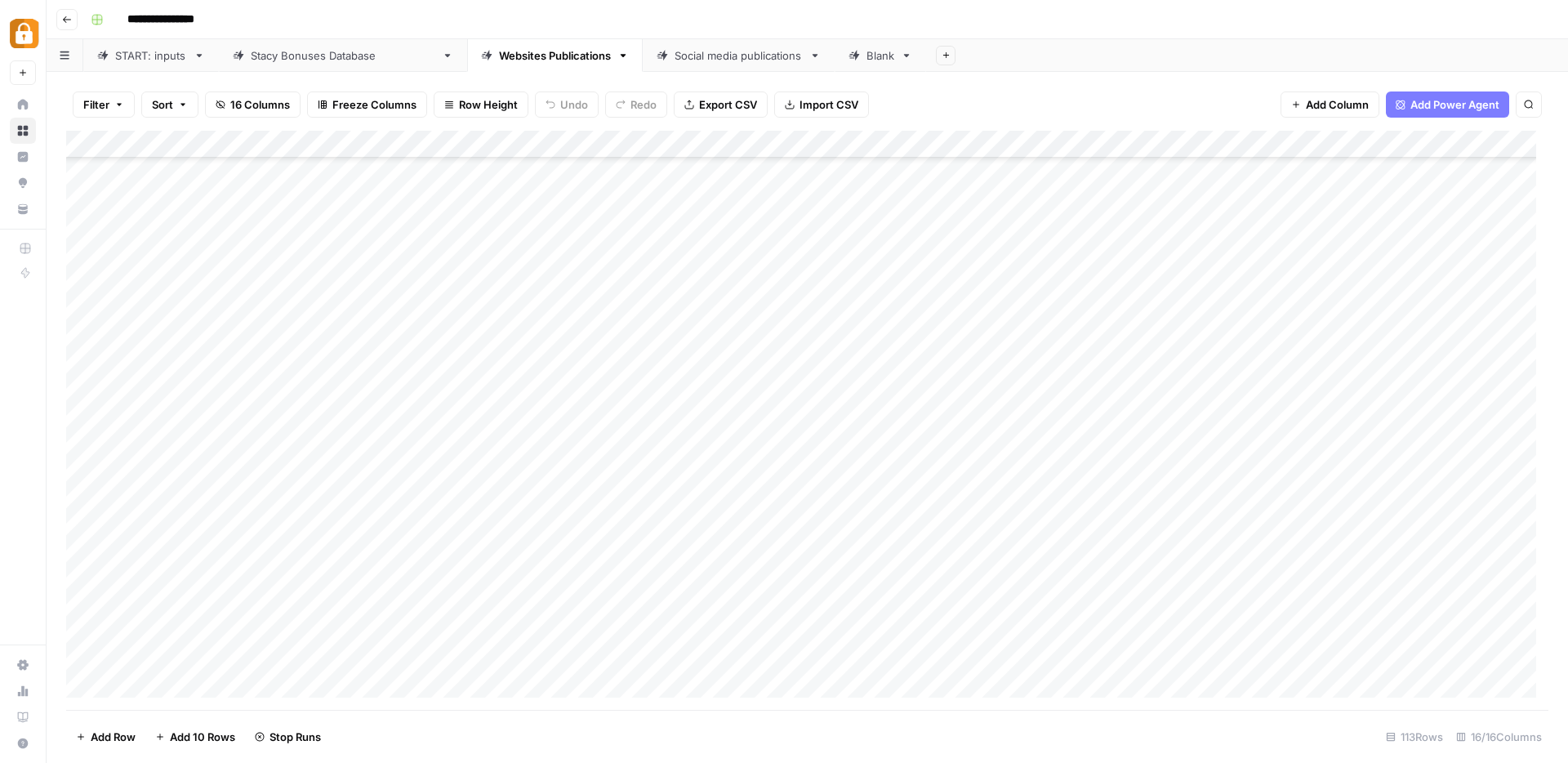
click at [856, 539] on div "Add Column" at bounding box center [807, 420] width 1482 height 579
click at [858, 564] on div "Add Column" at bounding box center [807, 420] width 1482 height 579
click at [860, 598] on div "Add Column" at bounding box center [807, 420] width 1482 height 579
click at [856, 623] on div "Add Column" at bounding box center [807, 420] width 1482 height 579
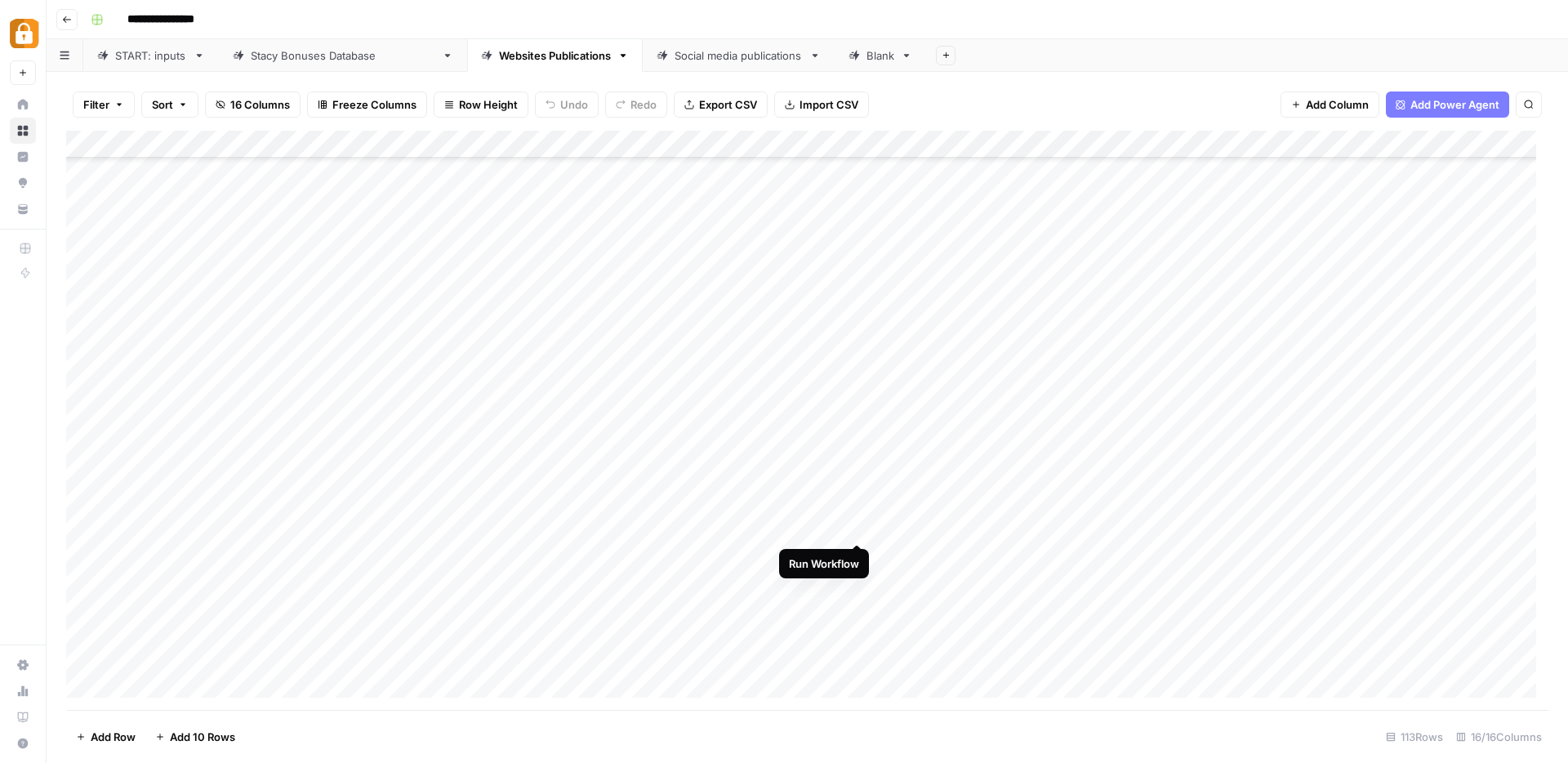
click at [862, 529] on div "Add Column" at bounding box center [807, 420] width 1482 height 579
click at [861, 556] on div "Add Column" at bounding box center [807, 420] width 1482 height 579
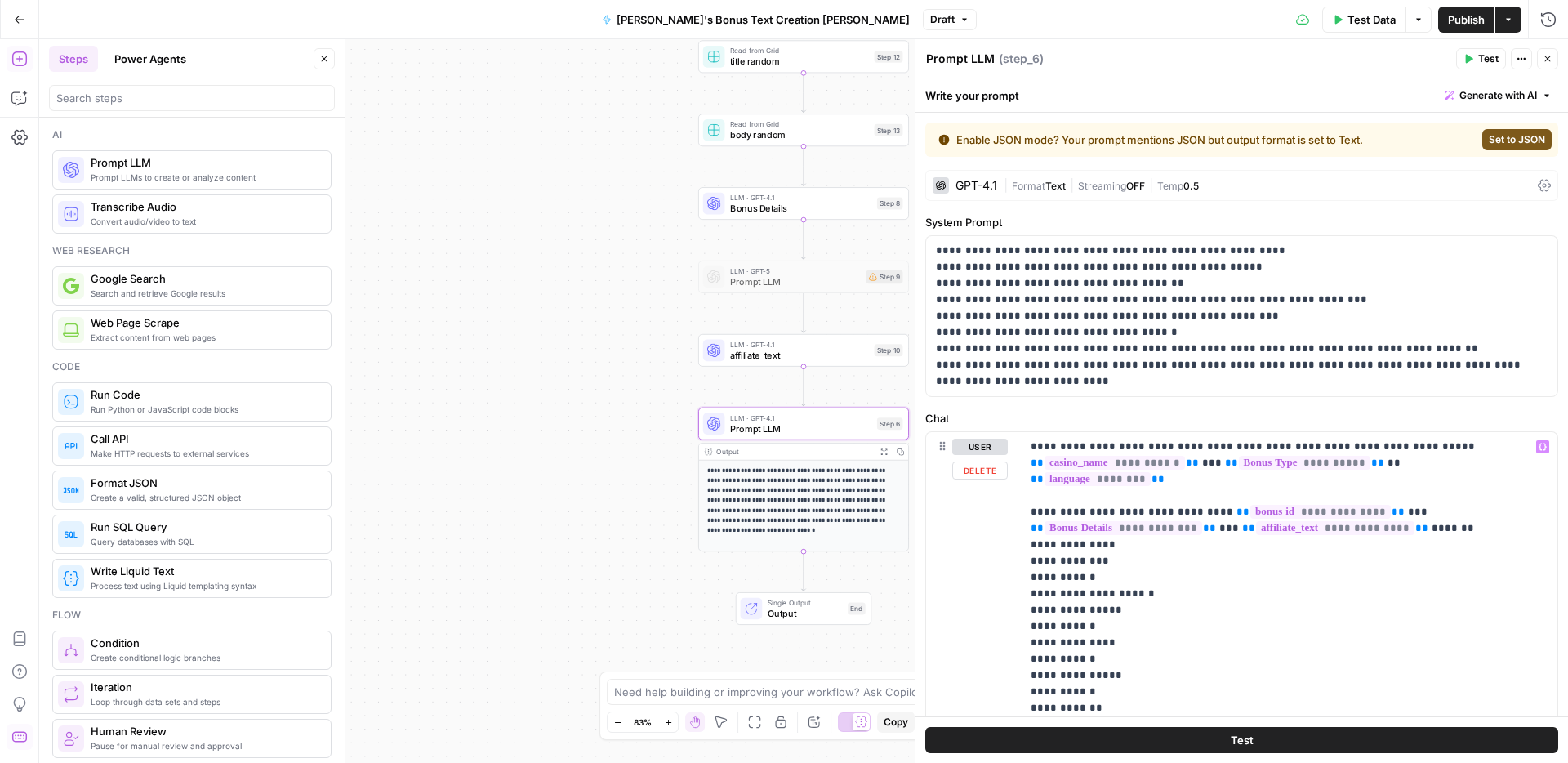
scroll to position [1060, 0]
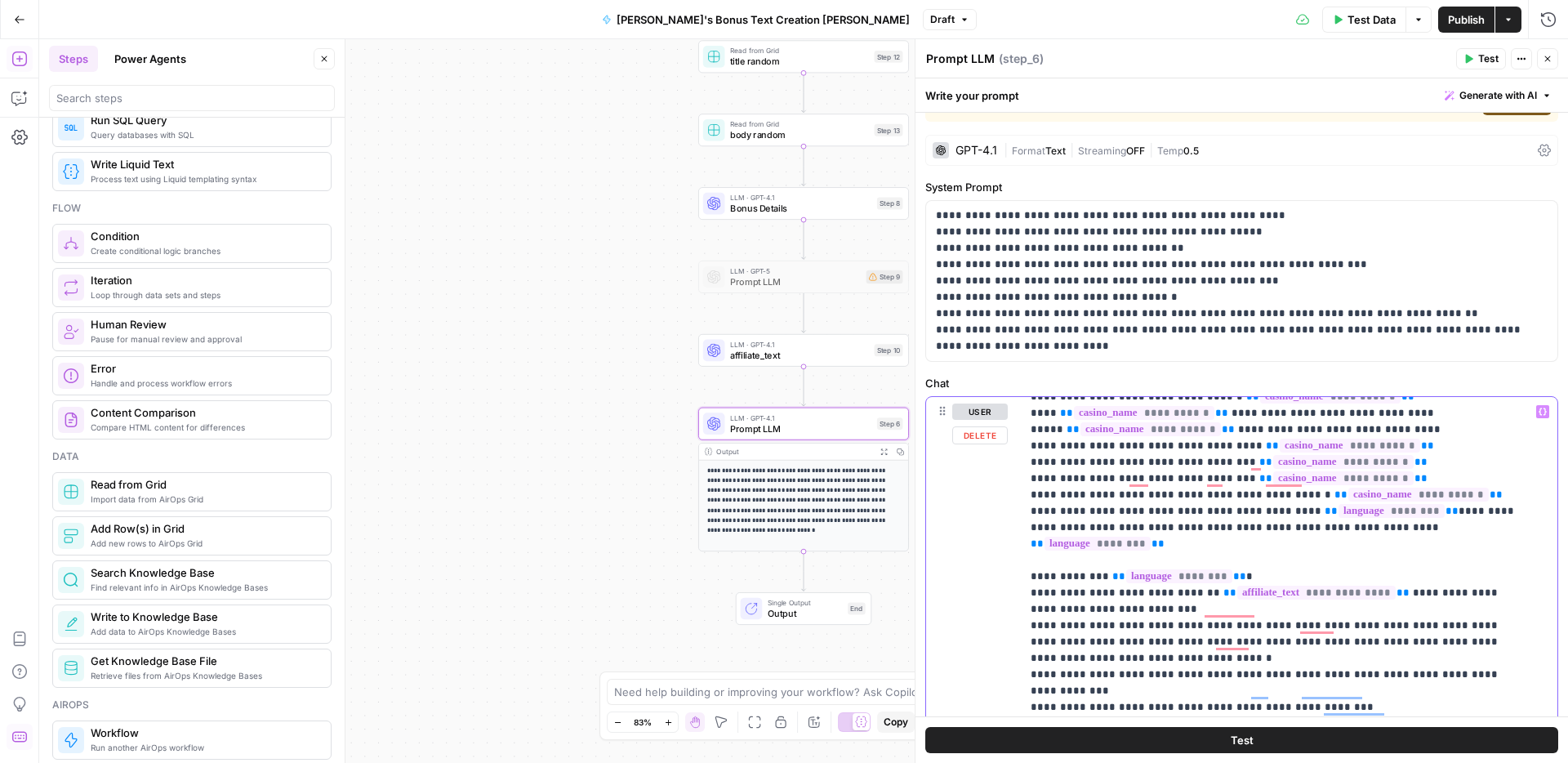
click at [1538, 413] on icon "button" at bounding box center [1542, 412] width 8 height 8
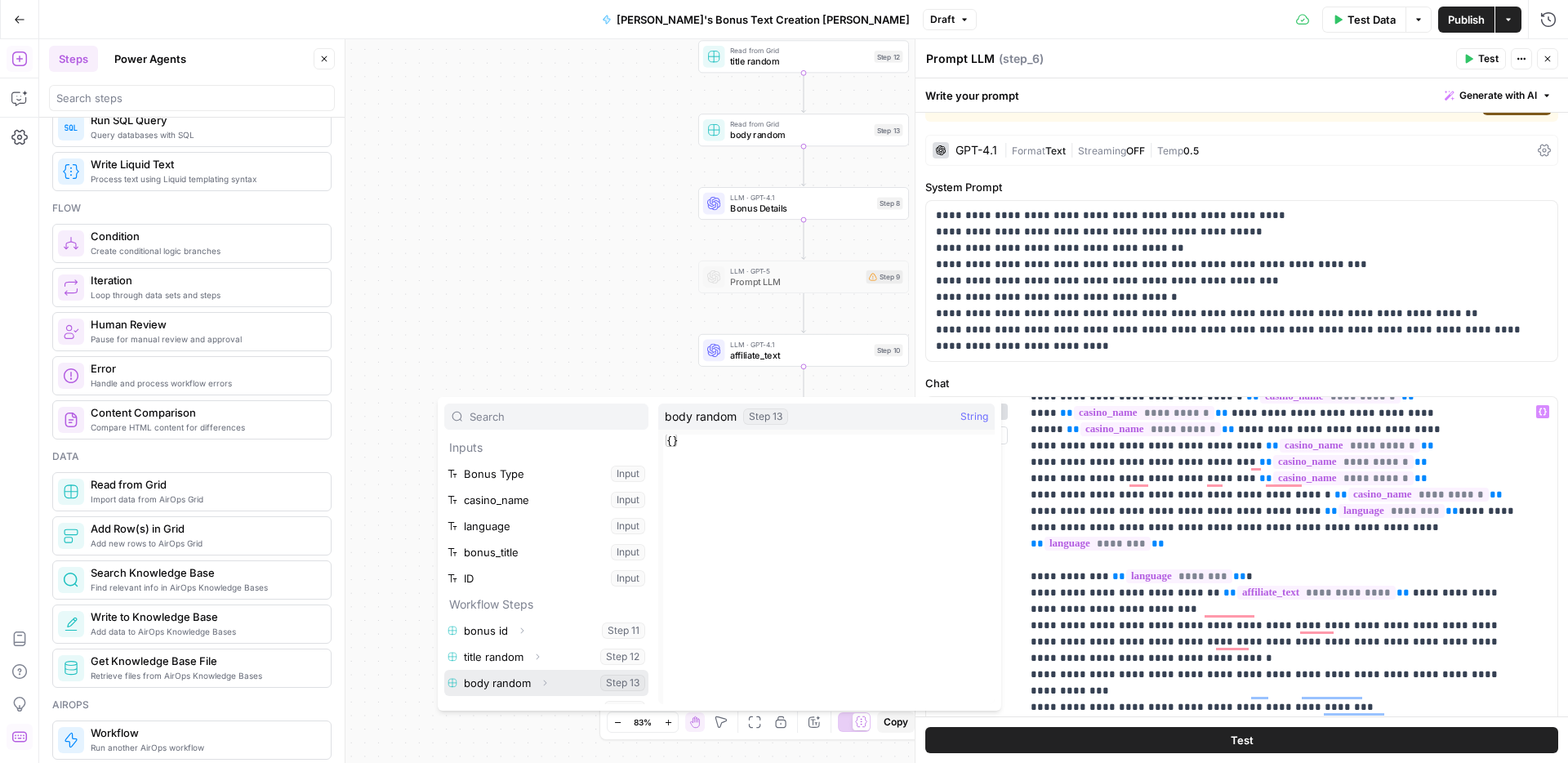
click at [549, 683] on span "Expand" at bounding box center [549, 683] width 1 height 1
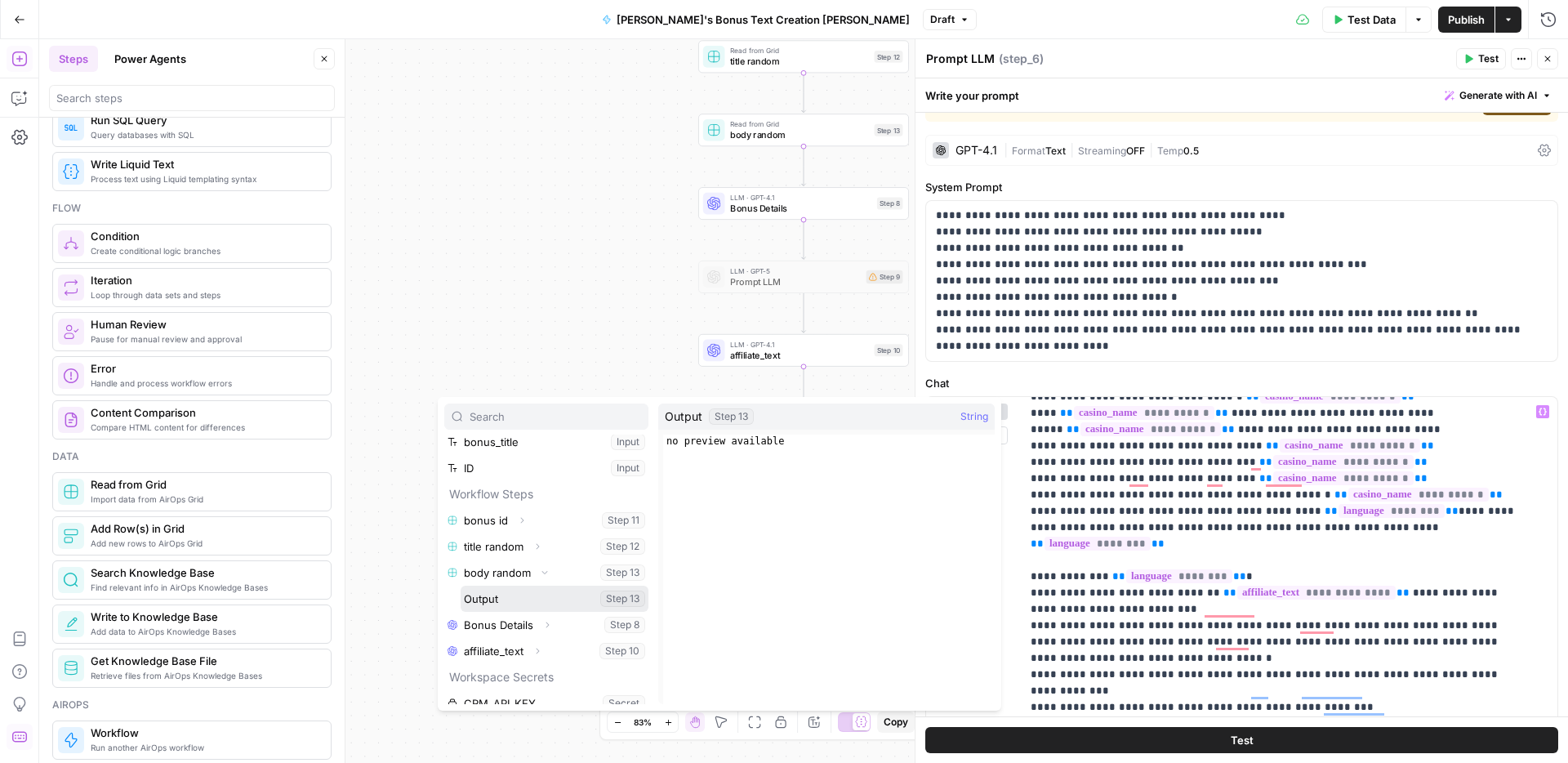
click at [525, 596] on button "Select variable Output" at bounding box center [554, 599] width 188 height 26
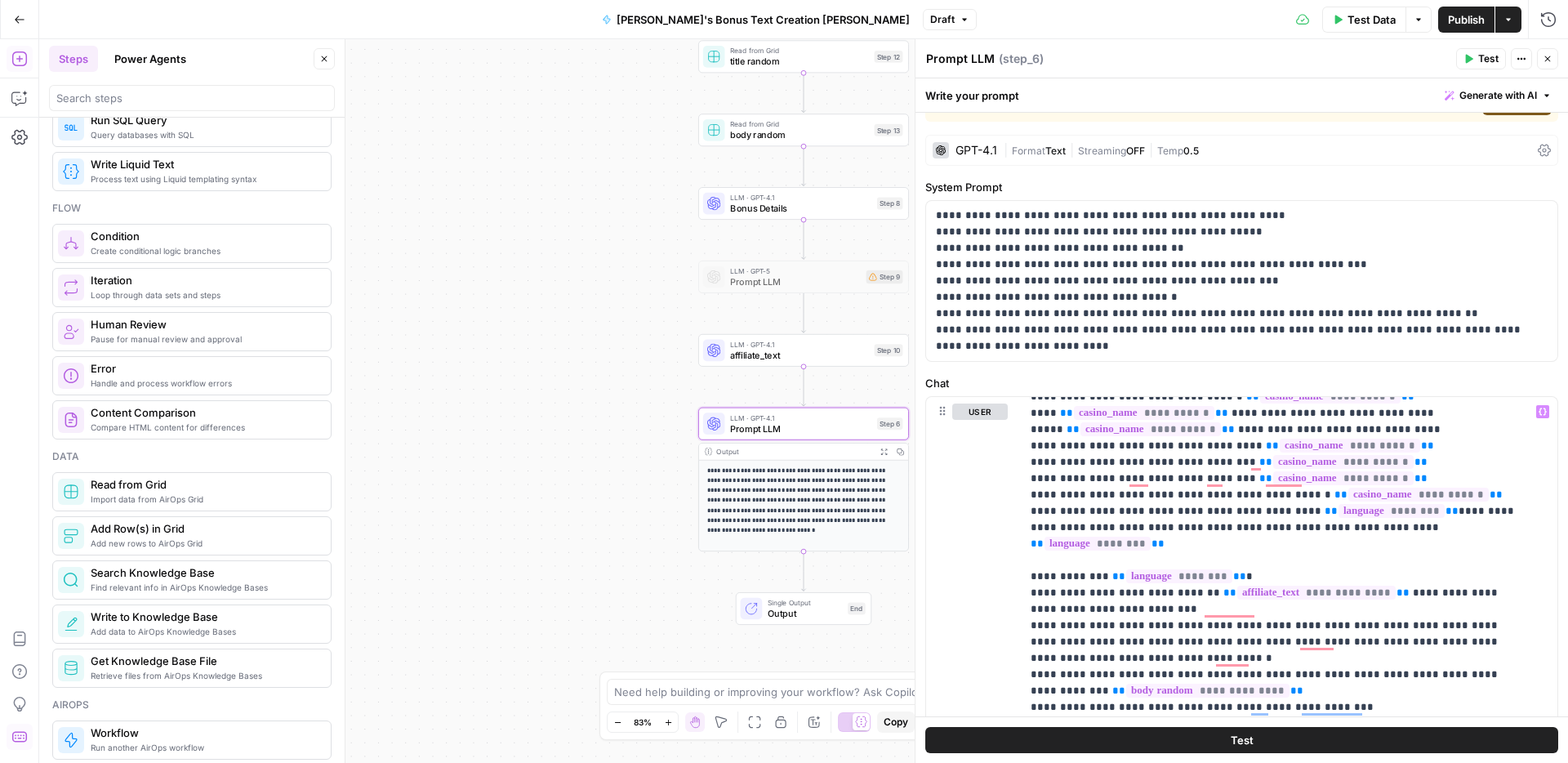
click at [1467, 15] on span "Publish" at bounding box center [1466, 20] width 37 height 16
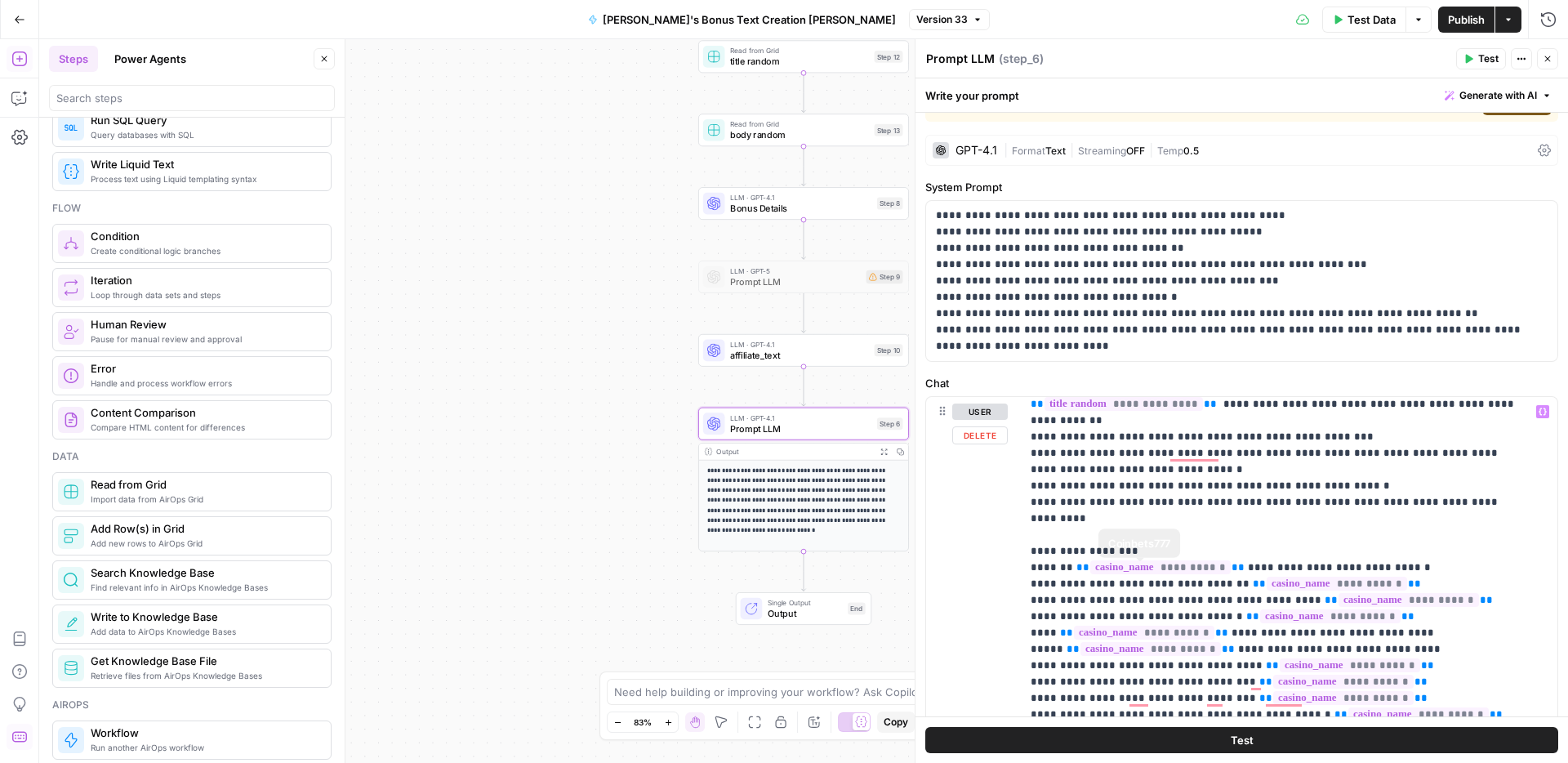
scroll to position [0, 0]
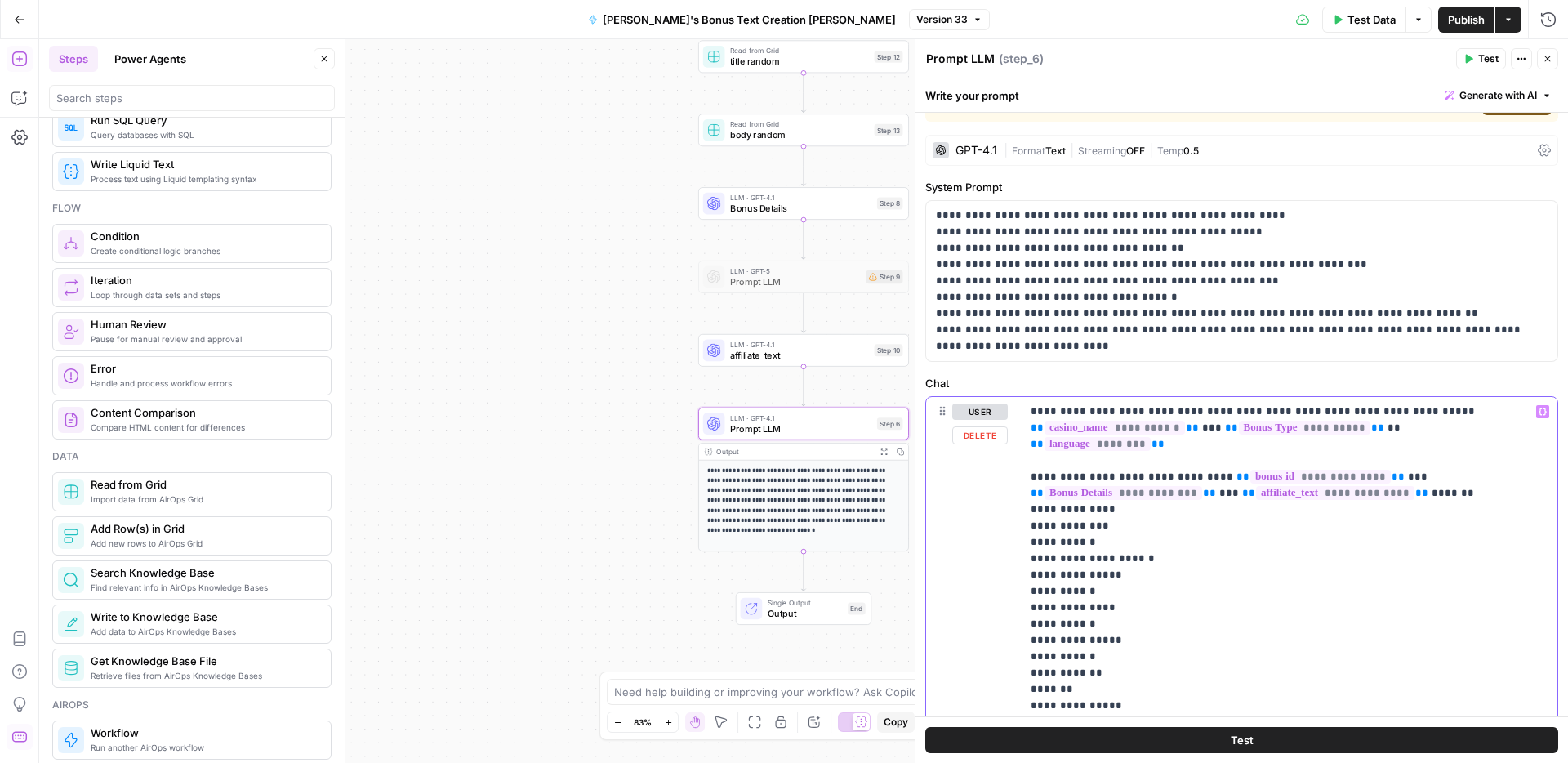
drag, startPoint x: 935, startPoint y: 214, endPoint x: 991, endPoint y: 365, distance: 161.0
click at [991, 365] on div "**********" at bounding box center [1241, 676] width 652 height 1197
copy p "**********"
